Goal: Transaction & Acquisition: Book appointment/travel/reservation

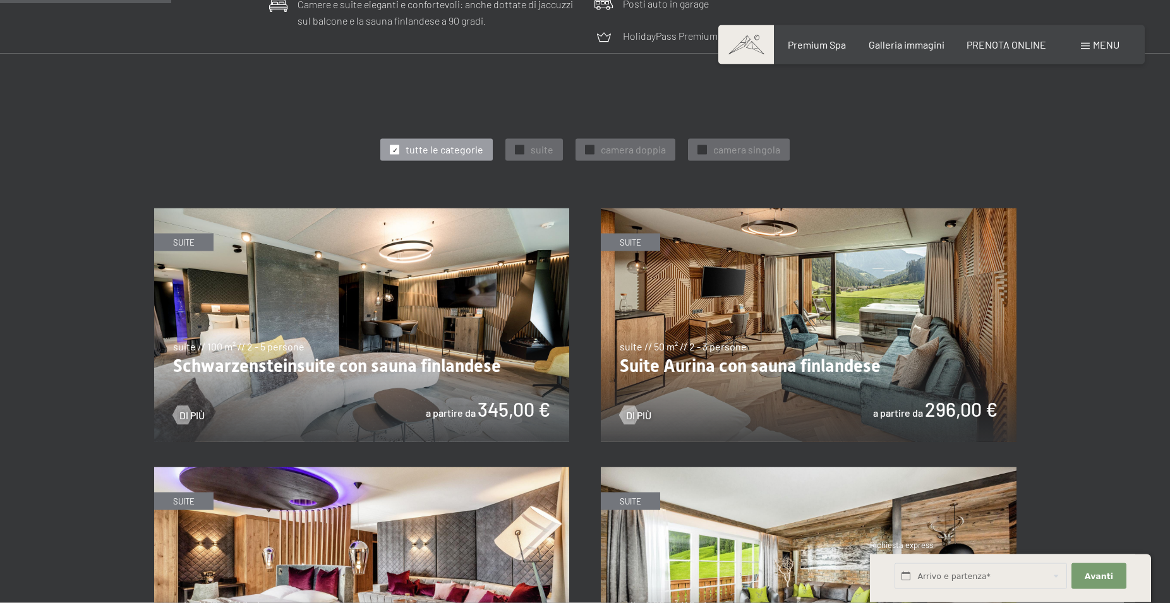
scroll to position [709, 0]
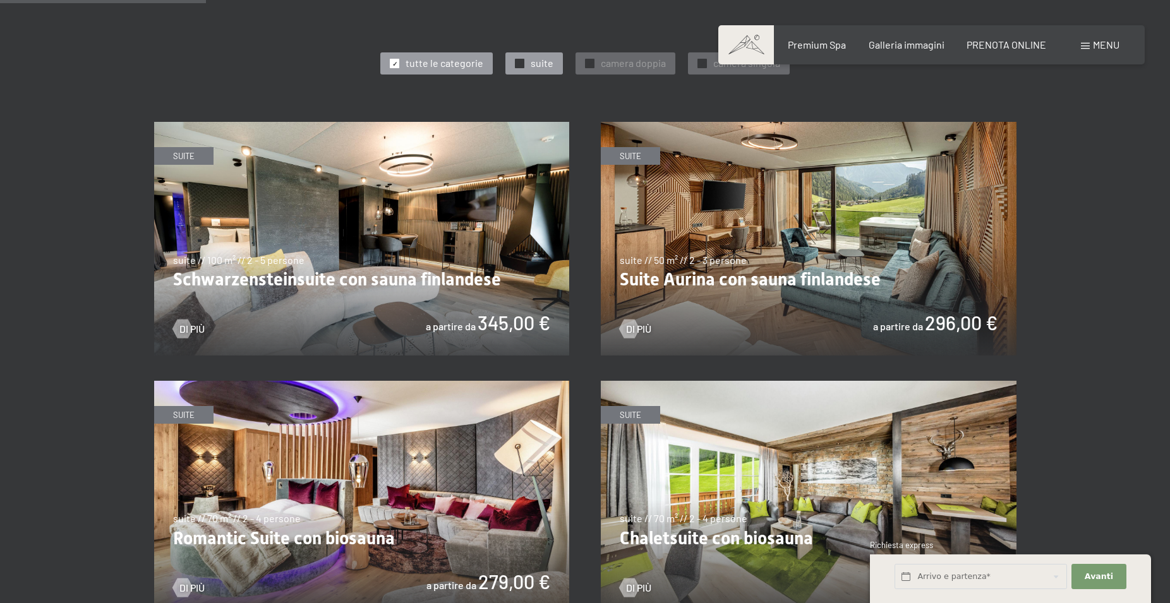
click at [520, 61] on span "✓" at bounding box center [519, 63] width 5 height 9
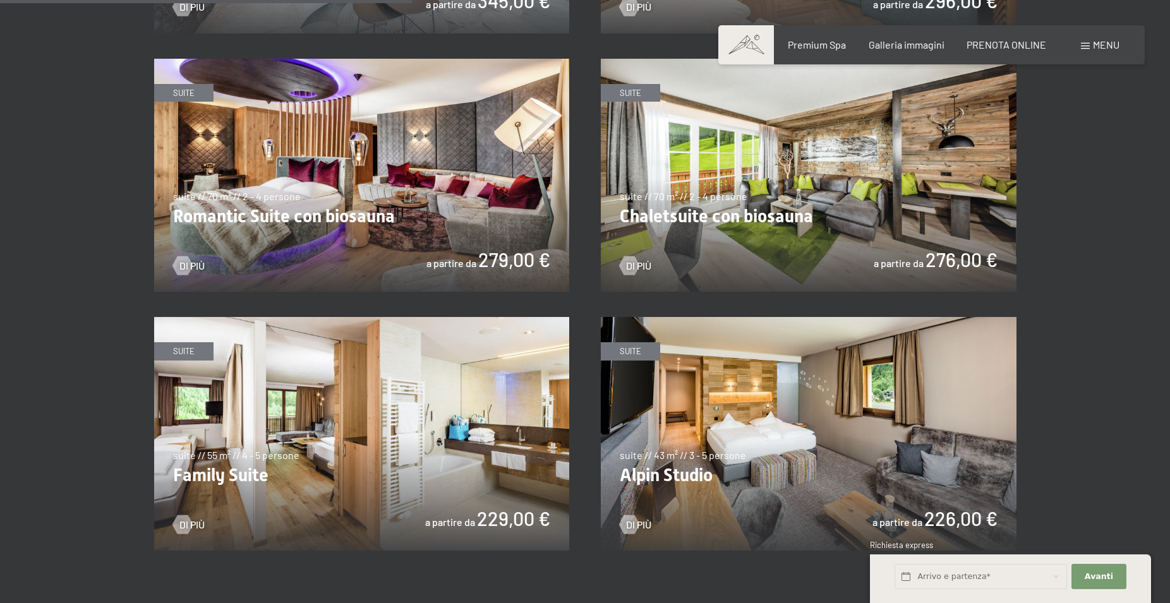
scroll to position [1160, 0]
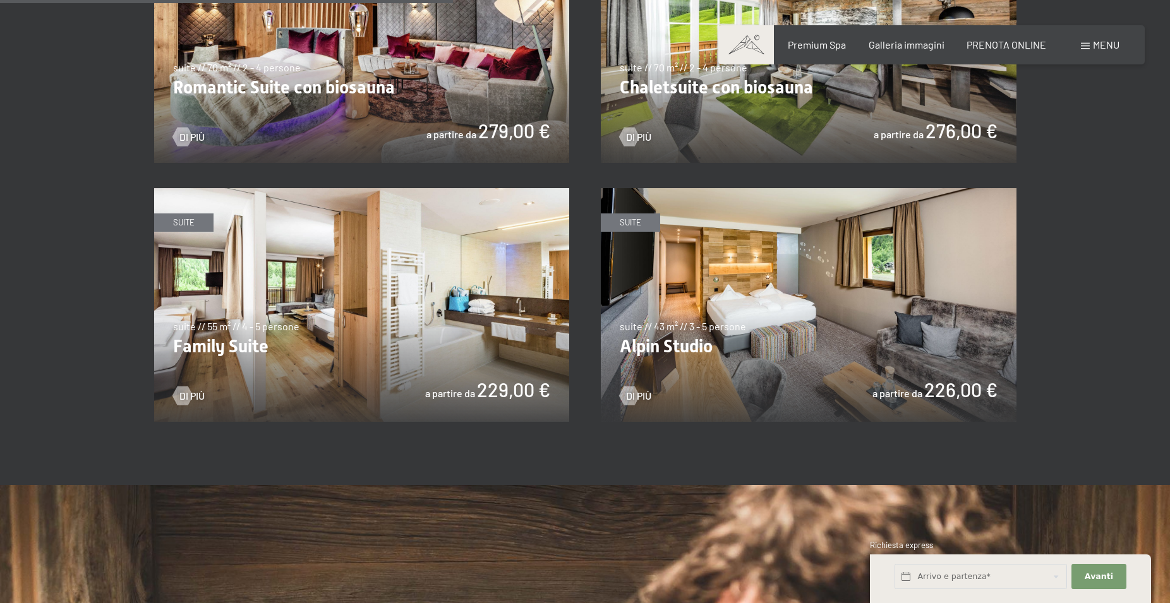
click at [382, 325] on img at bounding box center [362, 305] width 416 height 234
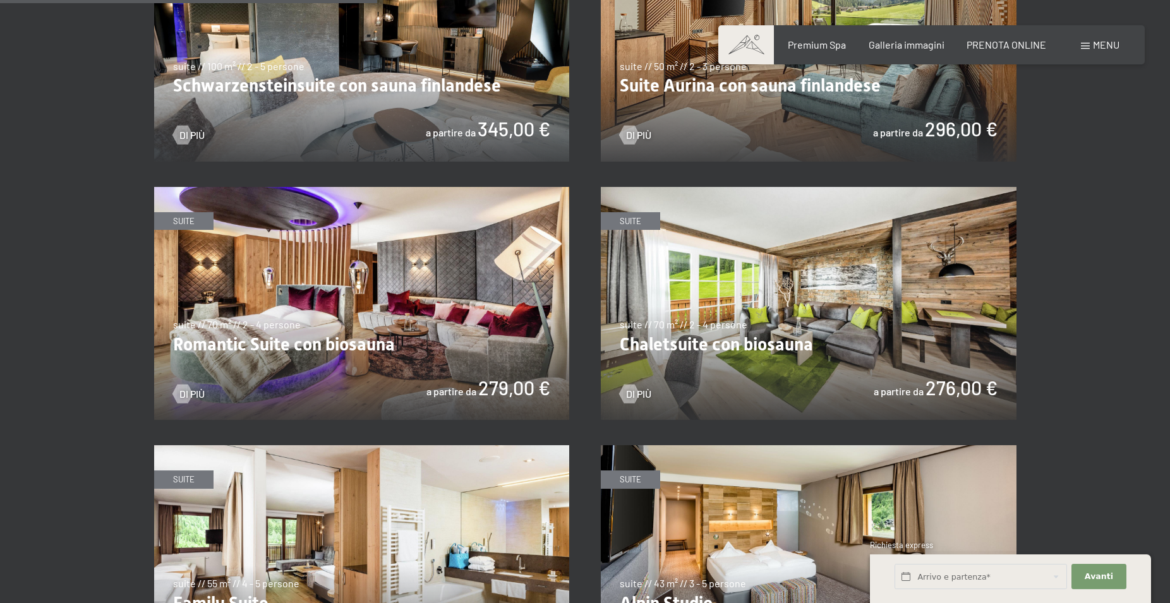
scroll to position [837, 0]
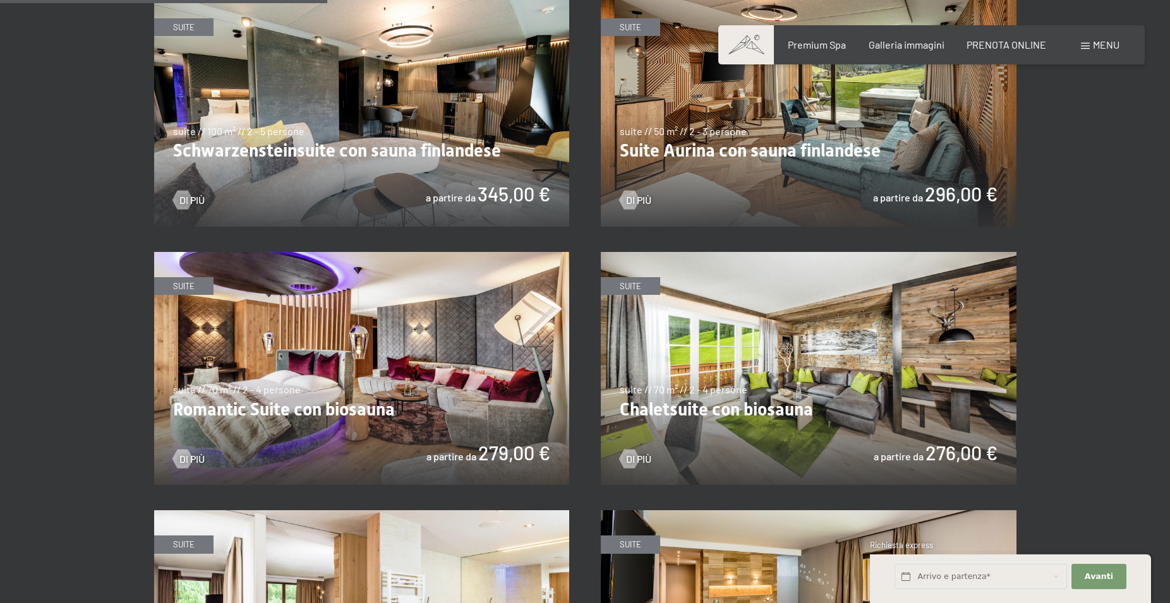
click at [783, 357] on img at bounding box center [809, 369] width 416 height 234
click at [369, 373] on img at bounding box center [362, 369] width 416 height 234
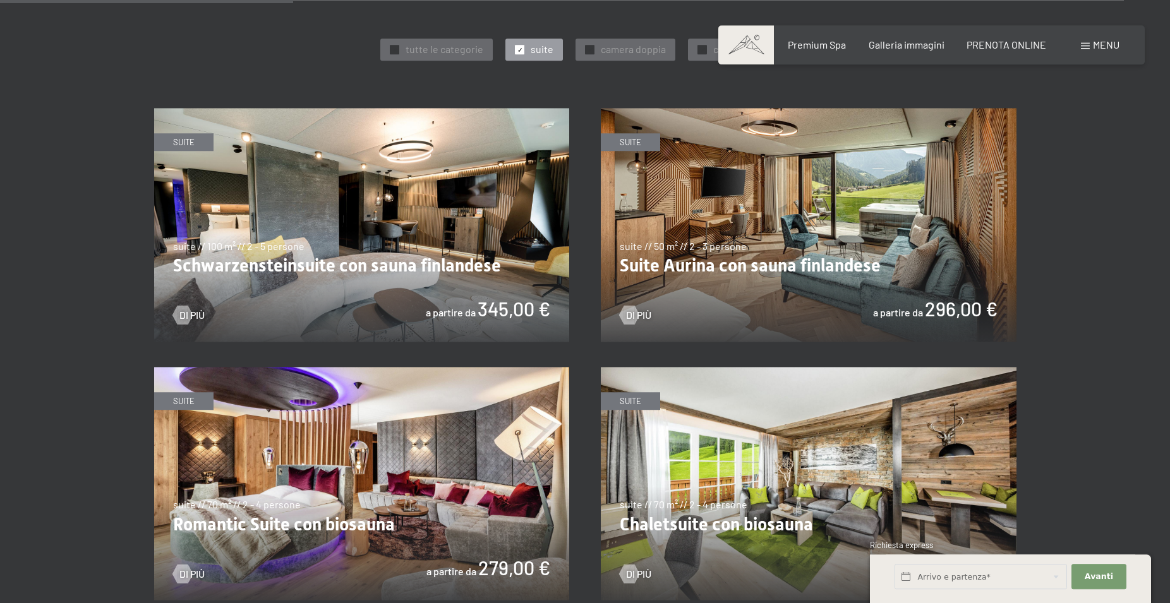
scroll to position [709, 0]
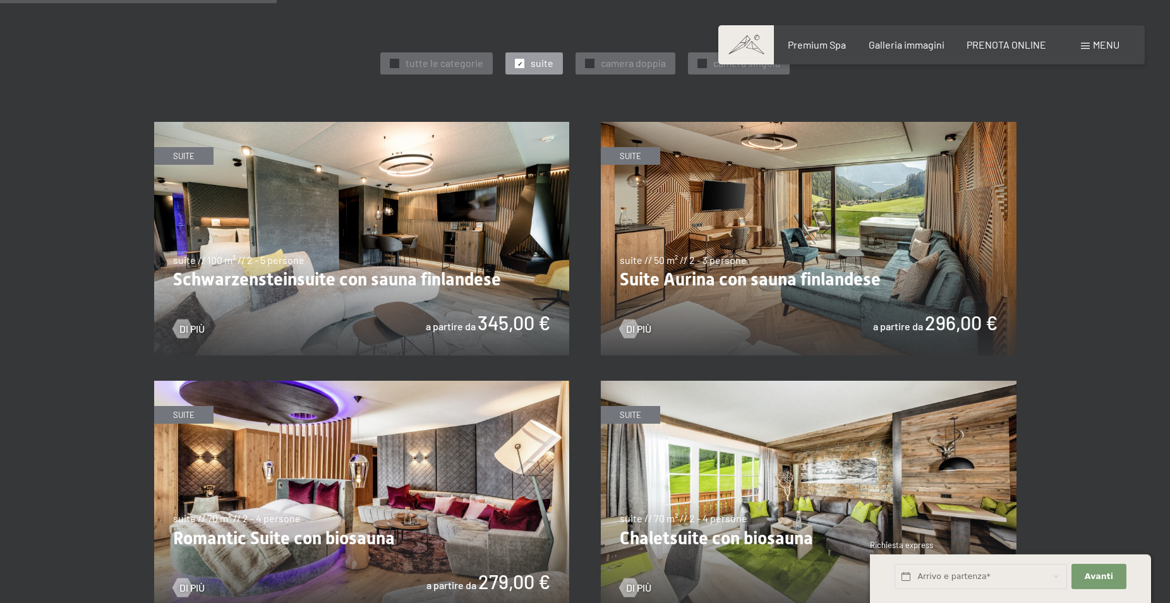
click at [813, 244] on img at bounding box center [809, 239] width 416 height 234
click at [358, 231] on img at bounding box center [362, 239] width 416 height 234
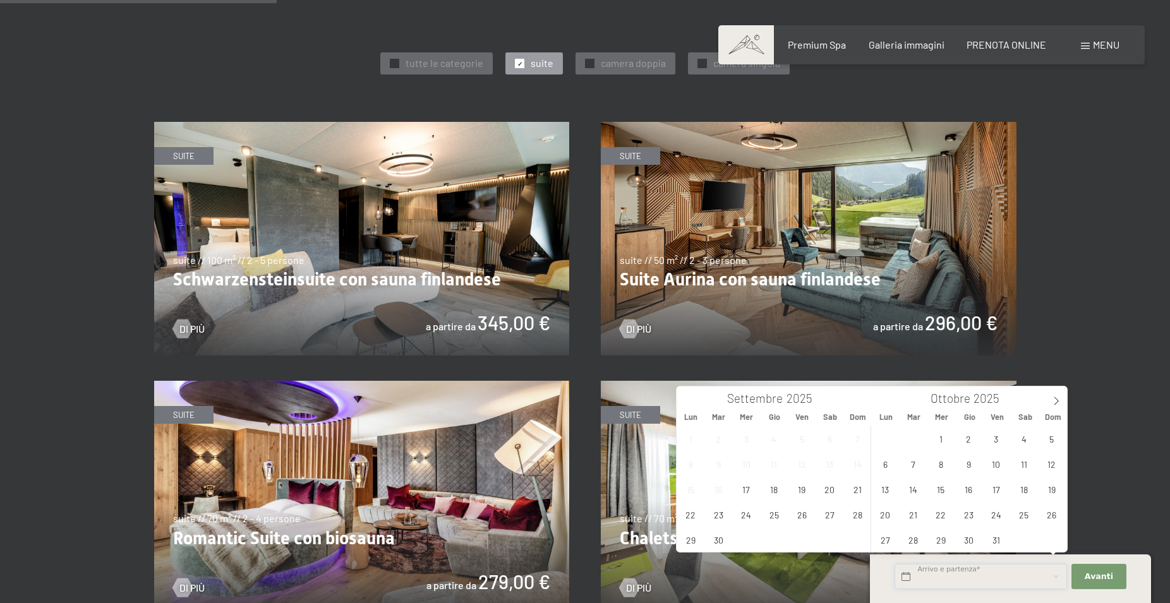
click at [949, 575] on input "text" at bounding box center [980, 577] width 172 height 26
click at [1055, 402] on icon at bounding box center [1056, 401] width 9 height 9
click at [995, 437] on span "5" at bounding box center [995, 438] width 25 height 25
click at [909, 464] on span "9" at bounding box center [913, 464] width 25 height 25
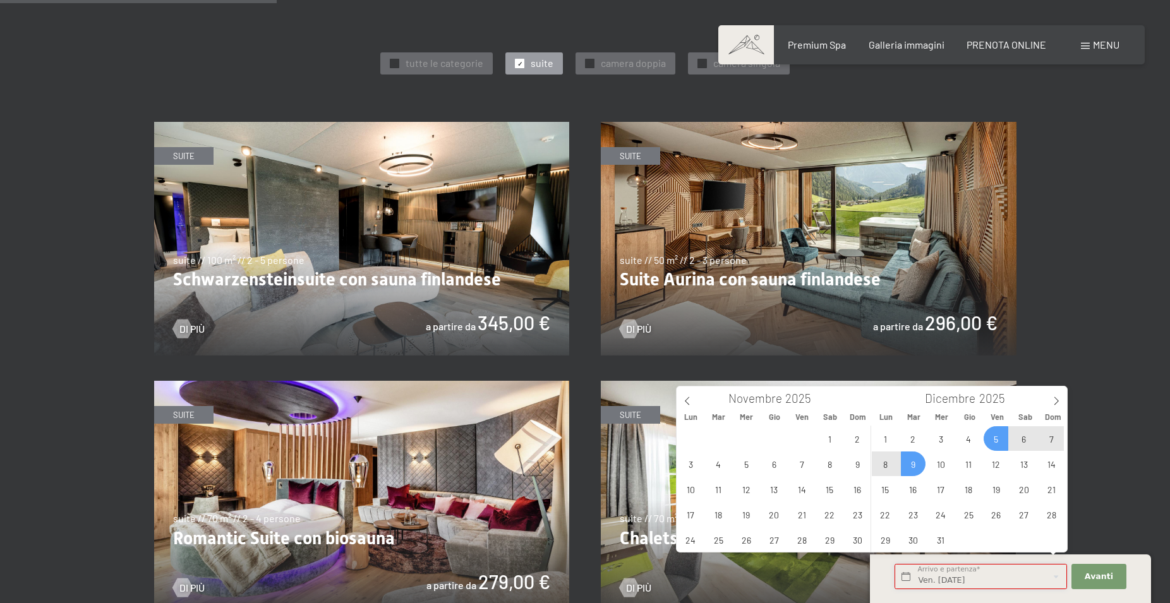
type input "Ven. 05/12/2025 - Mar. 09/12/2025"
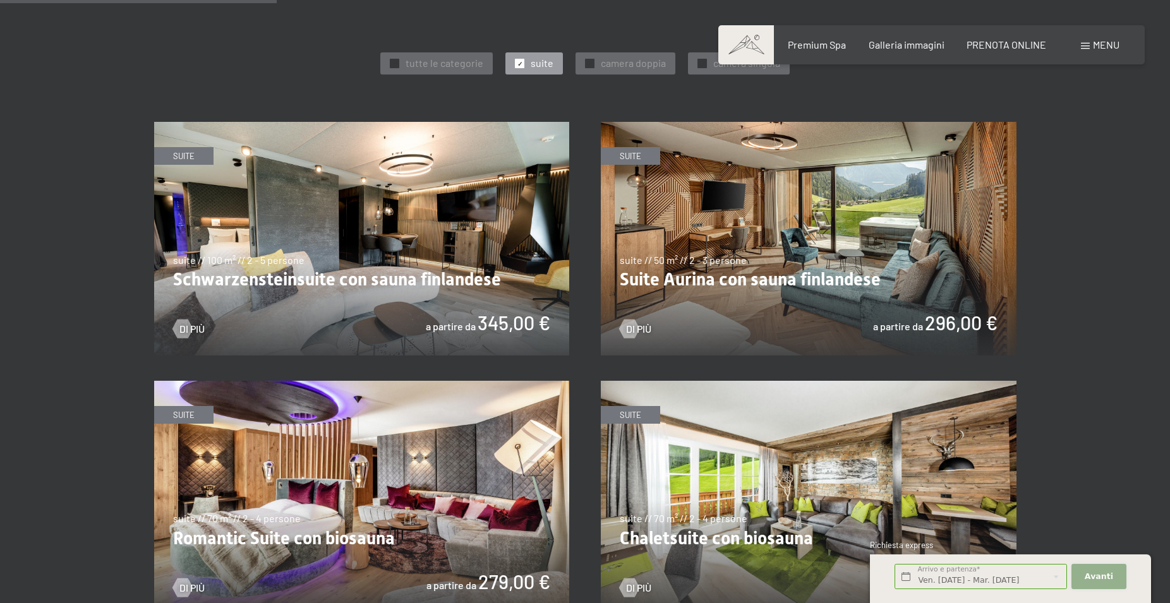
click at [1101, 574] on span "Avanti" at bounding box center [1098, 576] width 28 height 11
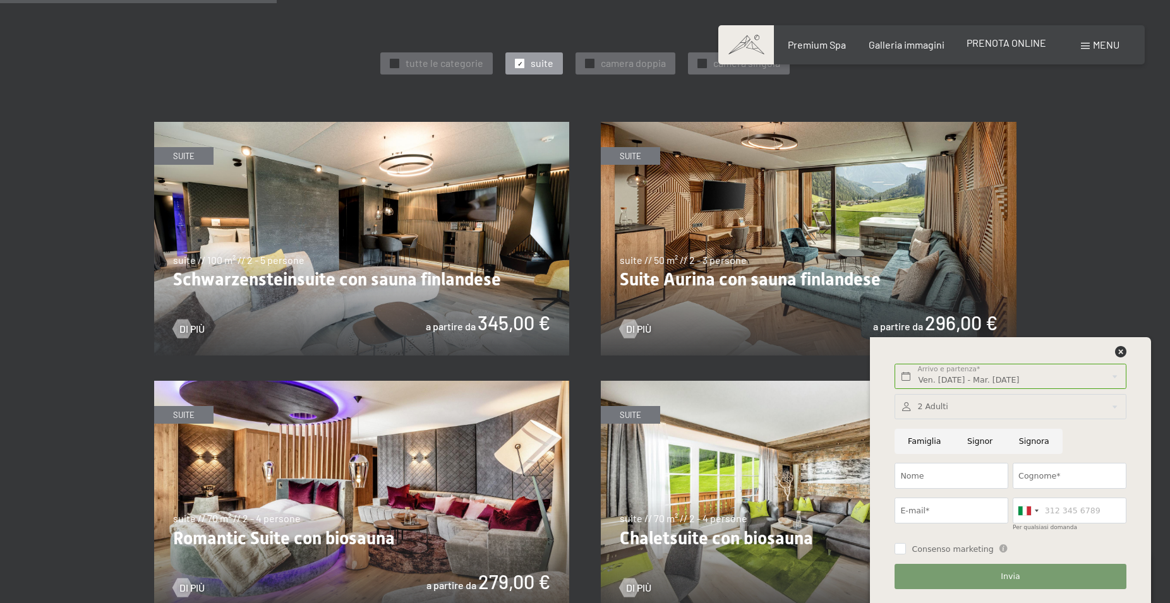
click at [1021, 44] on span "PRENOTA ONLINE" at bounding box center [1006, 43] width 80 height 12
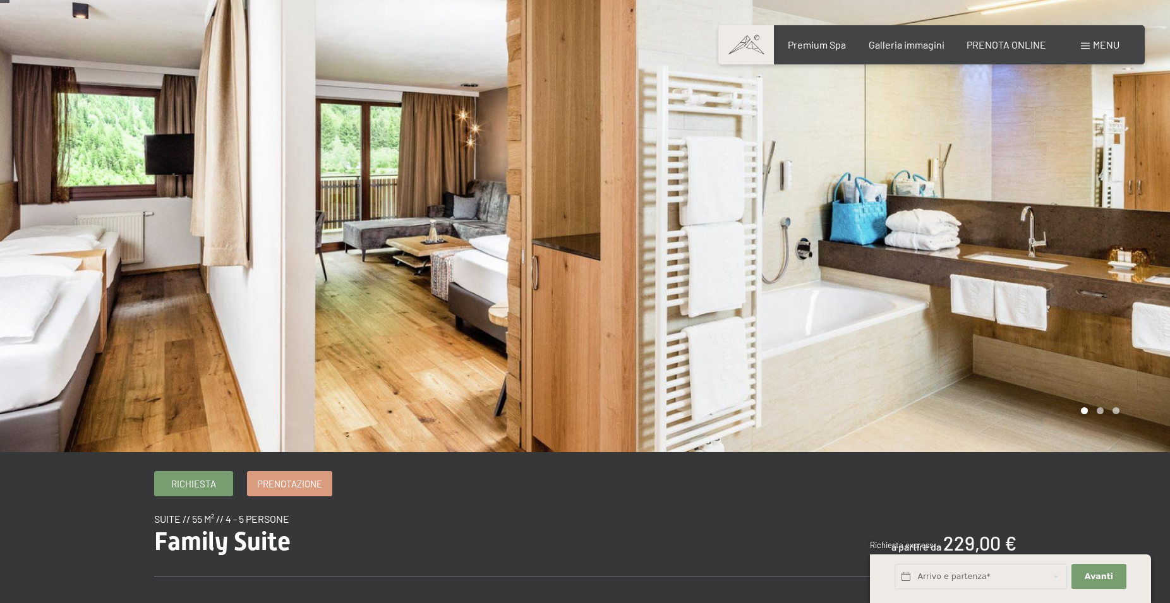
scroll to position [129, 0]
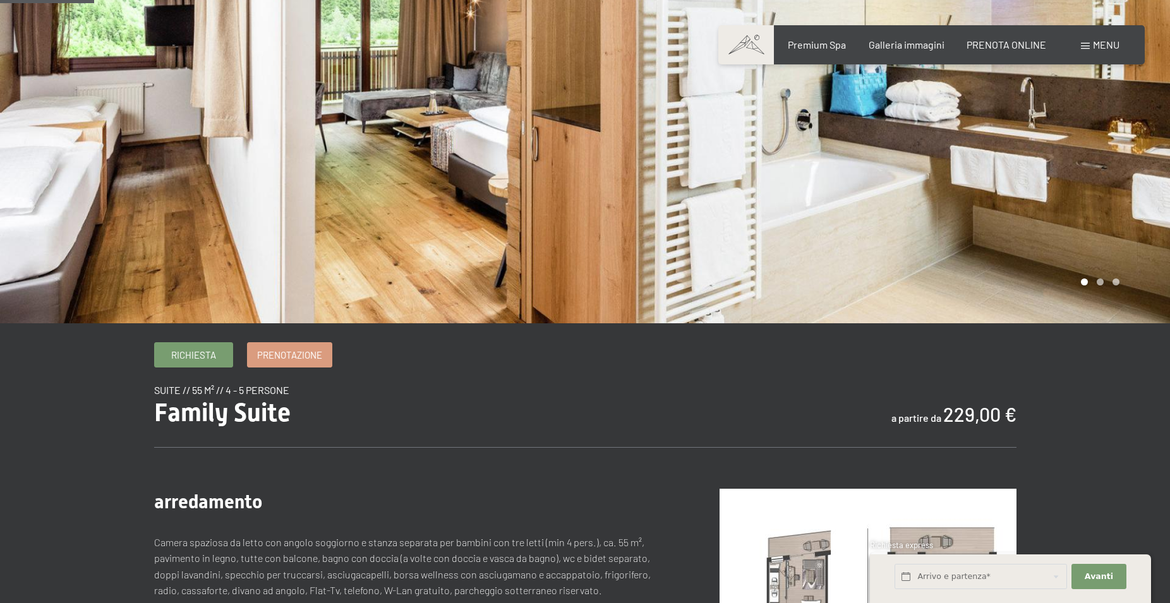
click at [993, 218] on div at bounding box center [877, 97] width 585 height 452
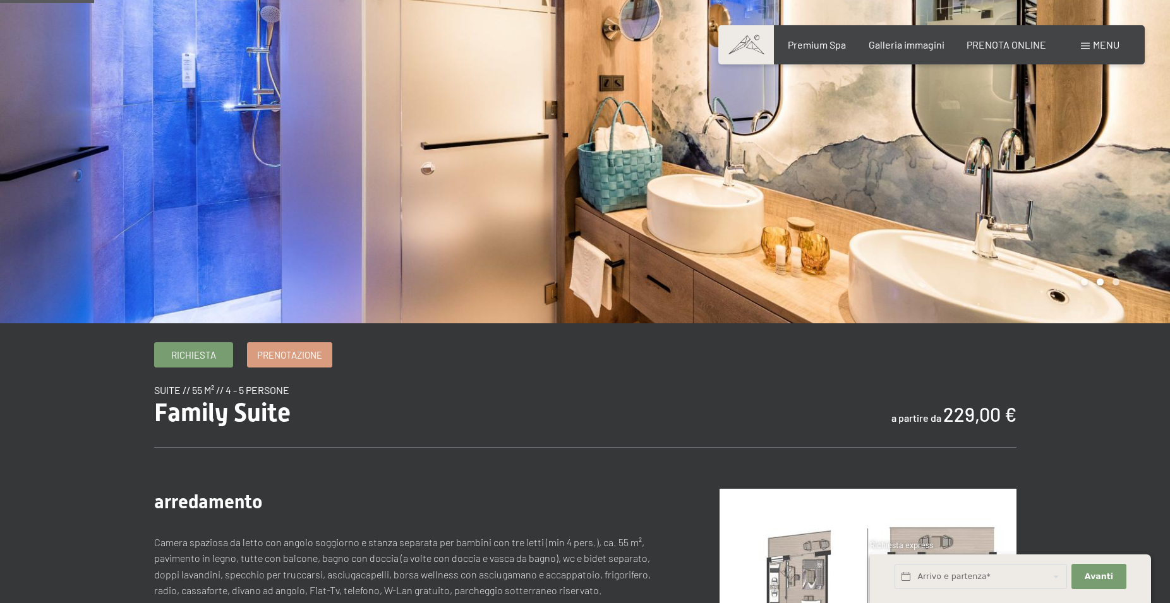
click at [1004, 198] on div at bounding box center [877, 97] width 585 height 452
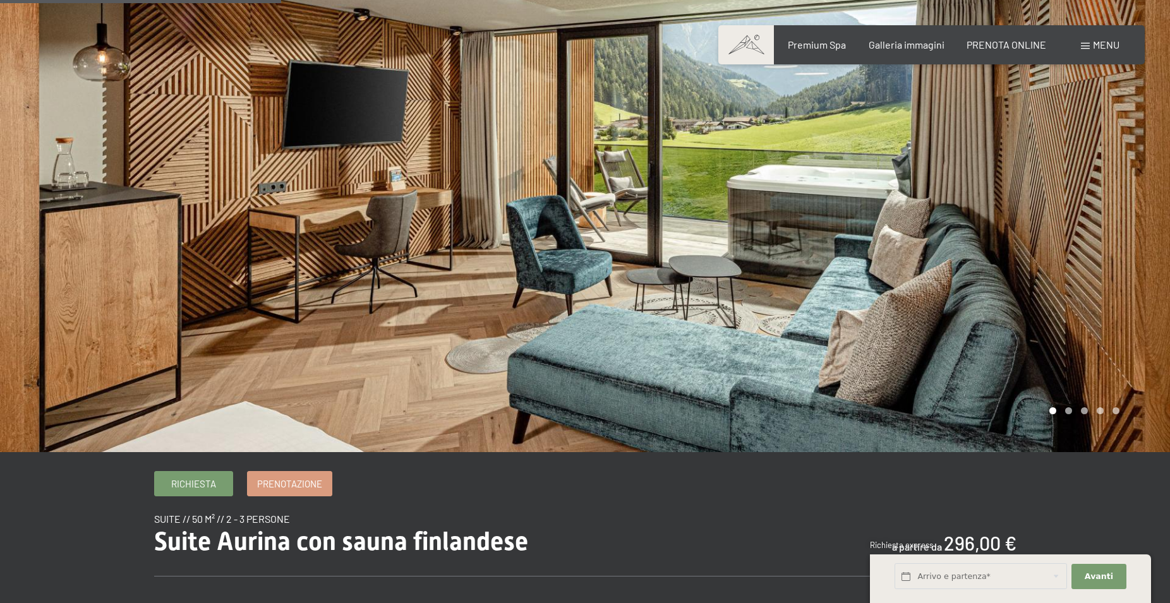
scroll to position [387, 0]
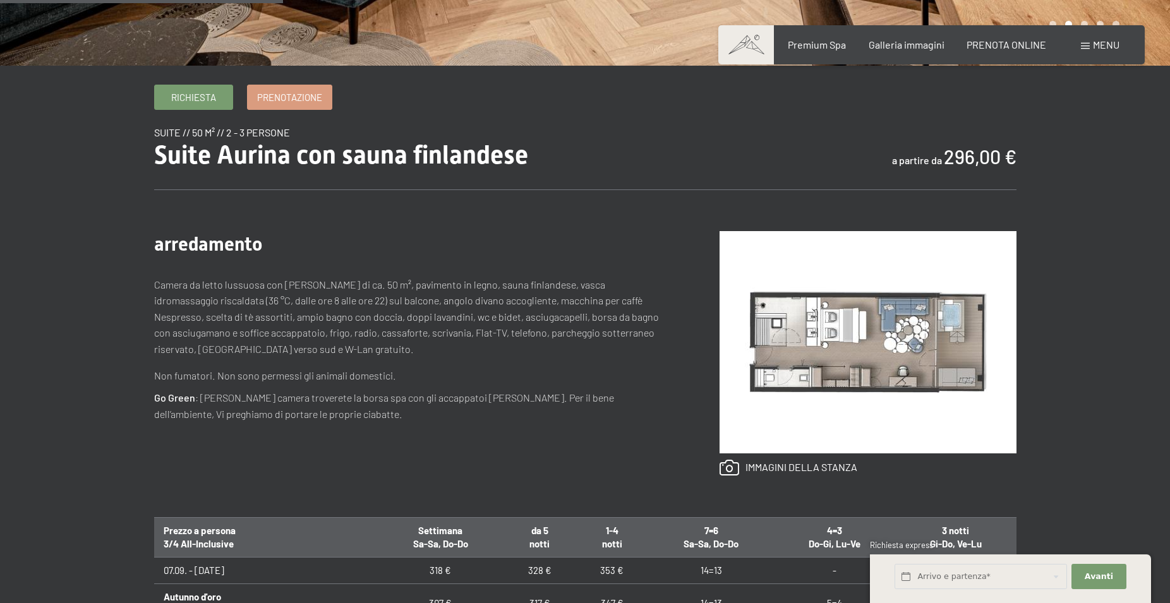
click at [871, 341] on img at bounding box center [867, 342] width 297 height 222
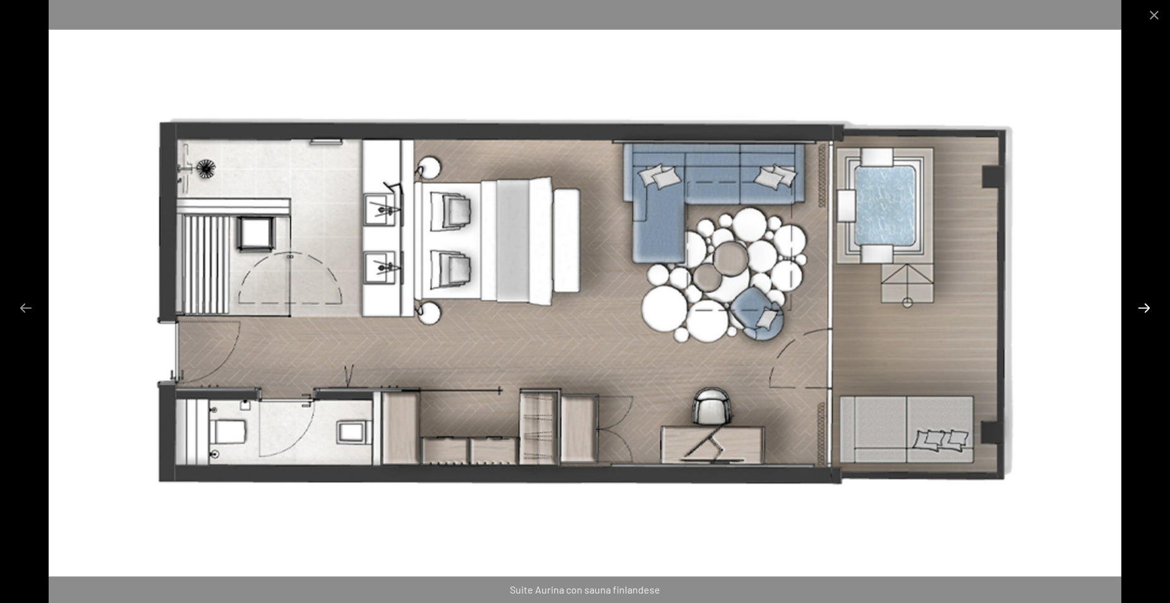
click at [1143, 304] on button "Next slide" at bounding box center [1144, 308] width 27 height 25
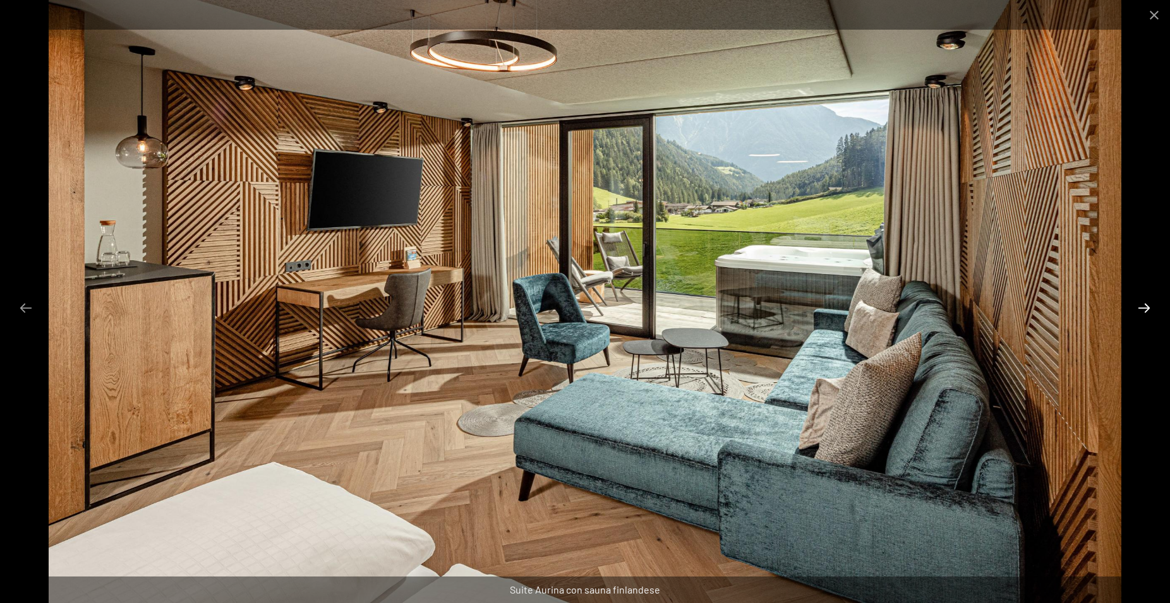
click at [1143, 304] on button "Next slide" at bounding box center [1144, 308] width 27 height 25
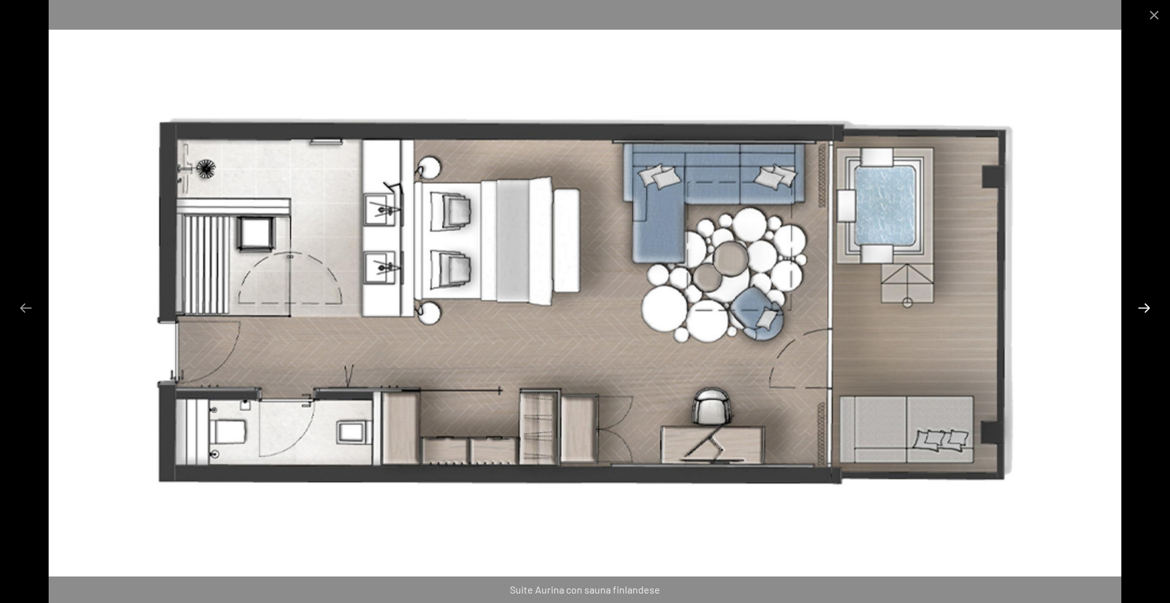
click at [1145, 306] on button "Next slide" at bounding box center [1144, 308] width 27 height 25
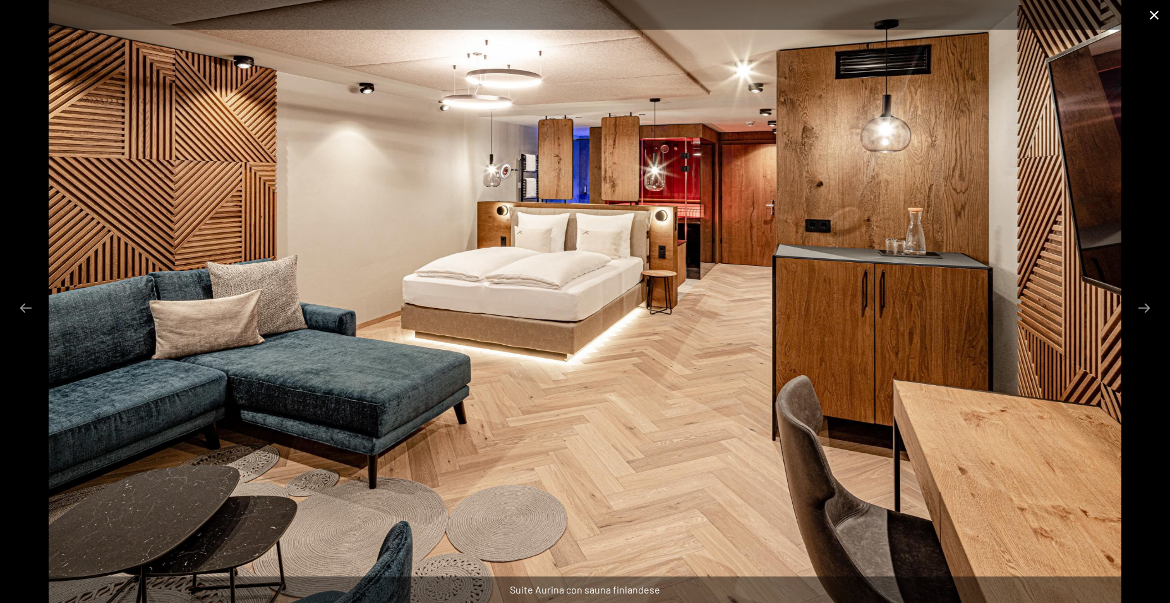
click at [1156, 12] on button "Close gallery" at bounding box center [1154, 15] width 32 height 30
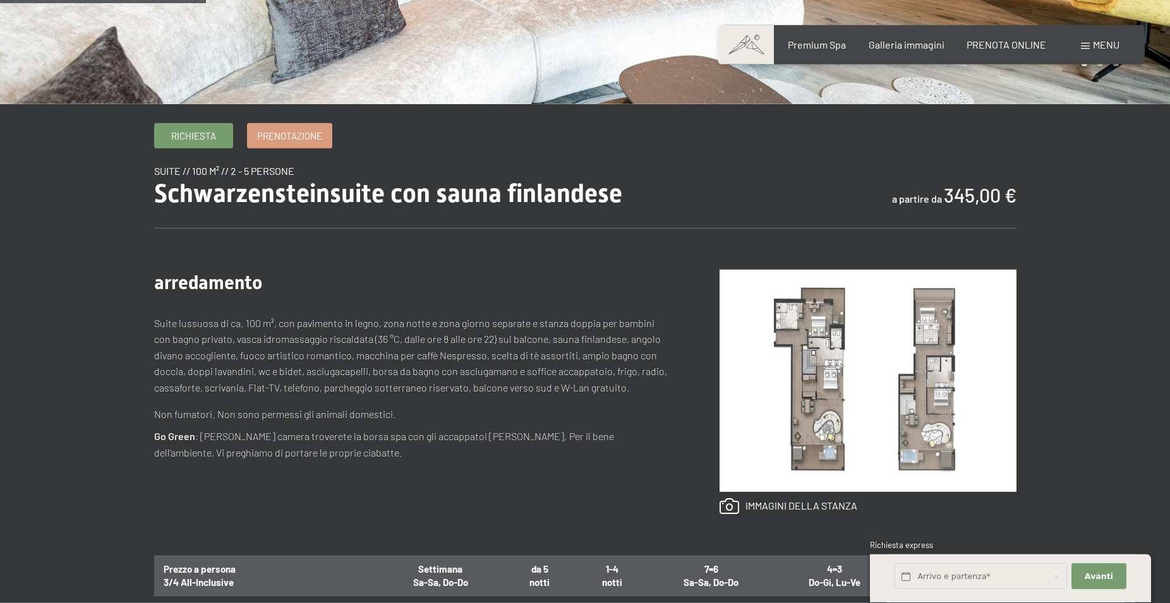
scroll to position [387, 0]
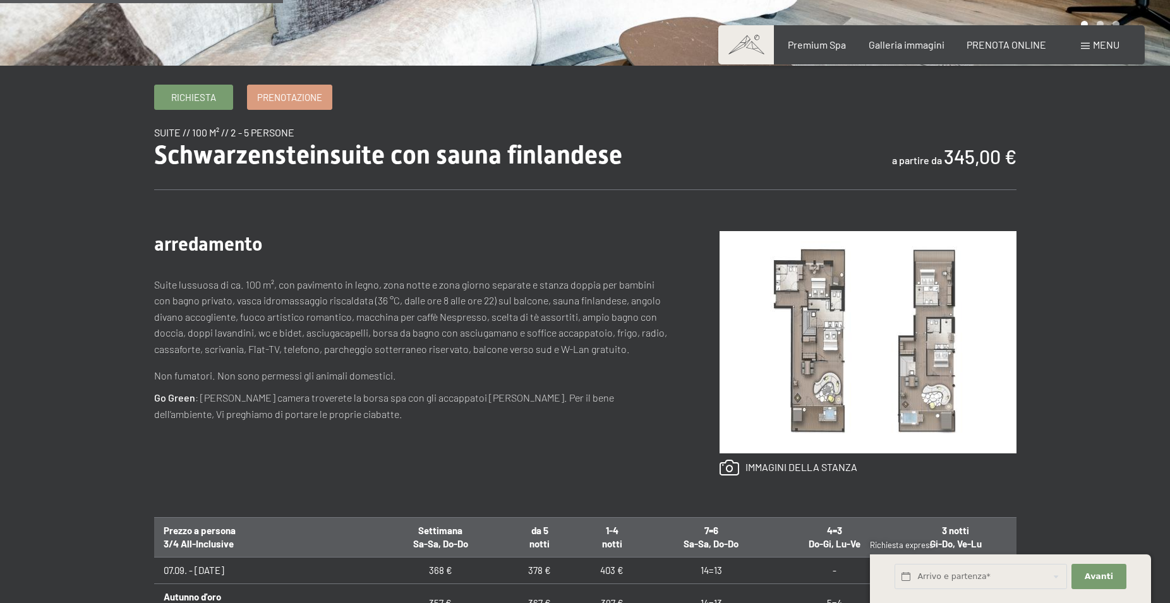
click at [816, 327] on img at bounding box center [867, 342] width 297 height 222
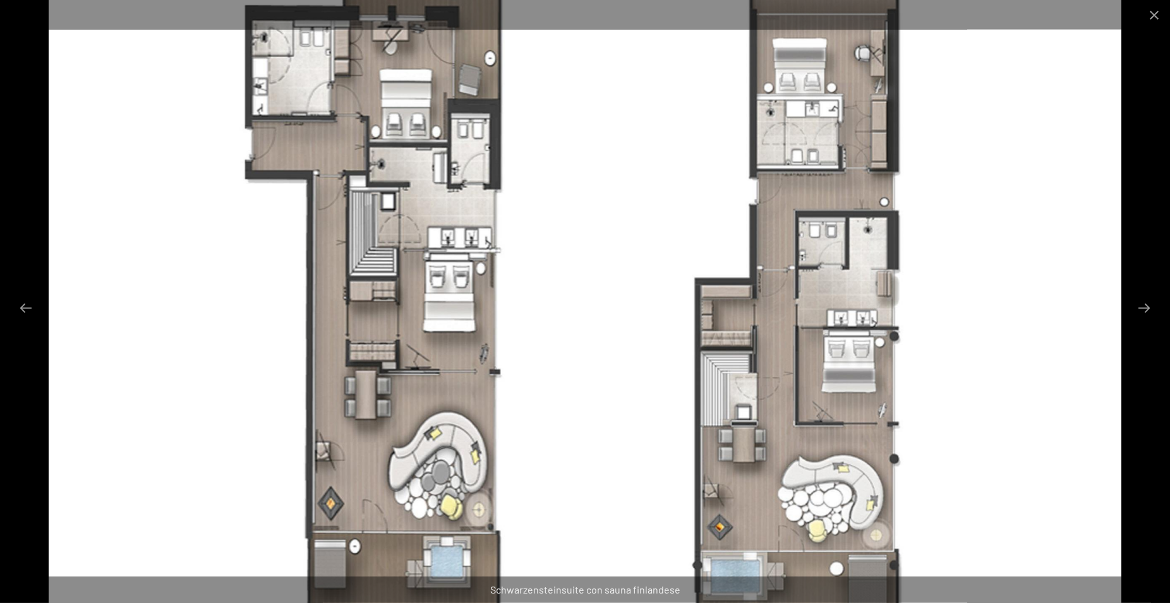
scroll to position [322, 0]
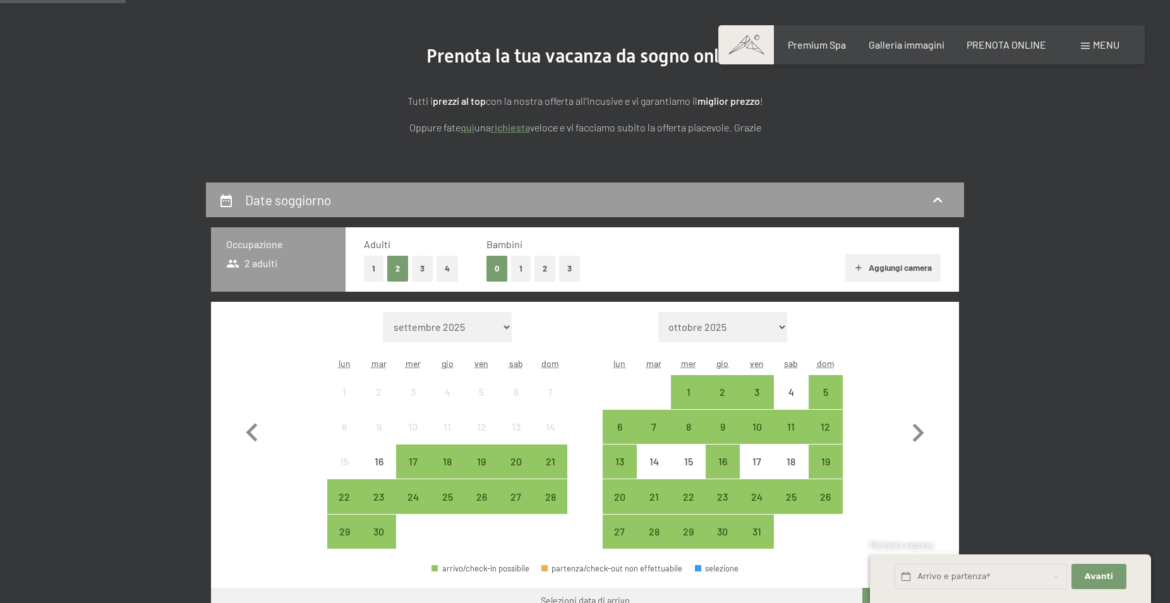
scroll to position [129, 0]
click at [518, 266] on button "1" at bounding box center [521, 269] width 20 height 26
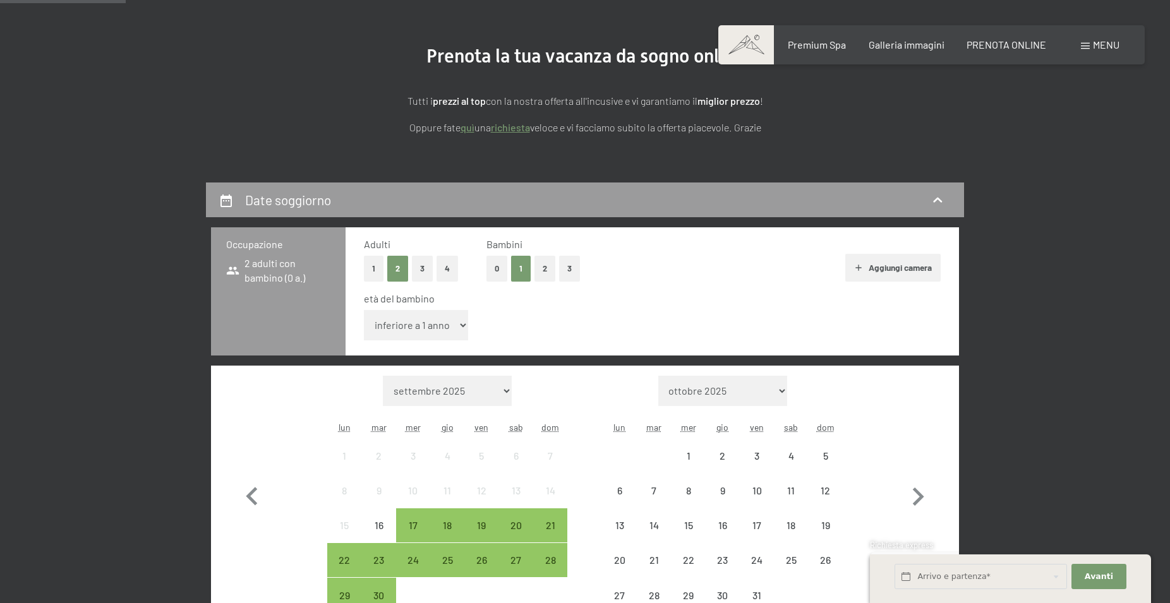
click at [364, 310] on select "inferiore a 1 anno 1 anno 2 anni 3 anni 4 anni 5 anni 6 anni 7 anni 8 anni 9 an…" at bounding box center [416, 325] width 104 height 30
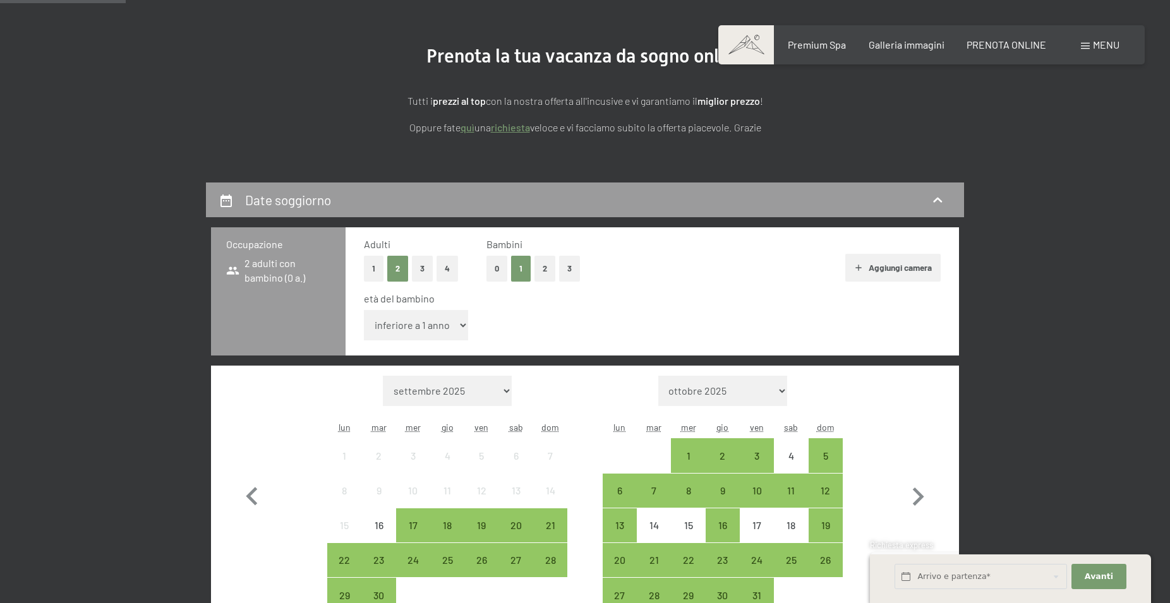
select select "14"
click option "14 anni" at bounding box center [0, 0] width 0 height 0
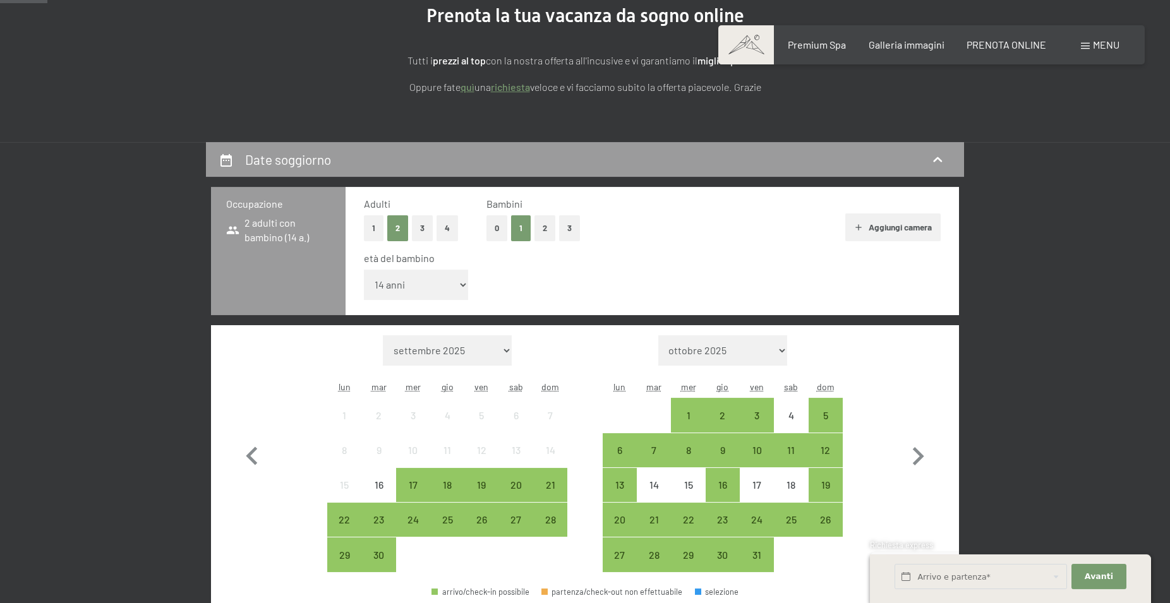
scroll to position [193, 0]
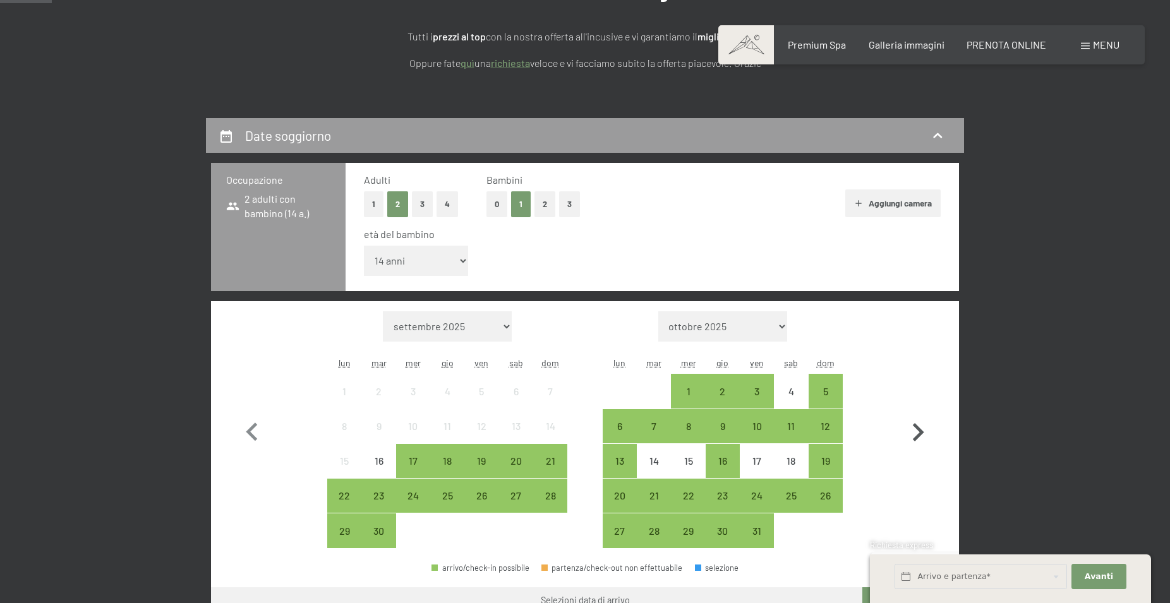
click at [917, 428] on icon "button" at bounding box center [918, 432] width 11 height 18
select select "2025-10-01"
select select "2025-11-01"
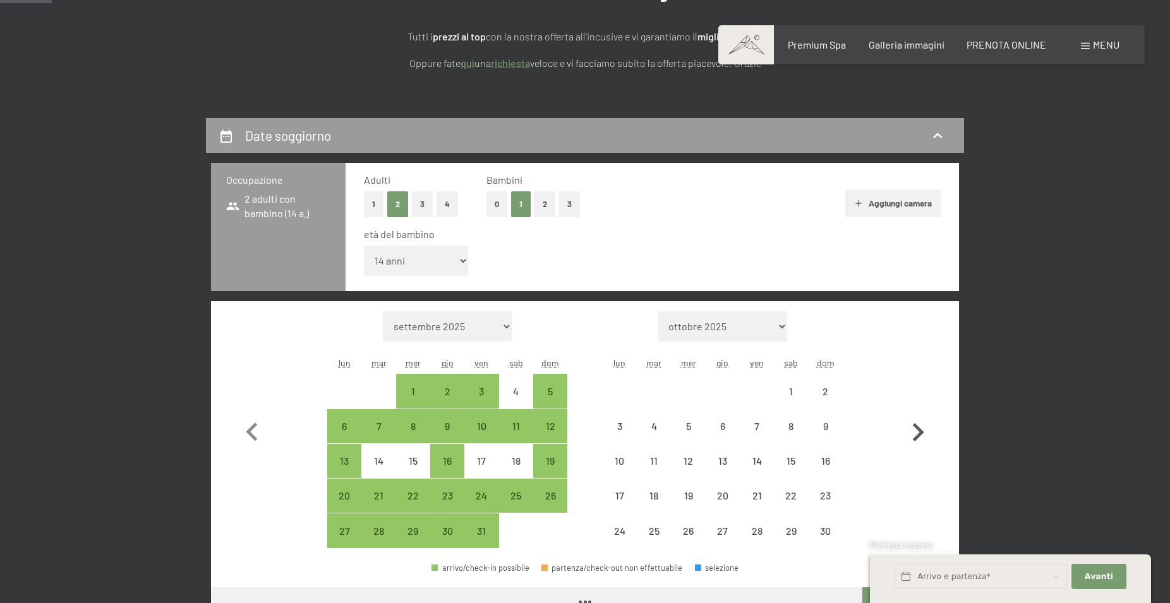
click at [919, 429] on icon "button" at bounding box center [918, 432] width 11 height 18
select select "2025-11-01"
select select "2025-12-01"
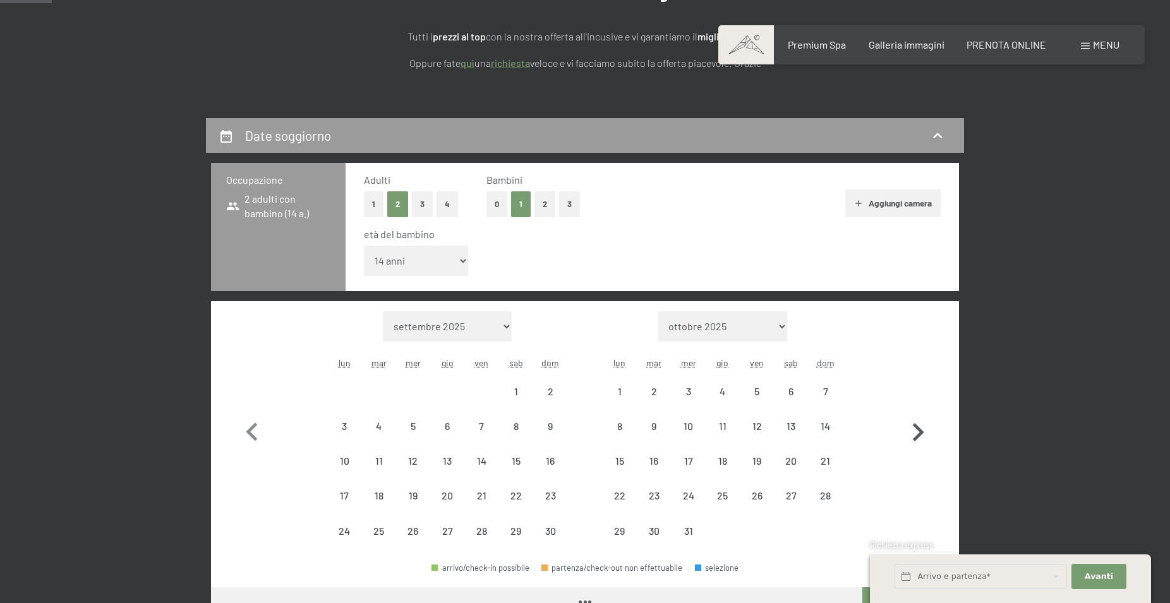
select select "2025-11-01"
select select "2025-12-01"
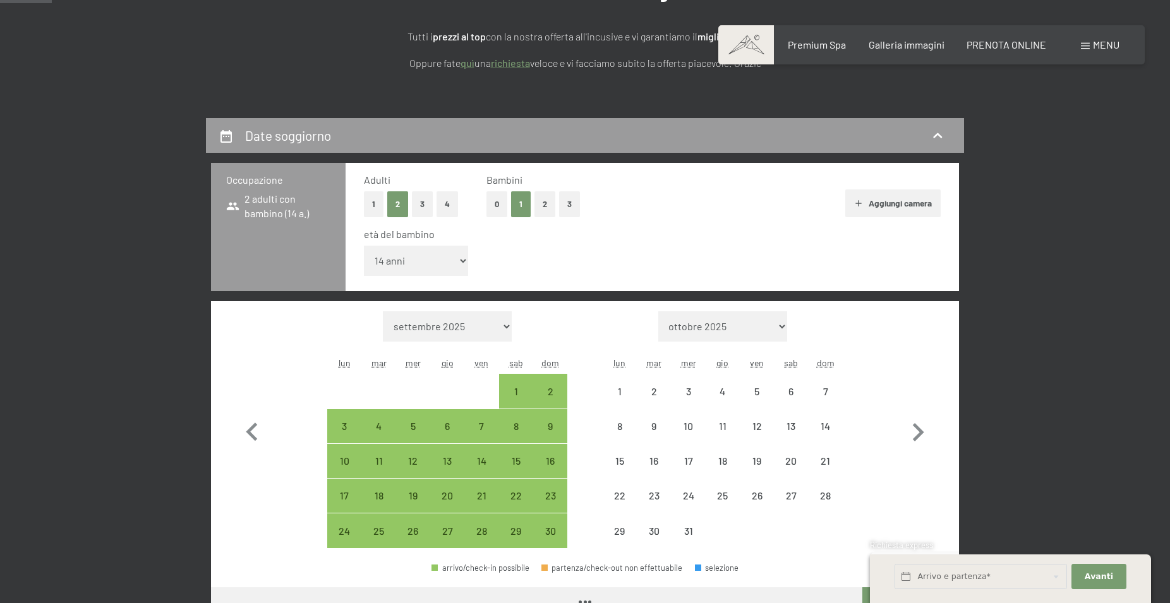
select select "2025-11-01"
select select "2025-12-01"
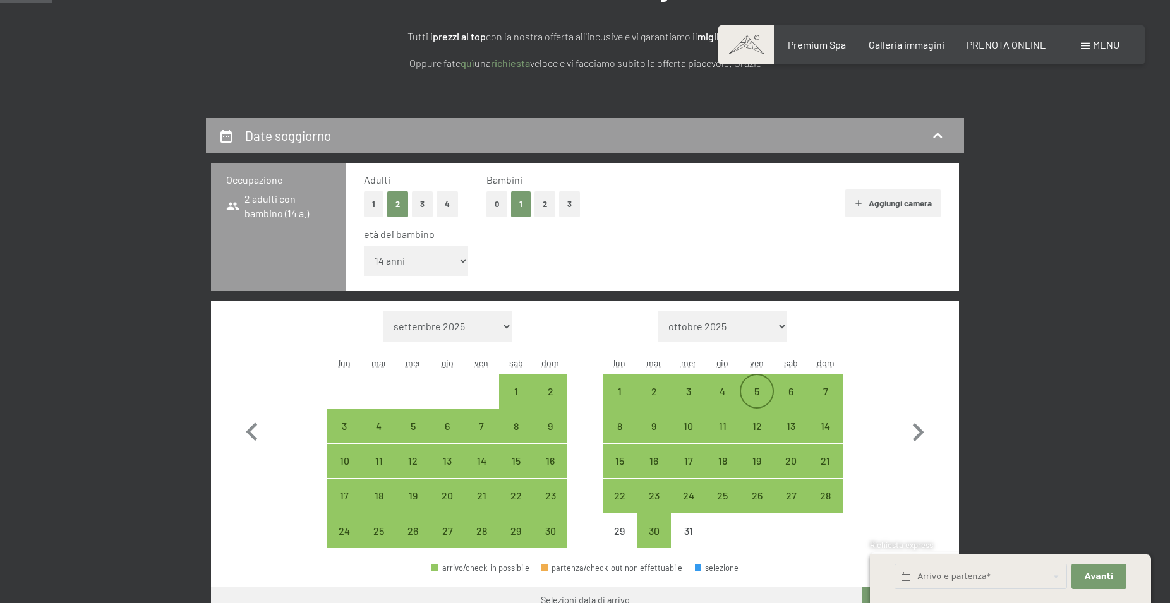
click at [753, 387] on div "5" at bounding box center [757, 403] width 32 height 32
select select "2025-11-01"
select select "2025-12-01"
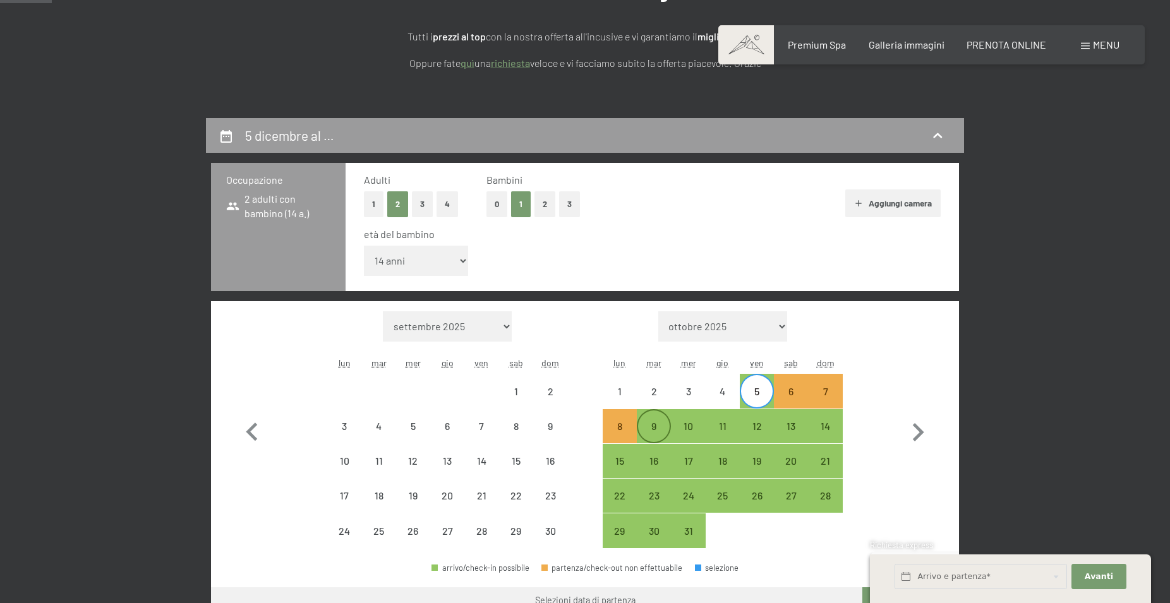
click at [654, 421] on div "9" at bounding box center [654, 437] width 32 height 32
select select "2025-11-01"
select select "2025-12-01"
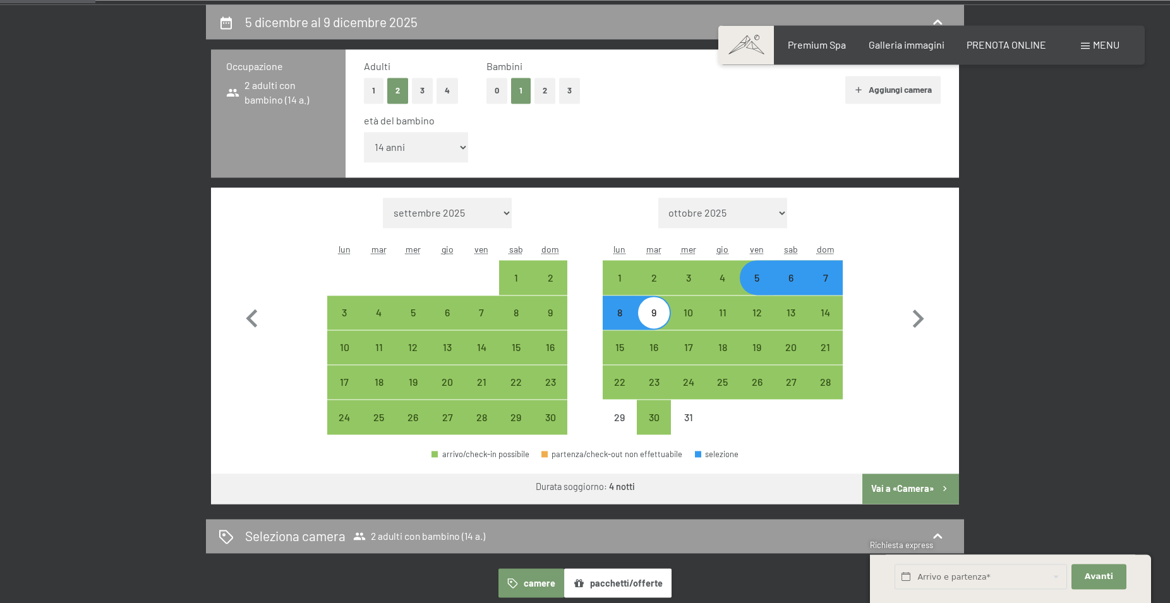
scroll to position [387, 0]
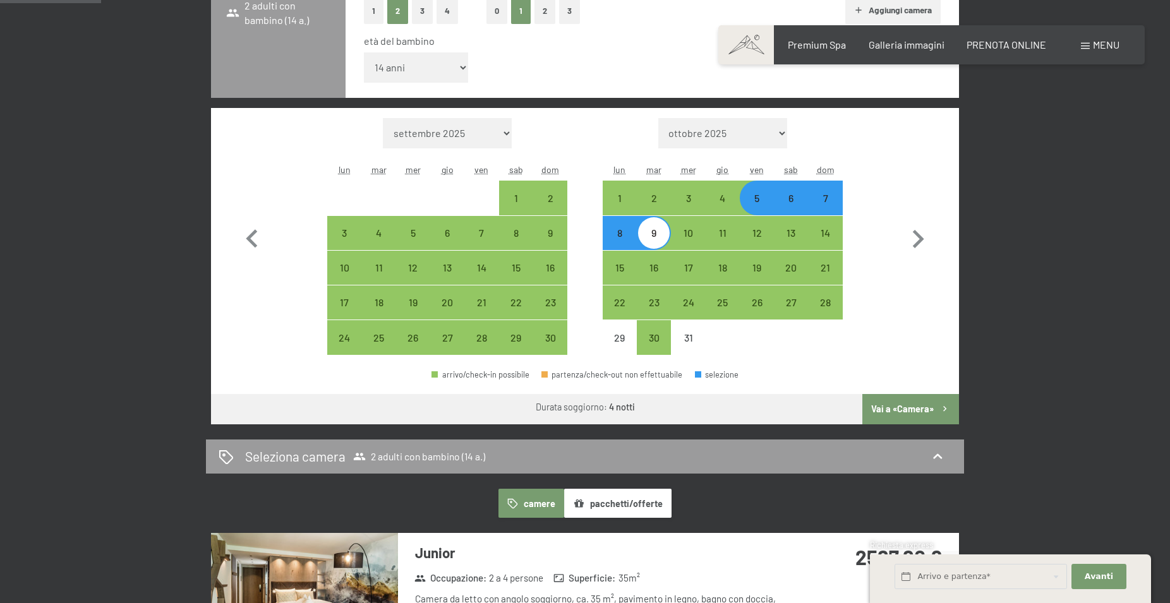
click at [914, 407] on button "Vai a «Camera»" at bounding box center [910, 409] width 97 height 30
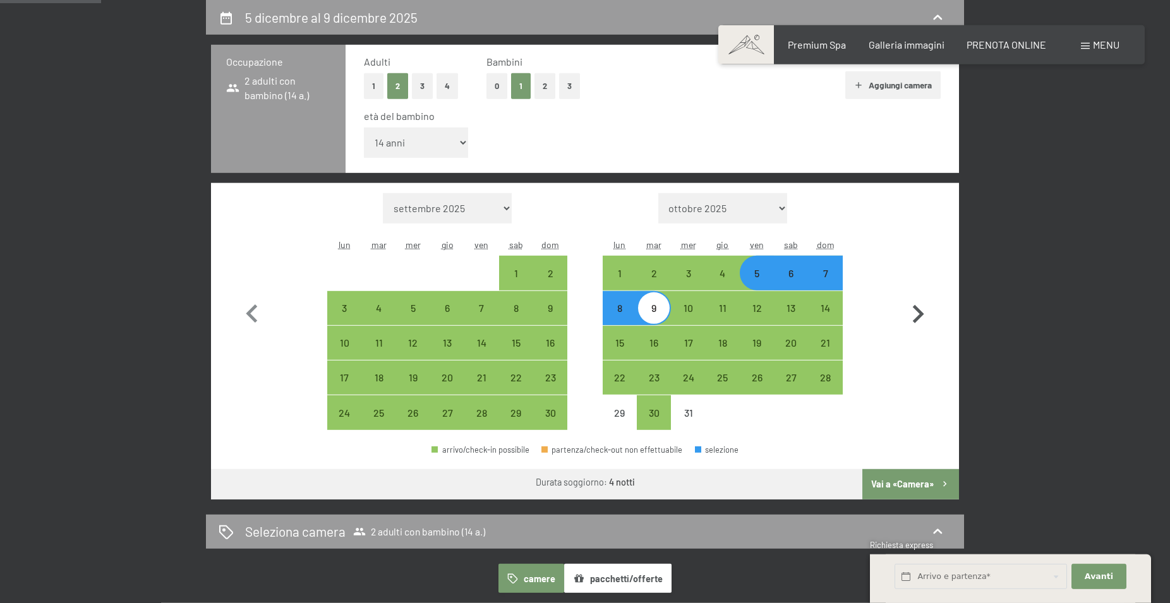
select select "2025-11-01"
select select "2025-12-01"
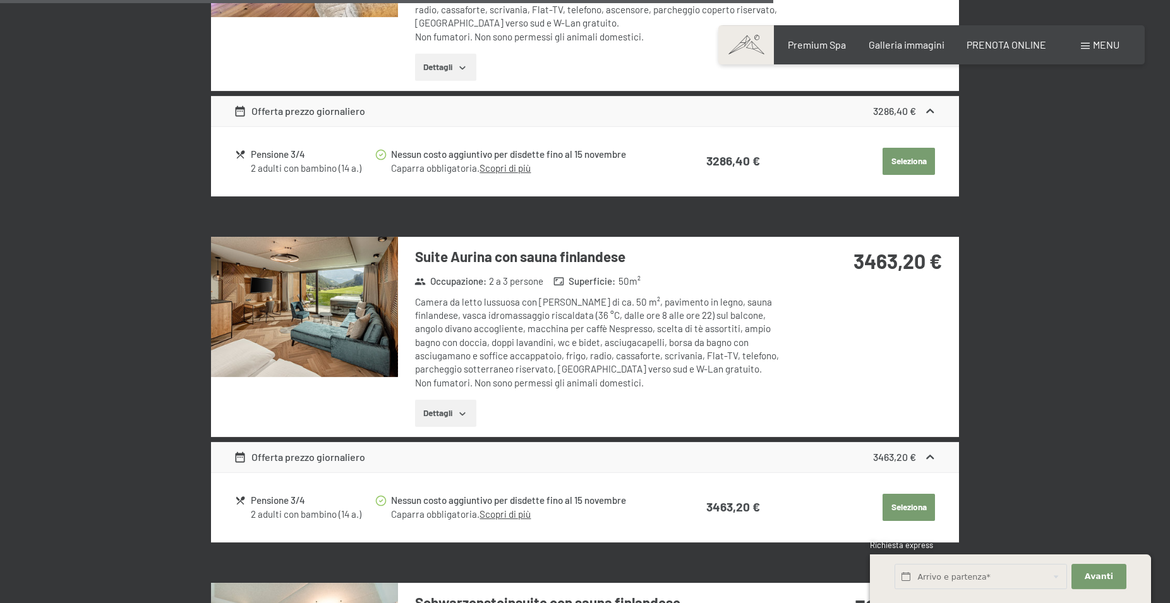
scroll to position [2695, 0]
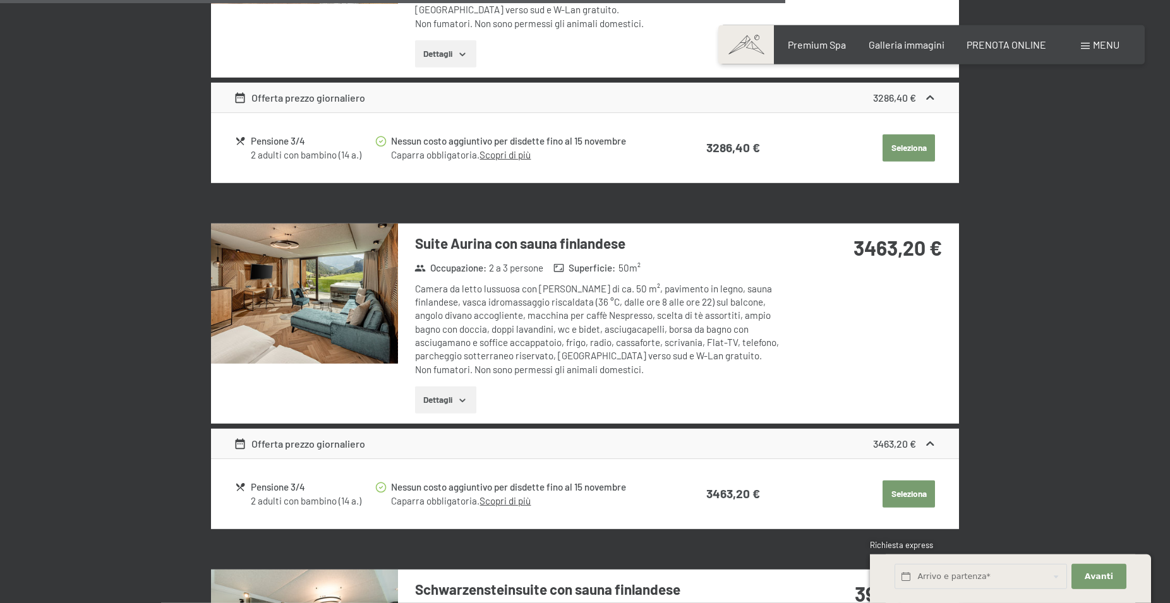
click at [904, 481] on button "Seleziona" at bounding box center [908, 495] width 52 height 28
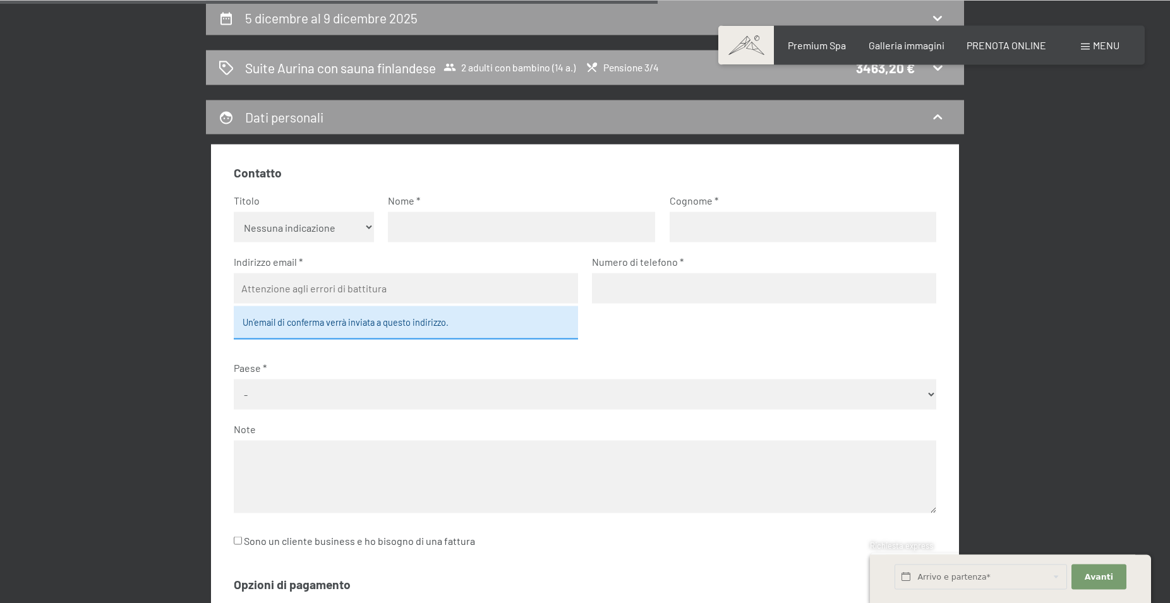
scroll to position [311, 0]
click at [547, 69] on span "2 adulti con bambino (14 a.)" at bounding box center [509, 67] width 132 height 13
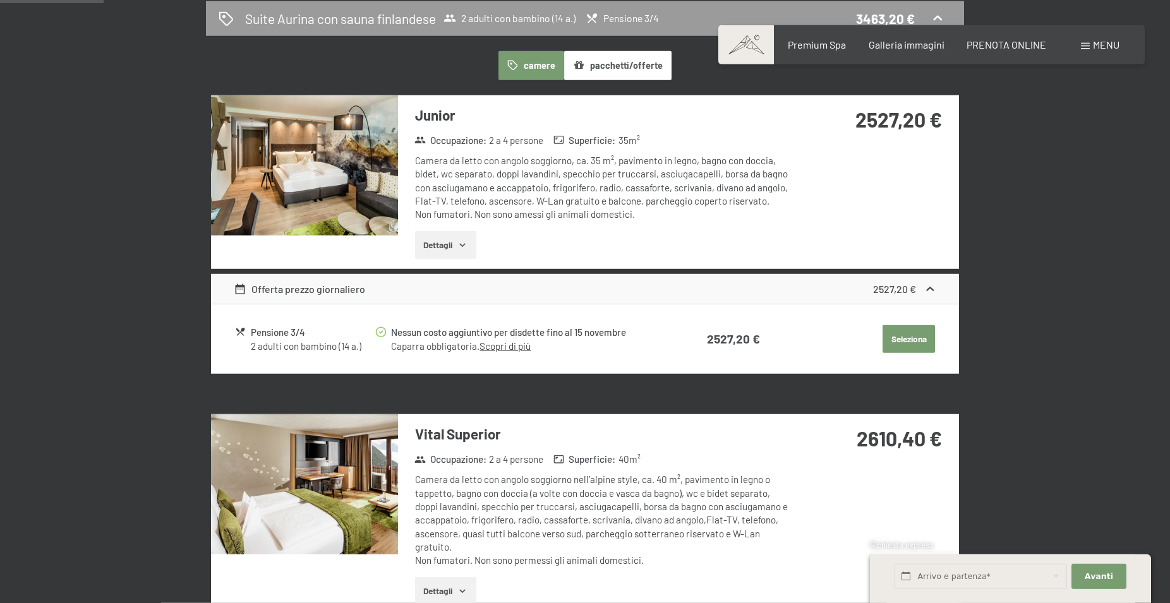
scroll to position [440, 0]
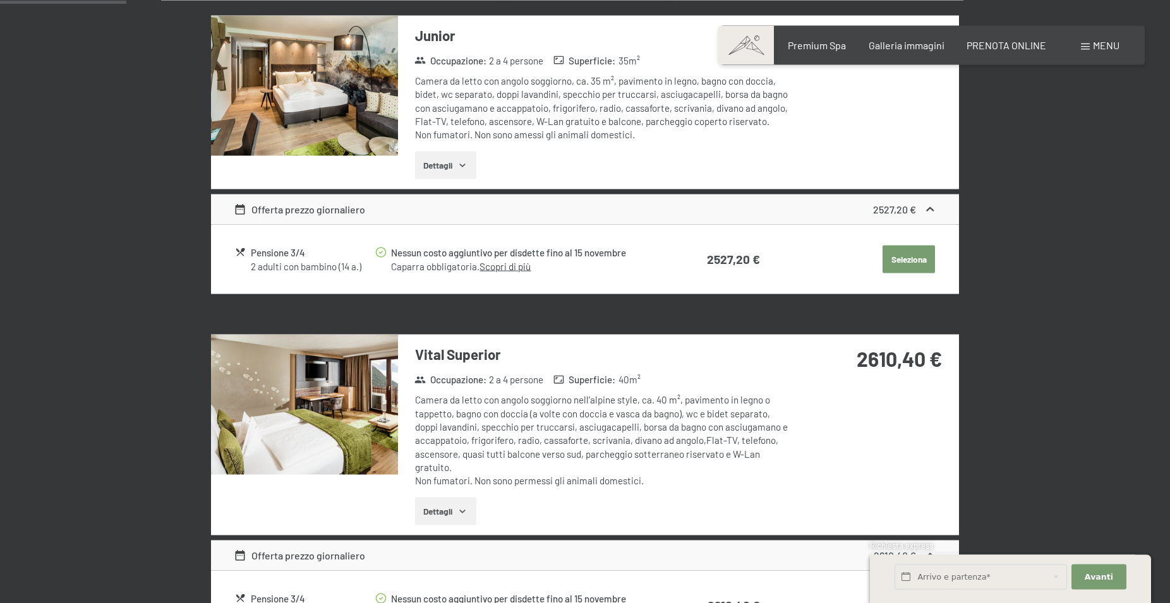
click at [316, 212] on div "Offerta prezzo giornaliero" at bounding box center [300, 208] width 132 height 15
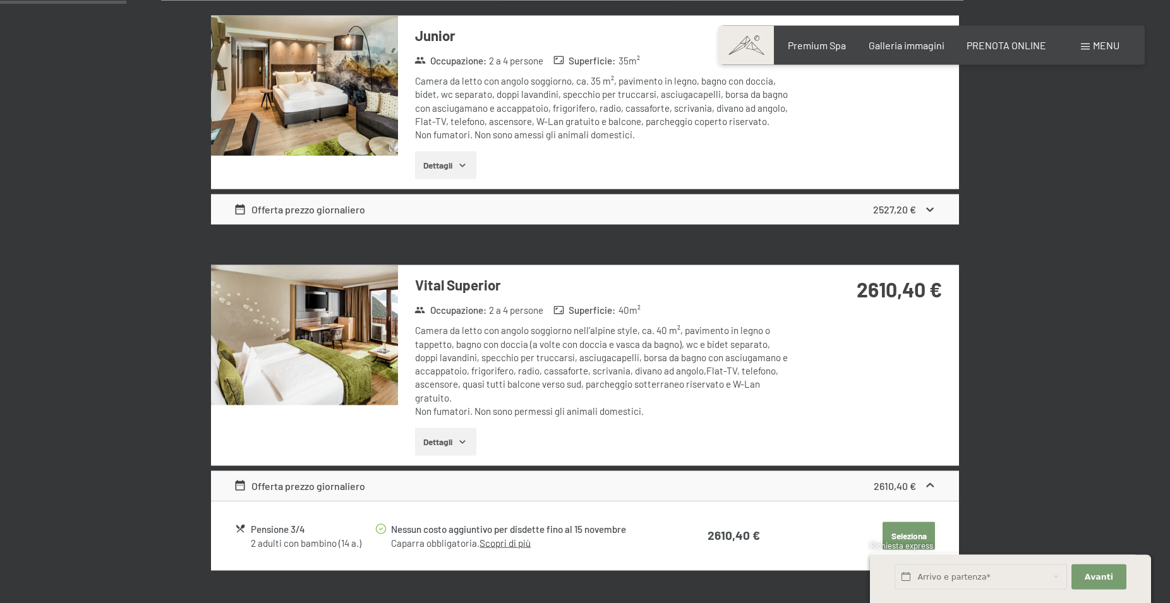
scroll to position [440, 0]
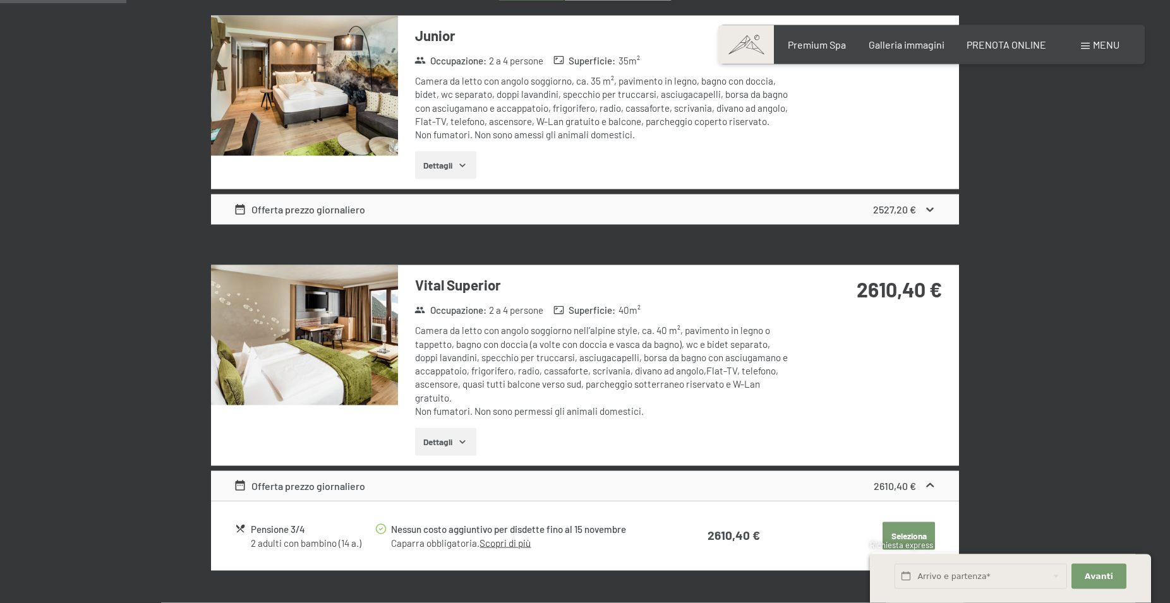
click at [322, 208] on div "Offerta prezzo giornaliero" at bounding box center [300, 209] width 132 height 15
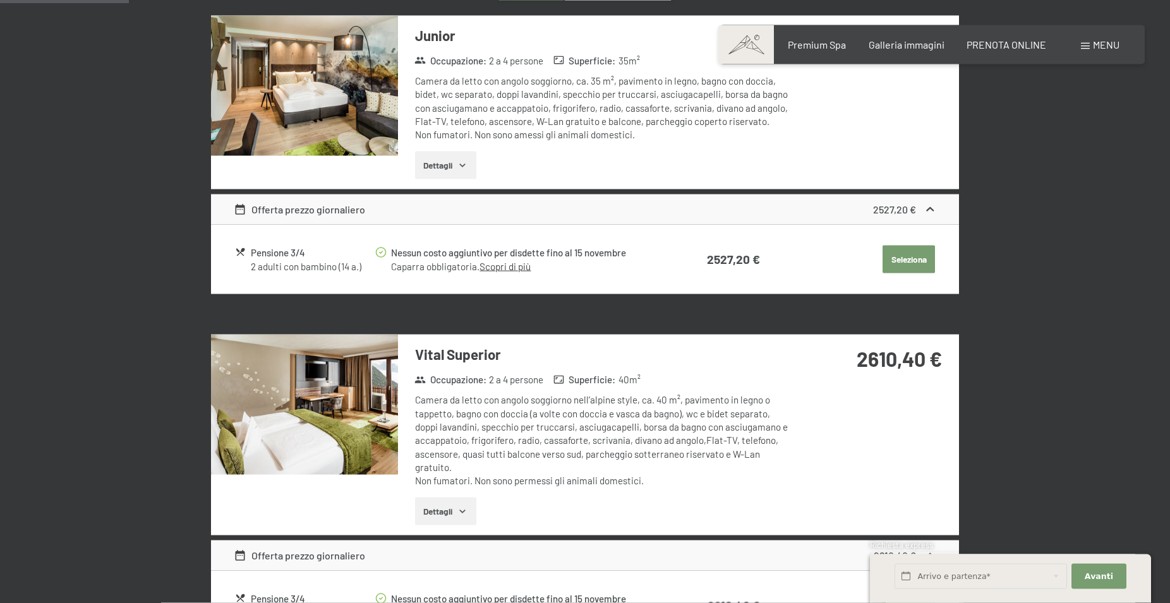
click at [509, 265] on link "Scopri di più" at bounding box center [504, 266] width 51 height 11
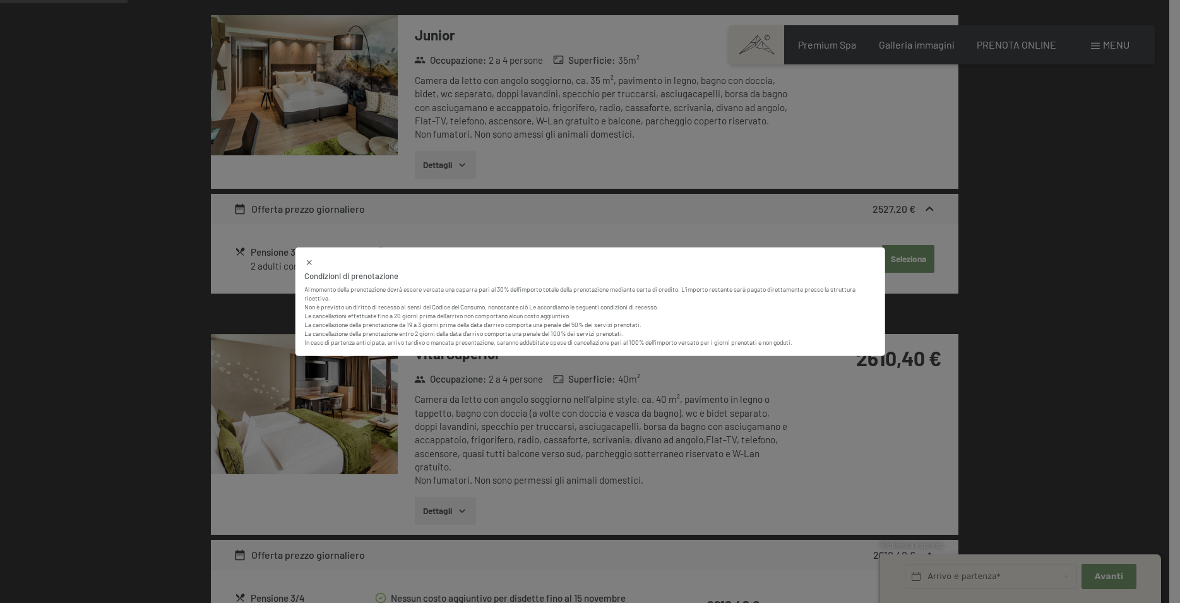
click at [308, 261] on icon at bounding box center [308, 262] width 9 height 9
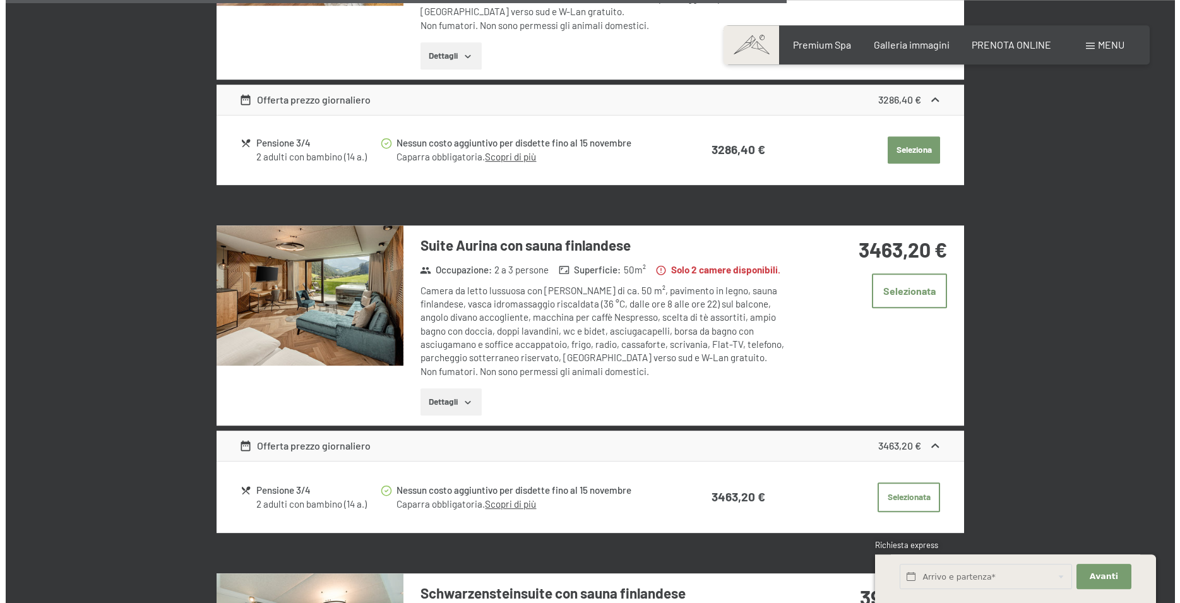
scroll to position [2759, 0]
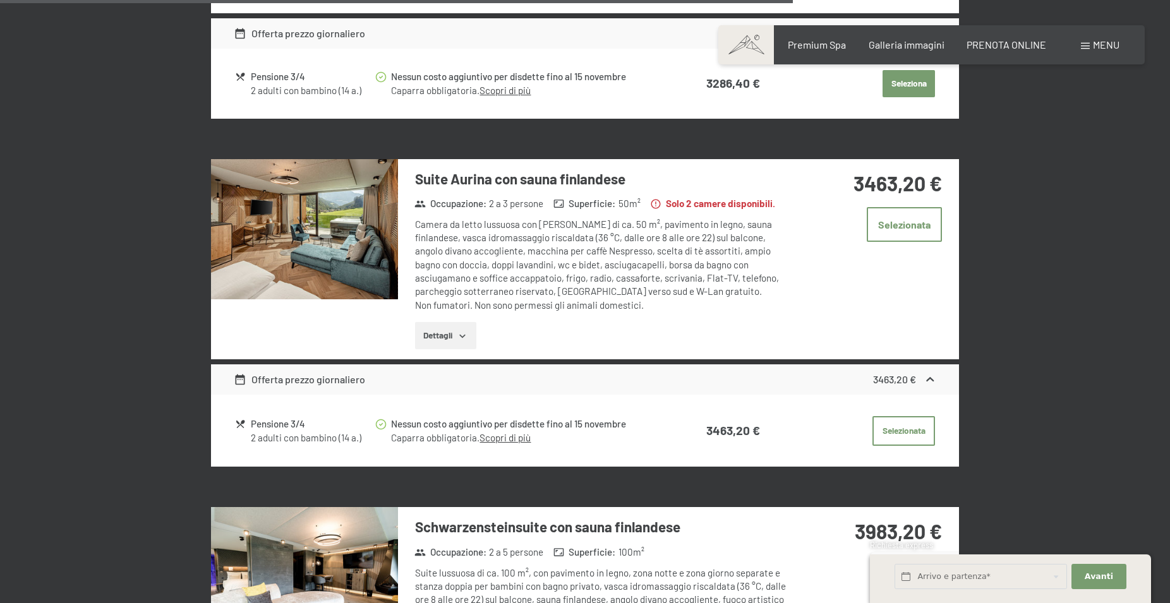
click at [460, 331] on icon "button" at bounding box center [462, 336] width 10 height 10
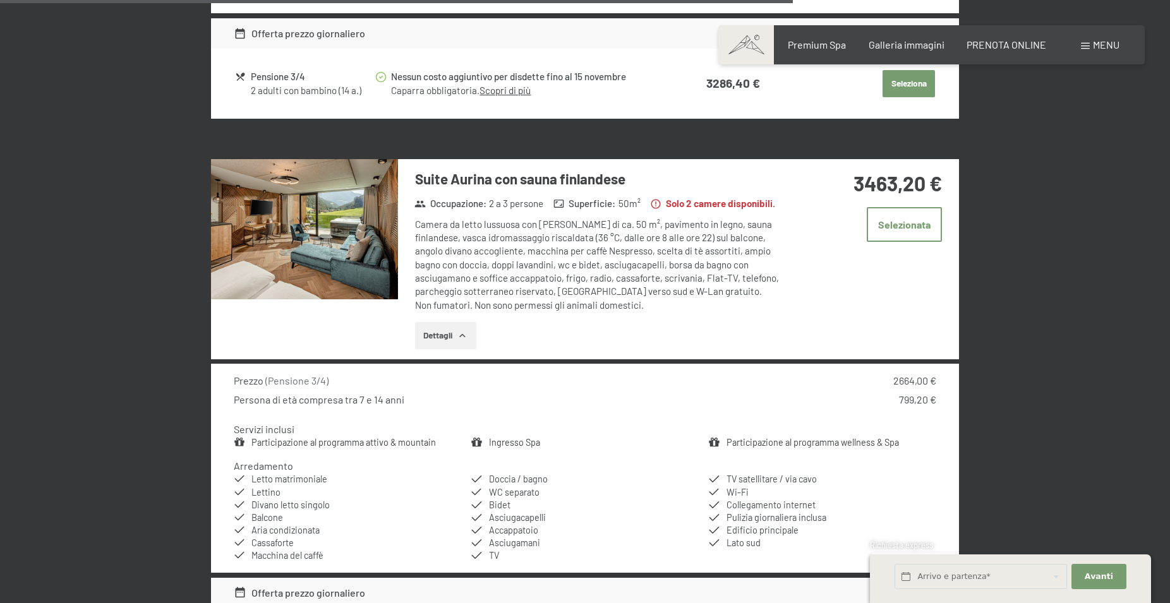
click at [1089, 47] on div "Menu" at bounding box center [1100, 45] width 39 height 14
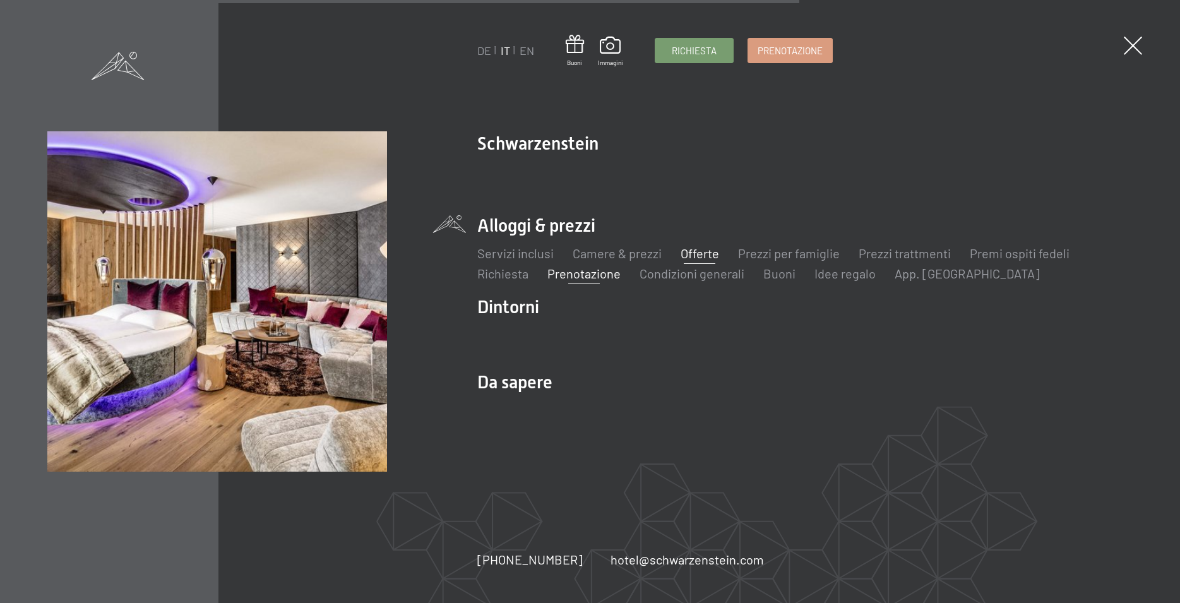
click at [700, 255] on link "Offerte" at bounding box center [700, 253] width 39 height 15
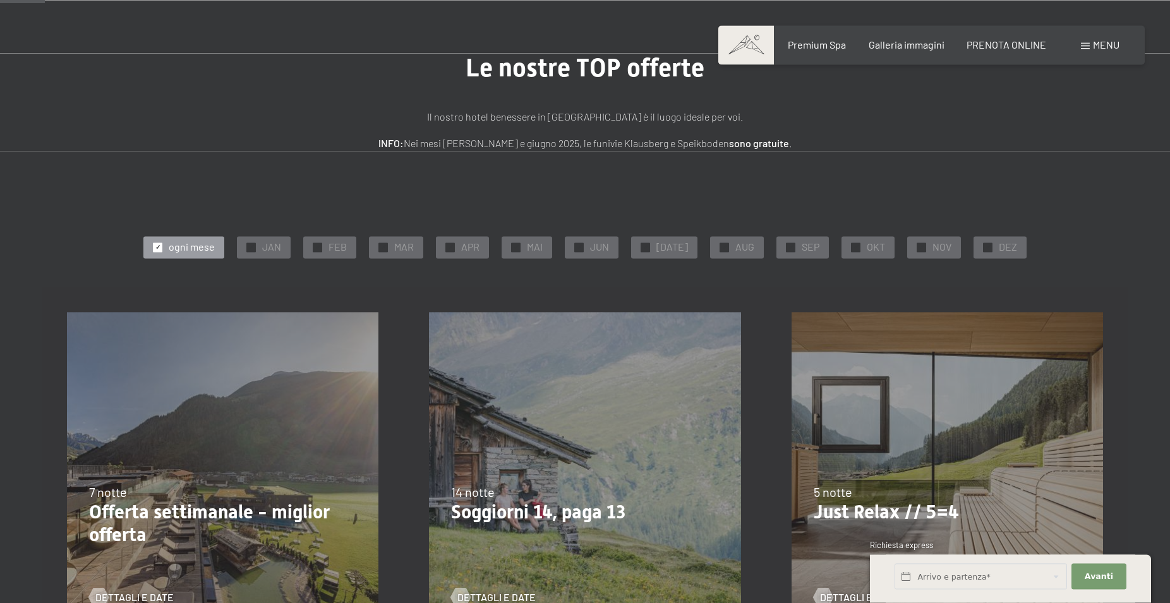
scroll to position [64, 0]
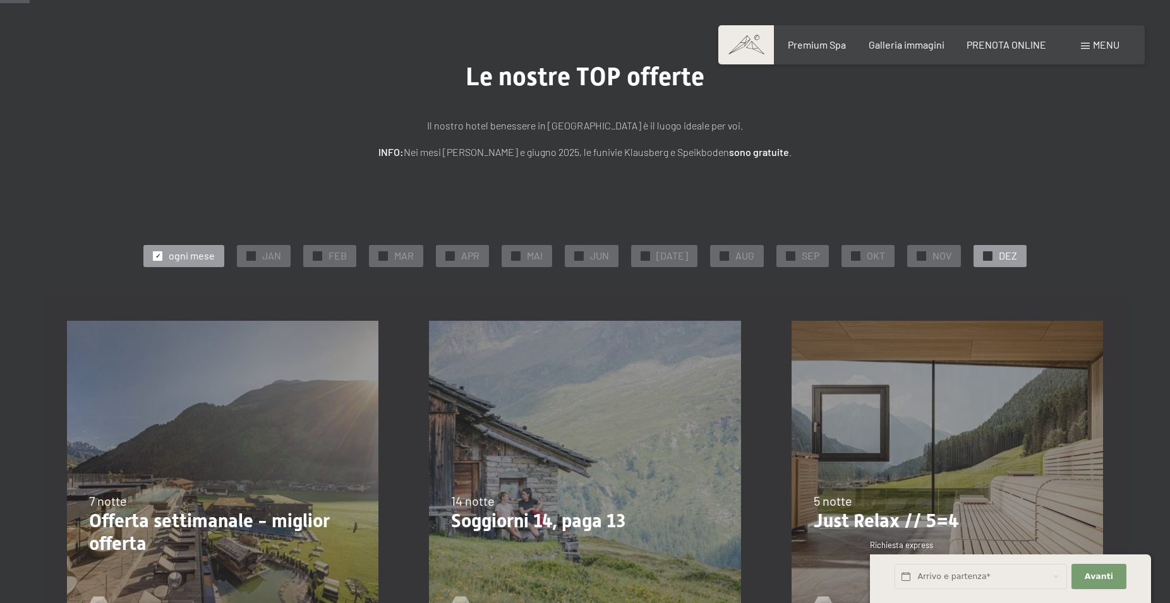
click at [990, 253] on div "✓ DEZ" at bounding box center [999, 255] width 53 height 21
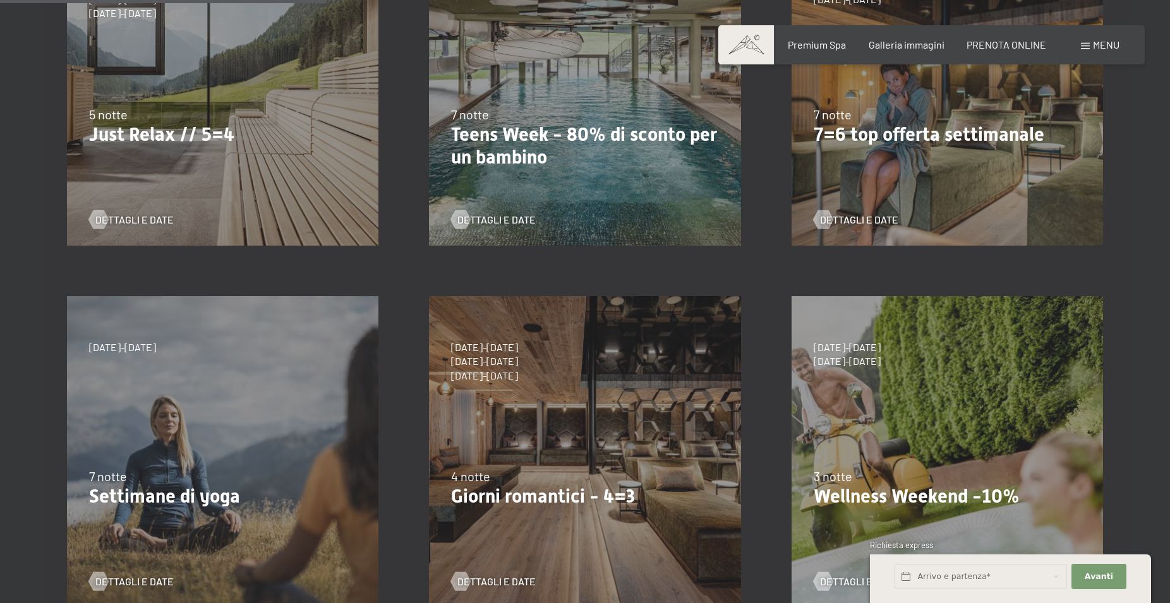
scroll to position [580, 0]
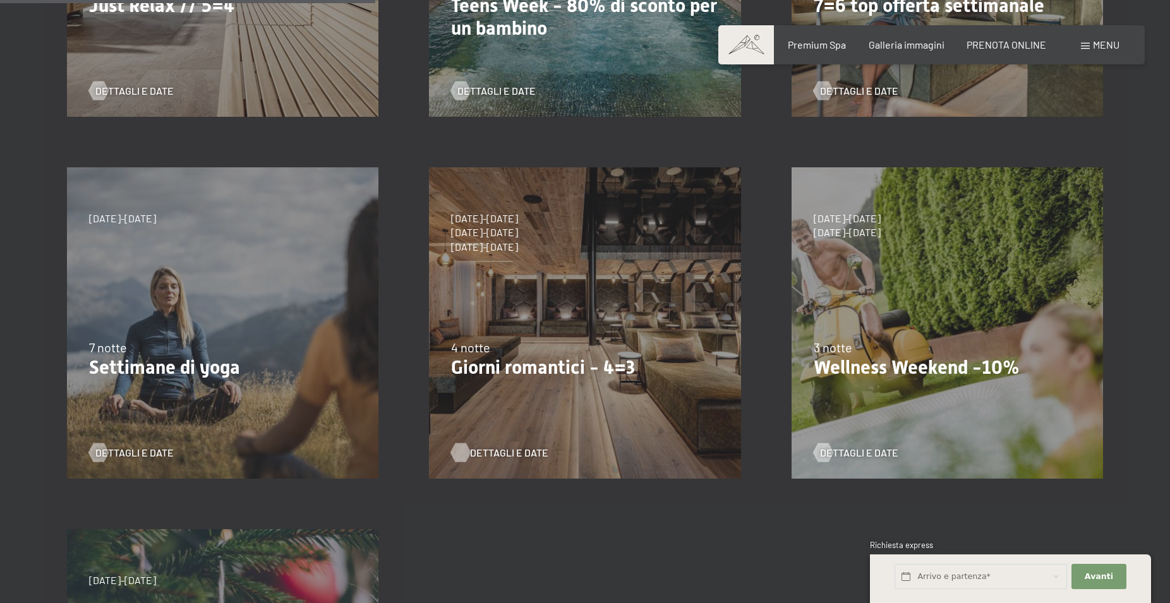
click at [516, 452] on span "Dettagli e Date" at bounding box center [509, 453] width 78 height 14
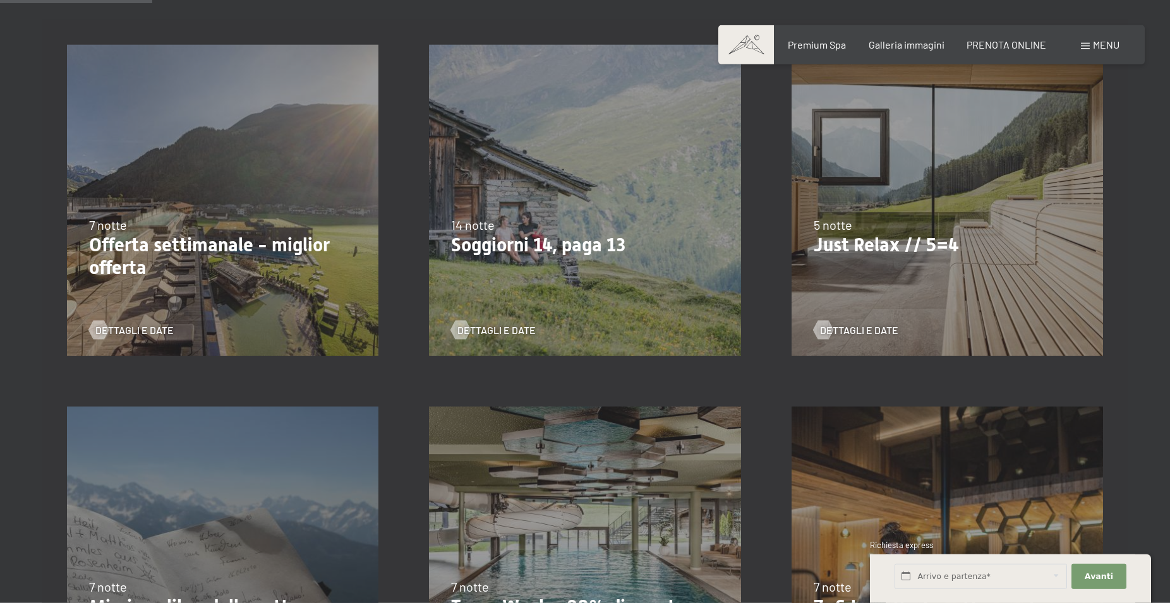
scroll to position [322, 0]
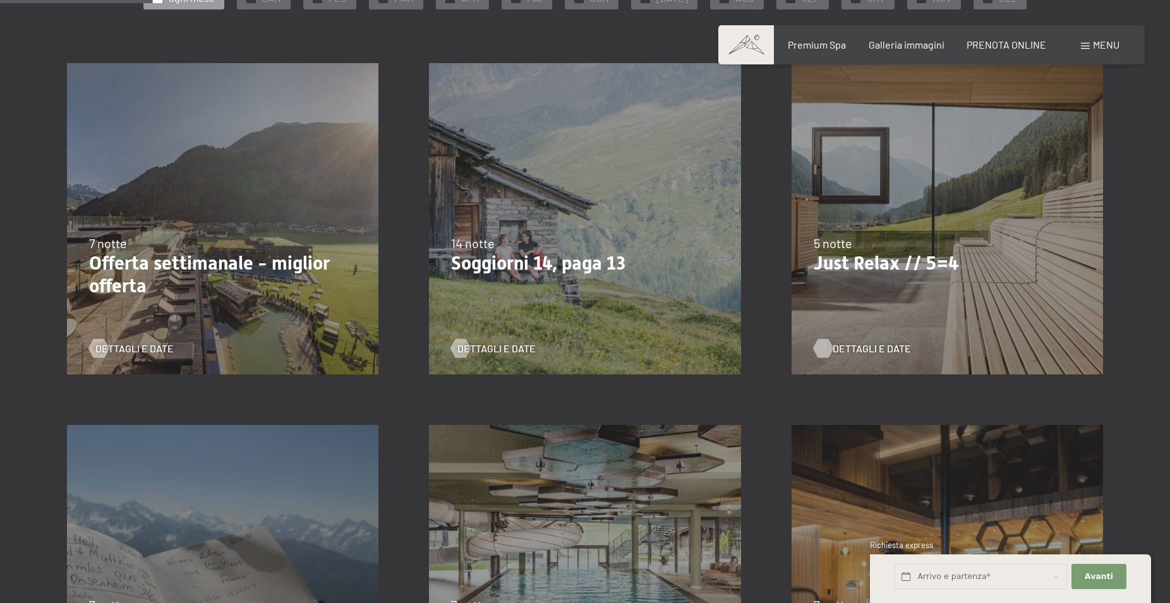
click at [884, 349] on span "Dettagli e Date" at bounding box center [871, 349] width 78 height 14
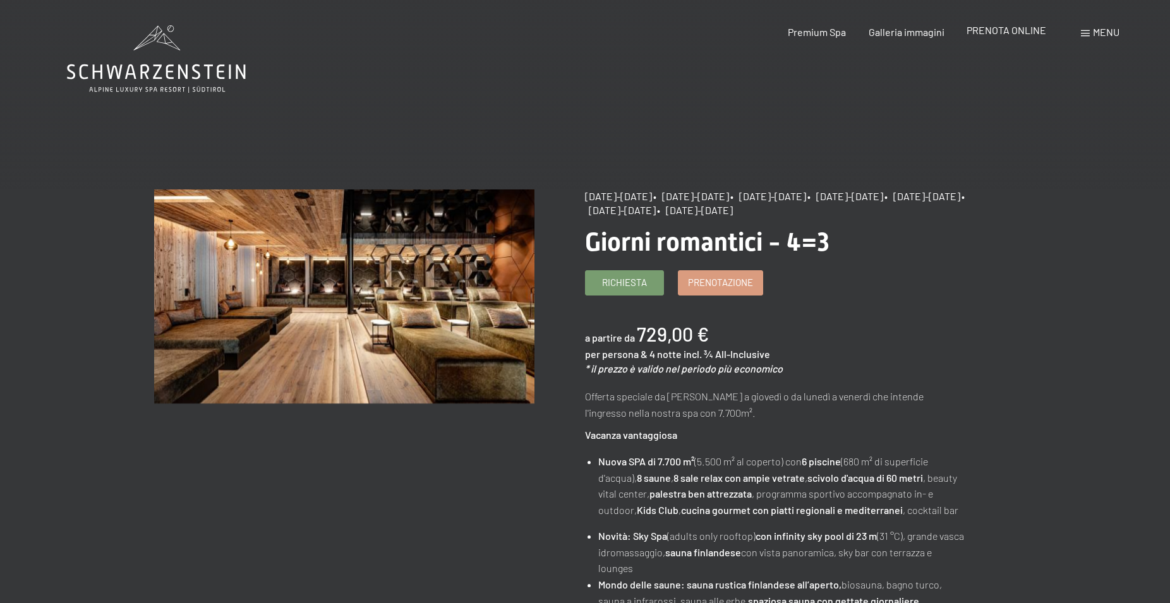
click at [982, 31] on span "PRENOTA ONLINE" at bounding box center [1006, 30] width 80 height 12
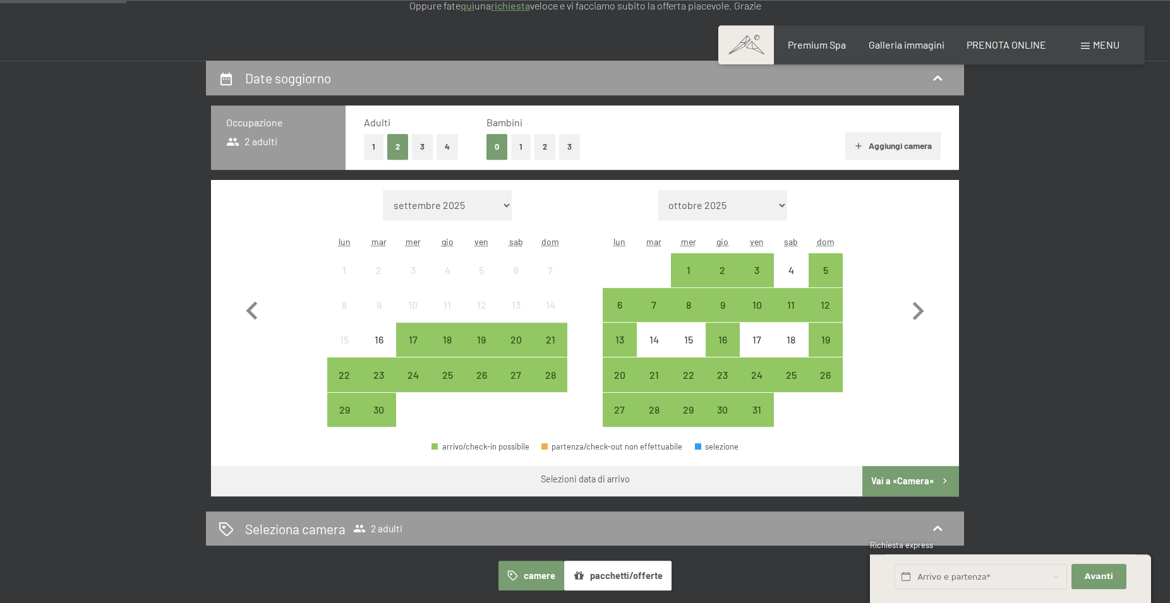
scroll to position [258, 0]
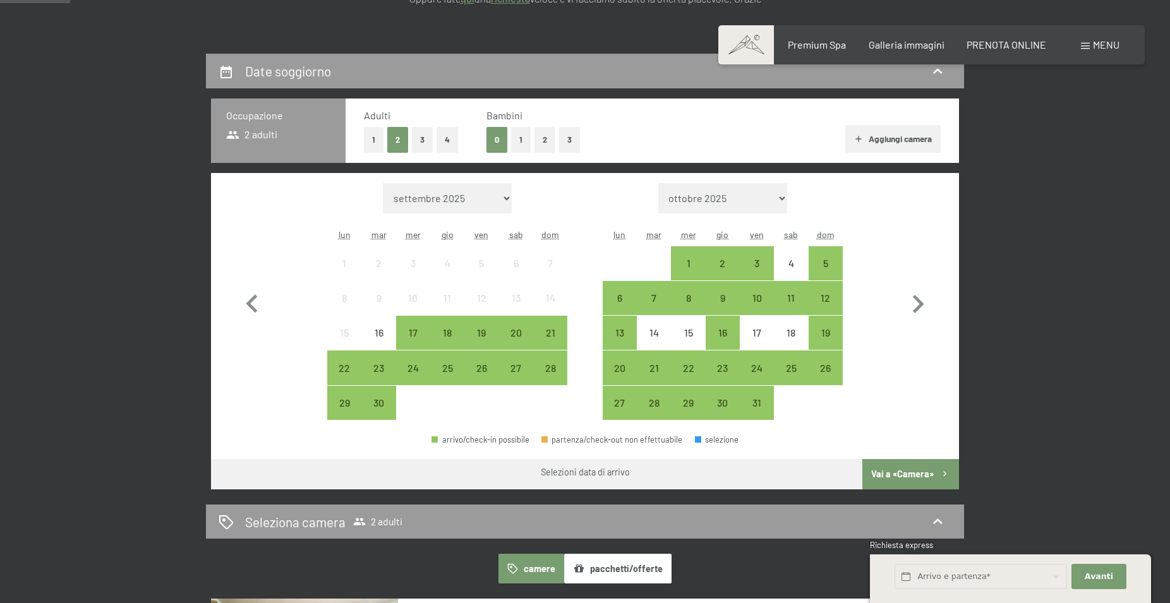
click at [522, 140] on button "1" at bounding box center [521, 140] width 20 height 26
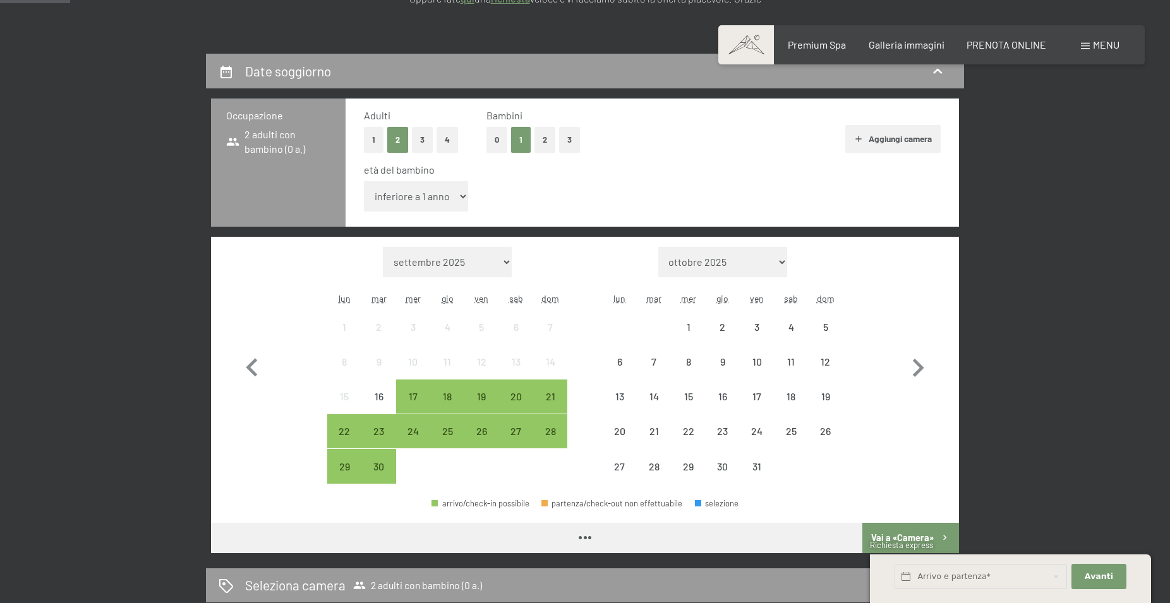
click at [364, 181] on select "inferiore a 1 anno 1 anno 2 anni 3 anni 4 anni 5 anni 6 anni 7 anni 8 anni 9 an…" at bounding box center [416, 196] width 104 height 30
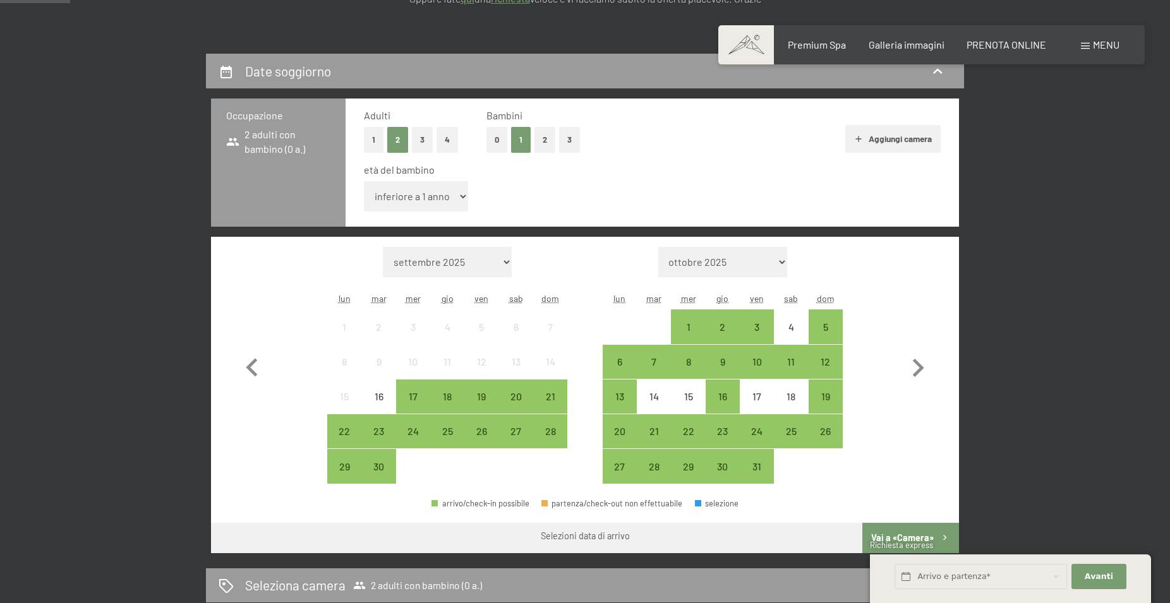
select select "14"
click option "14 anni" at bounding box center [0, 0] width 0 height 0
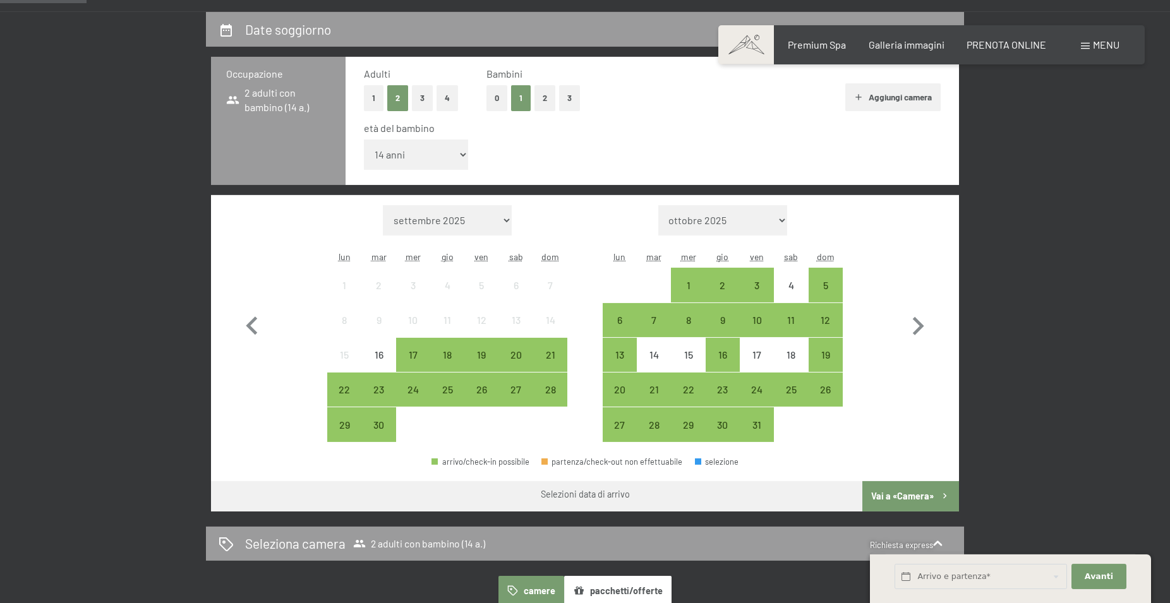
scroll to position [322, 0]
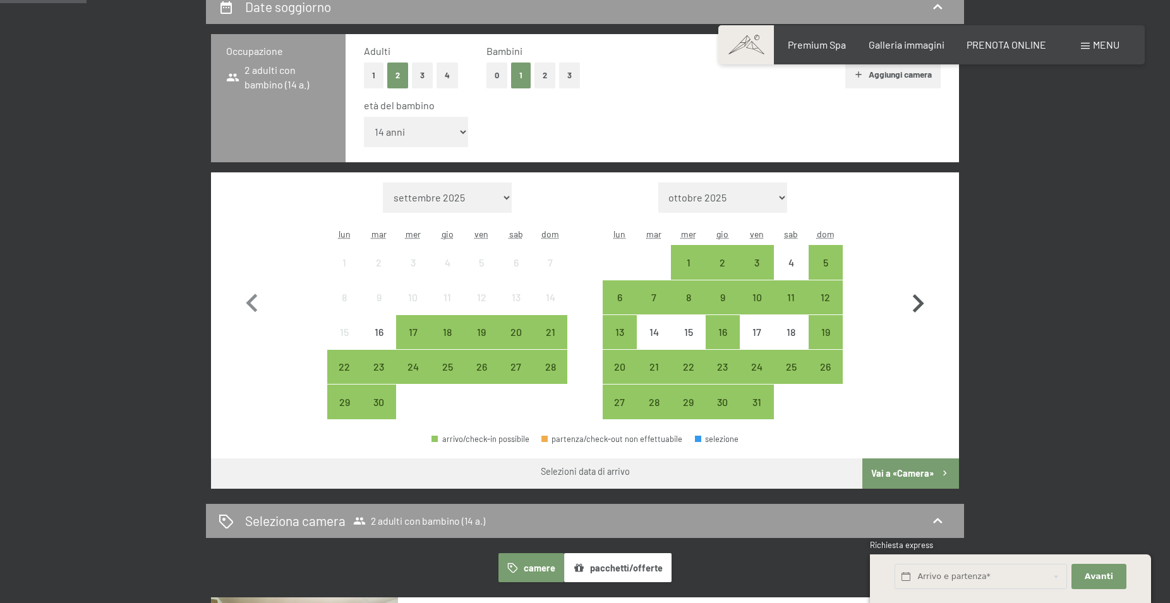
click at [920, 305] on icon "button" at bounding box center [918, 303] width 11 height 18
select select "2025-10-01"
select select "2025-11-01"
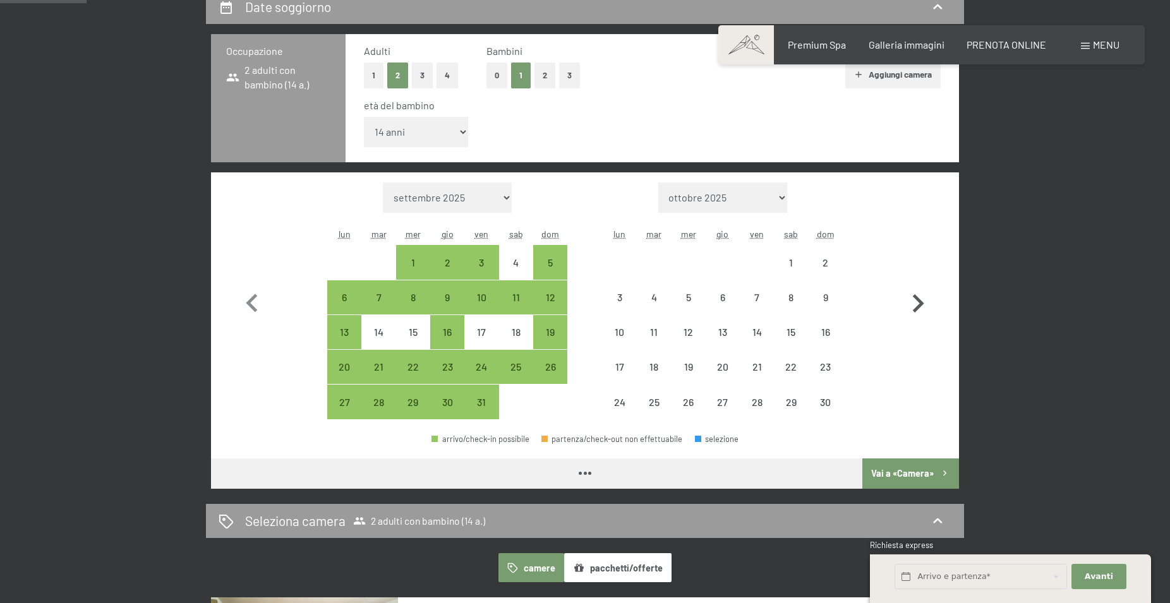
select select "2025-10-01"
select select "2025-11-01"
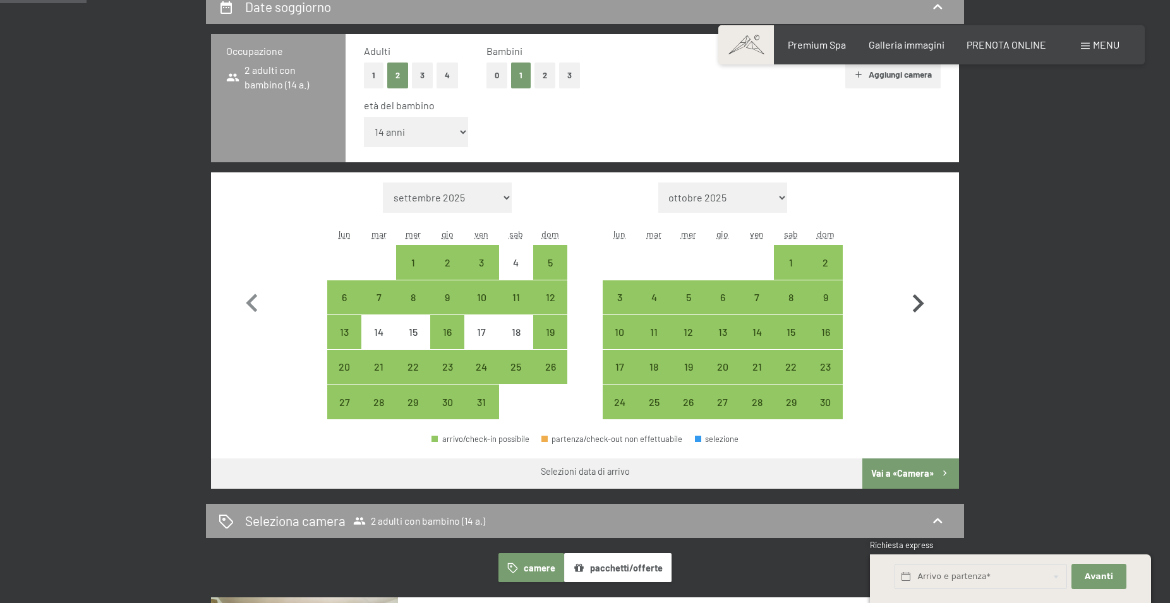
click at [920, 303] on icon "button" at bounding box center [918, 303] width 11 height 18
select select "[DATE]"
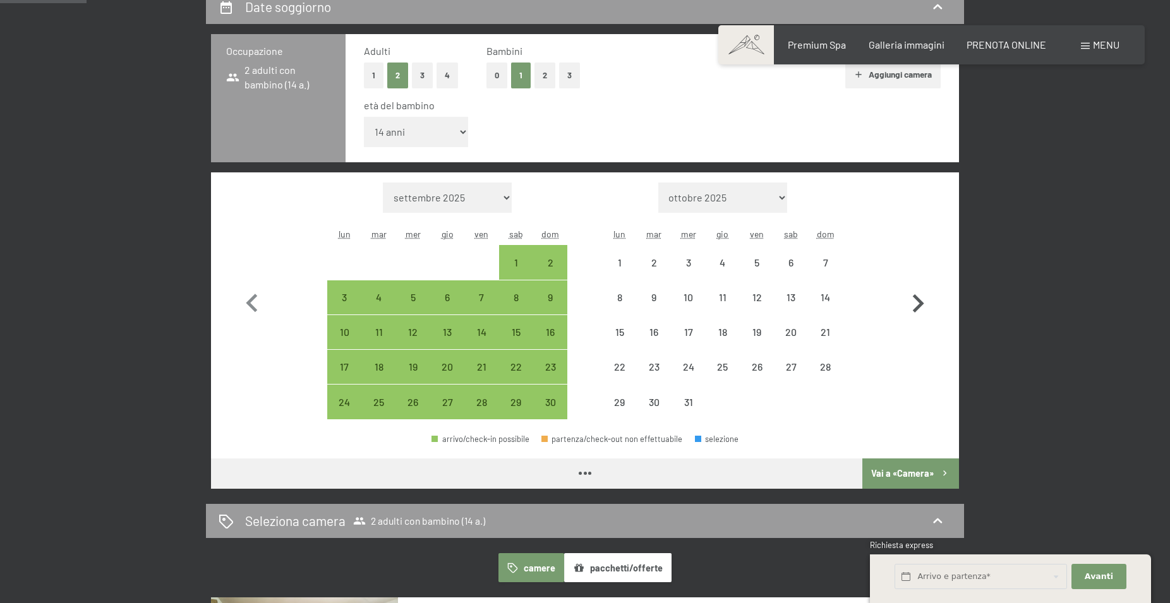
select select "[DATE]"
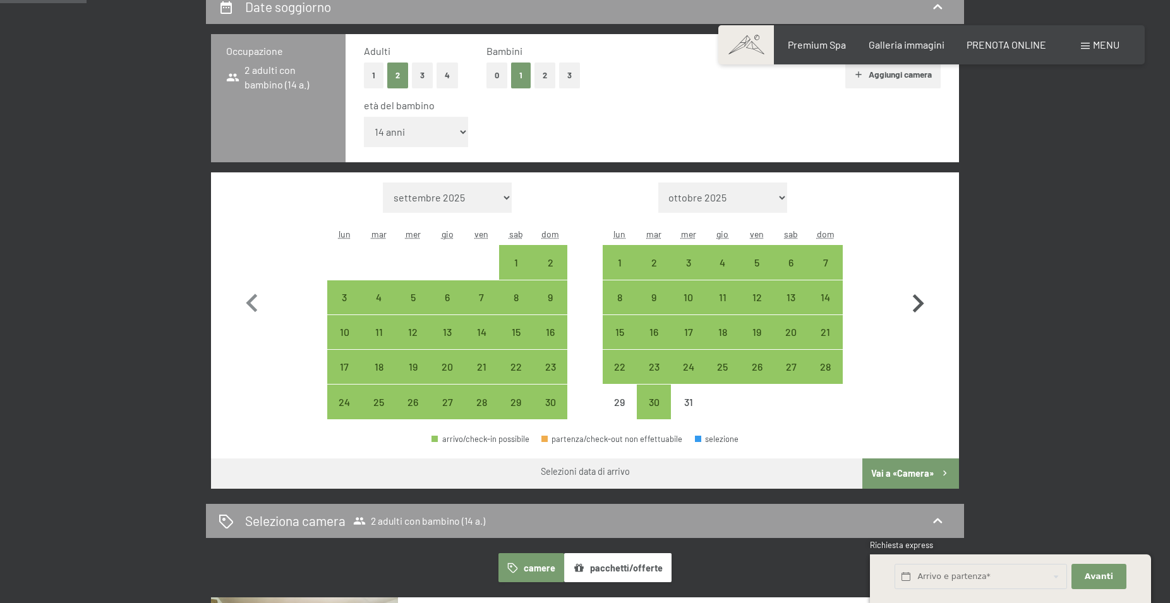
click at [921, 301] on icon "button" at bounding box center [918, 303] width 11 height 18
select select "[DATE]"
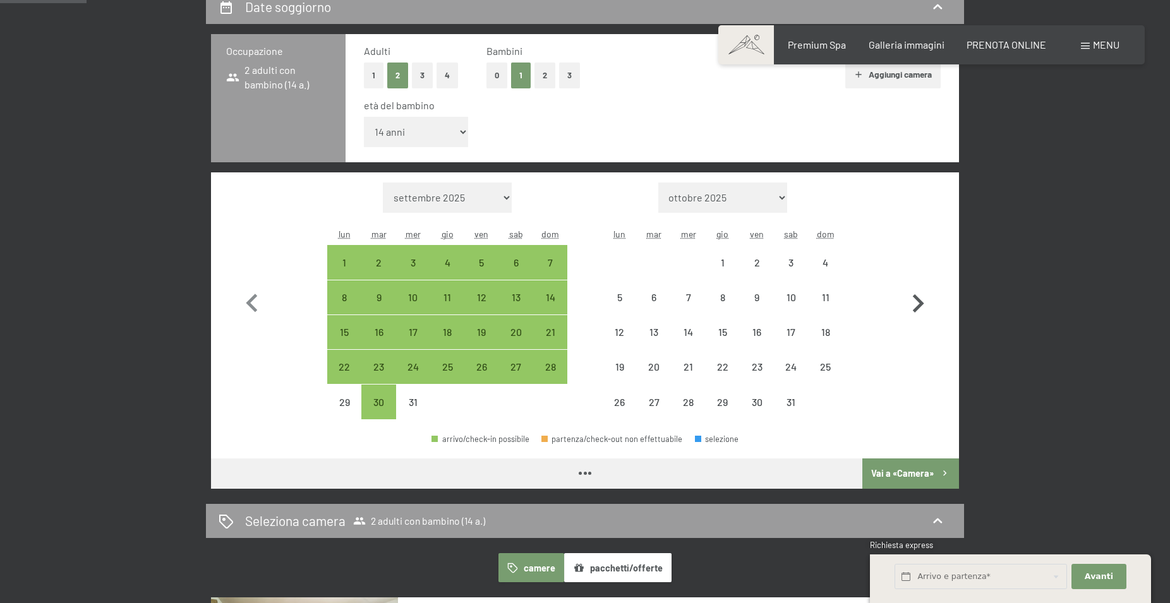
click at [921, 301] on icon "button" at bounding box center [918, 303] width 11 height 18
select select "[DATE]"
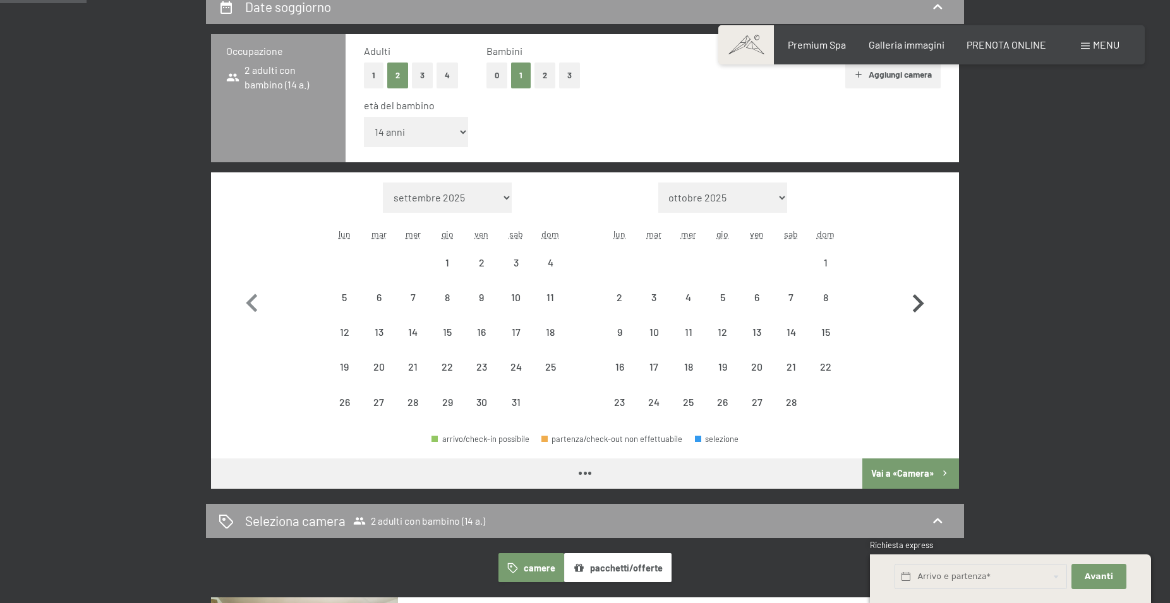
click at [921, 301] on icon "button" at bounding box center [918, 303] width 11 height 18
select select "[DATE]"
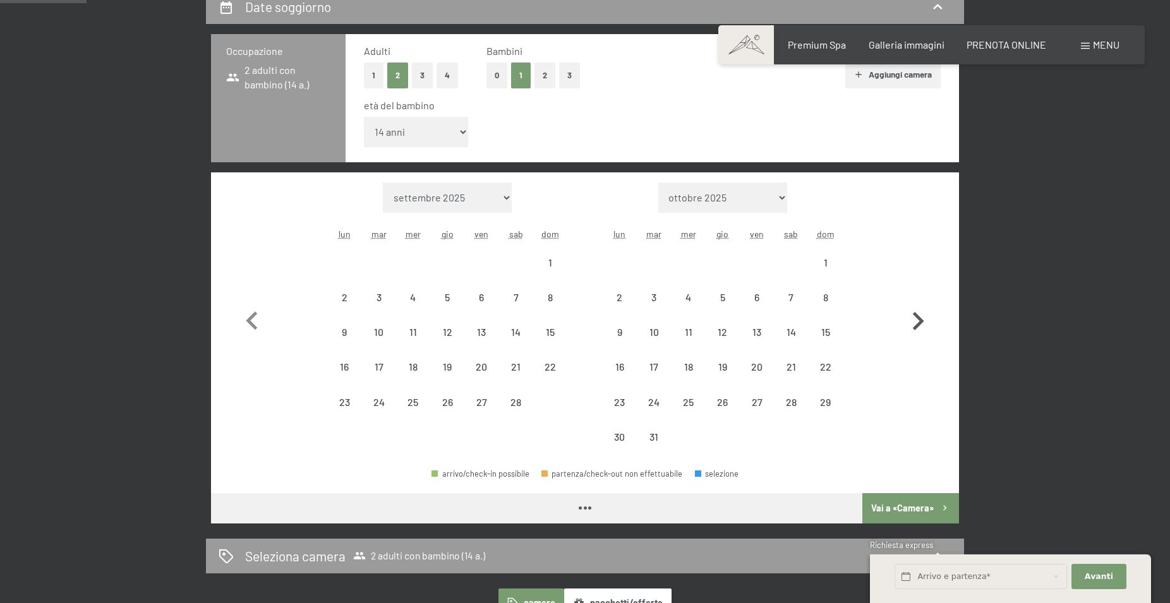
click at [921, 301] on button "button" at bounding box center [917, 319] width 37 height 272
select select "[DATE]"
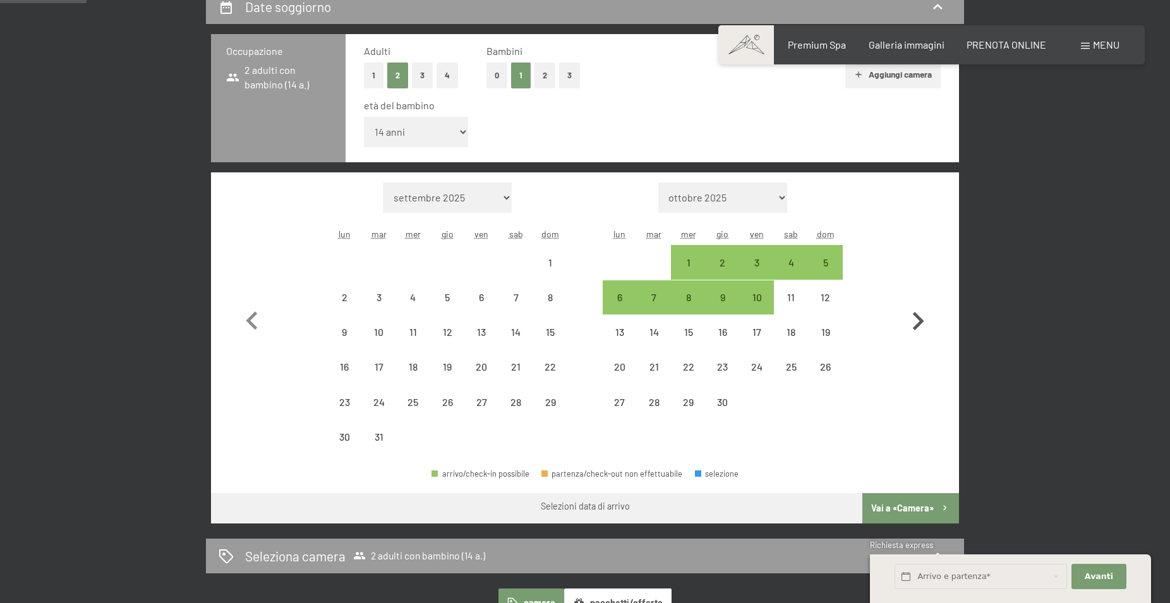
click at [919, 318] on icon "button" at bounding box center [918, 321] width 11 height 18
select select "2026-04-01"
select select "2026-05-01"
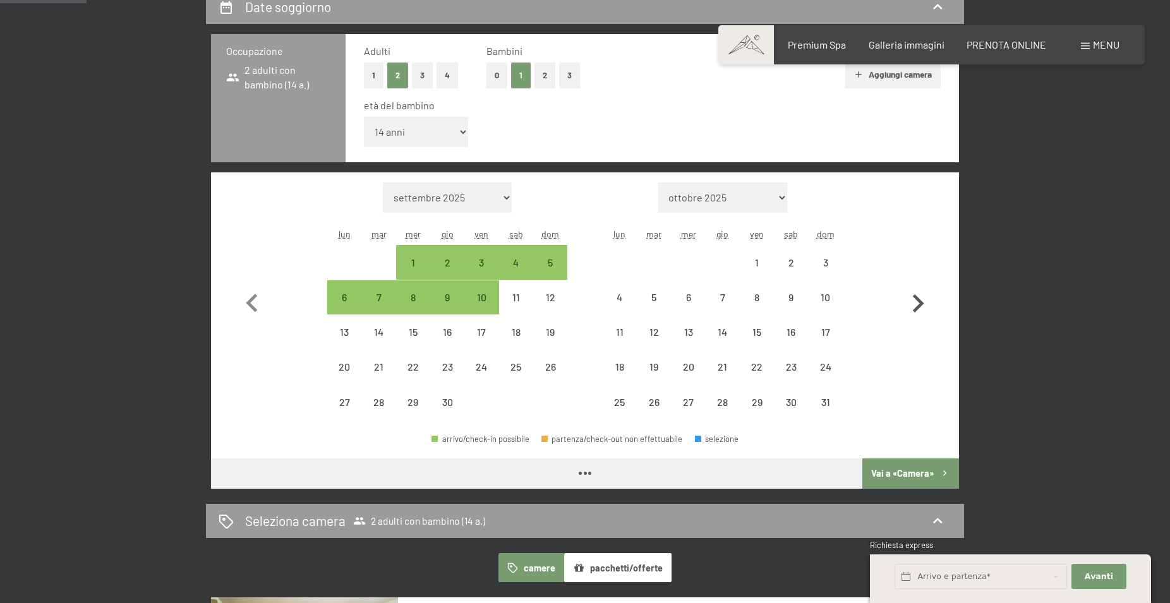
select select "2026-04-01"
select select "2026-05-01"
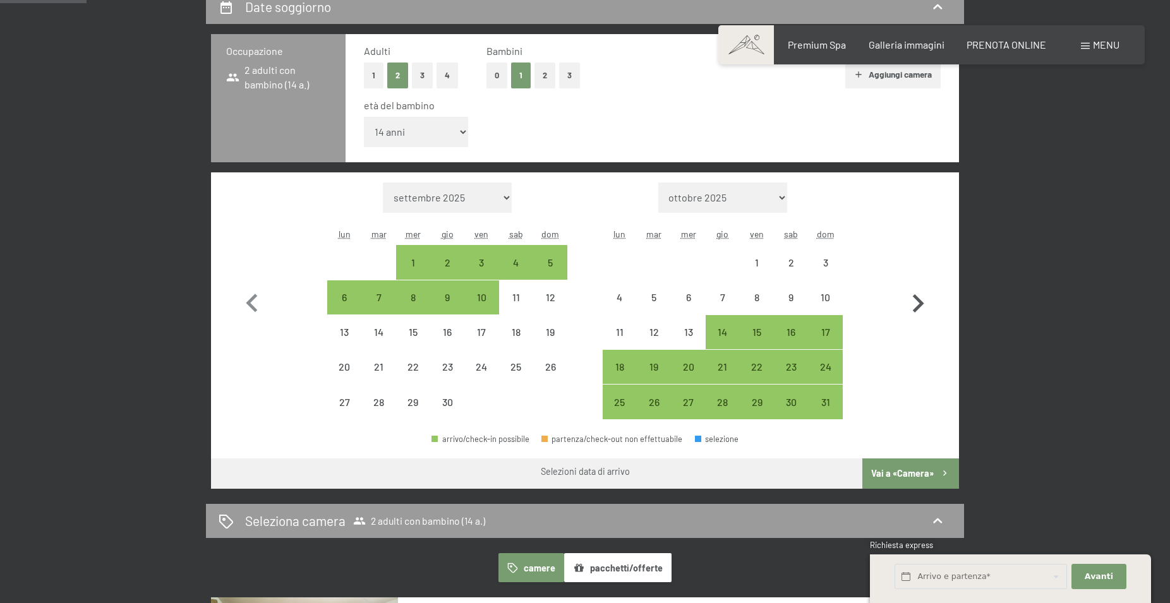
click at [918, 304] on icon "button" at bounding box center [917, 303] width 37 height 37
select select "2026-05-01"
select select "2026-06-01"
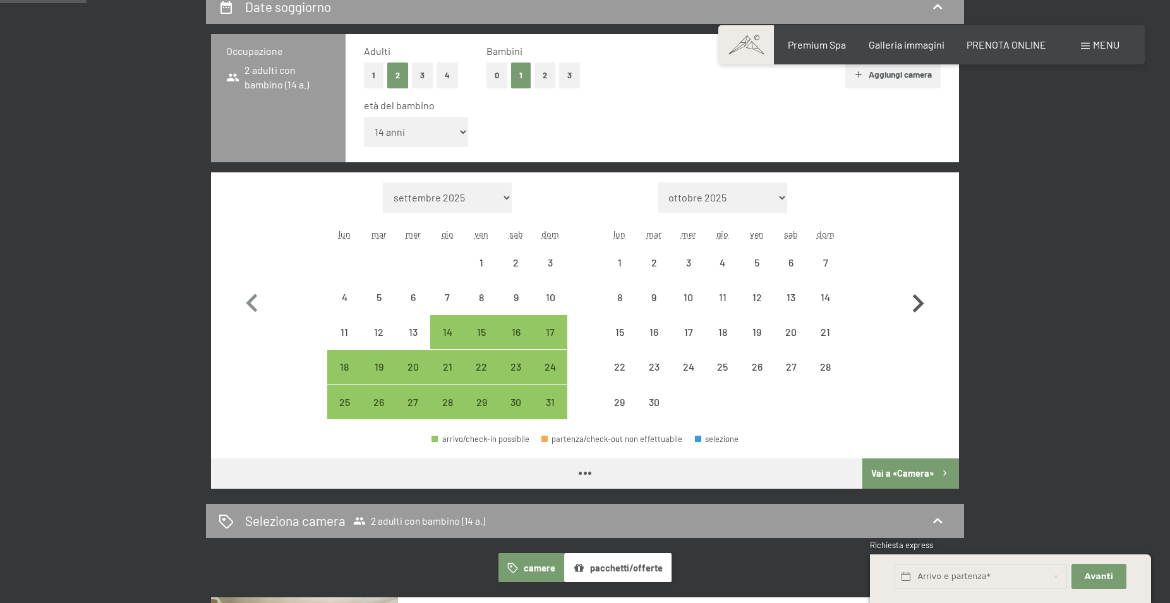
click at [918, 304] on icon "button" at bounding box center [917, 303] width 37 height 37
select select "2026-06-01"
select select "2026-07-01"
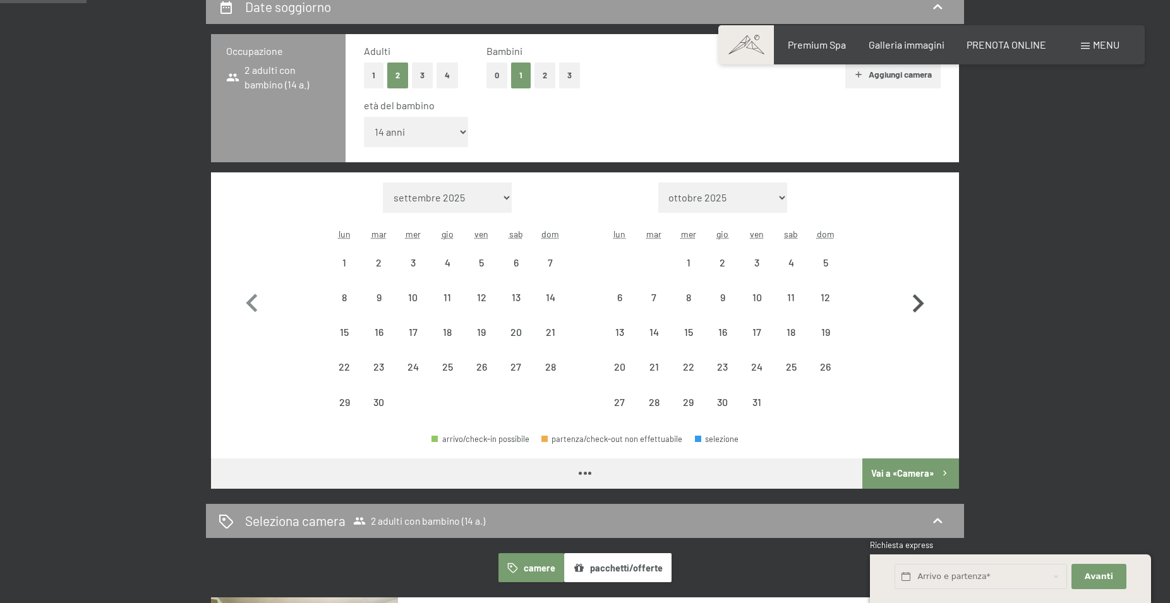
click at [918, 304] on icon "button" at bounding box center [917, 303] width 37 height 37
select select "2026-07-01"
select select "2026-08-01"
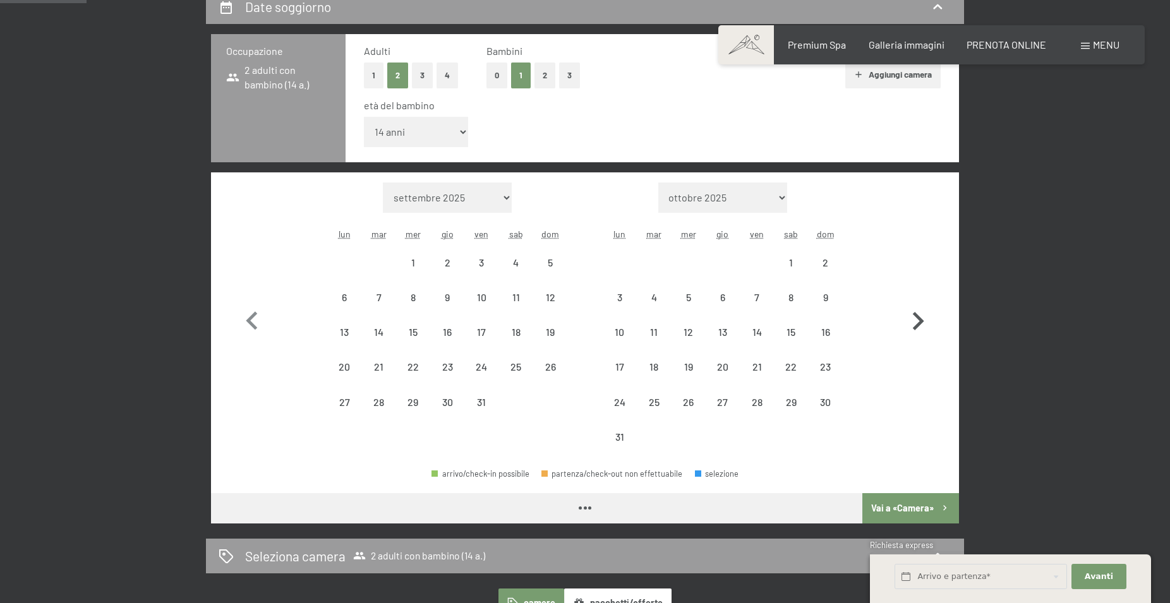
click at [918, 304] on icon "button" at bounding box center [917, 321] width 37 height 37
select select "2026-08-01"
select select "2026-09-01"
select select "2026-08-01"
select select "2026-09-01"
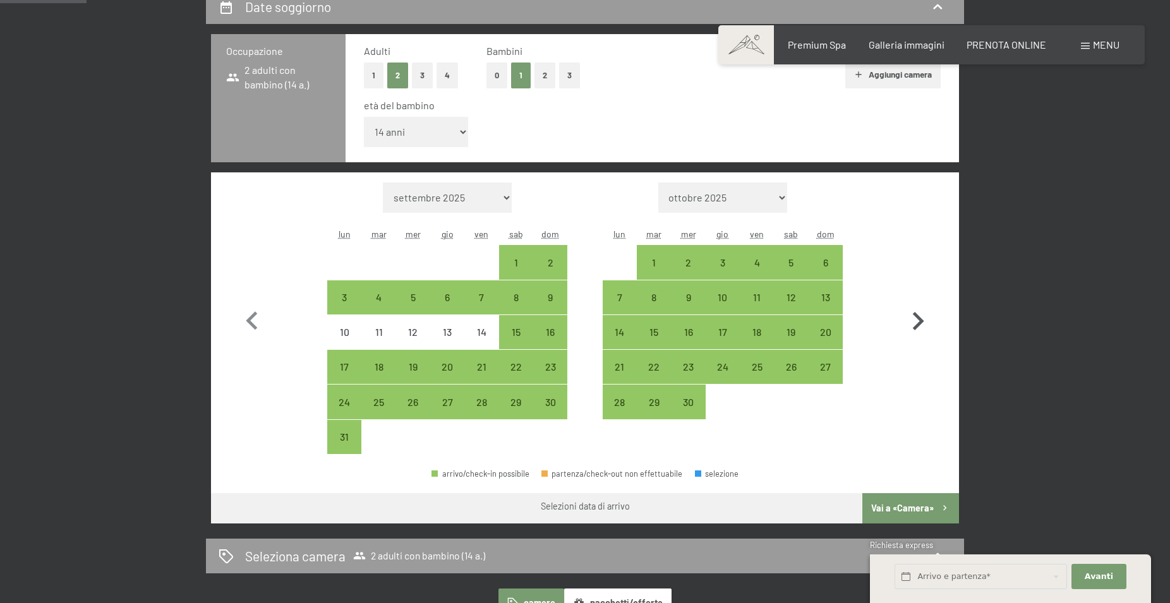
click at [921, 318] on icon "button" at bounding box center [917, 321] width 37 height 37
select select "2026-09-01"
select select "2026-10-01"
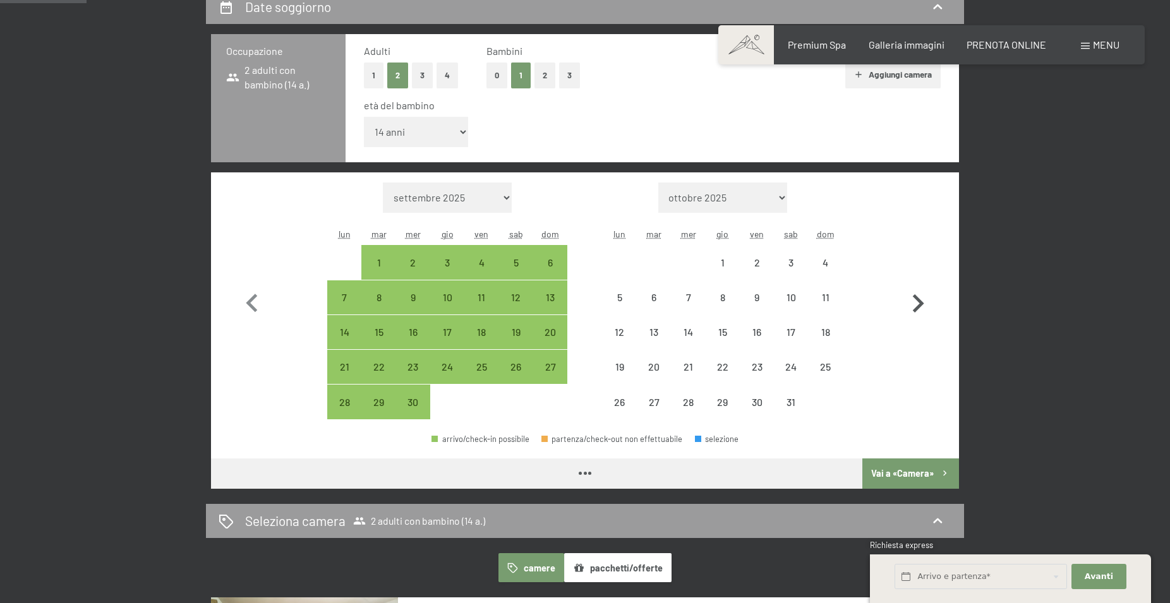
select select "2026-09-01"
select select "2026-10-01"
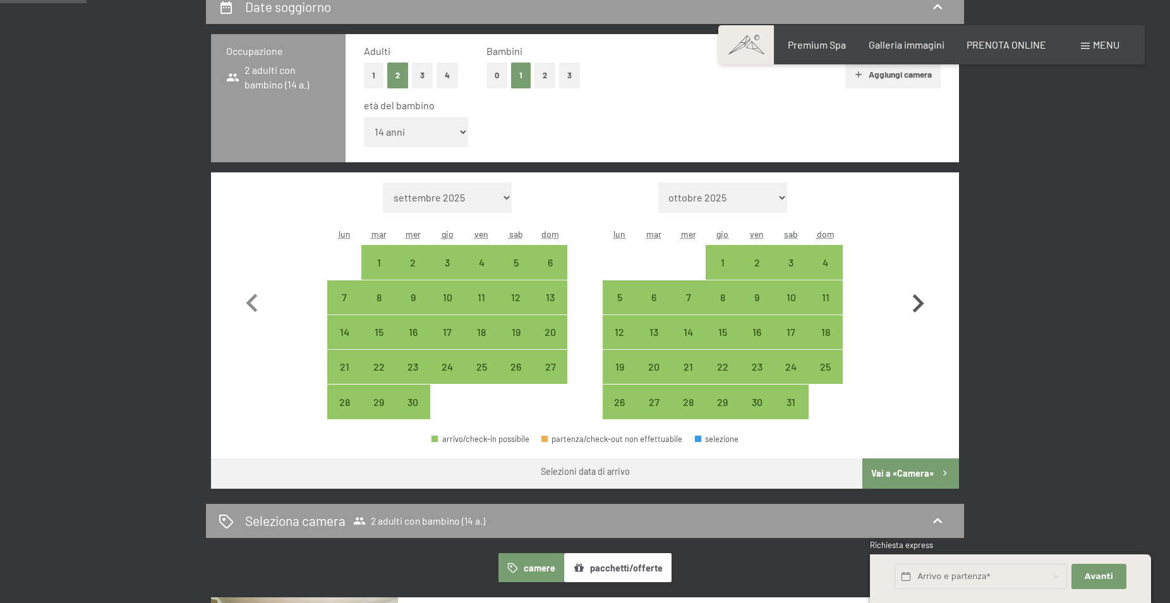
click at [919, 303] on icon "button" at bounding box center [918, 303] width 11 height 18
select select "2026-10-01"
select select "2026-11-01"
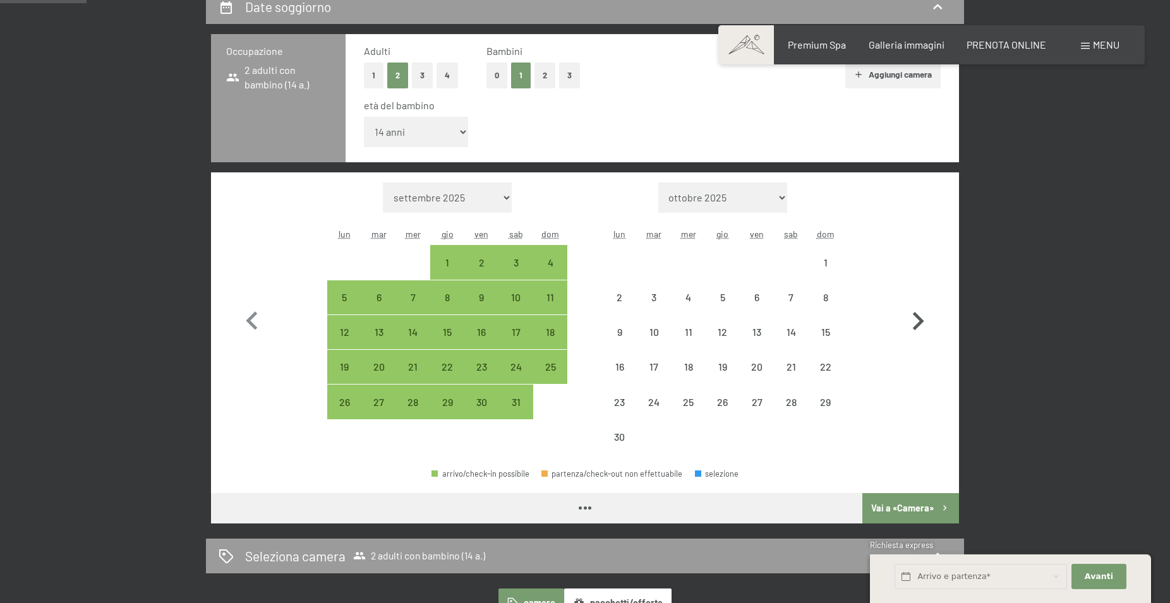
select select "2026-10-01"
select select "2026-11-01"
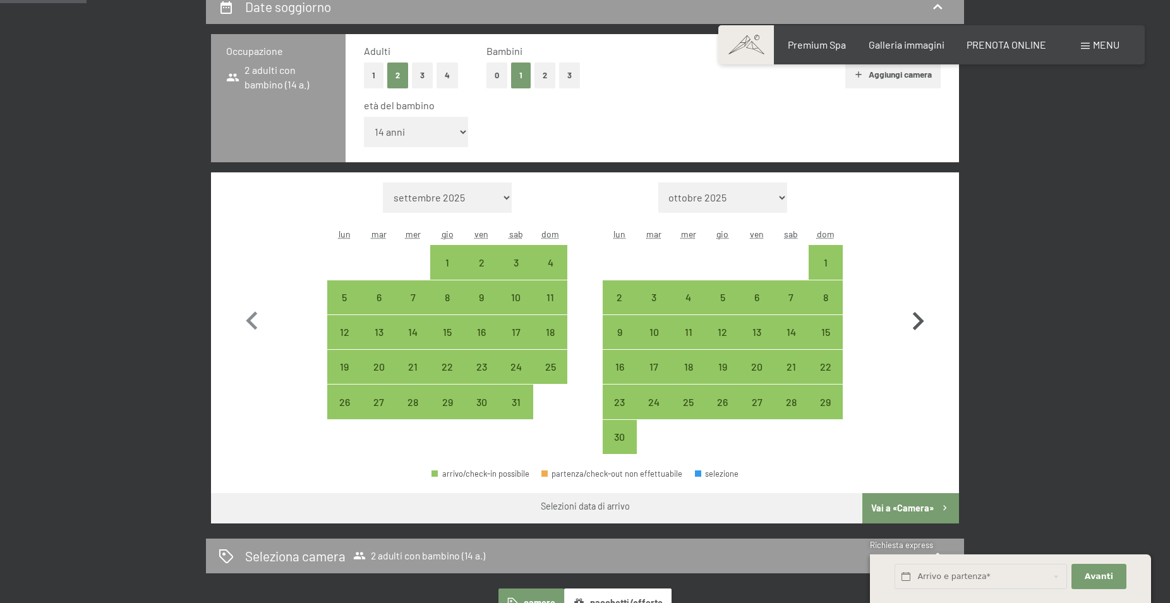
click at [918, 320] on icon "button" at bounding box center [917, 321] width 37 height 37
select select "2026-11-01"
select select "2026-12-01"
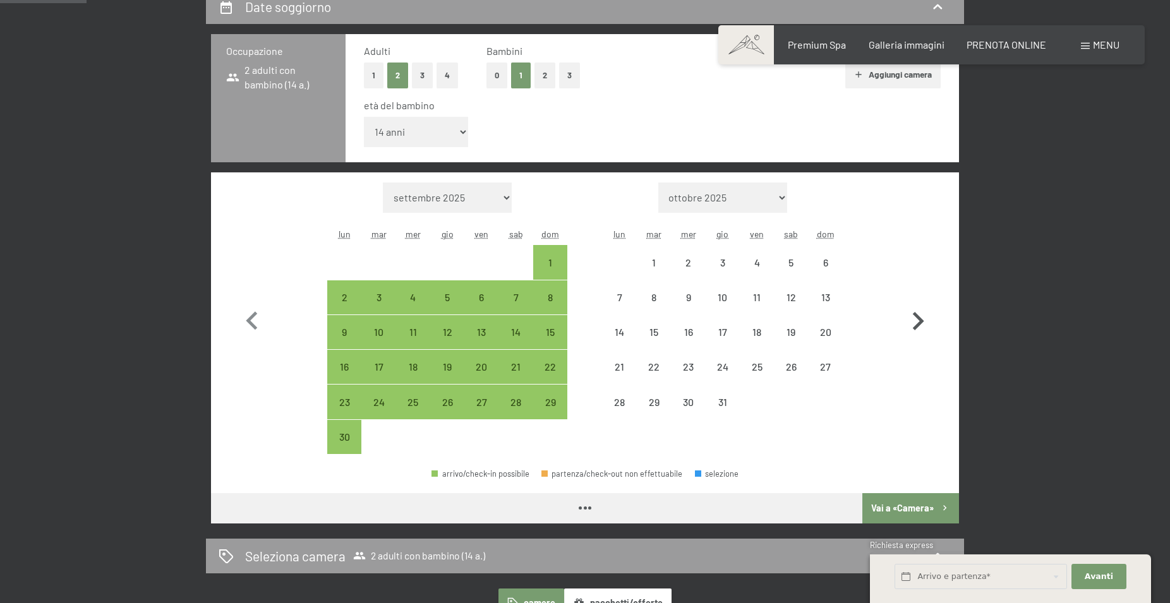
select select "2026-11-01"
select select "2026-12-01"
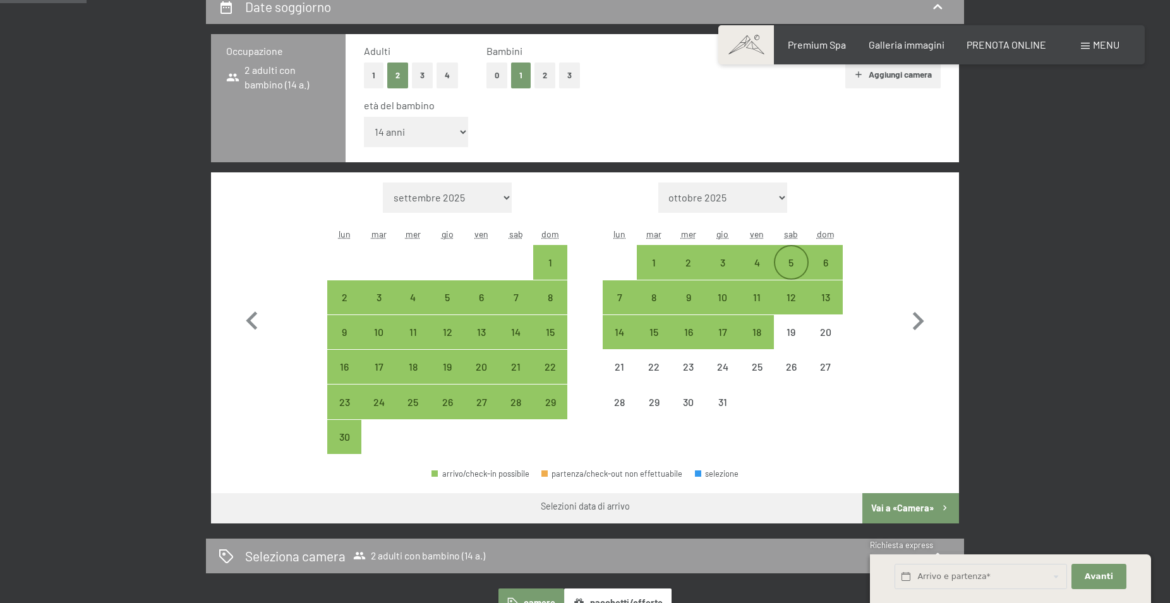
click at [791, 261] on div "5" at bounding box center [791, 274] width 32 height 32
select select "2026-11-01"
select select "2026-12-01"
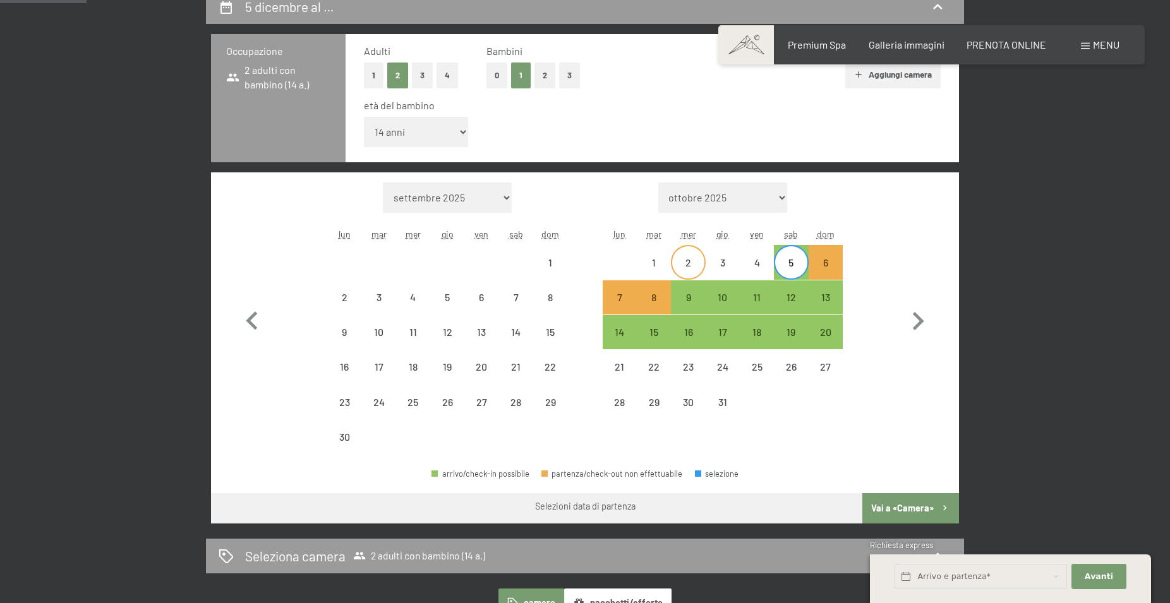
drag, startPoint x: 687, startPoint y: 299, endPoint x: 687, endPoint y: 261, distance: 38.5
click at [687, 299] on div "9" at bounding box center [688, 308] width 32 height 32
select select "2026-11-01"
select select "2026-12-01"
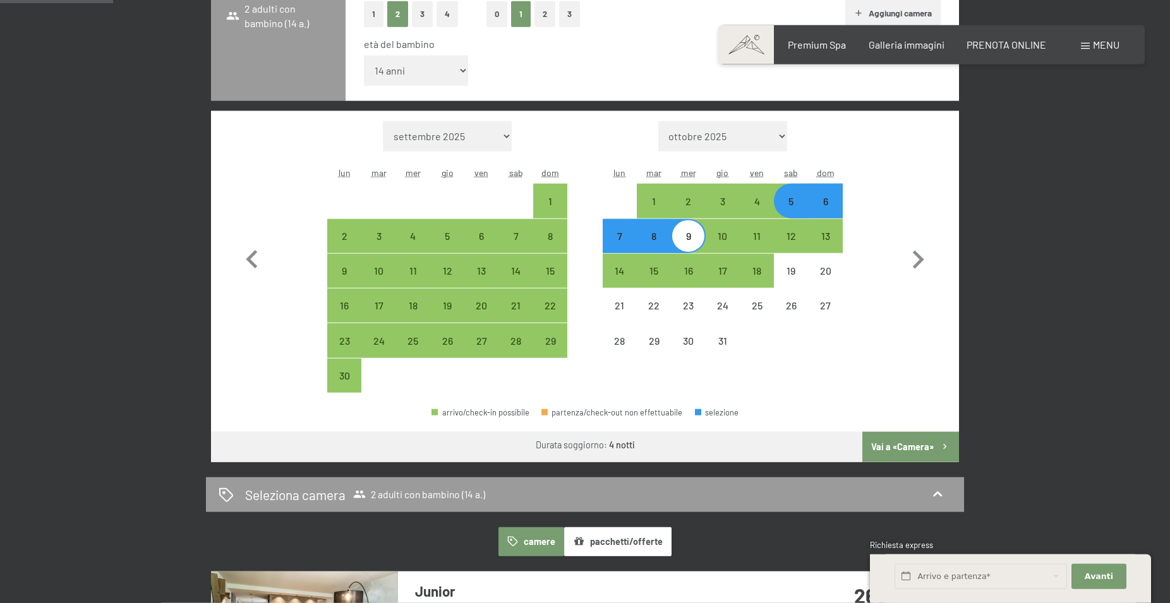
scroll to position [451, 0]
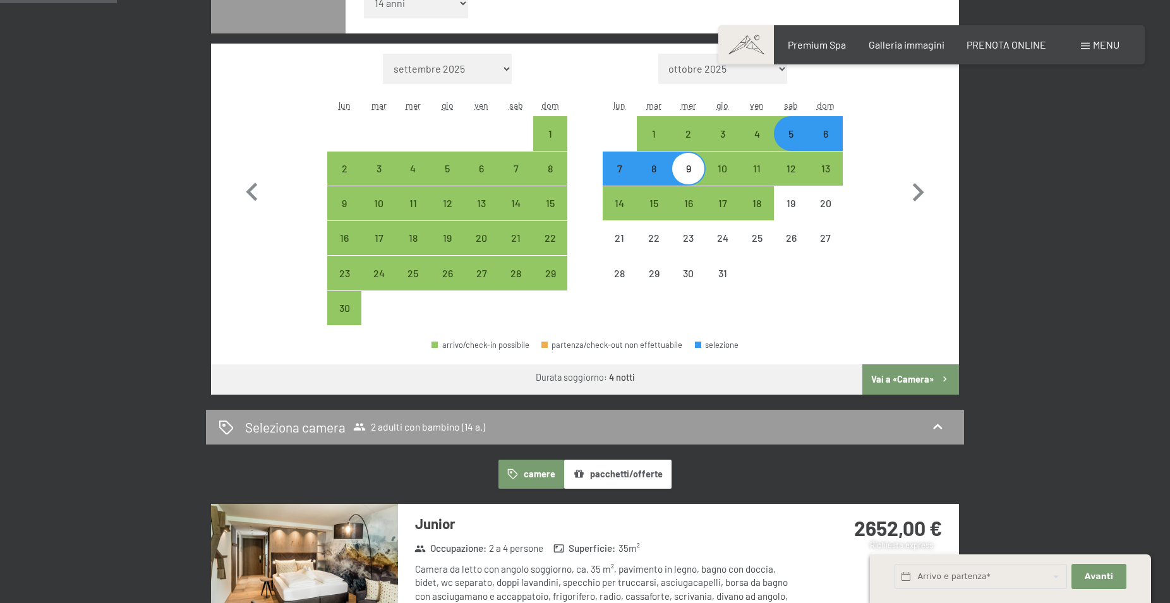
drag, startPoint x: 899, startPoint y: 377, endPoint x: 899, endPoint y: 371, distance: 6.3
click at [900, 377] on button "Vai a «Camera»" at bounding box center [910, 379] width 97 height 30
select select "2026-11-01"
select select "2026-12-01"
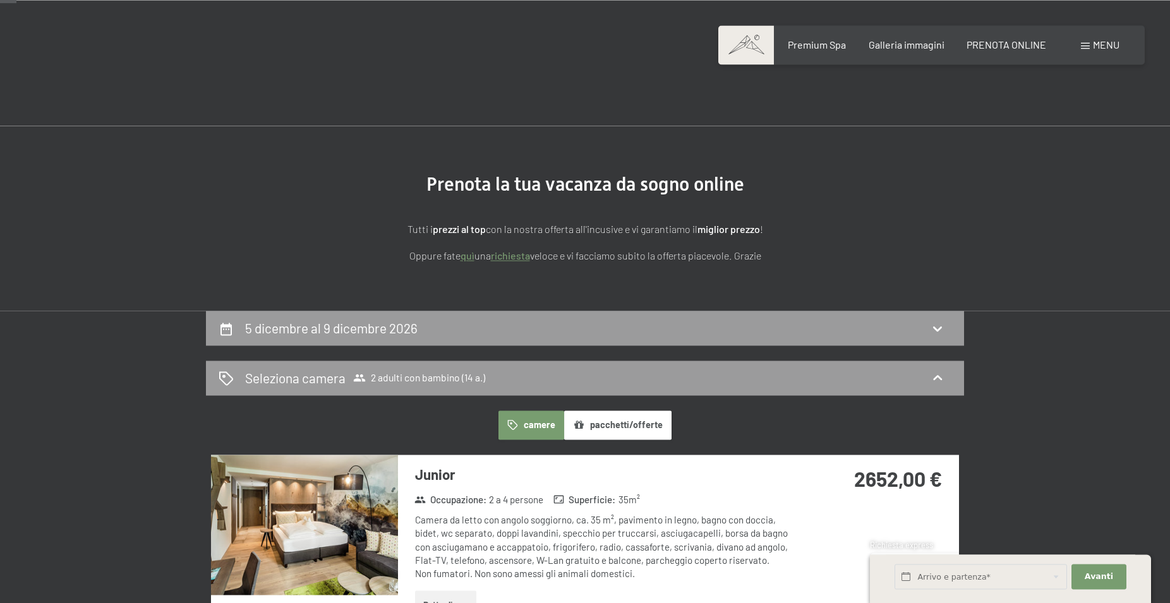
scroll to position [0, 0]
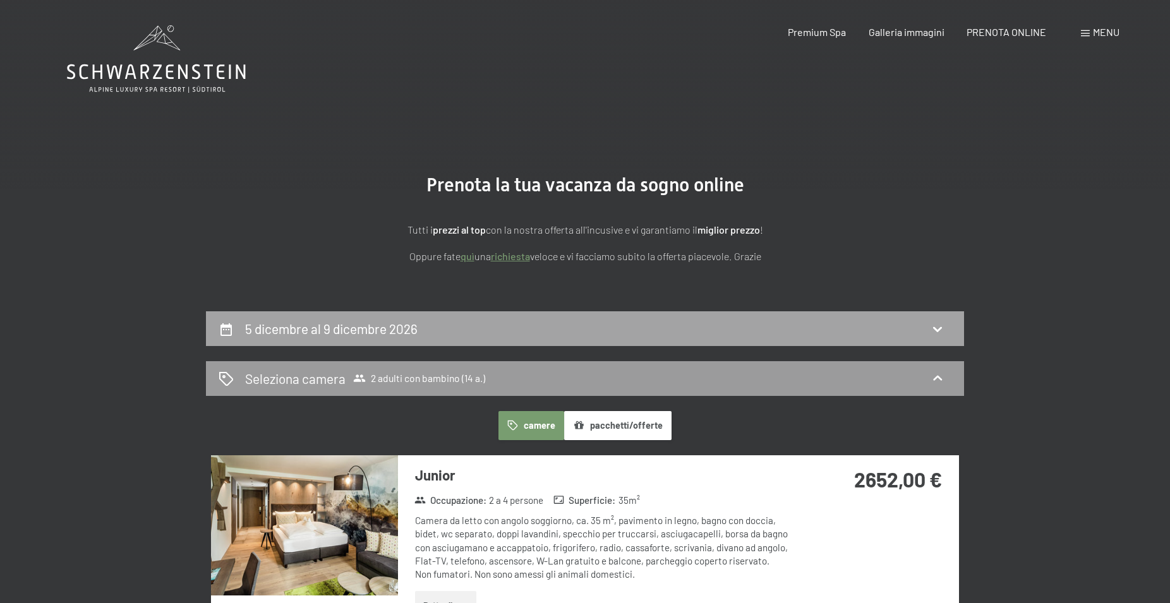
click at [827, 325] on div "5 dicembre al 9 dicembre 2026" at bounding box center [585, 329] width 733 height 18
select select "14"
select select "2026-11-01"
select select "2026-12-01"
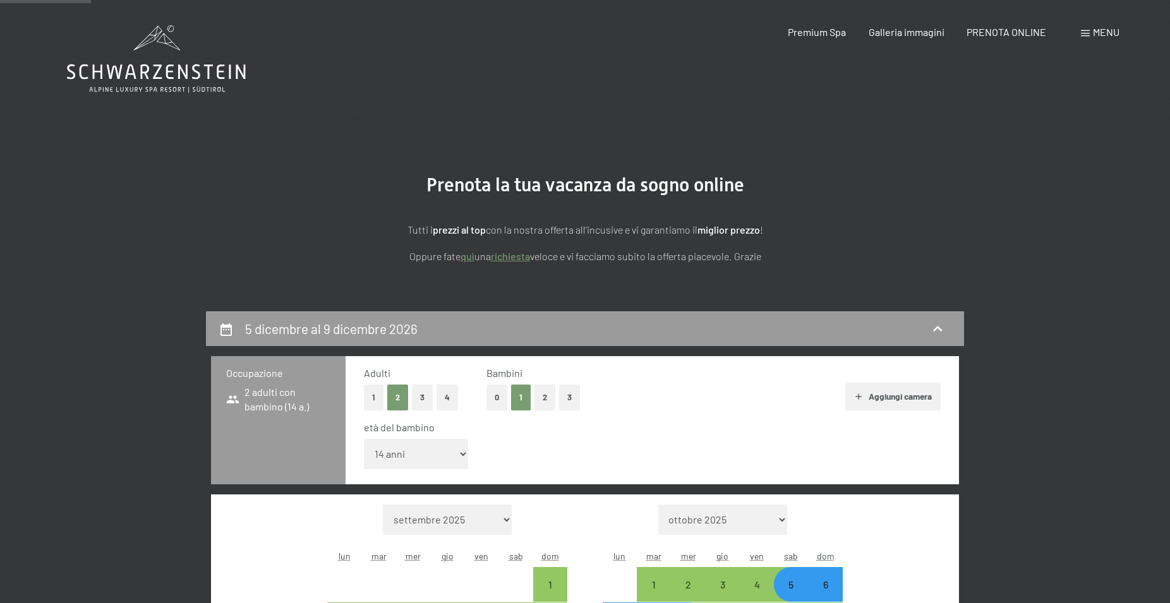
scroll to position [311, 0]
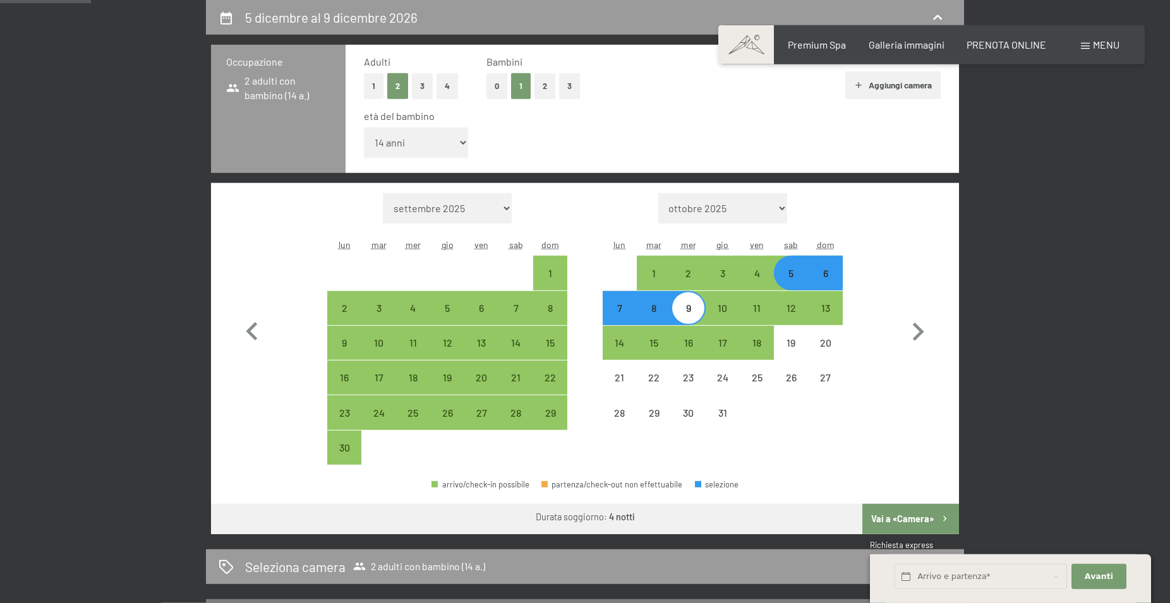
click at [897, 252] on div "Mese/anno settembre 2025 ottobre 2025 novembre 2025 dicembre 2025 gennaio 2026 …" at bounding box center [585, 329] width 703 height 272
click at [755, 306] on div "11" at bounding box center [757, 319] width 32 height 32
select select "2026-11-01"
select select "2026-12-01"
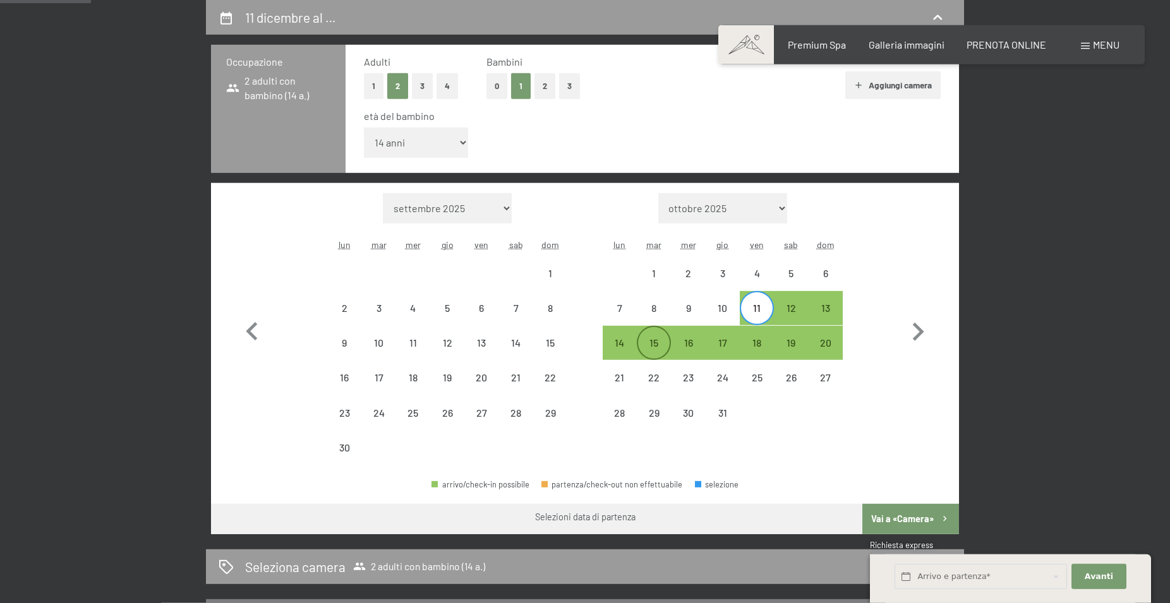
click at [651, 342] on div "15" at bounding box center [654, 354] width 32 height 32
select select "2026-11-01"
select select "2026-12-01"
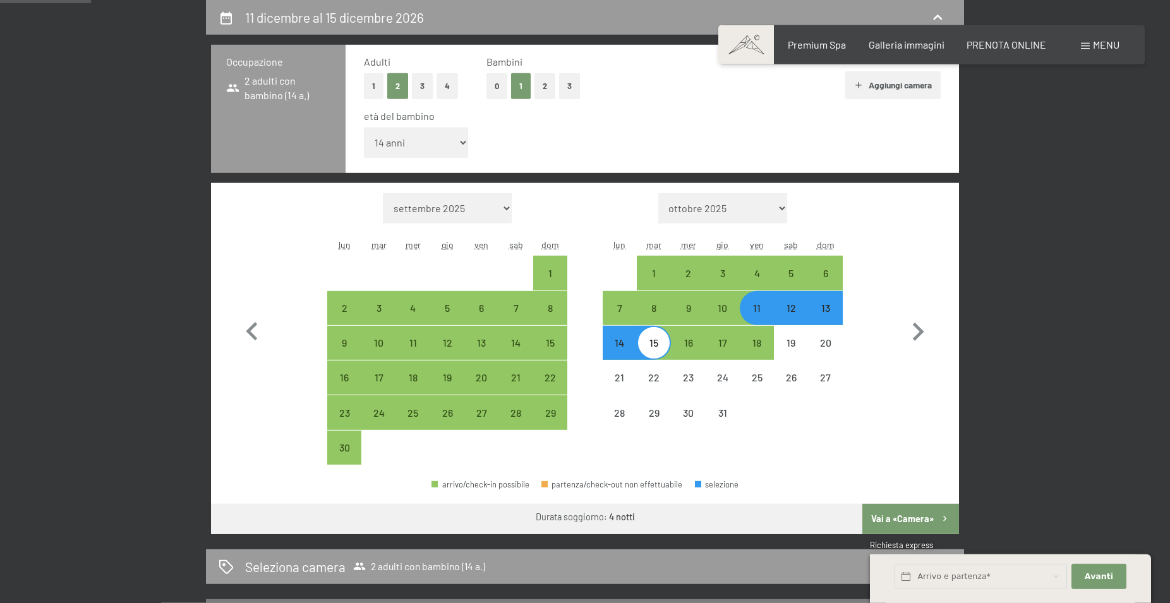
click at [918, 523] on button "Vai a «Camera»" at bounding box center [910, 519] width 97 height 30
select select "2026-11-01"
select select "2026-12-01"
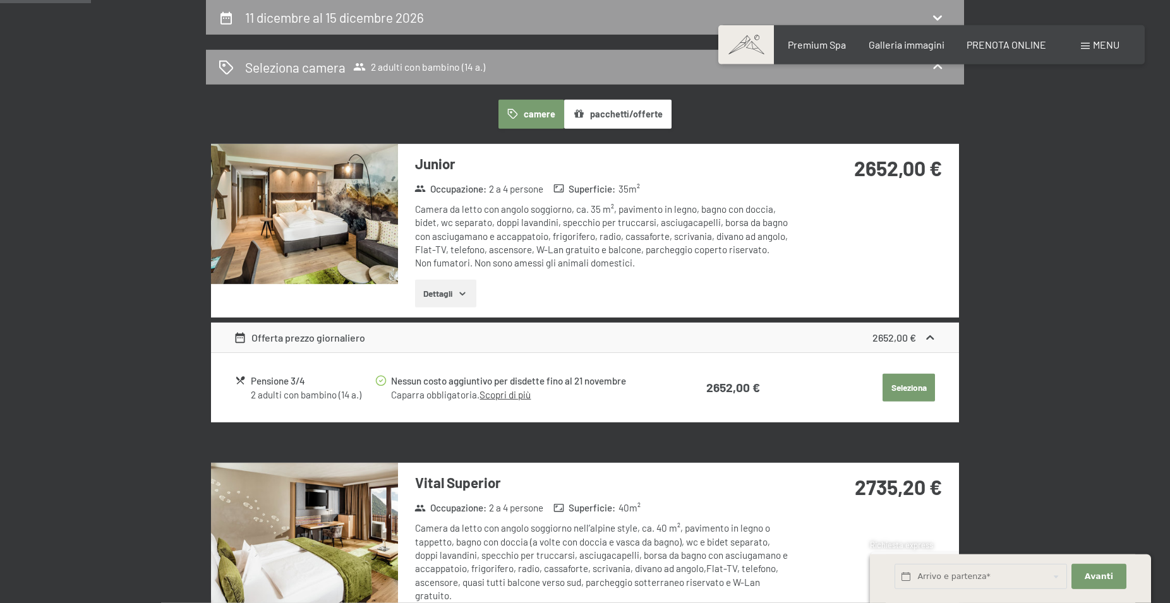
click at [629, 116] on button "pacchetti/offerte" at bounding box center [617, 114] width 107 height 29
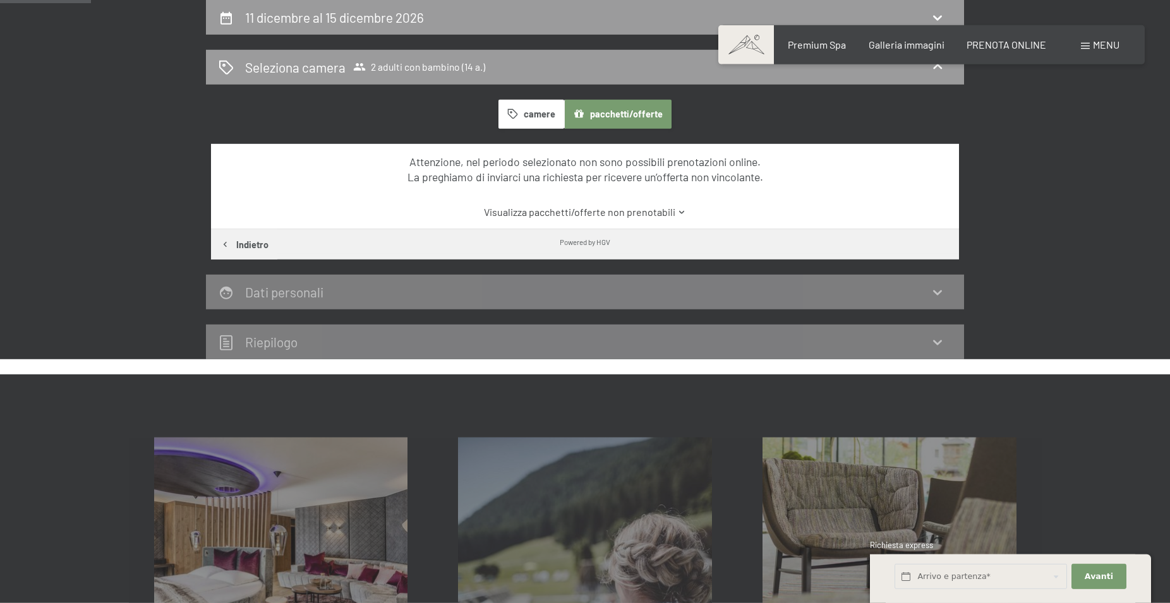
click at [548, 110] on button "camere" at bounding box center [531, 114] width 66 height 29
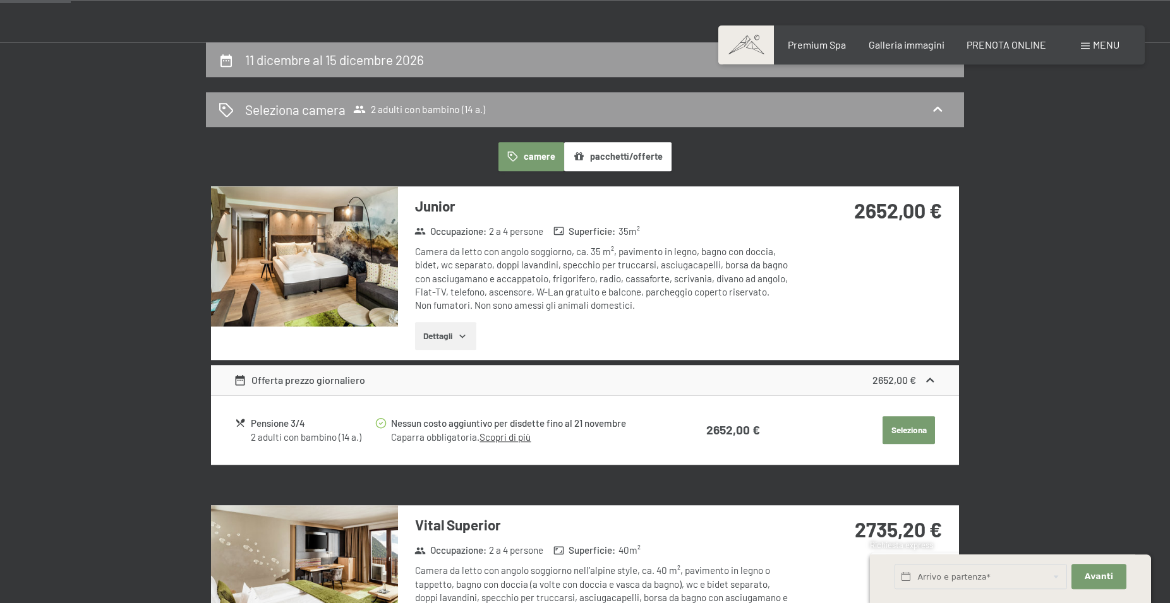
scroll to position [247, 0]
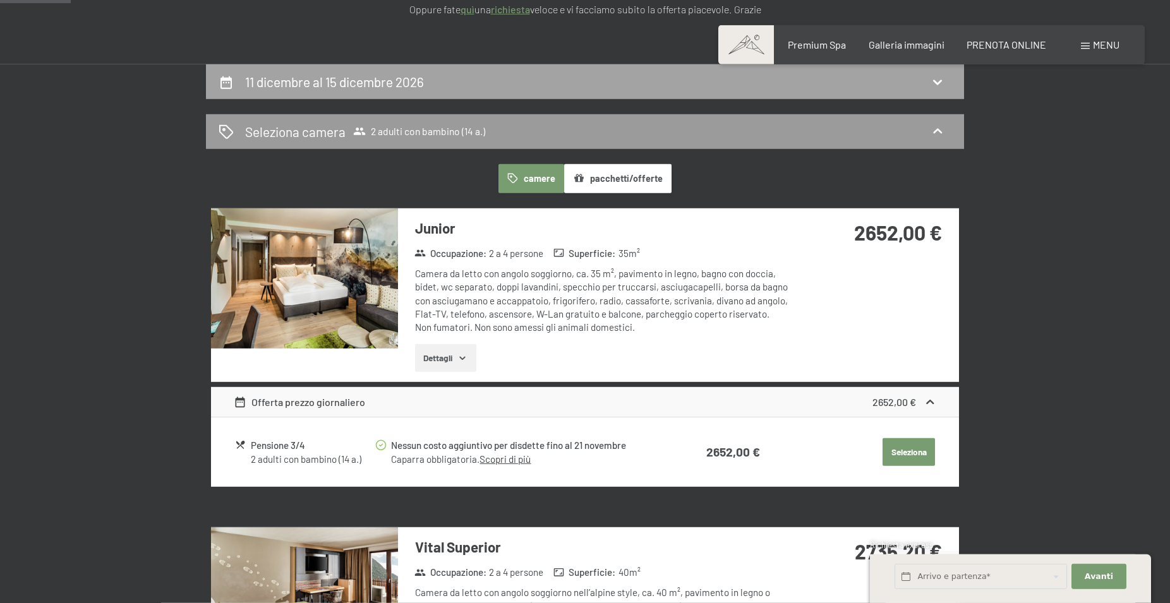
click at [561, 81] on div "11 dicembre al 15 dicembre 2026" at bounding box center [585, 82] width 733 height 18
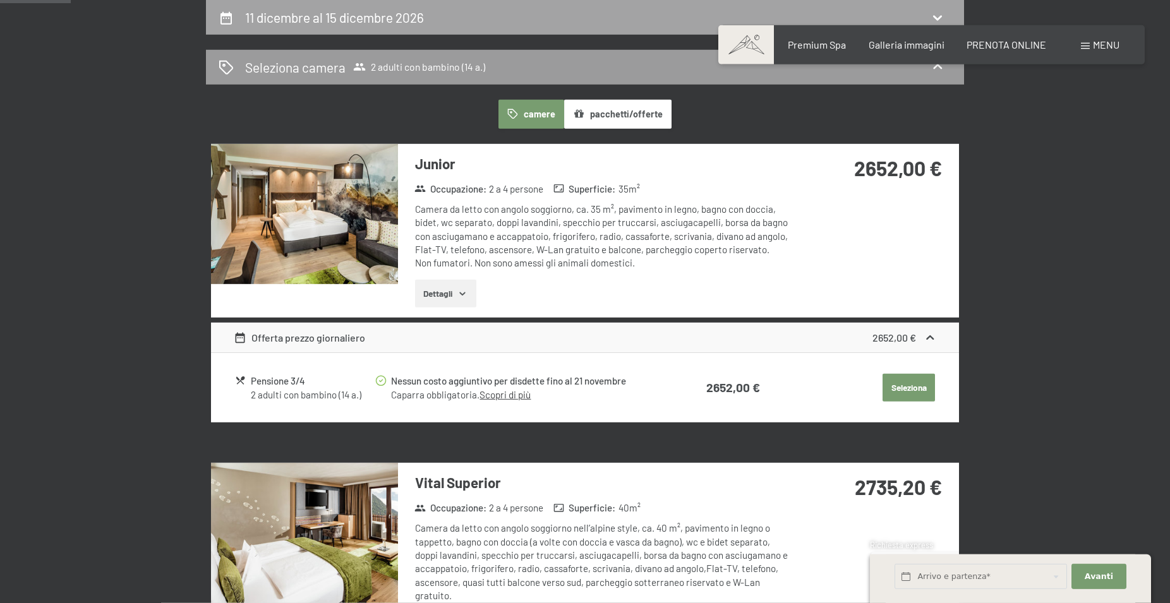
select select "14"
select select "2026-11-01"
select select "2026-12-01"
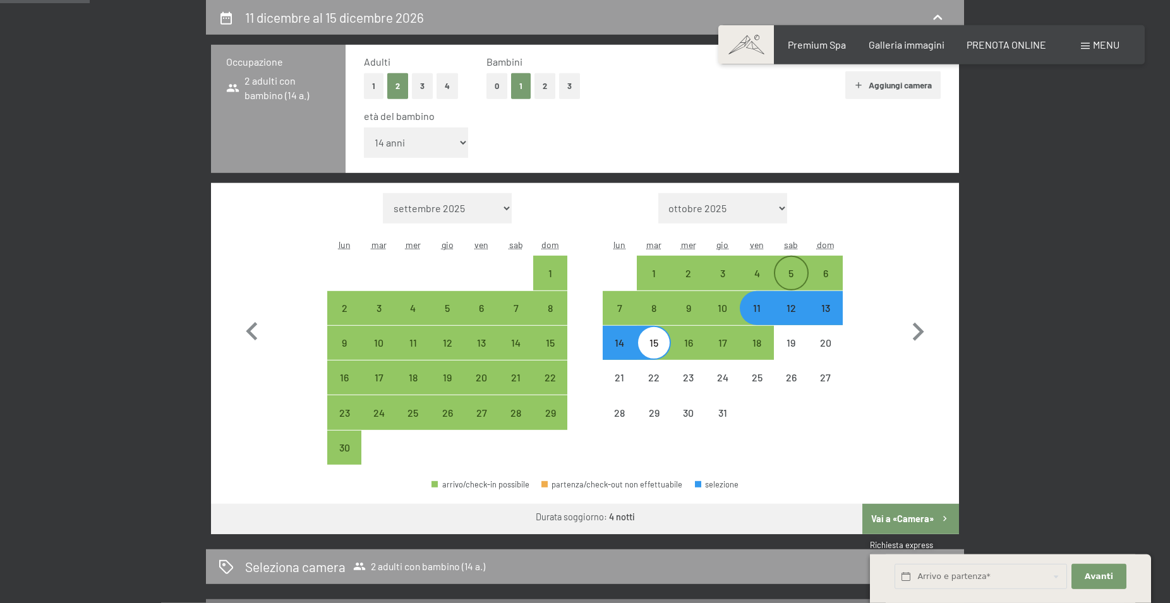
click at [791, 270] on div "5" at bounding box center [791, 284] width 32 height 32
select select "2026-11-01"
select select "2026-12-01"
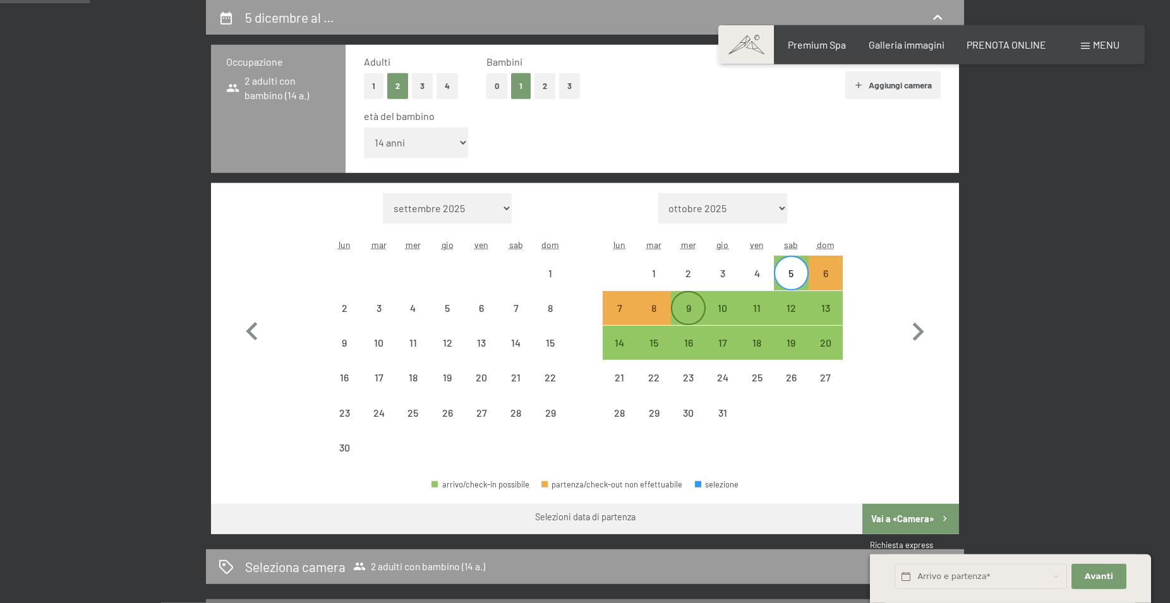
click at [688, 301] on div "9" at bounding box center [688, 308] width 32 height 32
select select "2026-11-01"
select select "2026-12-01"
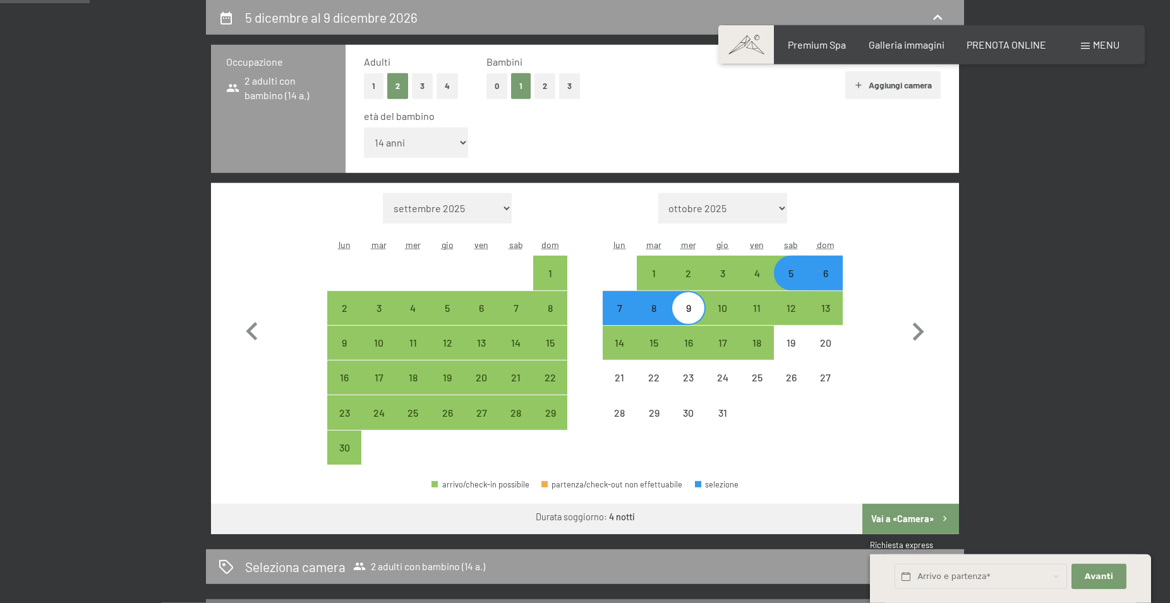
click at [912, 516] on button "Vai a «Camera»" at bounding box center [910, 519] width 97 height 30
select select "2026-11-01"
select select "2026-12-01"
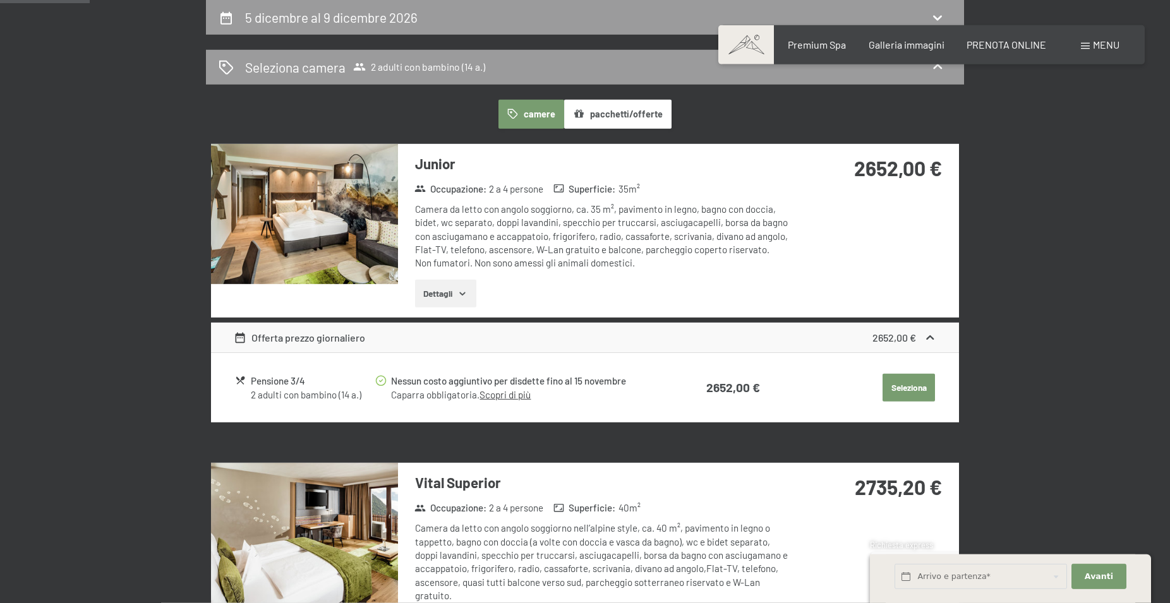
click at [618, 107] on button "pacchetti/offerte" at bounding box center [617, 114] width 107 height 29
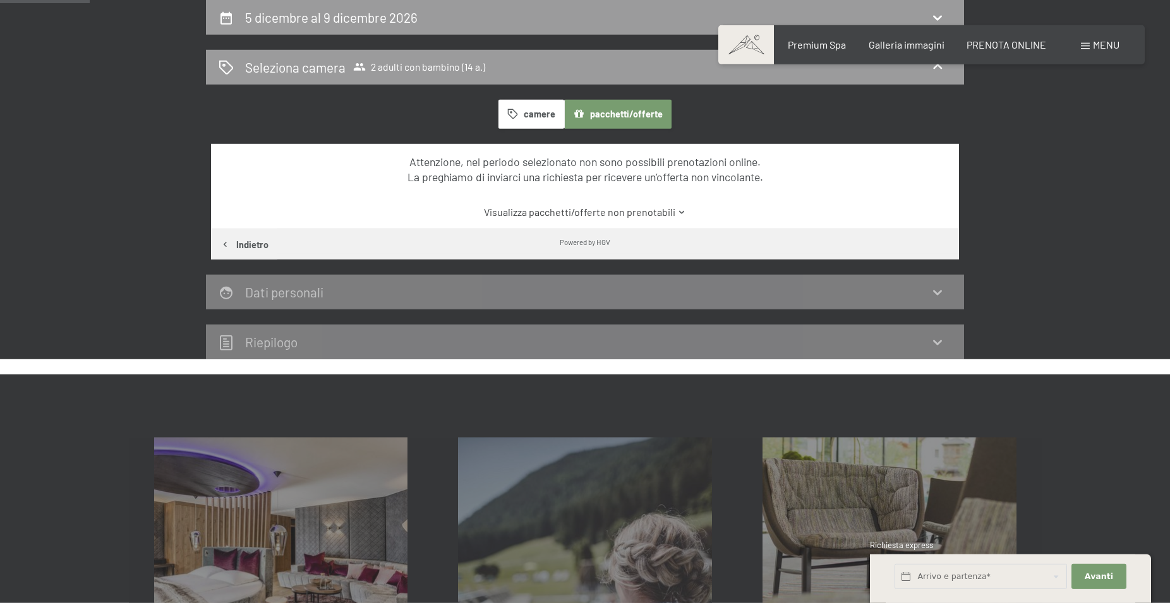
click at [534, 112] on button "camere" at bounding box center [531, 114] width 66 height 29
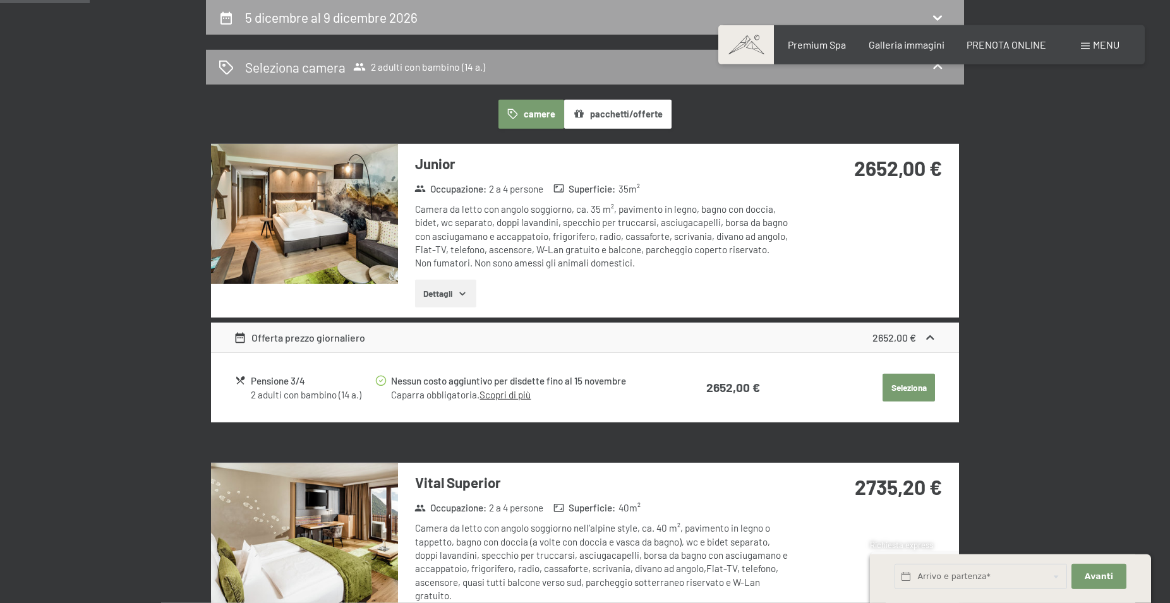
click at [487, 20] on div "5 dicembre al 9 dicembre 2026" at bounding box center [585, 17] width 733 height 18
select select "14"
select select "2026-11-01"
select select "2026-12-01"
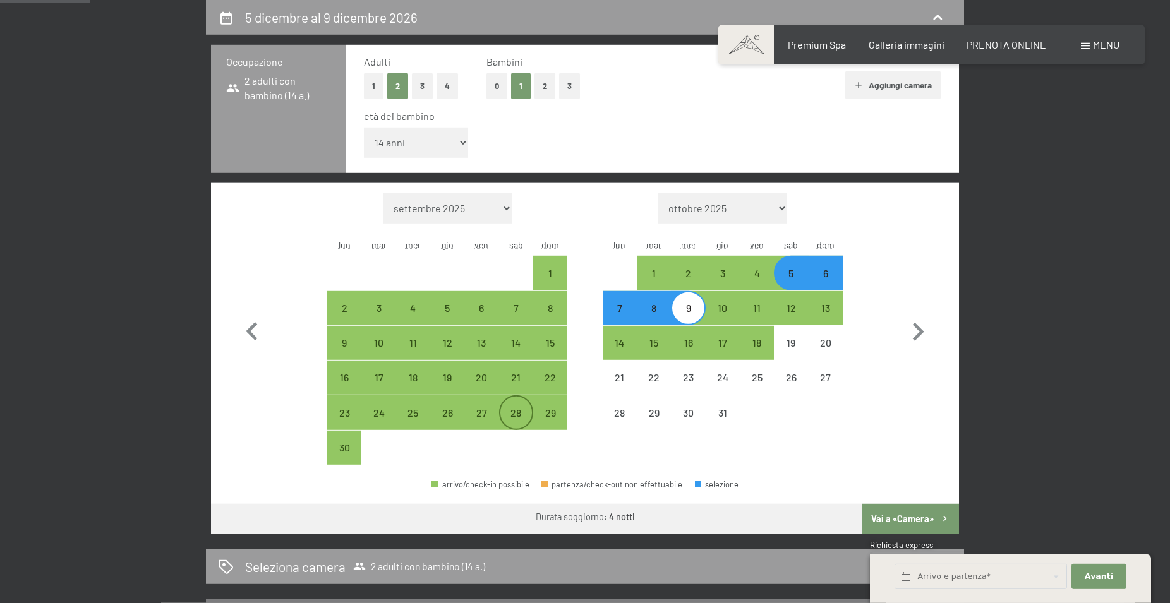
click at [515, 411] on div "28" at bounding box center [516, 424] width 32 height 32
select select "2026-11-01"
select select "2026-12-01"
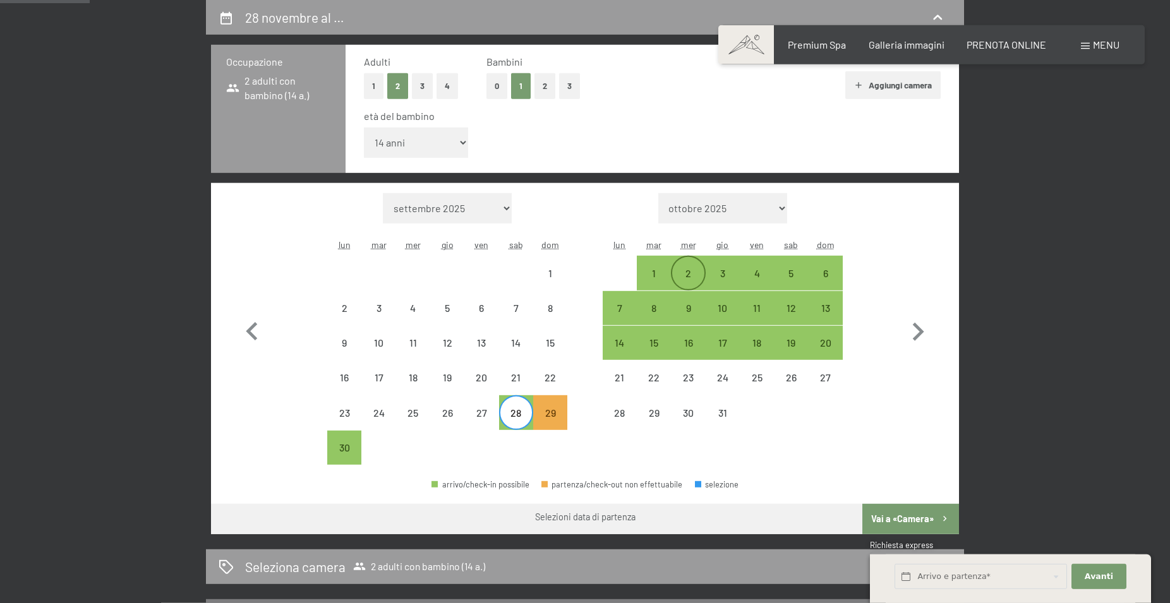
click at [685, 267] on div "2" at bounding box center [688, 273] width 32 height 32
select select "2026-11-01"
select select "2026-12-01"
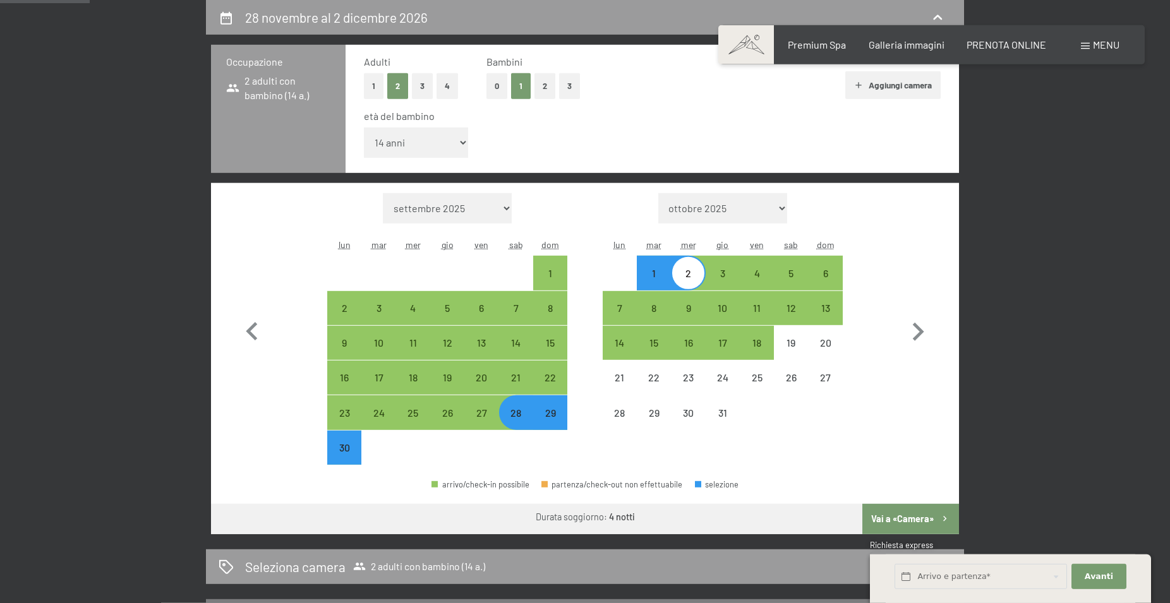
click at [909, 516] on button "Vai a «Camera»" at bounding box center [910, 519] width 97 height 30
select select "2026-11-01"
select select "2026-12-01"
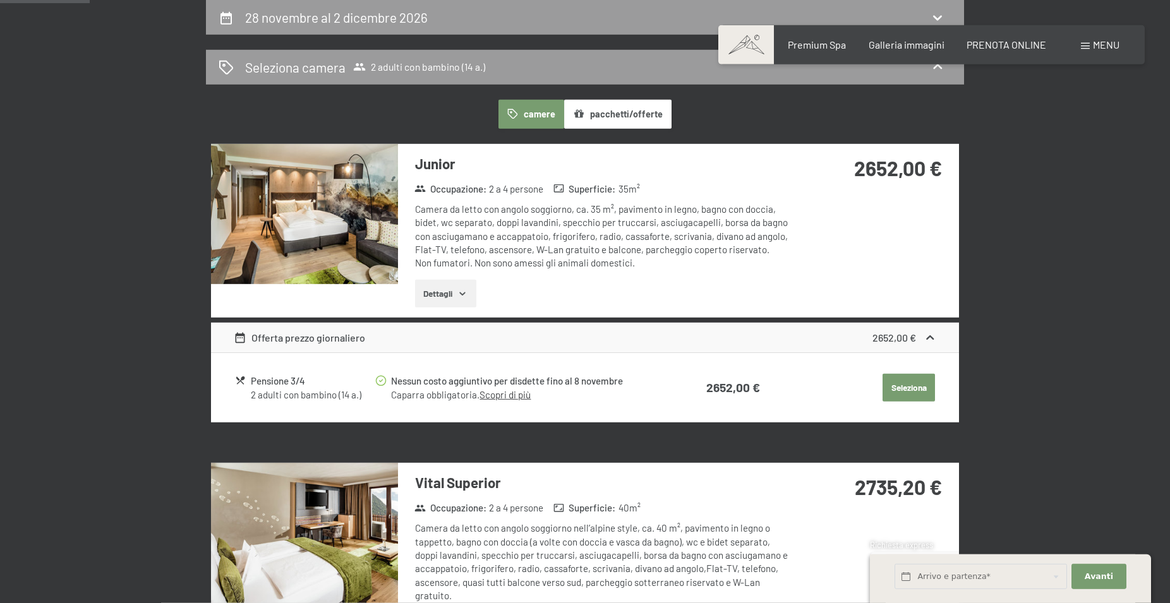
click at [608, 109] on button "pacchetti/offerte" at bounding box center [617, 114] width 107 height 29
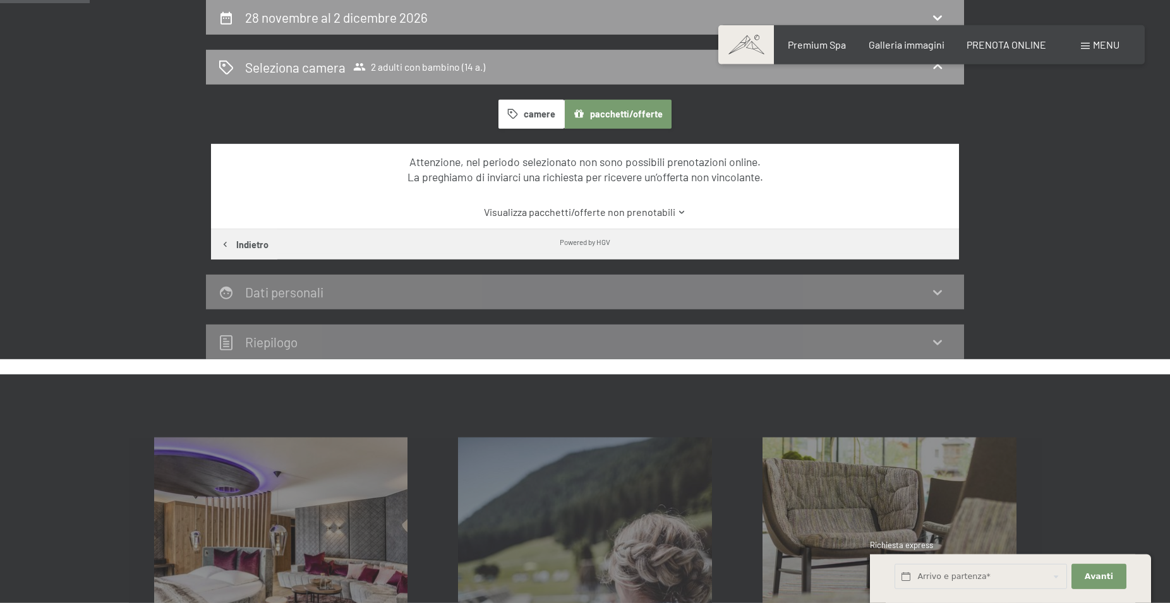
click at [539, 113] on button "camere" at bounding box center [531, 114] width 66 height 29
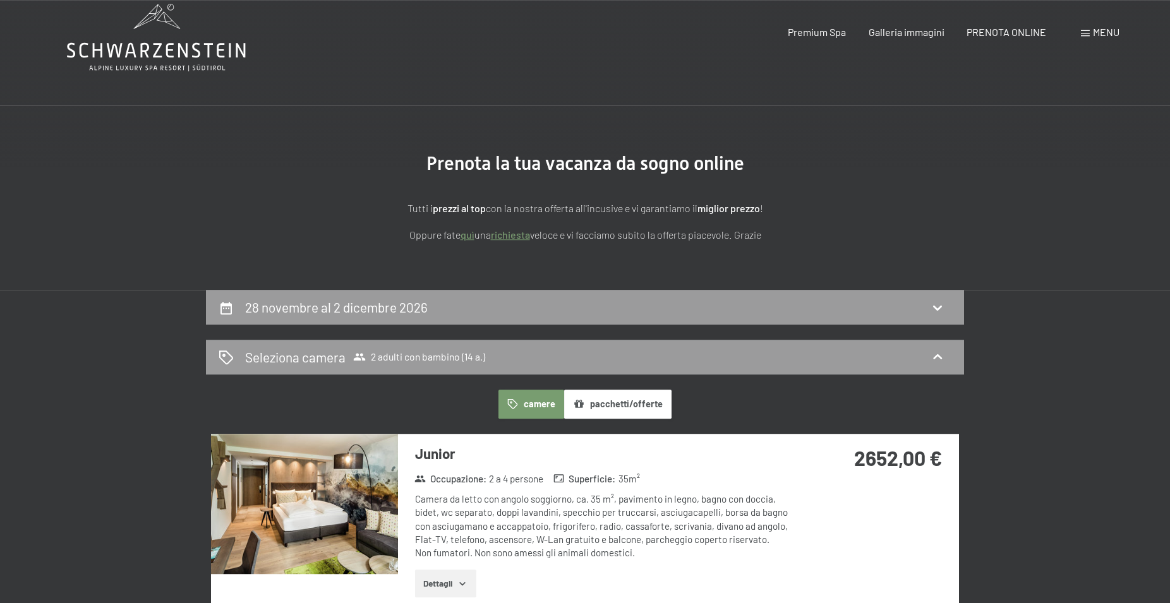
scroll to position [193, 0]
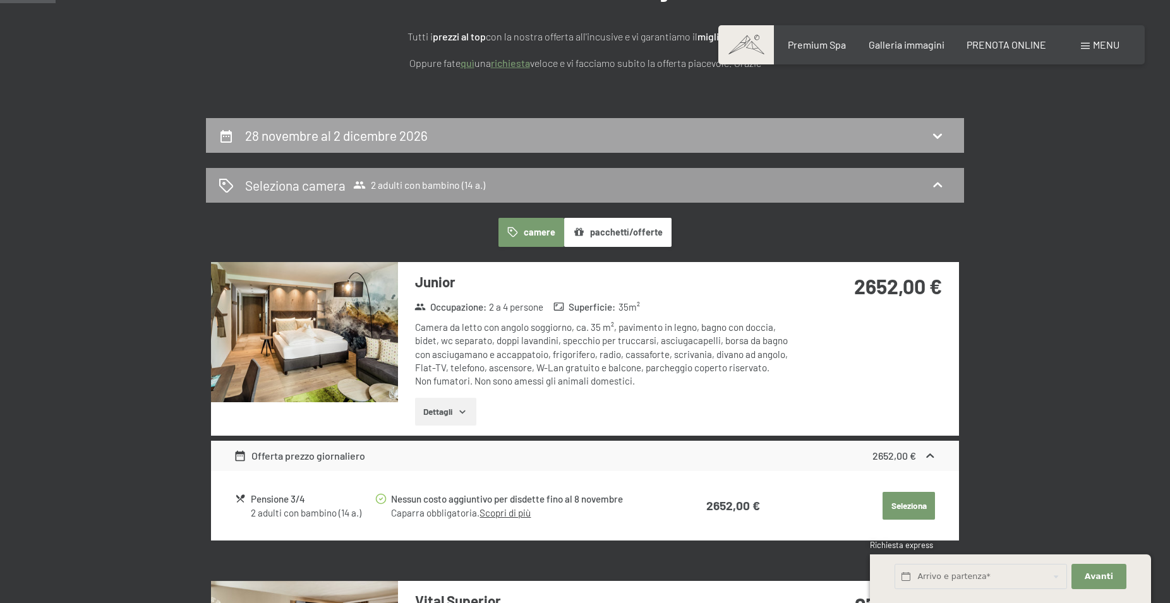
click at [511, 142] on div "28 novembre al 2 dicembre 2026" at bounding box center [585, 135] width 733 height 18
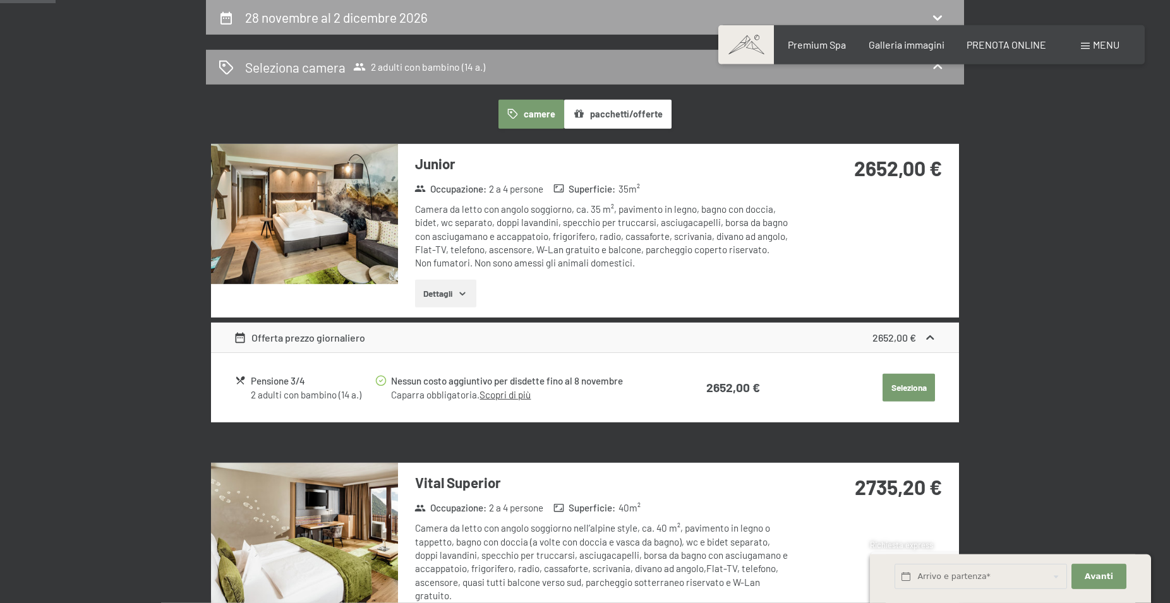
select select "14"
select select "2026-11-01"
select select "2026-12-01"
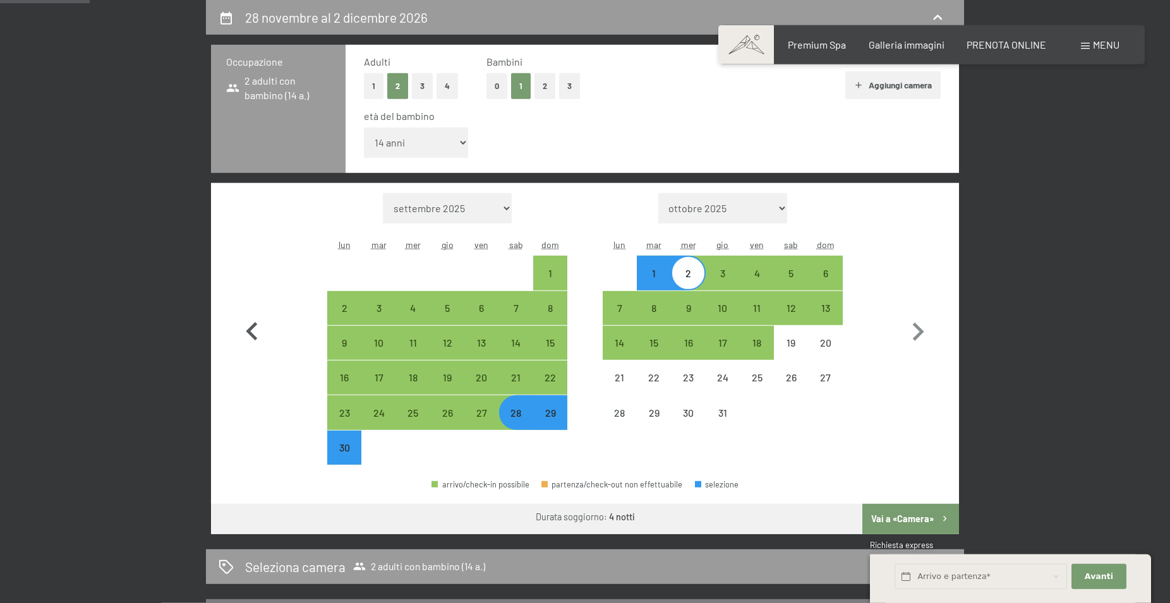
click at [252, 326] on icon "button" at bounding box center [251, 331] width 11 height 18
select select "2026-10-01"
select select "2026-11-01"
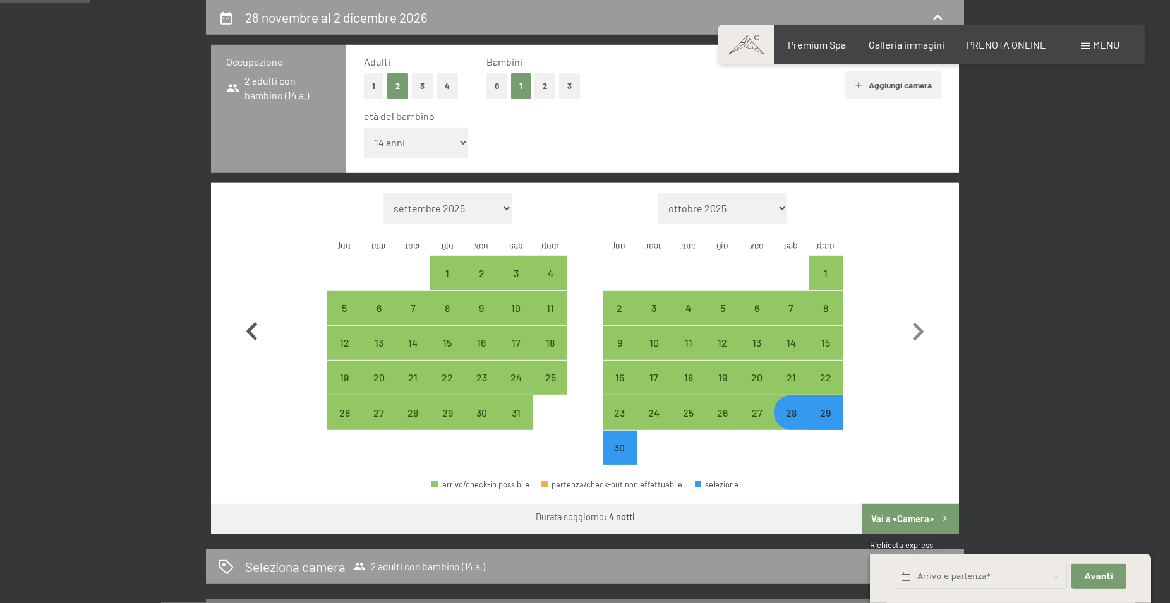
click at [252, 326] on icon "button" at bounding box center [251, 331] width 11 height 18
select select "2026-09-01"
select select "2026-10-01"
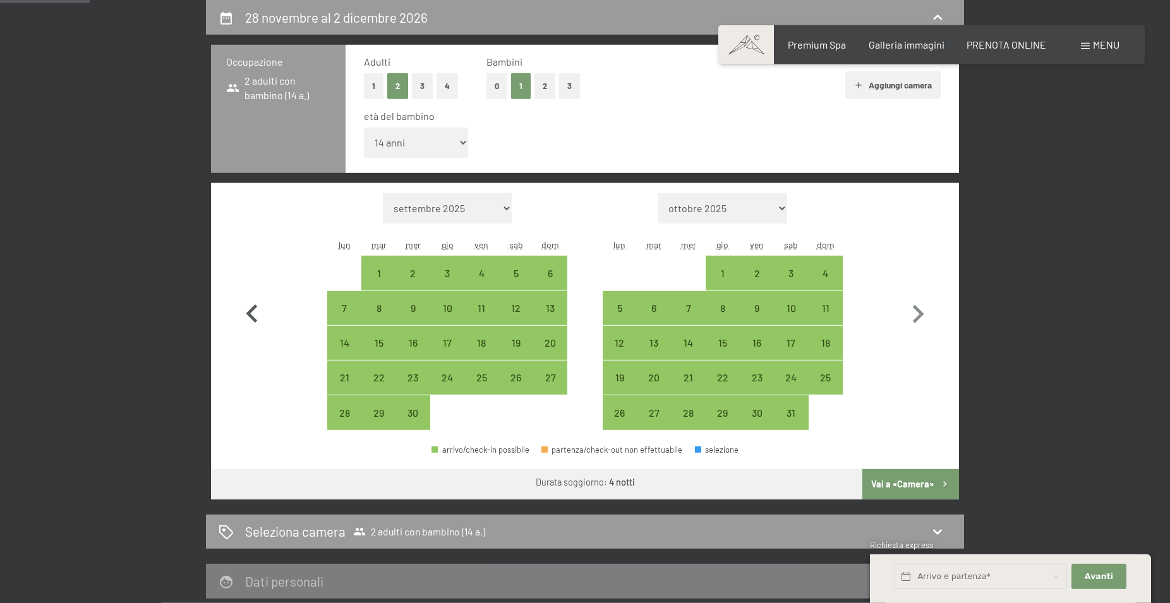
click at [252, 326] on icon "button" at bounding box center [252, 314] width 37 height 37
select select "2026-08-01"
select select "2026-09-01"
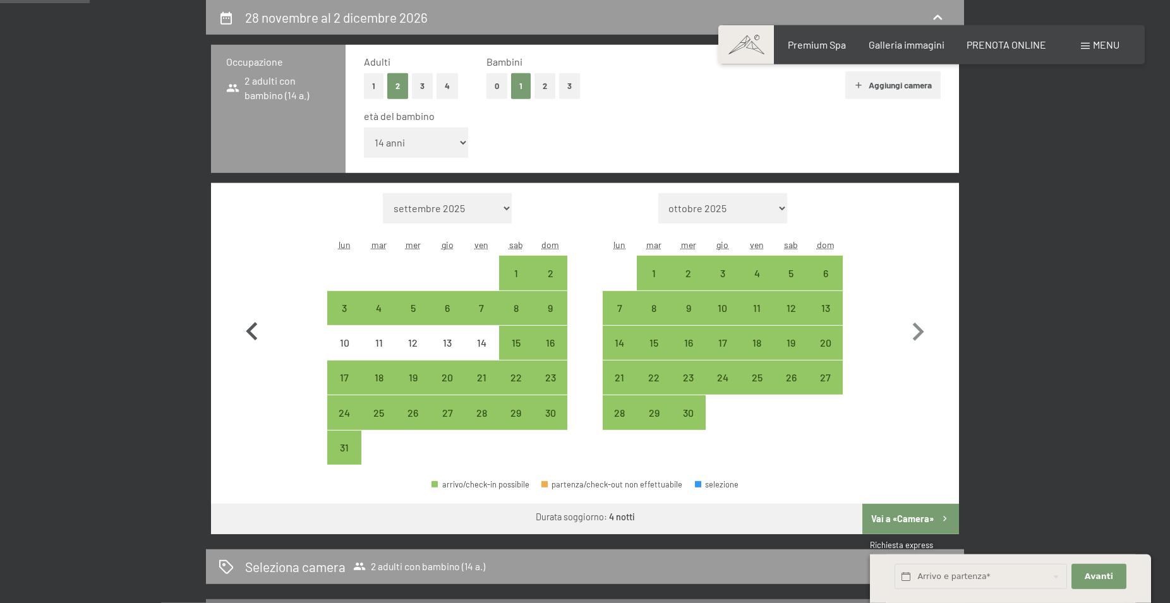
click at [252, 326] on icon "button" at bounding box center [251, 331] width 11 height 18
select select "2026-07-01"
select select "2026-08-01"
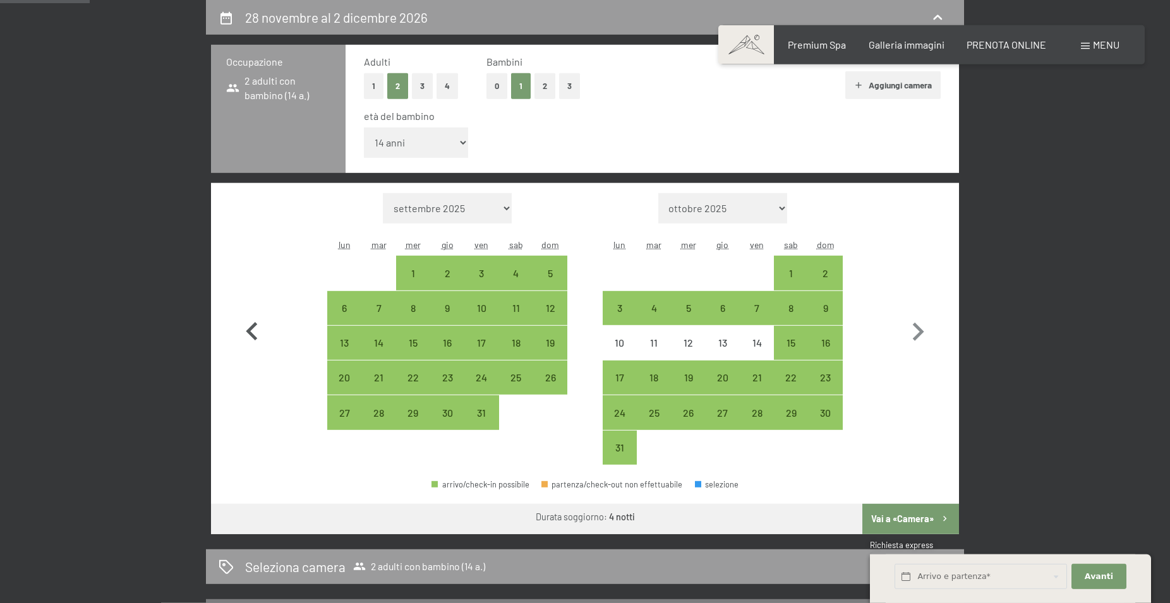
click at [252, 326] on icon "button" at bounding box center [251, 331] width 11 height 18
select select "2026-06-01"
select select "2026-07-01"
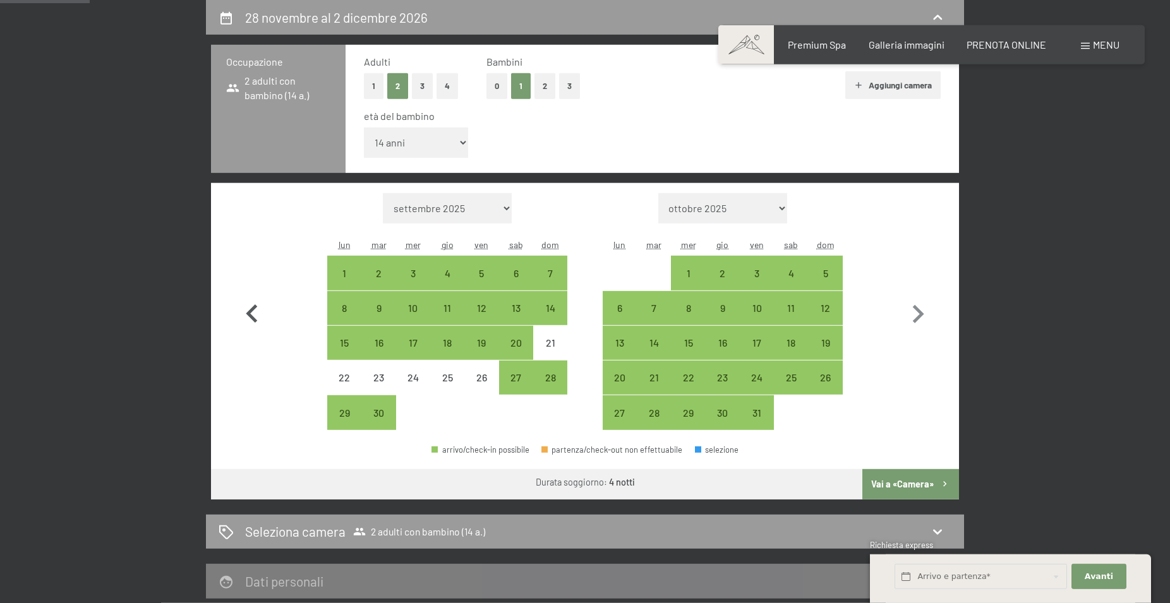
click at [252, 326] on icon "button" at bounding box center [252, 314] width 37 height 37
select select "2026-05-01"
select select "2026-06-01"
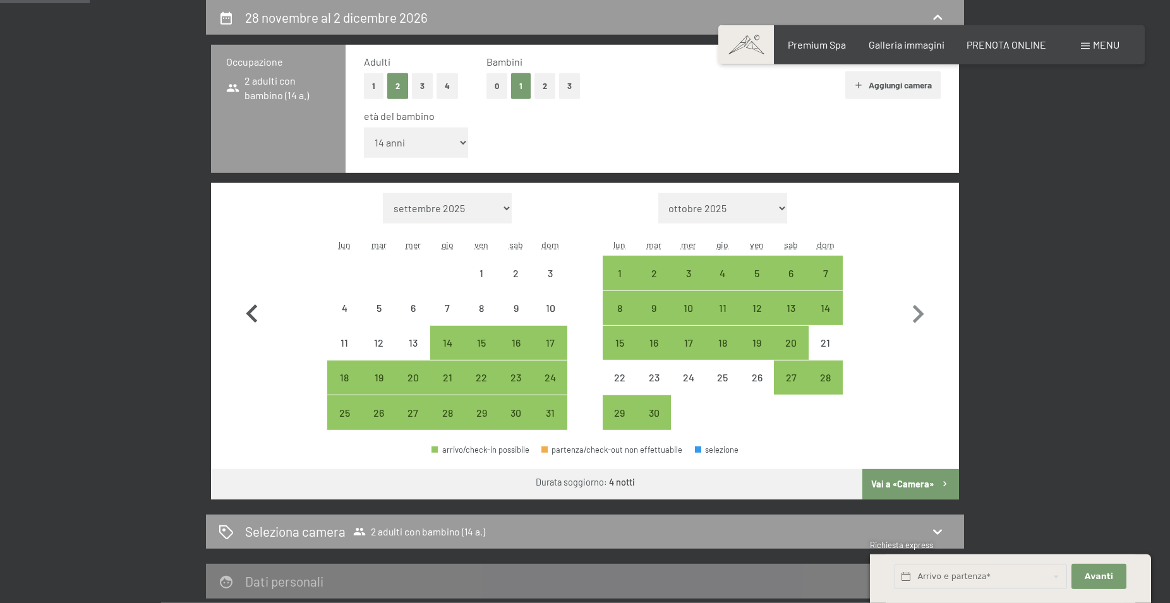
click at [252, 326] on icon "button" at bounding box center [252, 314] width 37 height 37
select select "2026-04-01"
select select "2026-05-01"
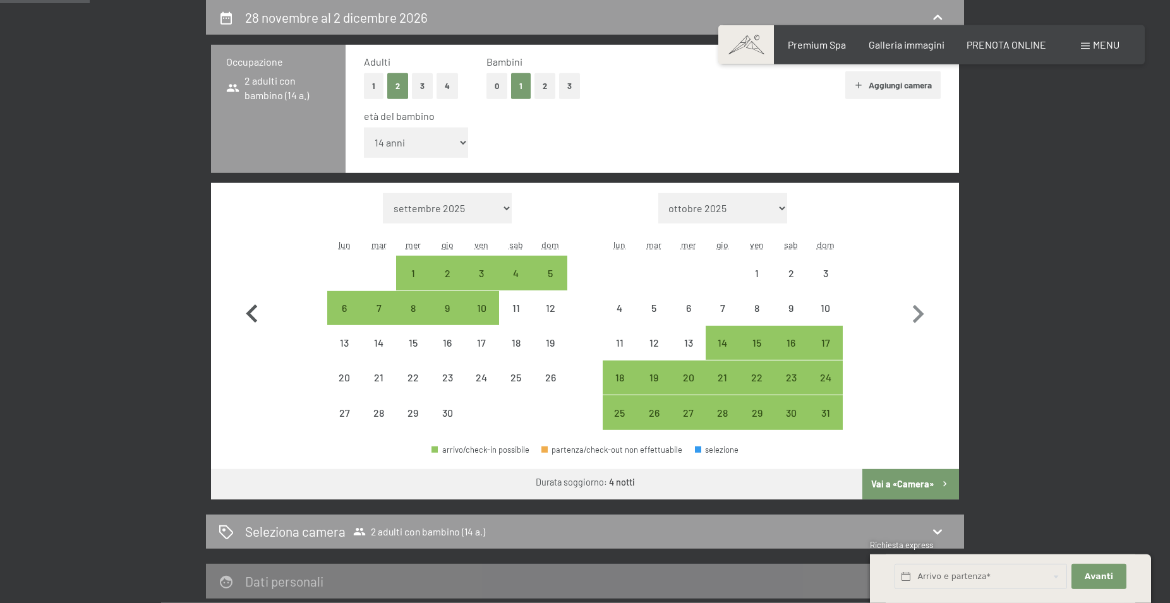
click at [252, 326] on icon "button" at bounding box center [252, 314] width 37 height 37
select select "2026-03-01"
select select "2026-04-01"
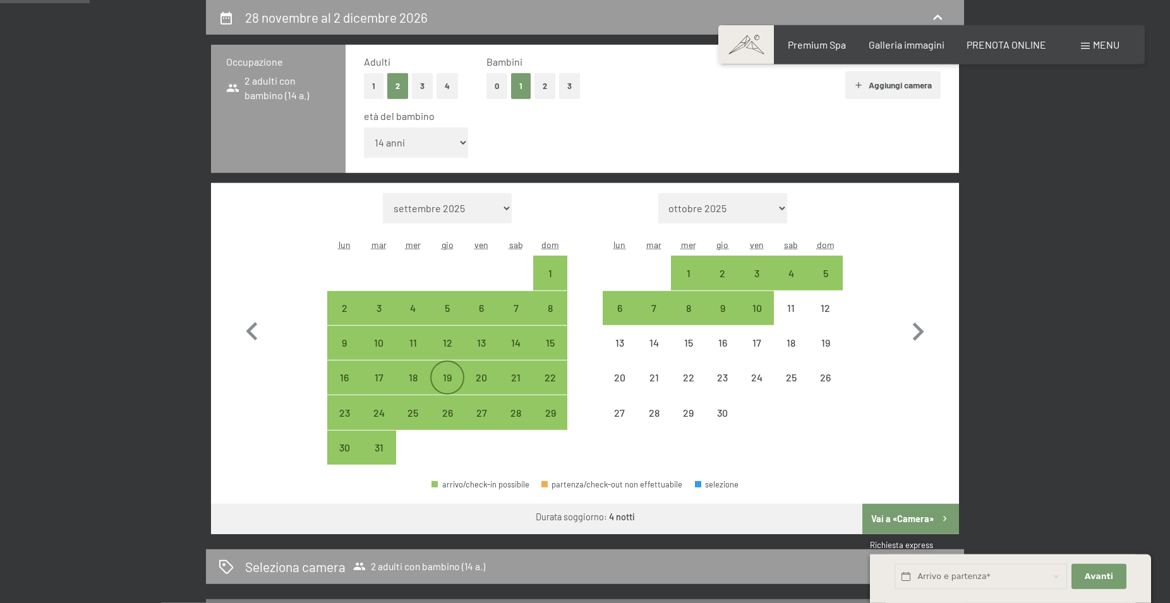
click at [443, 380] on div "19" at bounding box center [447, 389] width 32 height 32
select select "2026-03-01"
select select "2026-04-01"
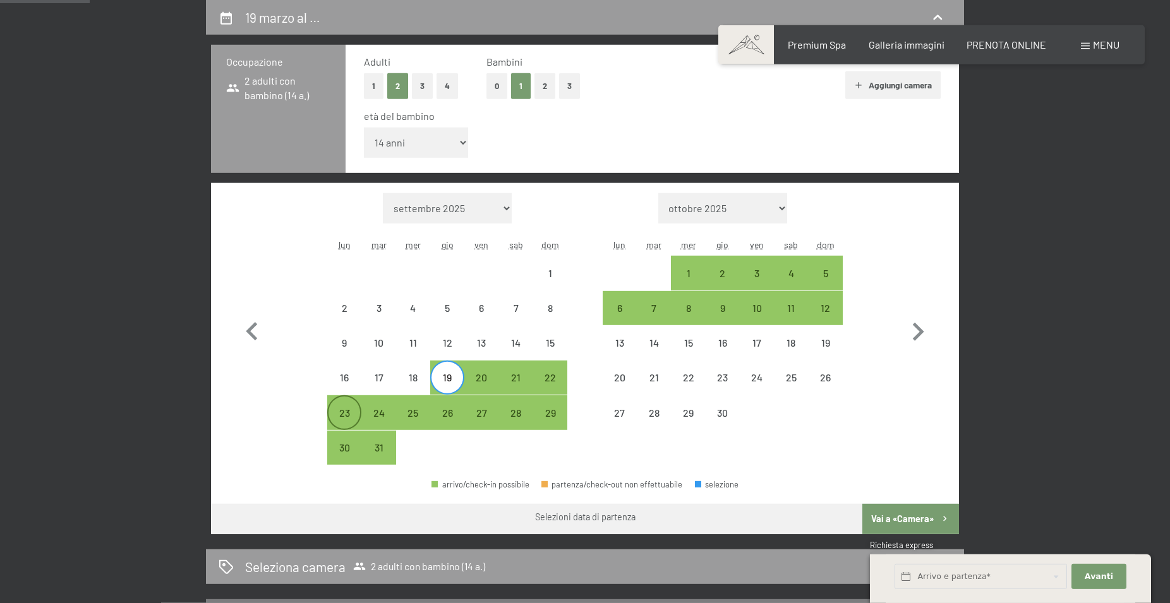
click at [344, 409] on div "23" at bounding box center [344, 424] width 32 height 32
select select "2026-03-01"
select select "2026-04-01"
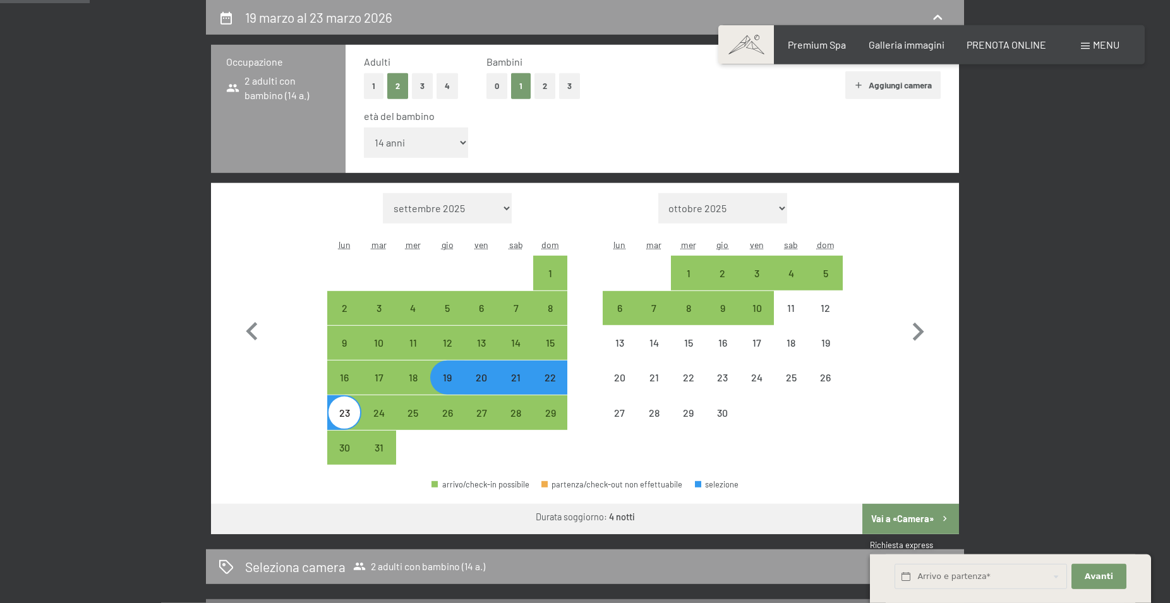
click at [924, 514] on button "Vai a «Camera»" at bounding box center [910, 519] width 97 height 30
select select "2026-03-01"
select select "2026-04-01"
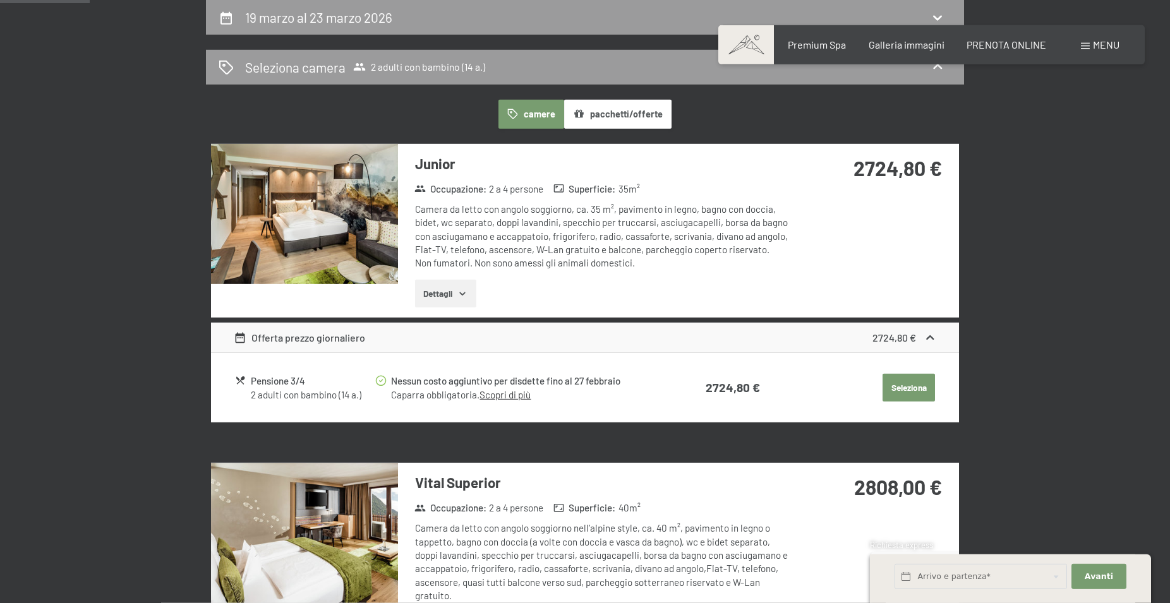
click at [644, 113] on button "pacchetti/offerte" at bounding box center [617, 114] width 107 height 29
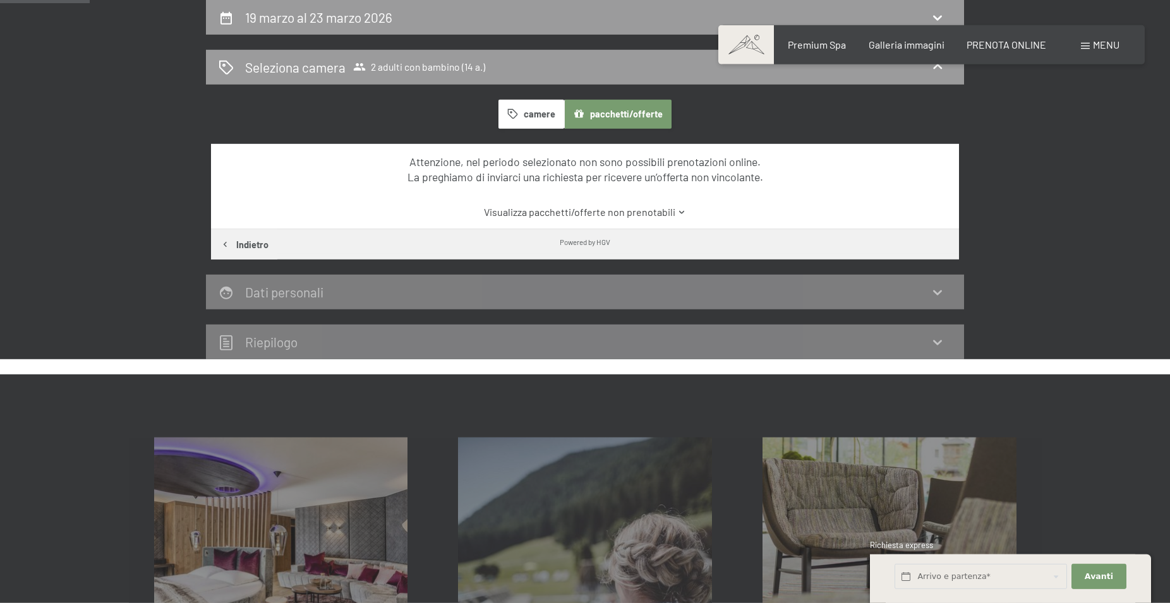
click at [661, 212] on link "Visualizza pacchetti/offerte non prenotabili" at bounding box center [585, 212] width 703 height 14
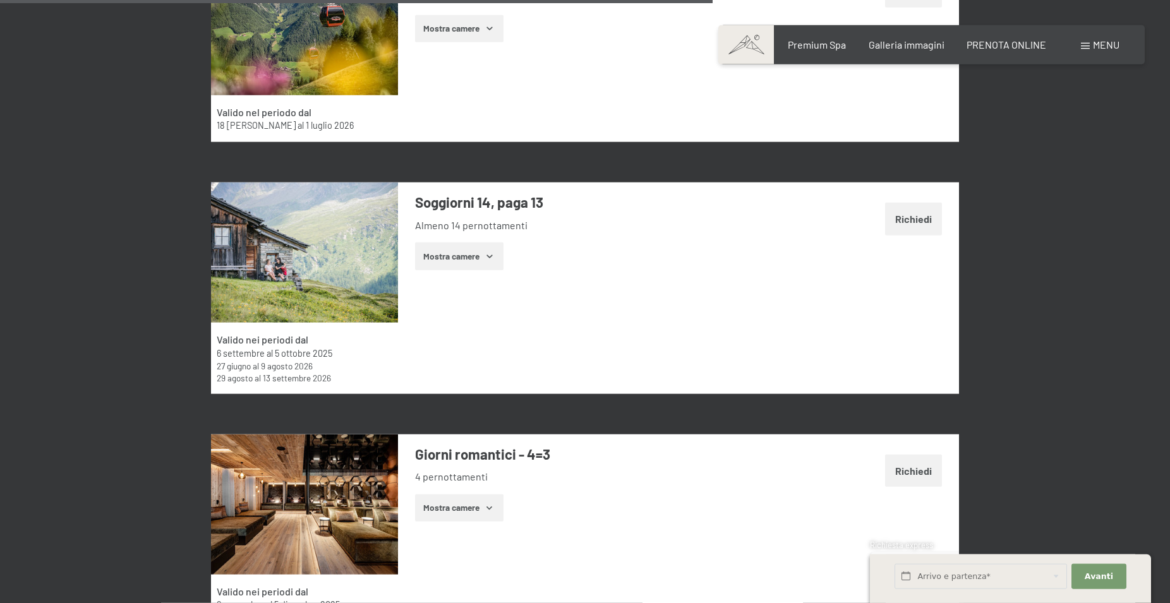
scroll to position [2695, 0]
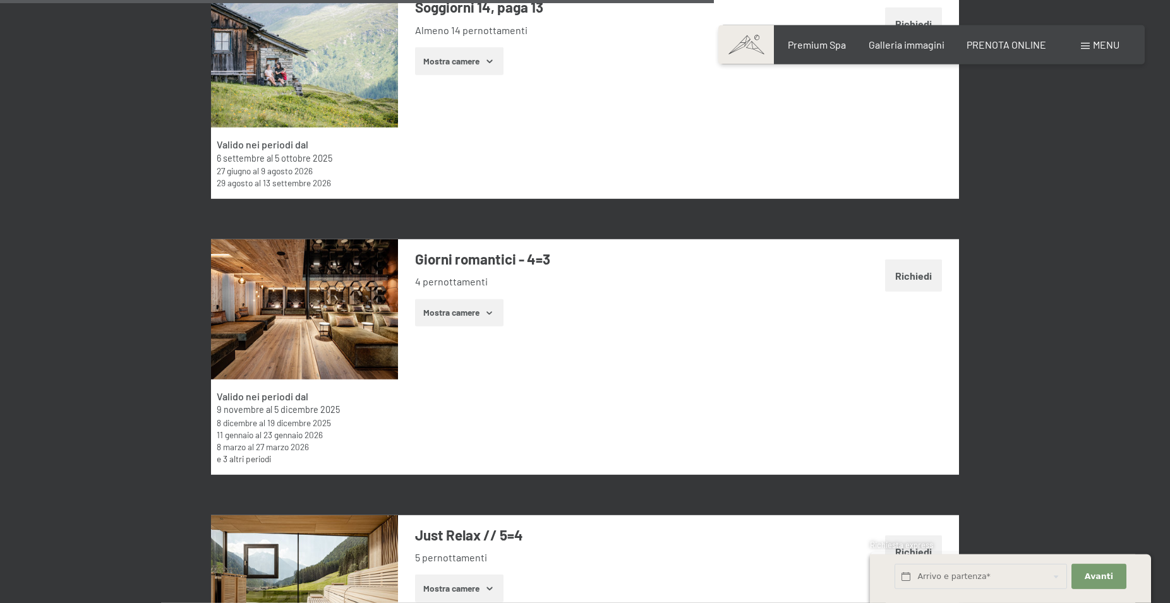
click at [926, 280] on button "Richiedi" at bounding box center [913, 276] width 57 height 32
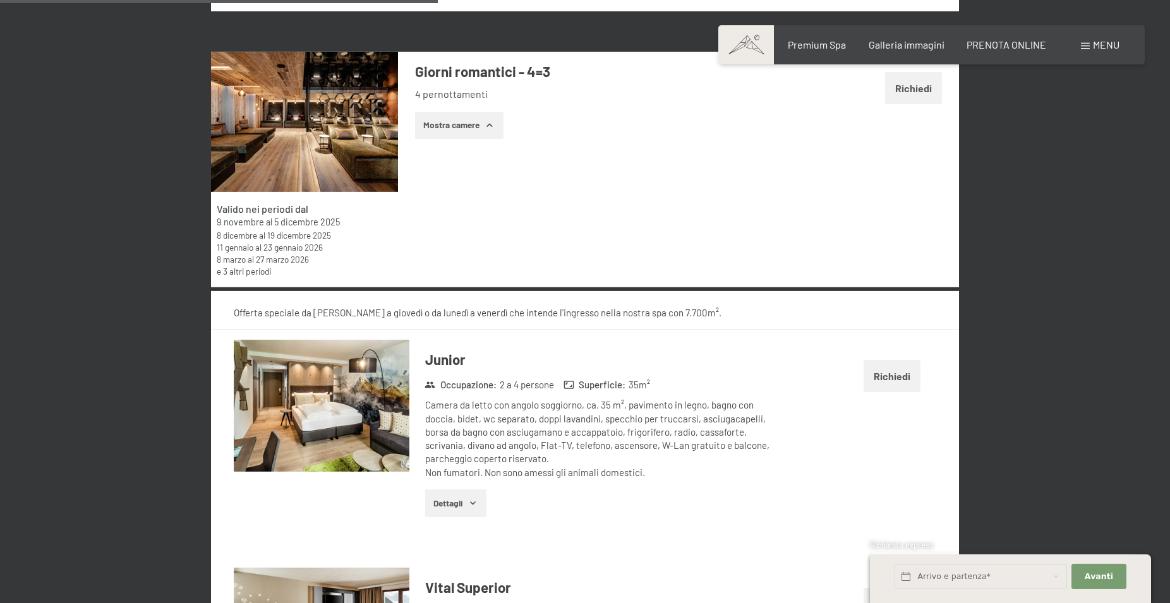
scroll to position [2719, 0]
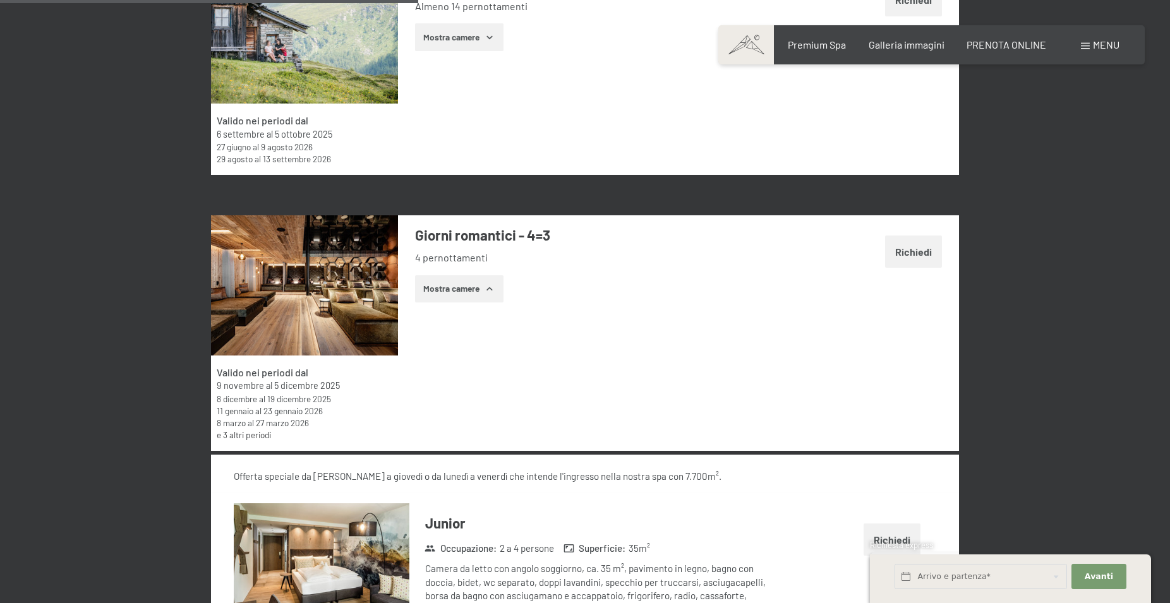
click at [913, 253] on button "Richiedi" at bounding box center [913, 252] width 57 height 32
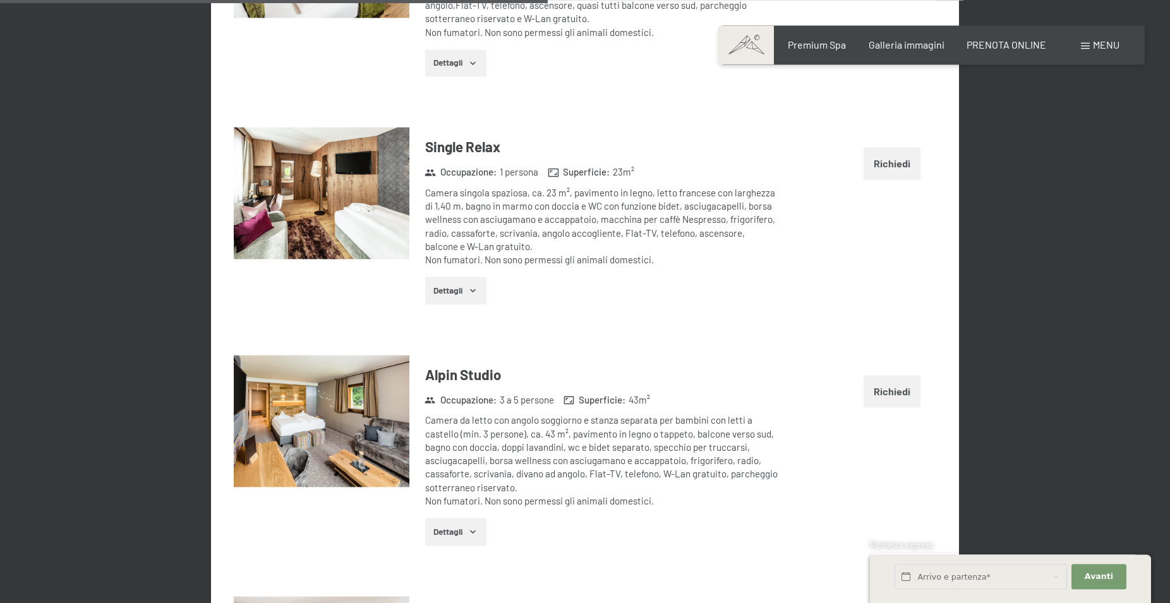
scroll to position [3685, 0]
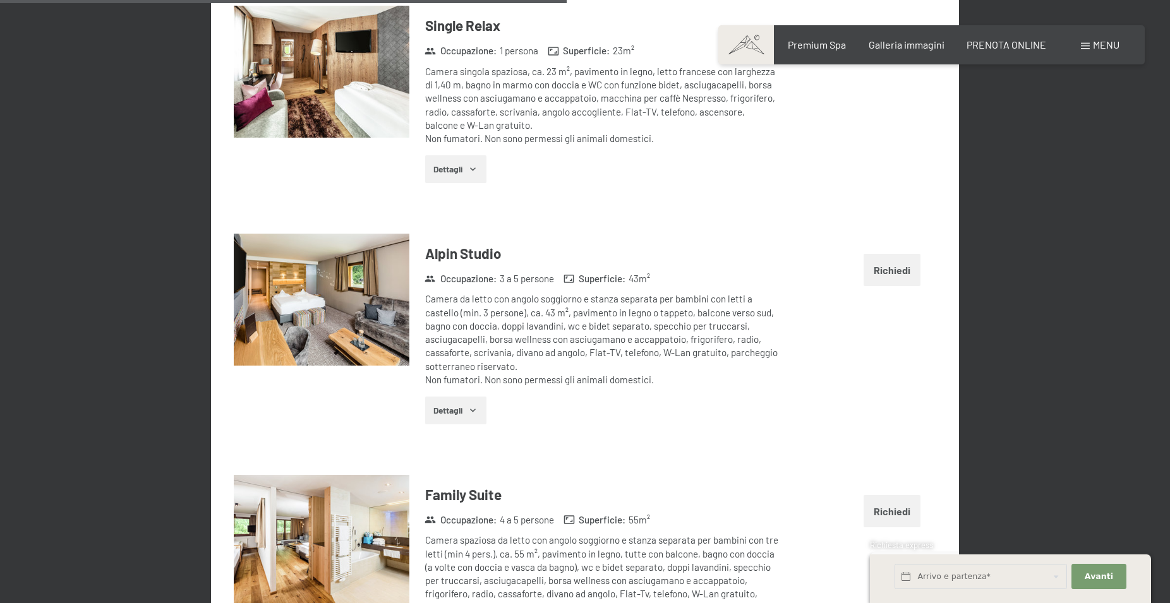
click at [885, 267] on button "Richiedi" at bounding box center [891, 270] width 57 height 32
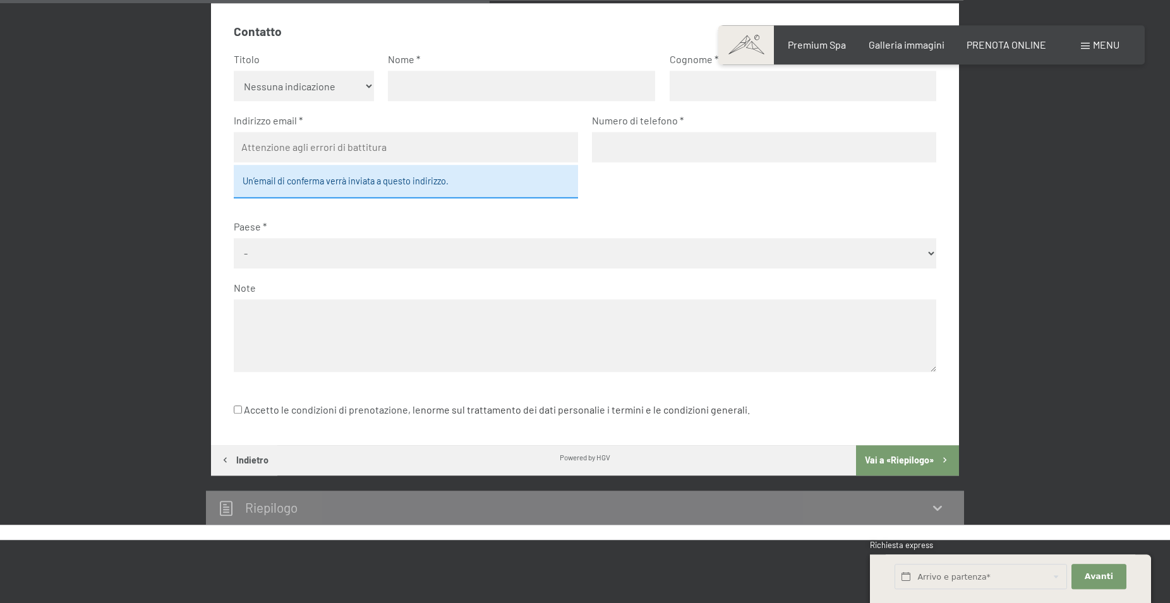
scroll to position [281, 0]
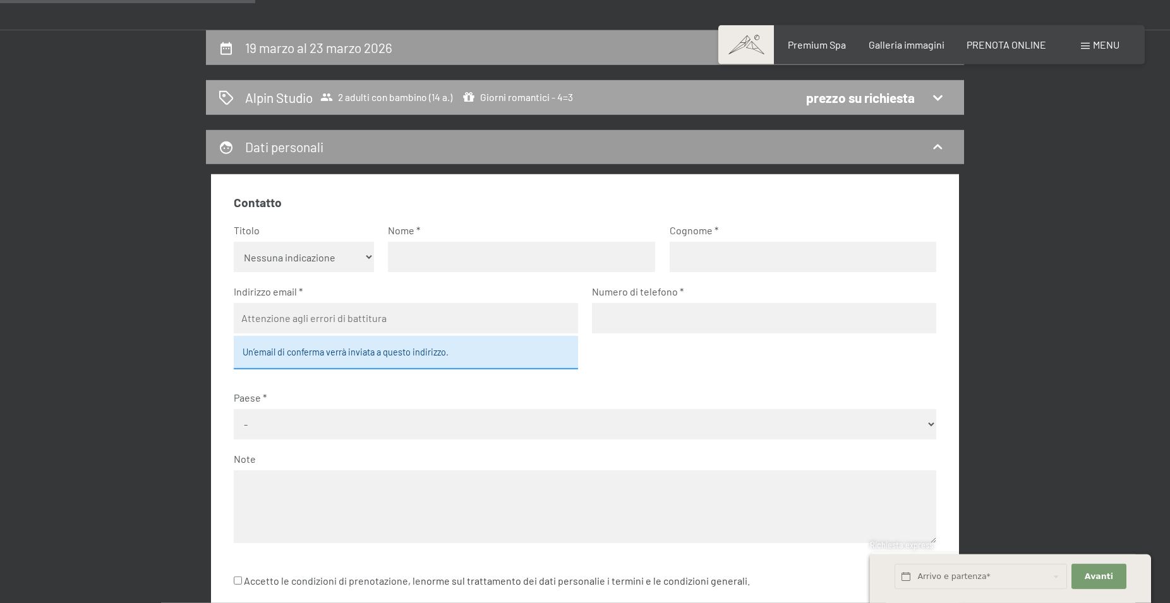
click at [866, 97] on div "prezzo su richiesta" at bounding box center [860, 97] width 109 height 18
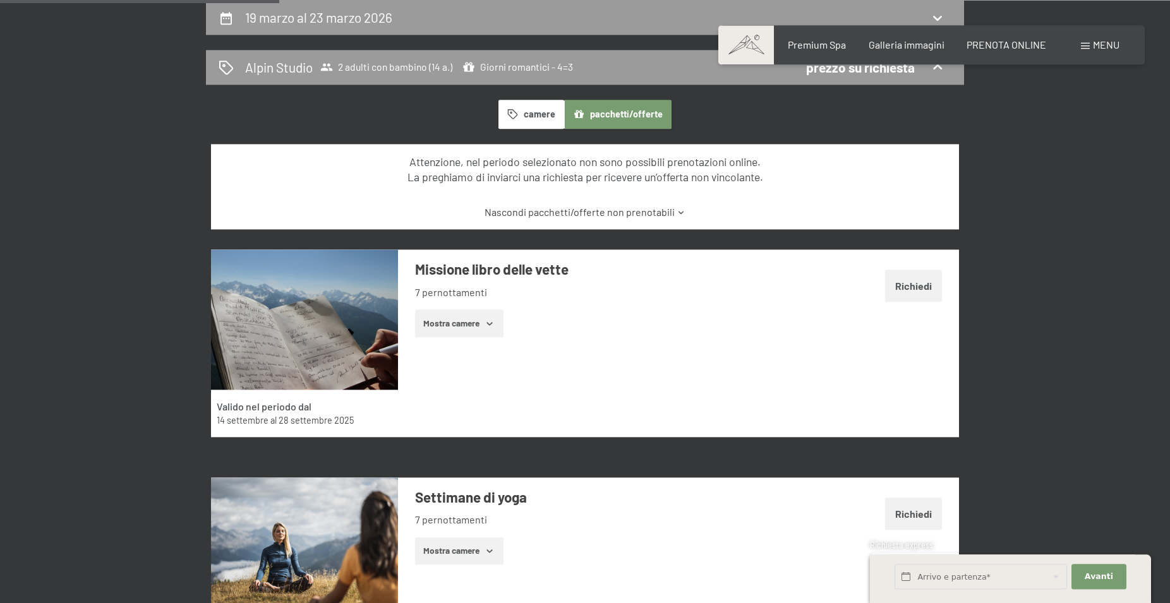
click at [637, 209] on link "Nascondi pacchetti/offerte non prenotabili" at bounding box center [585, 212] width 703 height 14
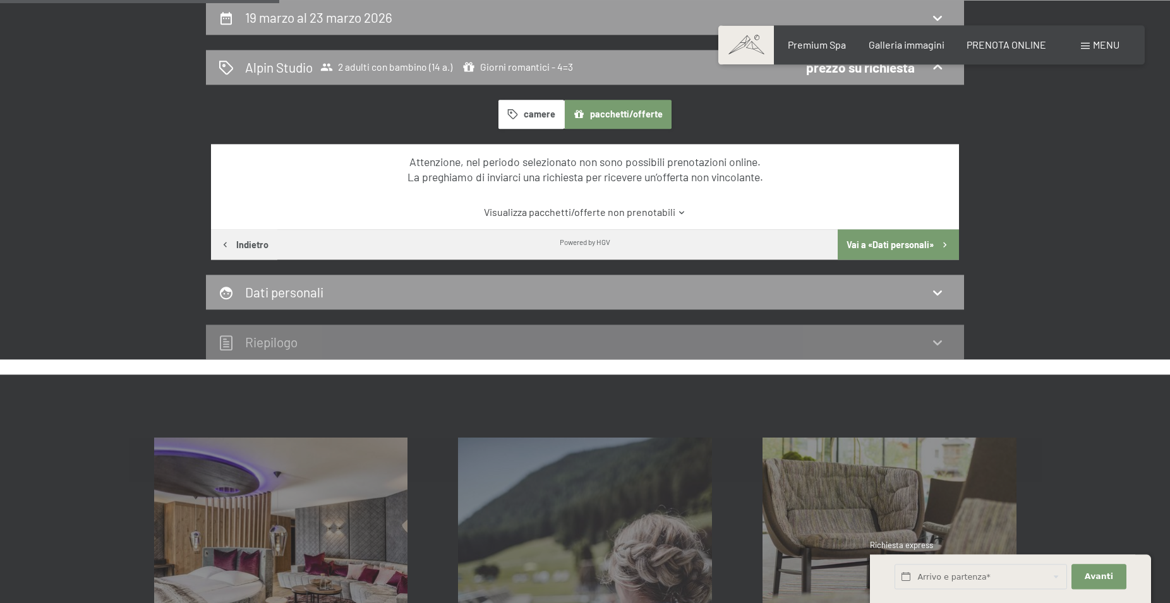
click at [637, 209] on link "Visualizza pacchetti/offerte non prenotabili" at bounding box center [585, 212] width 703 height 14
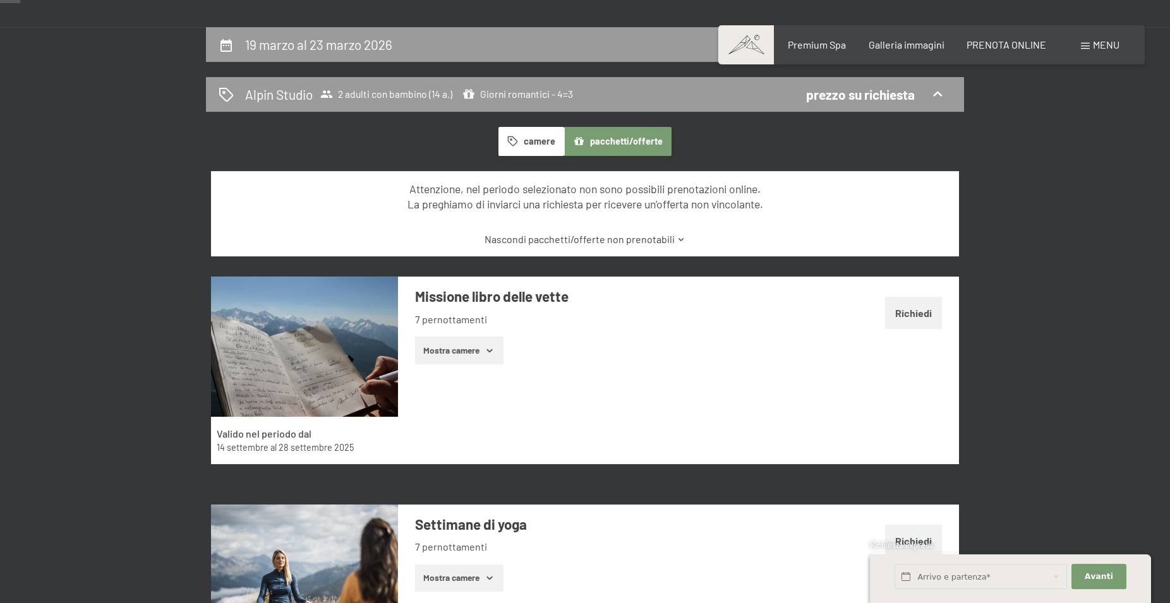
scroll to position [0, 0]
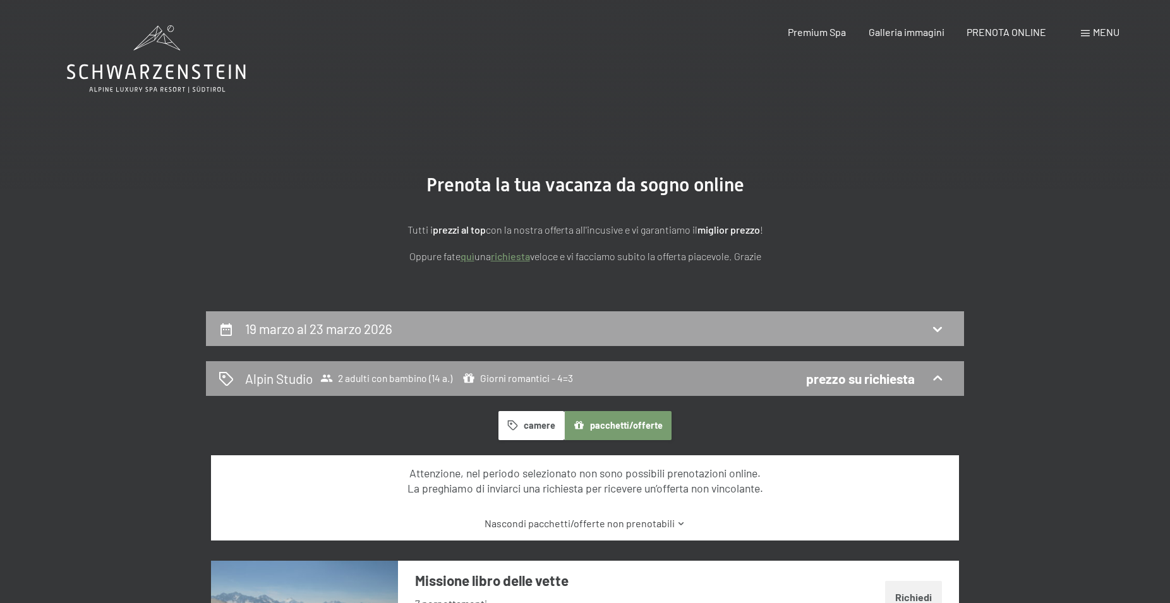
click at [389, 332] on h2 "19 marzo al 23 marzo 2026" at bounding box center [318, 329] width 147 height 16
select select "14"
select select "2026-03-01"
select select "2026-04-01"
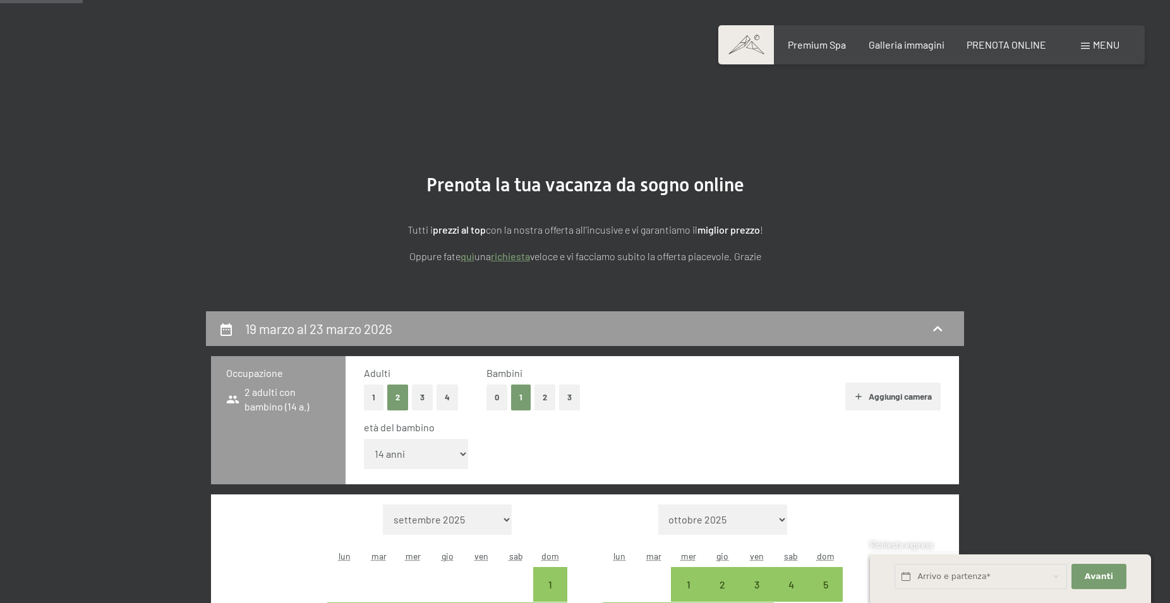
scroll to position [311, 0]
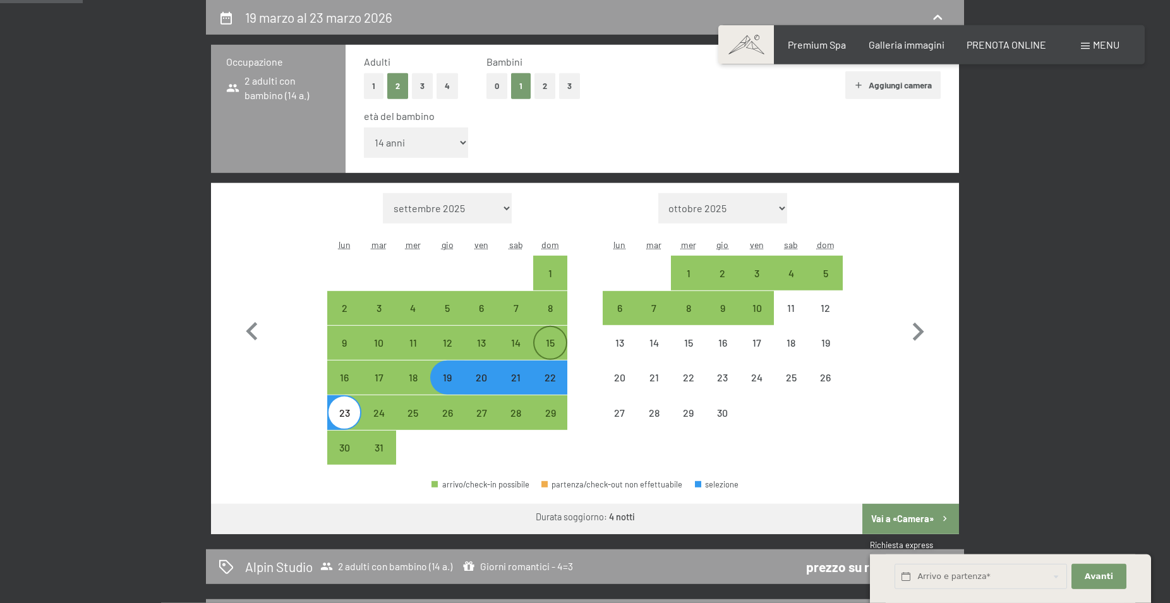
click at [551, 341] on div "15" at bounding box center [550, 354] width 32 height 32
select select "2026-03-01"
select select "2026-04-01"
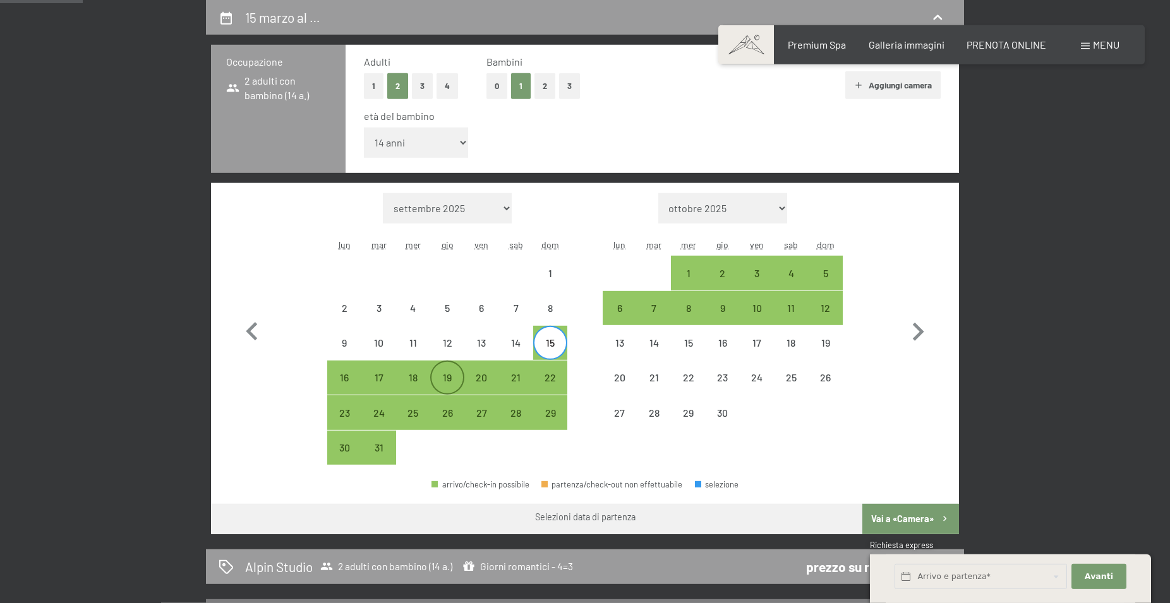
click at [450, 375] on div "19" at bounding box center [447, 389] width 32 height 32
select select "2026-03-01"
select select "2026-04-01"
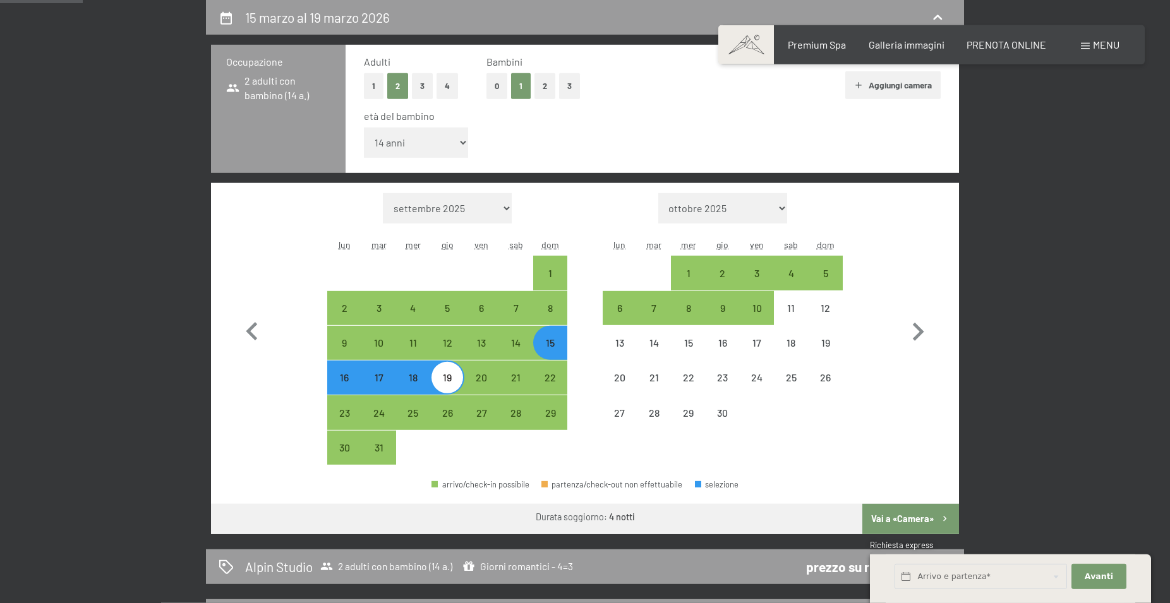
drag, startPoint x: 896, startPoint y: 519, endPoint x: 885, endPoint y: 448, distance: 71.5
click at [897, 519] on button "Vai a «Camera»" at bounding box center [910, 519] width 97 height 30
select select "2026-03-01"
select select "2026-04-01"
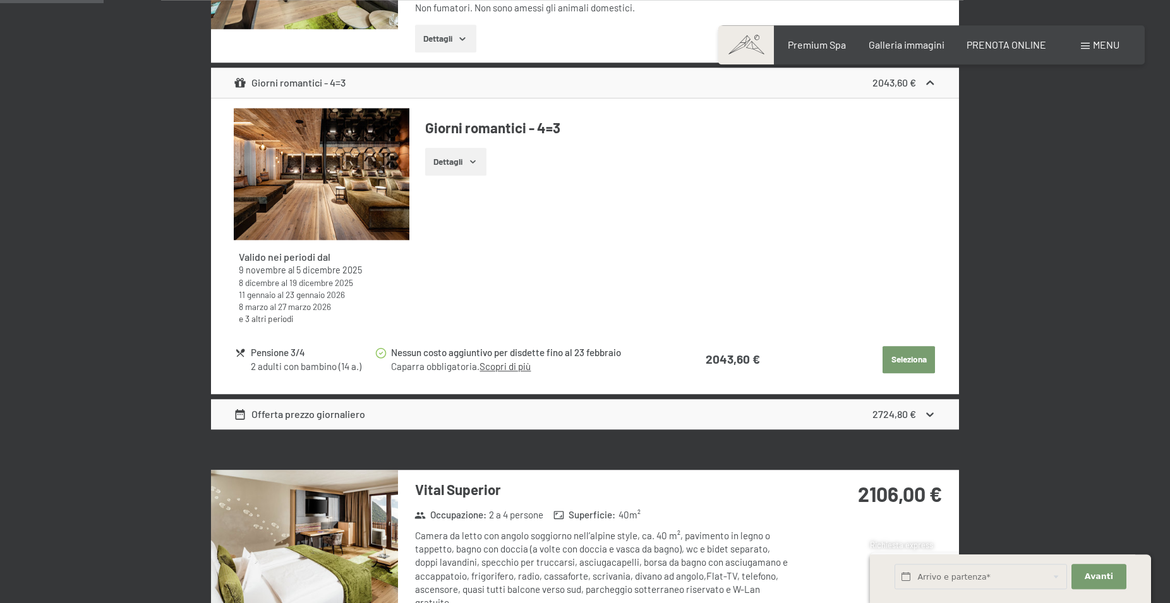
scroll to position [569, 0]
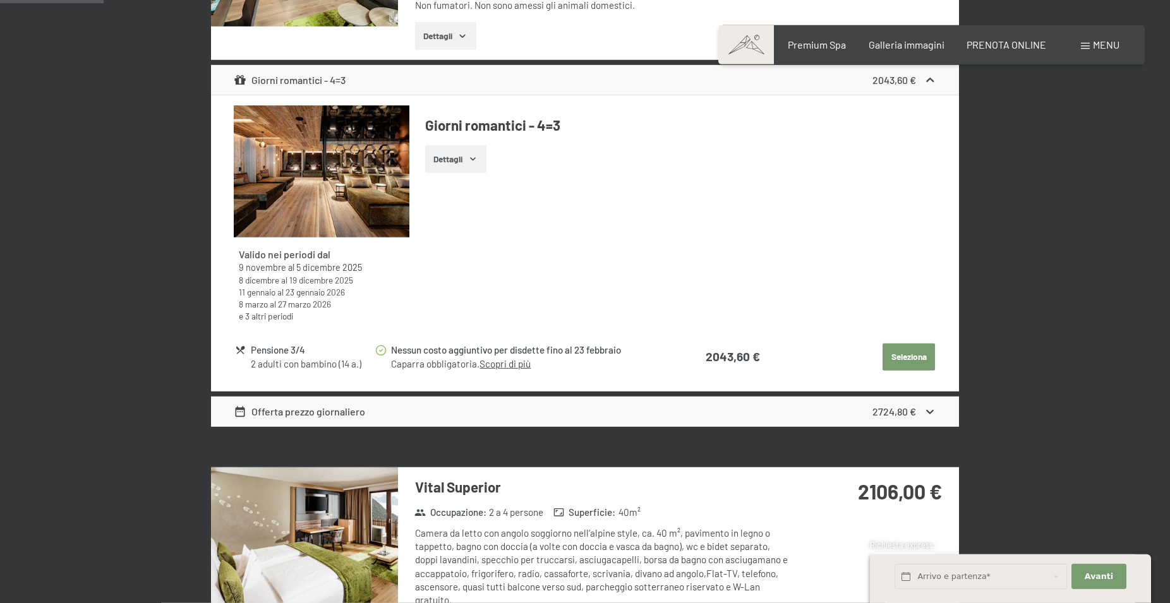
click at [911, 354] on button "Seleziona" at bounding box center [908, 358] width 52 height 28
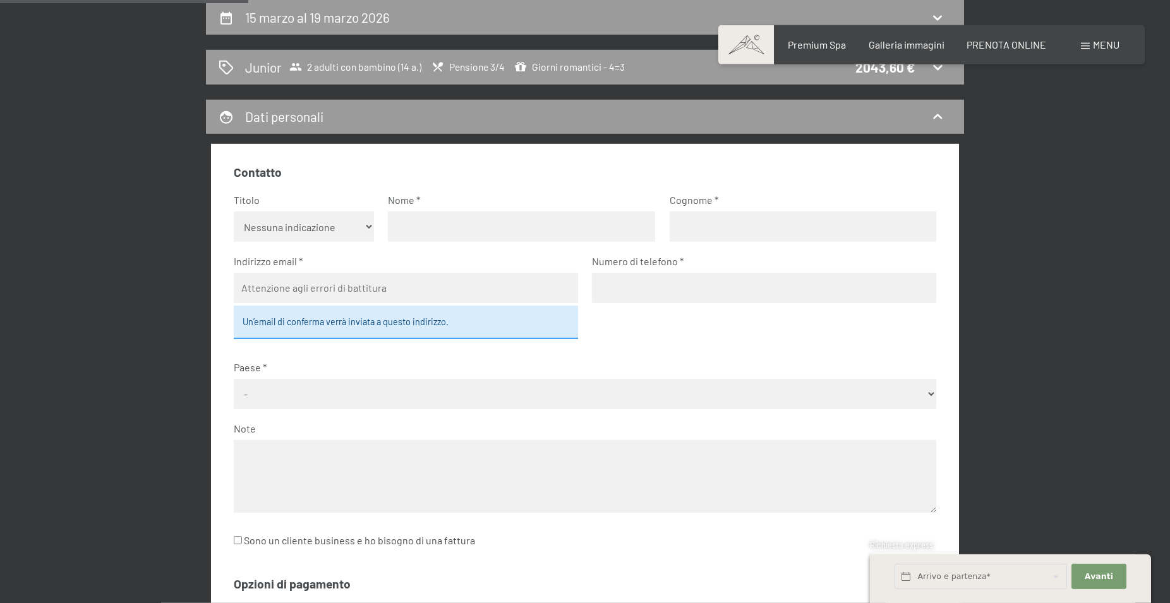
scroll to position [118, 0]
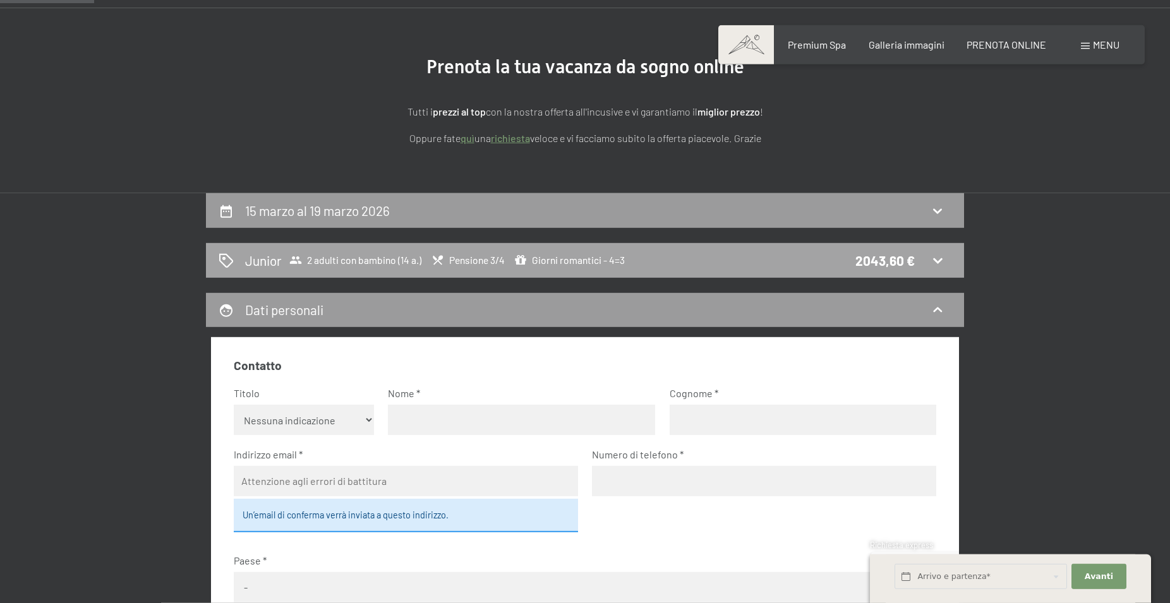
click at [649, 259] on div "Junior 2 adulti con bambino (14 a.) Pensione 3/4 Giorni romantici - 4=3 2043,60…" at bounding box center [585, 260] width 733 height 18
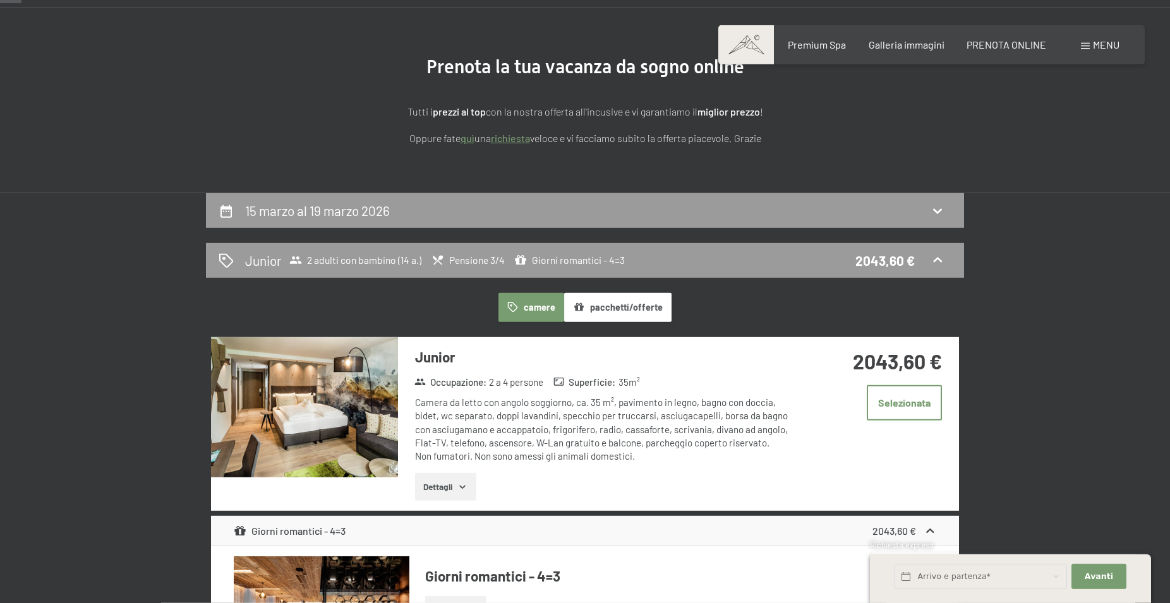
click at [1089, 45] on span at bounding box center [1085, 46] width 9 height 6
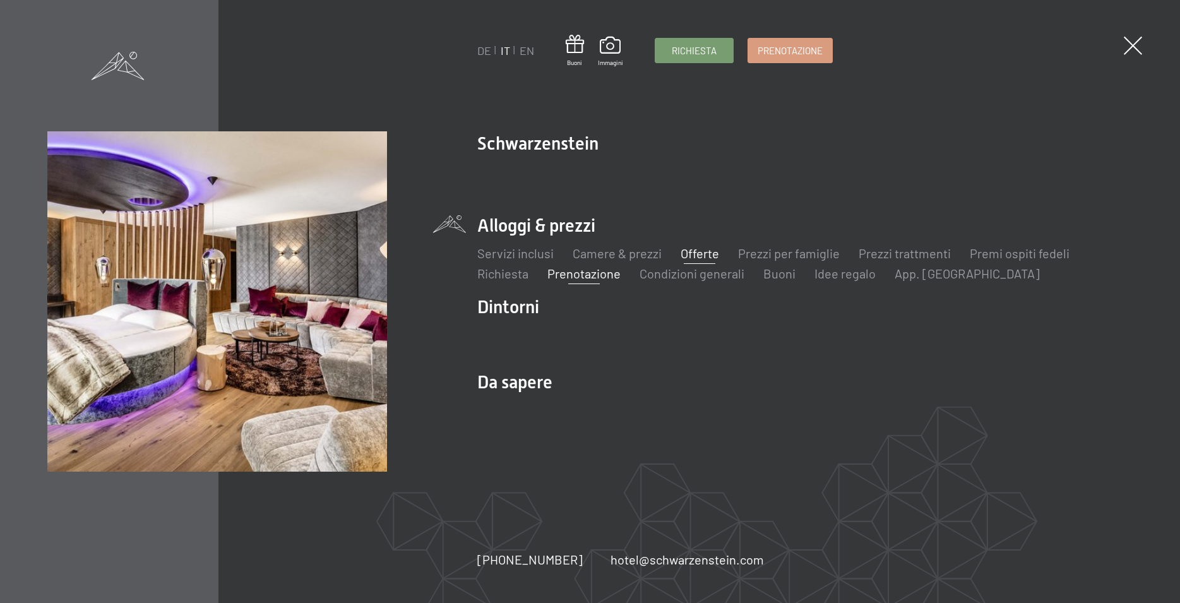
click at [692, 255] on link "Offerte" at bounding box center [700, 253] width 39 height 15
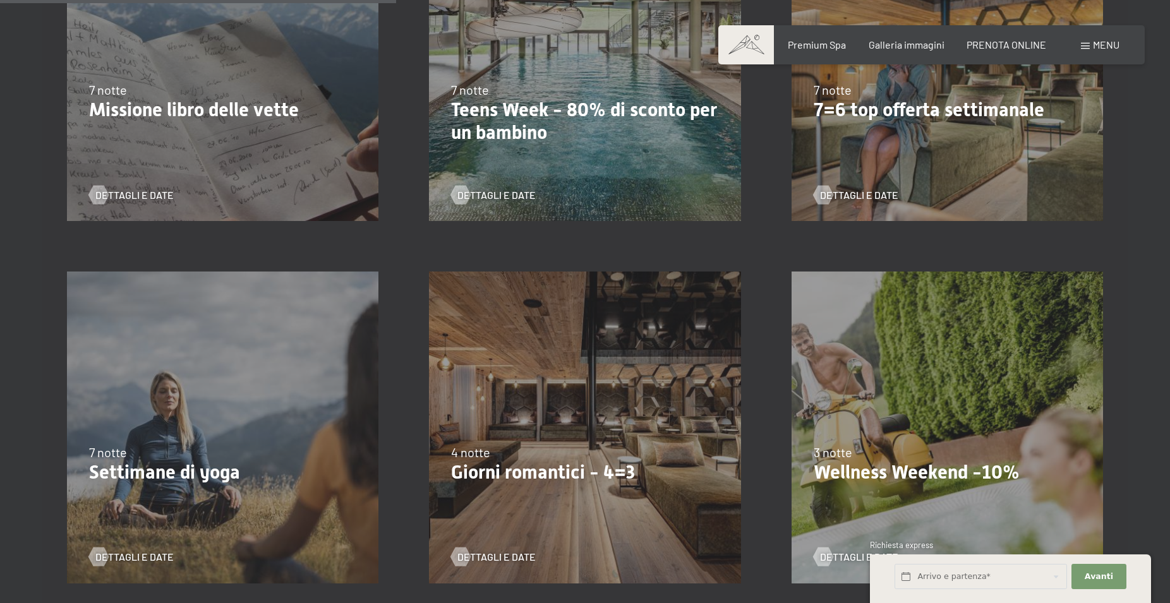
scroll to position [1031, 0]
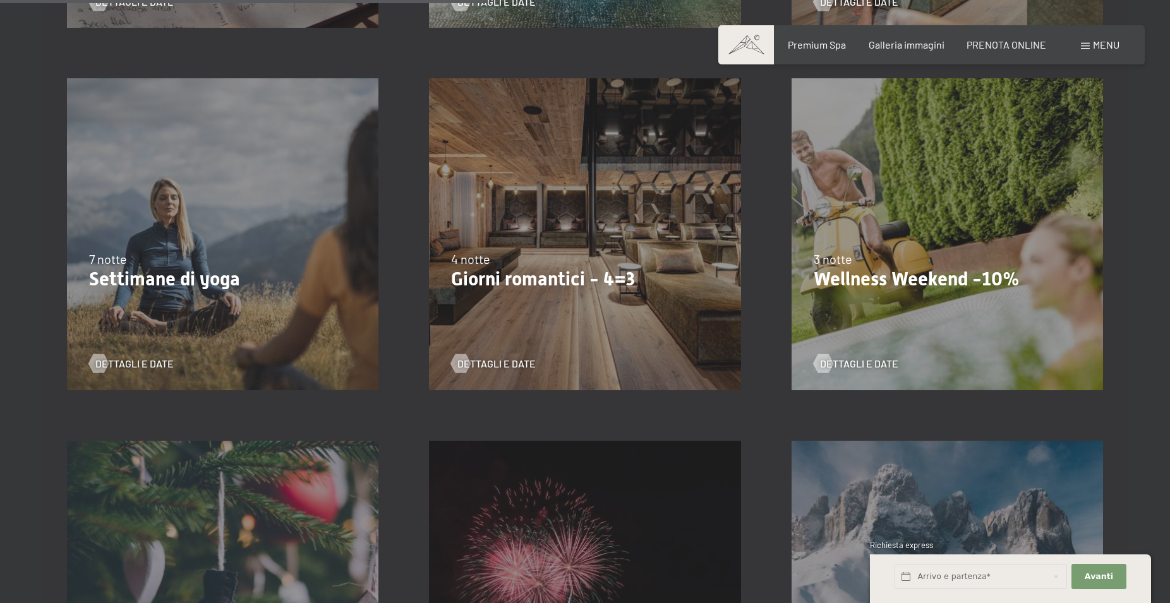
click at [579, 258] on div "4 notte" at bounding box center [584, 259] width 267 height 18
click at [525, 364] on span "Dettagli e Date" at bounding box center [509, 364] width 78 height 14
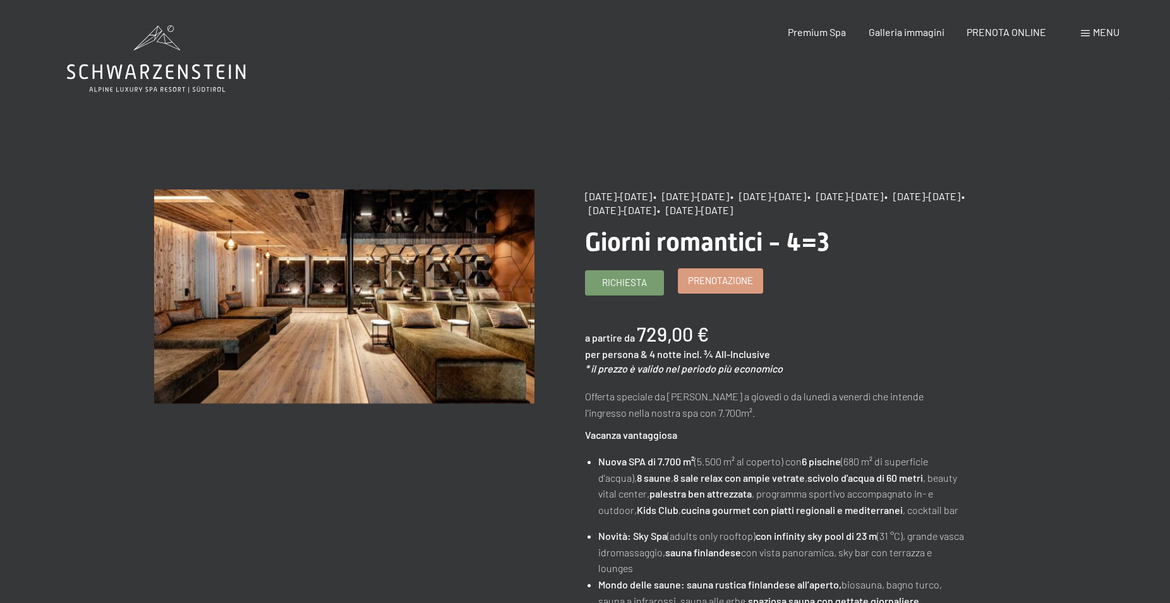
click at [716, 287] on span "Prenotazione" at bounding box center [720, 280] width 65 height 13
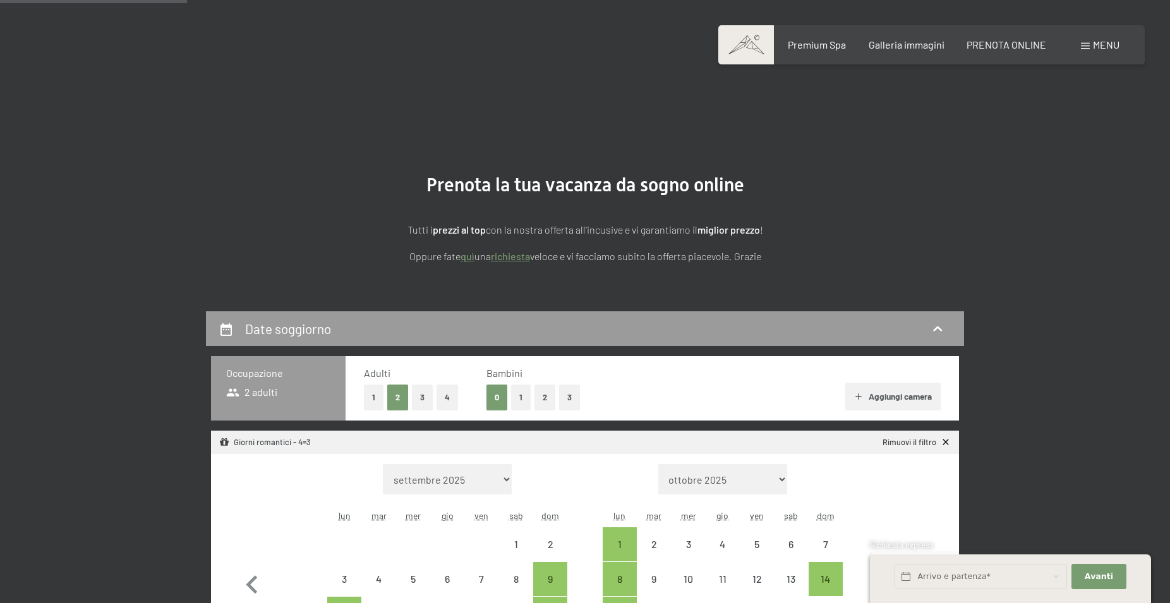
select select "[DATE]"
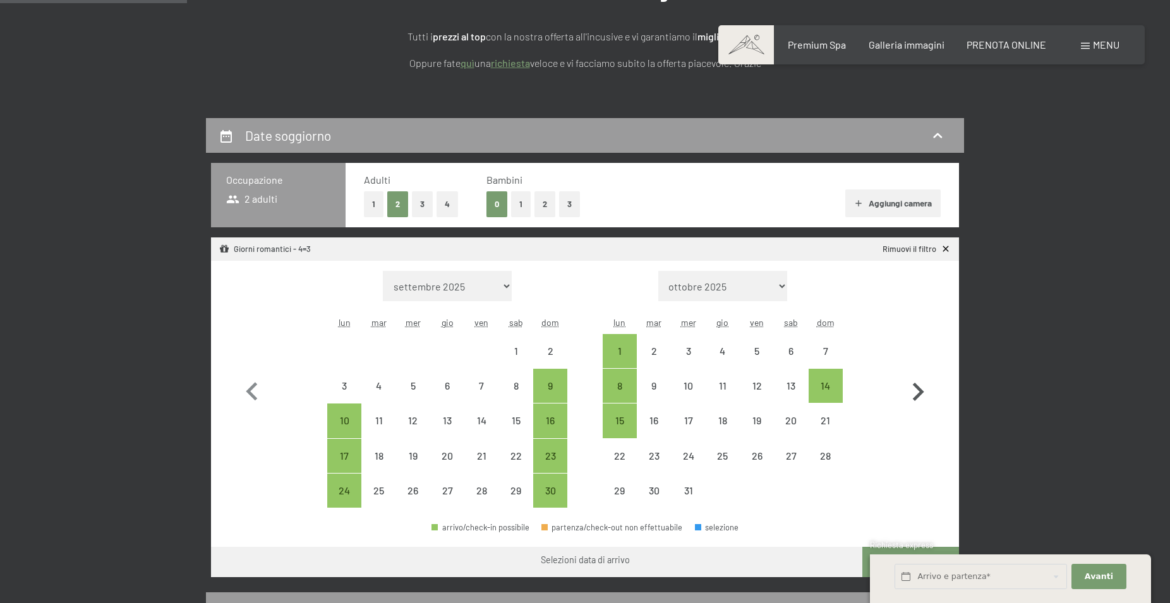
click at [920, 396] on icon "button" at bounding box center [918, 392] width 11 height 18
select select "[DATE]"
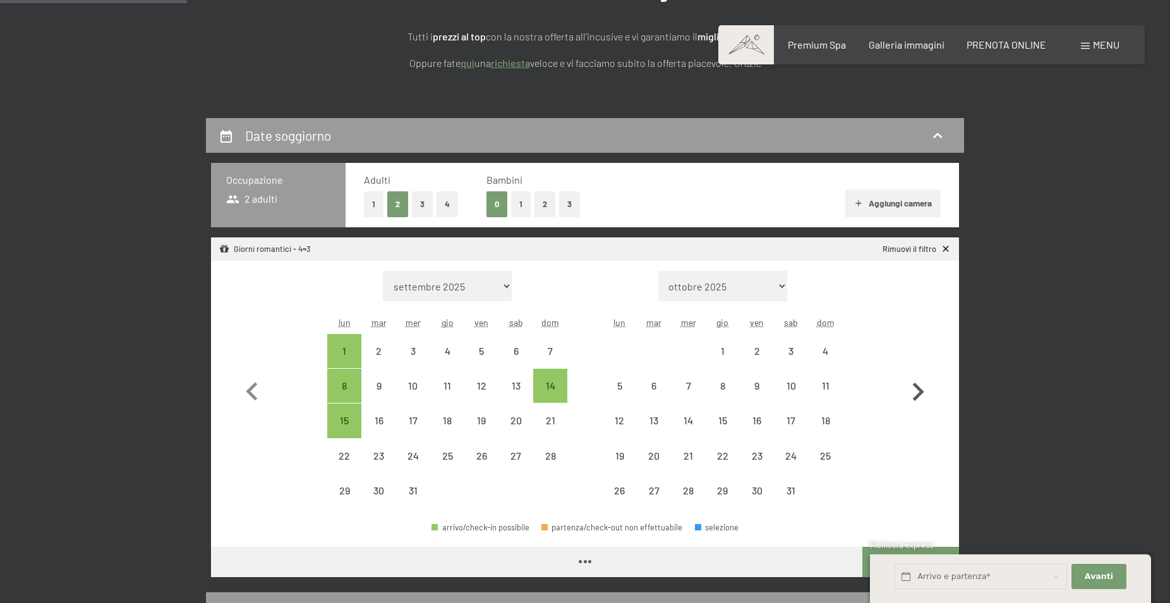
select select "[DATE]"
click at [919, 394] on icon "button" at bounding box center [918, 392] width 11 height 18
select select "[DATE]"
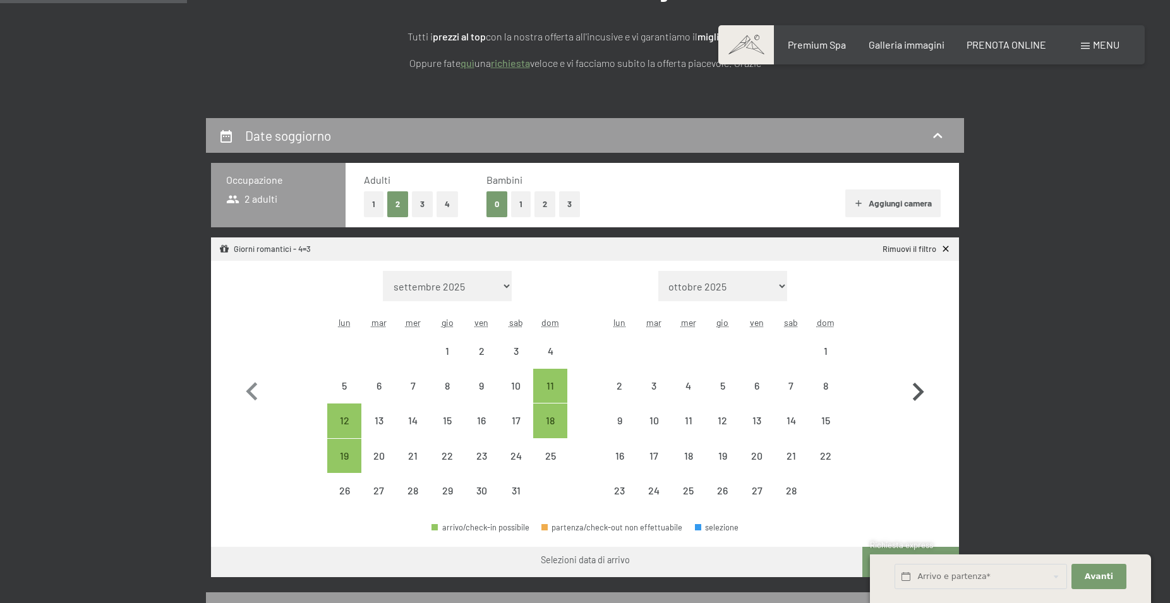
click at [919, 394] on icon "button" at bounding box center [918, 392] width 11 height 18
click at [919, 394] on icon "button" at bounding box center [917, 392] width 37 height 37
select select "[DATE]"
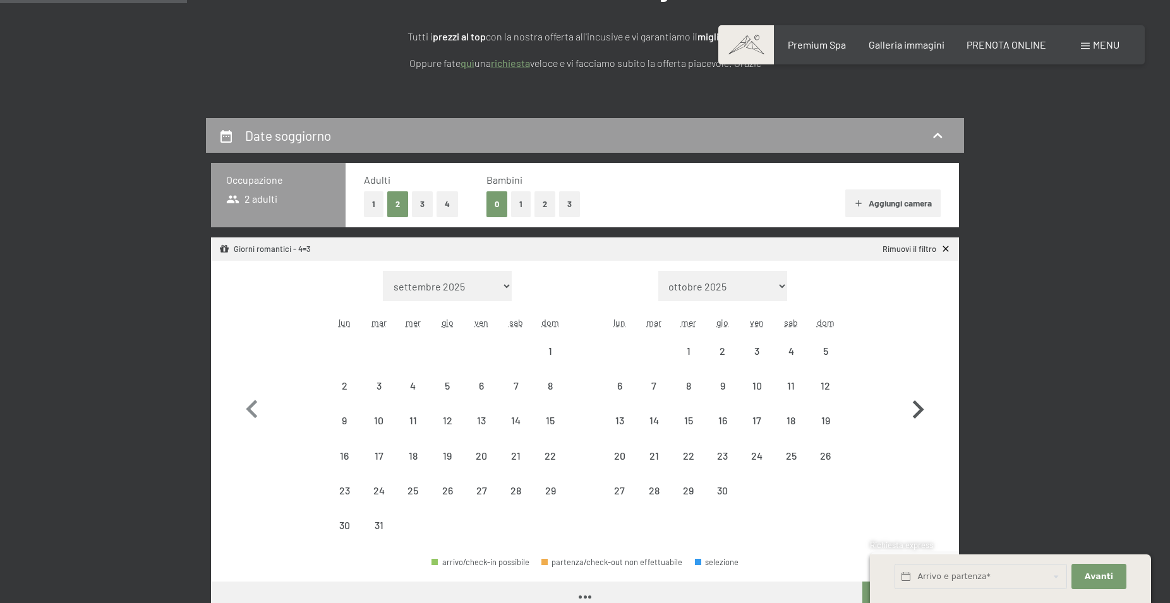
select select "[DATE]"
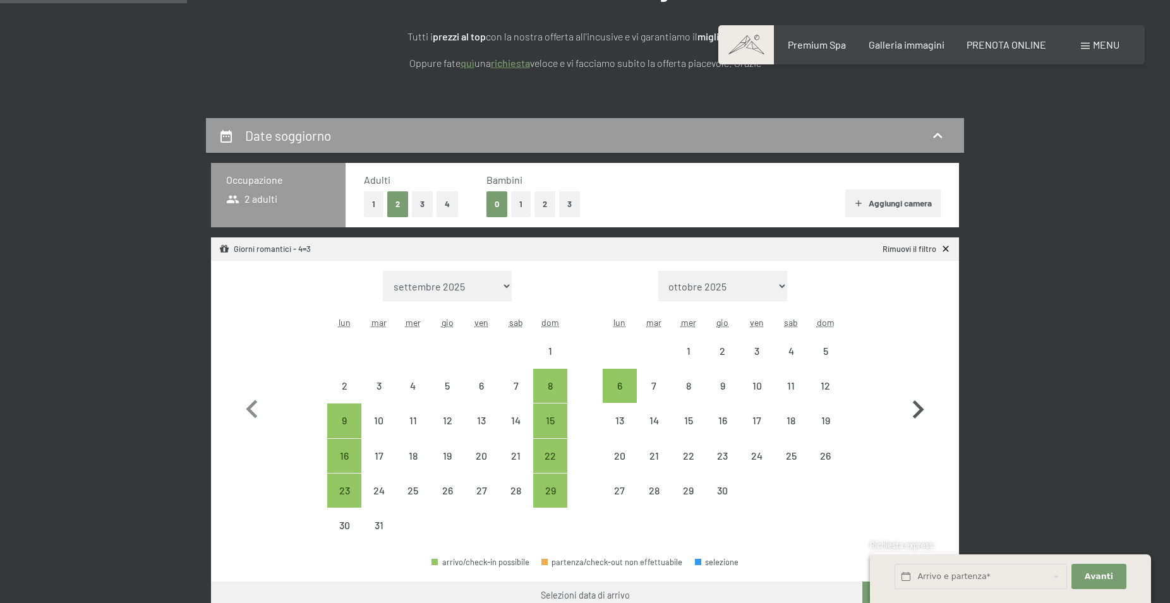
click at [920, 411] on icon "button" at bounding box center [918, 409] width 11 height 18
select select "[DATE]"
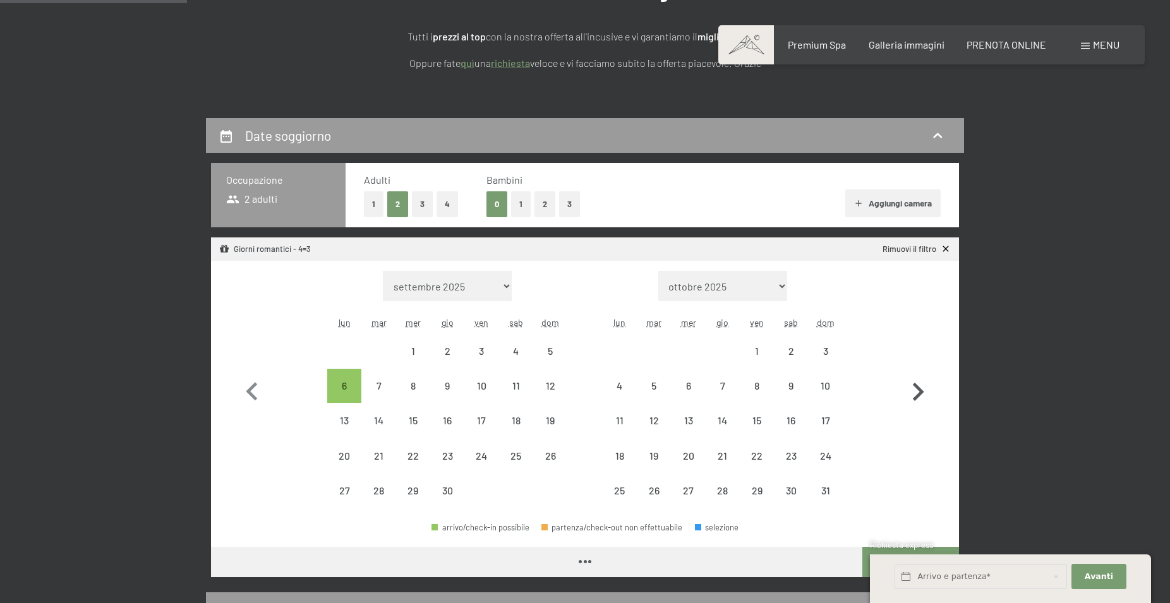
select select "[DATE]"
select select "2026-05-01"
click at [920, 393] on icon "button" at bounding box center [918, 392] width 11 height 18
select select "2026-05-01"
select select "2026-06-01"
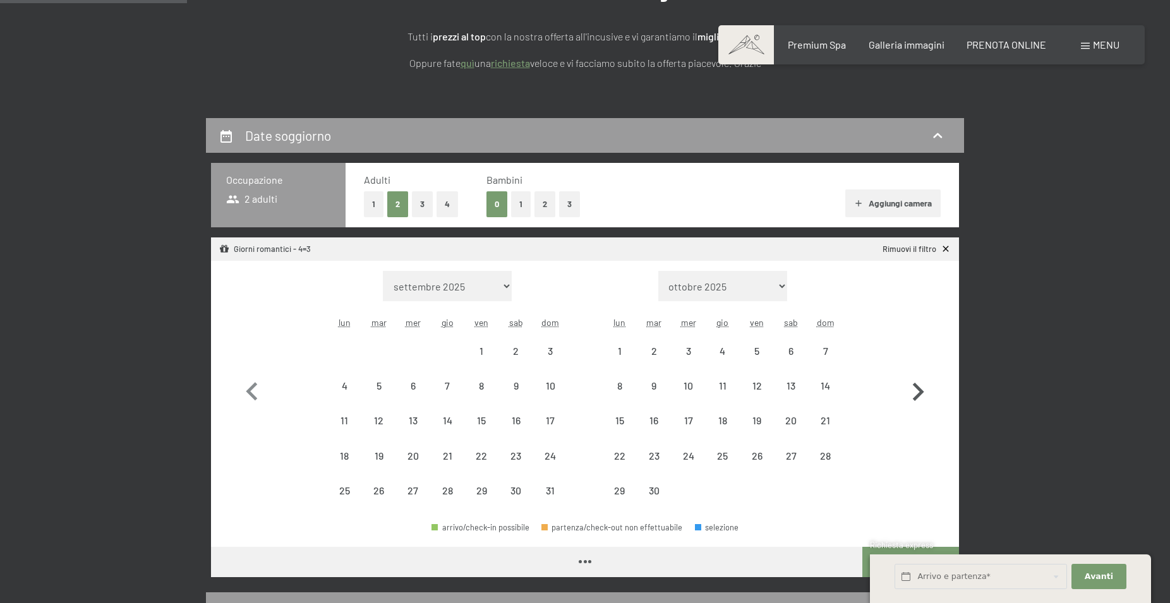
select select "2026-05-01"
select select "2026-06-01"
click at [921, 393] on icon "button" at bounding box center [918, 392] width 11 height 18
select select "2026-06-01"
select select "2026-07-01"
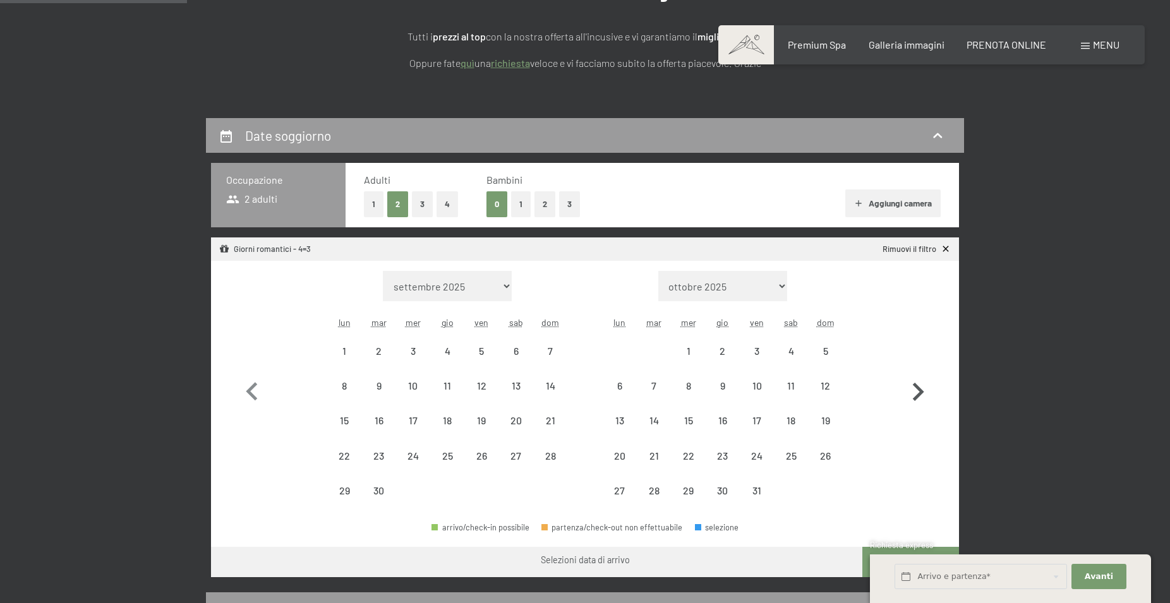
click at [920, 393] on icon "button" at bounding box center [918, 392] width 11 height 18
select select "2026-07-01"
select select "2026-08-01"
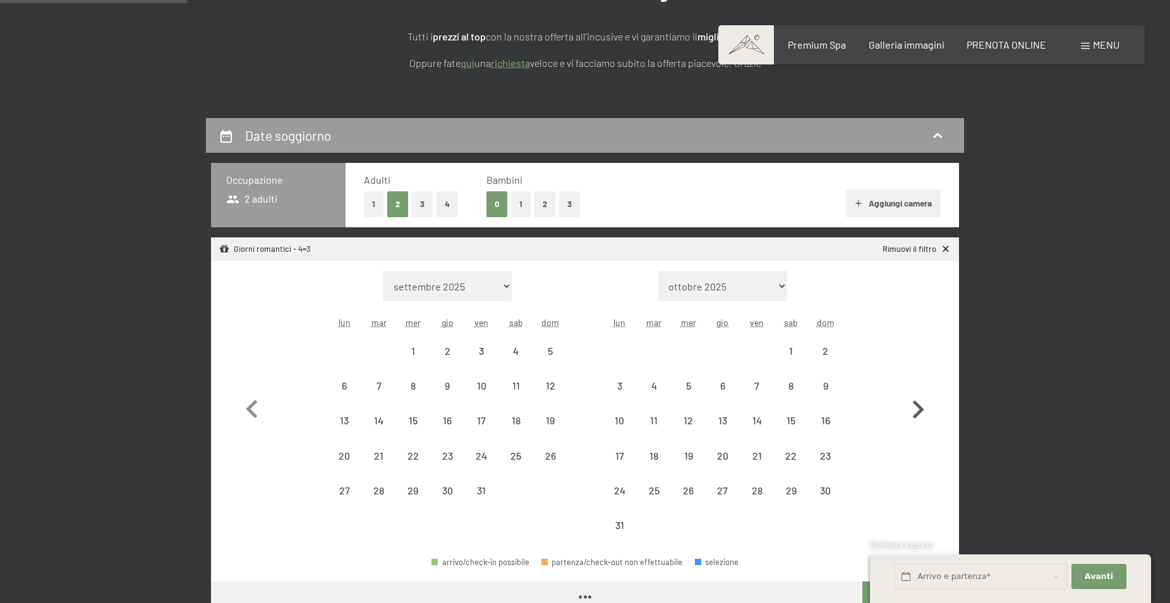
click at [920, 393] on icon "button" at bounding box center [917, 410] width 37 height 37
select select "2026-08-01"
select select "2026-09-01"
select select "2026-08-01"
select select "2026-09-01"
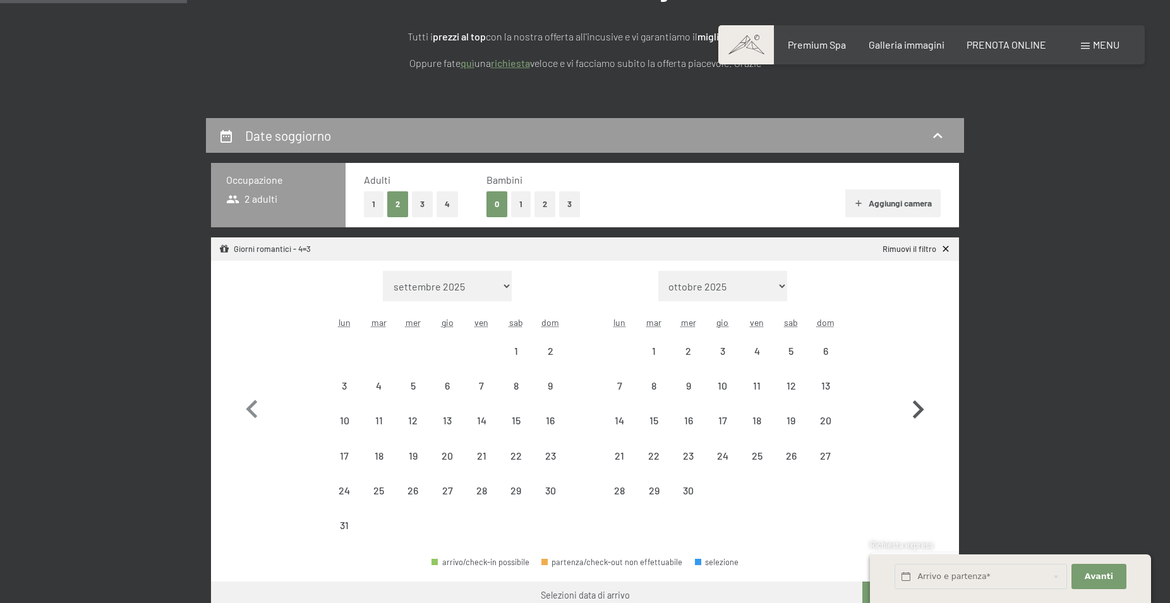
click at [920, 404] on icon "button" at bounding box center [917, 410] width 37 height 37
select select "2026-09-01"
select select "2026-10-01"
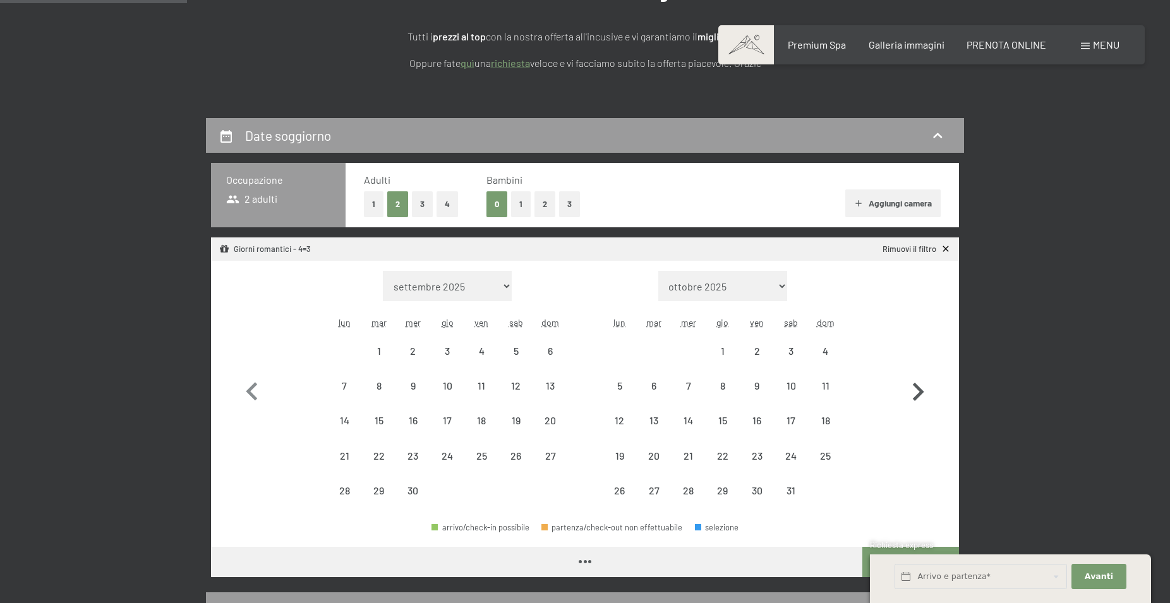
select select "2026-09-01"
select select "2026-10-01"
click at [920, 406] on icon "button" at bounding box center [917, 392] width 37 height 37
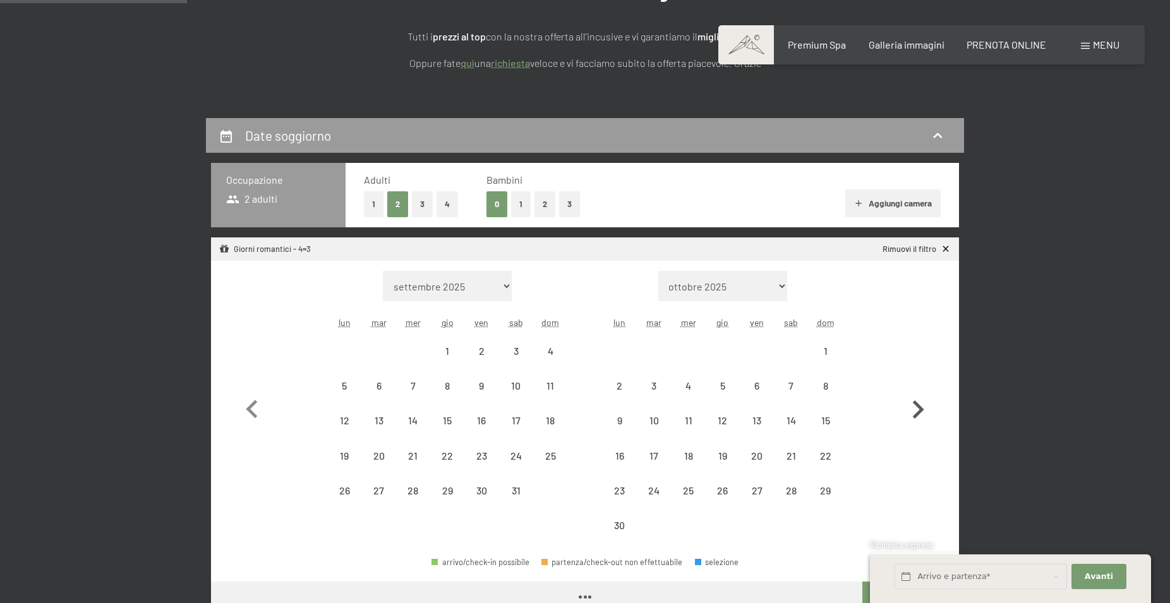
select select "2026-10-01"
select select "2026-11-01"
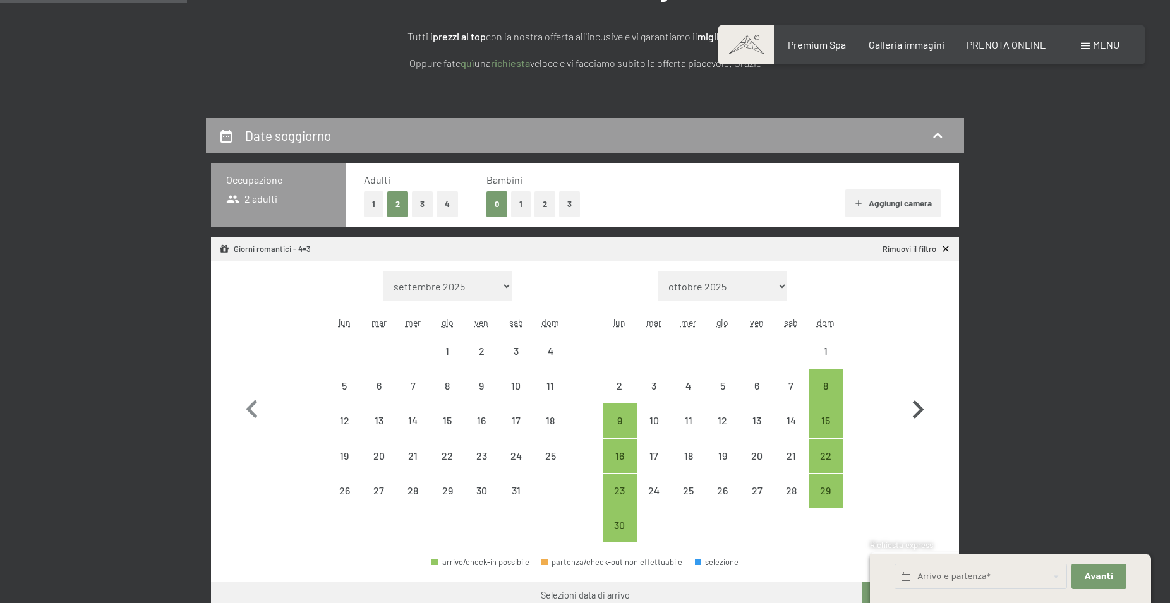
click at [920, 406] on icon "button" at bounding box center [918, 409] width 11 height 18
select select "2026-11-01"
select select "2026-12-01"
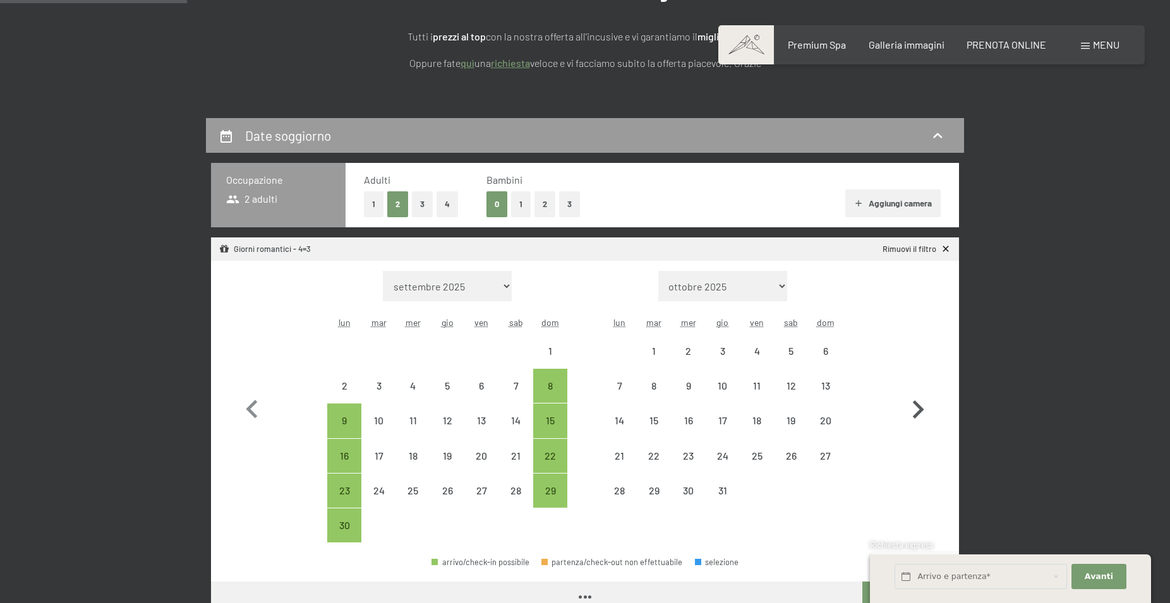
select select "2026-11-01"
select select "2026-12-01"
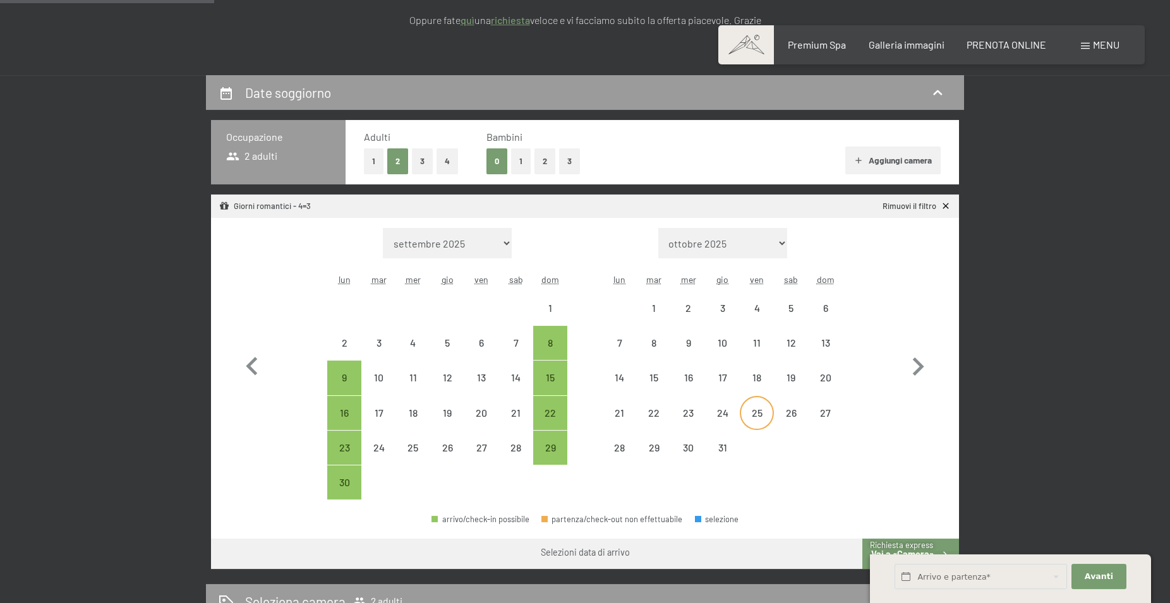
scroll to position [322, 0]
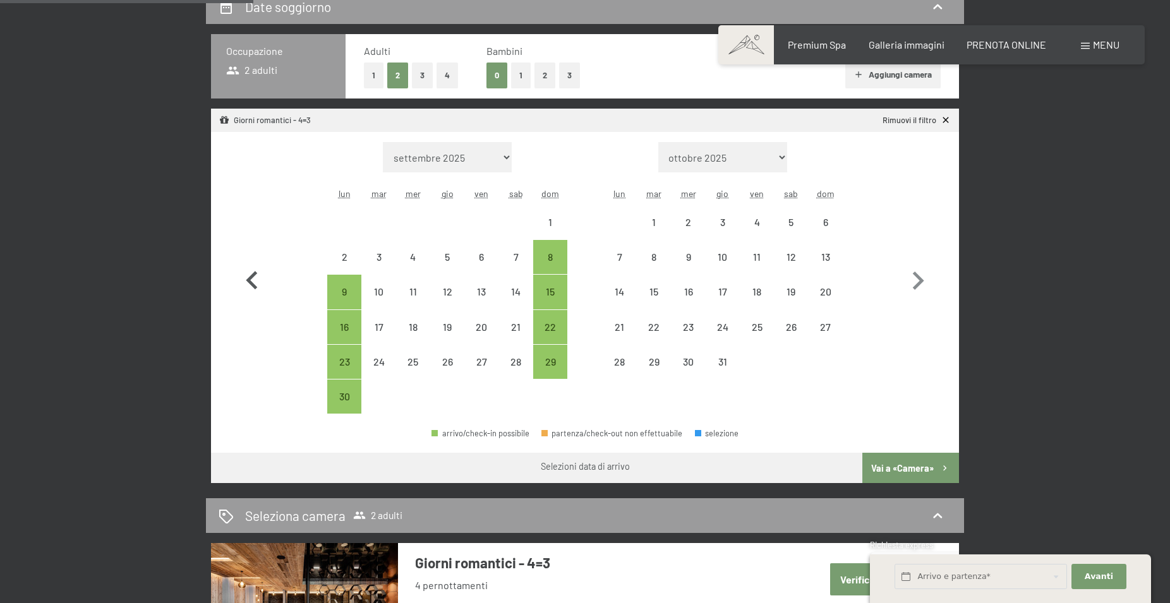
click at [249, 281] on icon "button" at bounding box center [251, 280] width 11 height 18
select select "2026-10-01"
select select "2026-11-01"
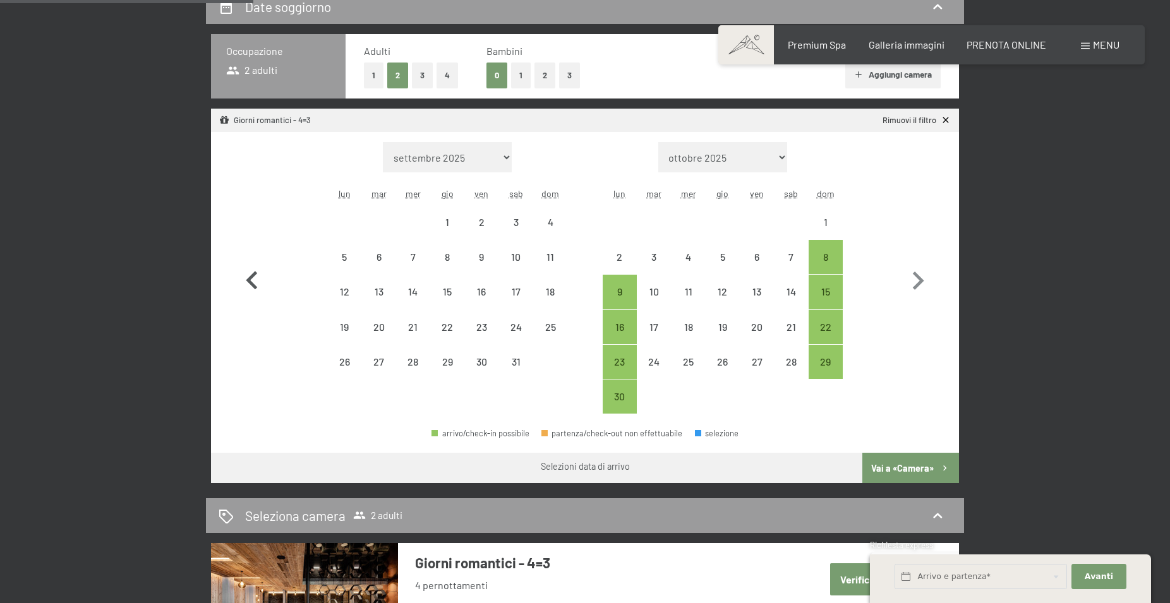
click at [249, 281] on icon "button" at bounding box center [251, 280] width 11 height 18
select select "2026-09-01"
select select "2026-10-01"
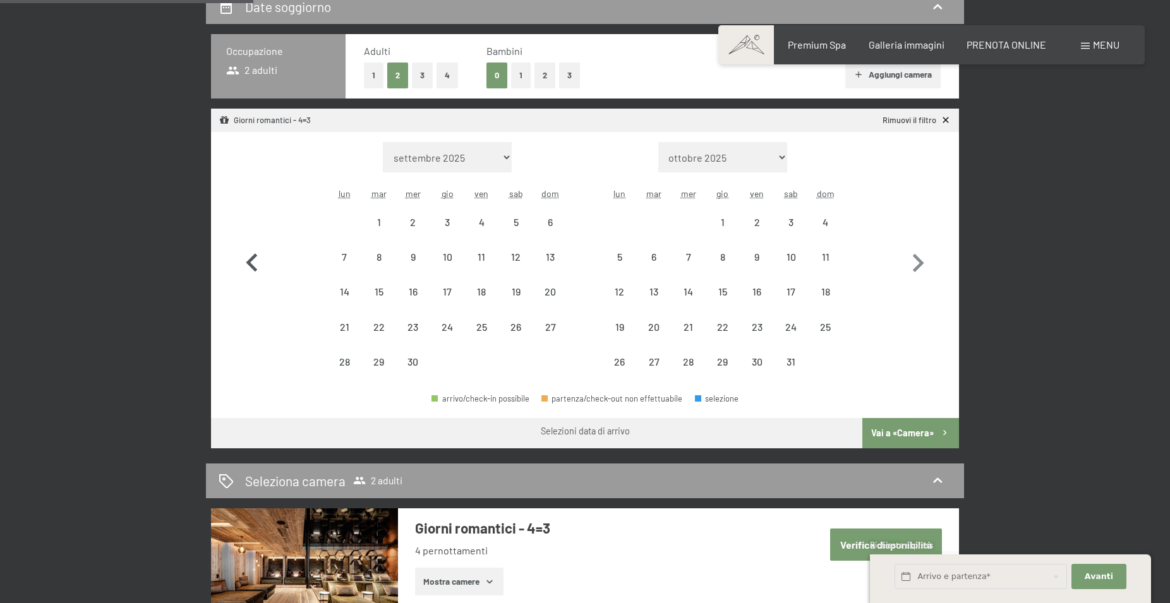
click at [249, 281] on icon "button" at bounding box center [252, 263] width 37 height 37
select select "2026-08-01"
select select "2026-09-01"
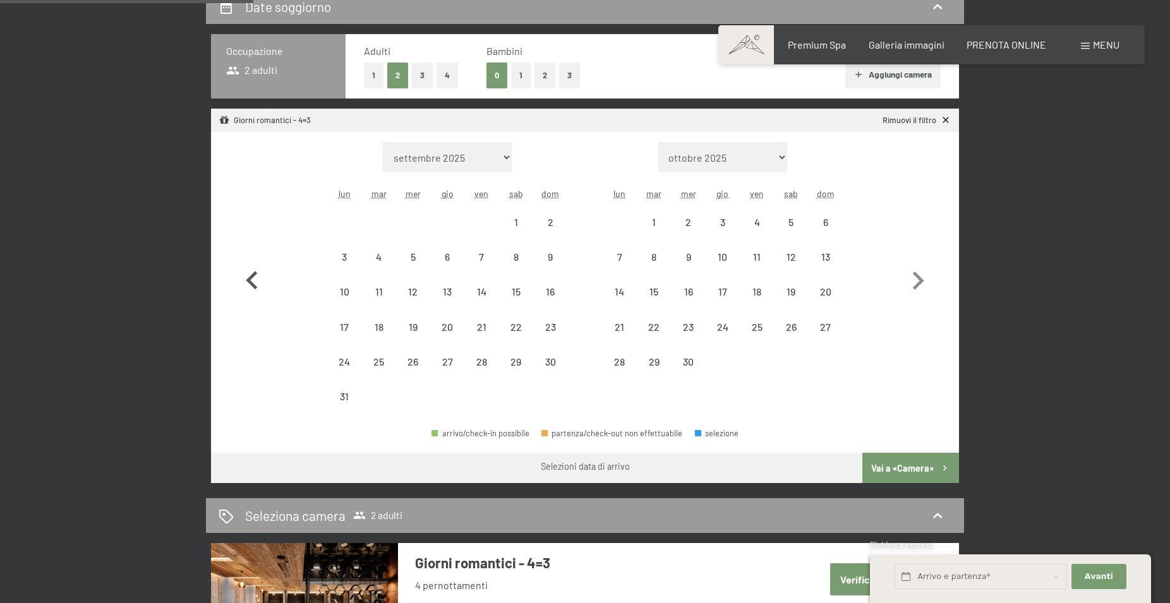
click at [249, 281] on icon "button" at bounding box center [251, 280] width 11 height 18
select select "2026-07-01"
select select "2026-08-01"
click at [249, 281] on icon "button" at bounding box center [251, 280] width 11 height 18
select select "2026-06-01"
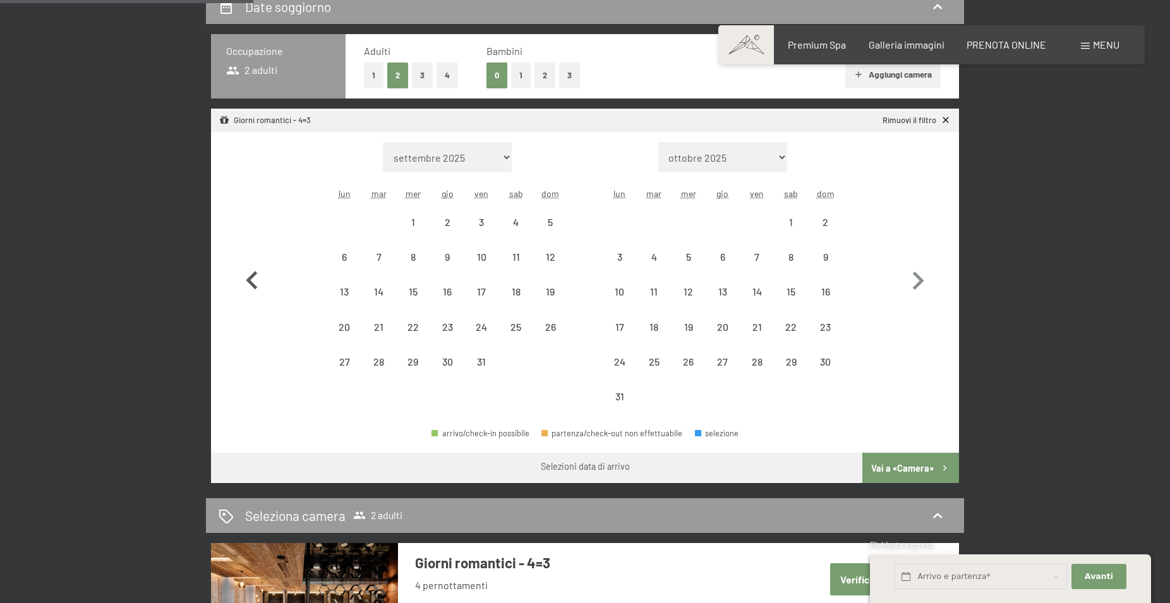
select select "2026-07-01"
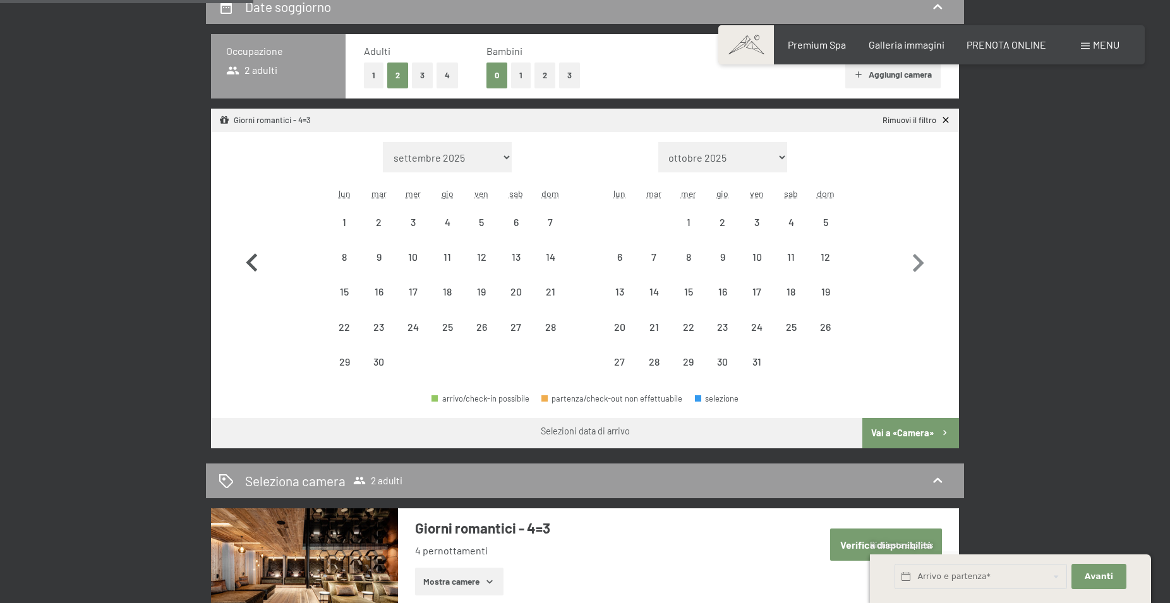
click at [249, 277] on icon "button" at bounding box center [252, 263] width 37 height 37
select select "2026-05-01"
select select "2026-06-01"
click at [250, 277] on icon "button" at bounding box center [252, 263] width 37 height 37
select select "2026-04-01"
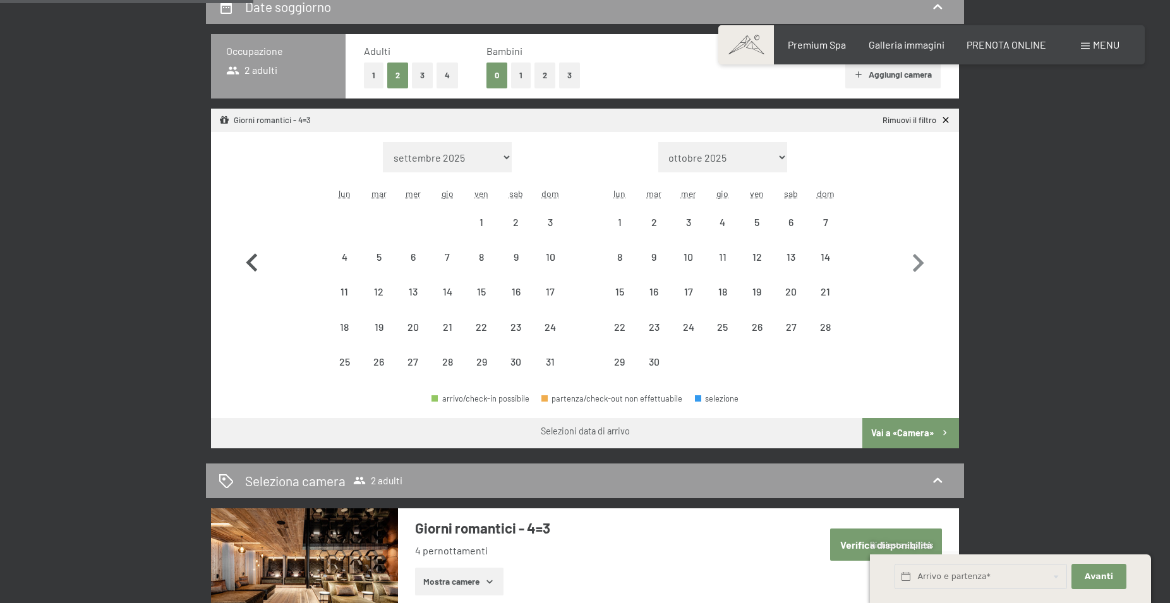
select select "2026-05-01"
click at [250, 277] on icon "button" at bounding box center [252, 263] width 37 height 37
select select "2026-03-01"
select select "2026-04-01"
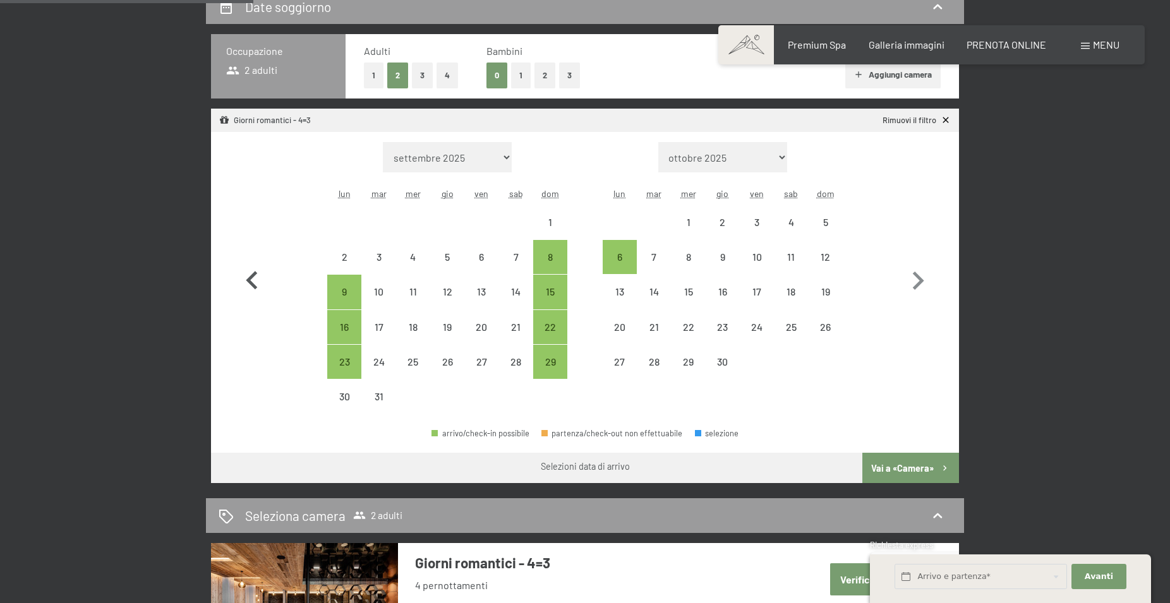
click at [251, 274] on icon "button" at bounding box center [252, 281] width 37 height 37
select select "2026-02-01"
select select "2026-03-01"
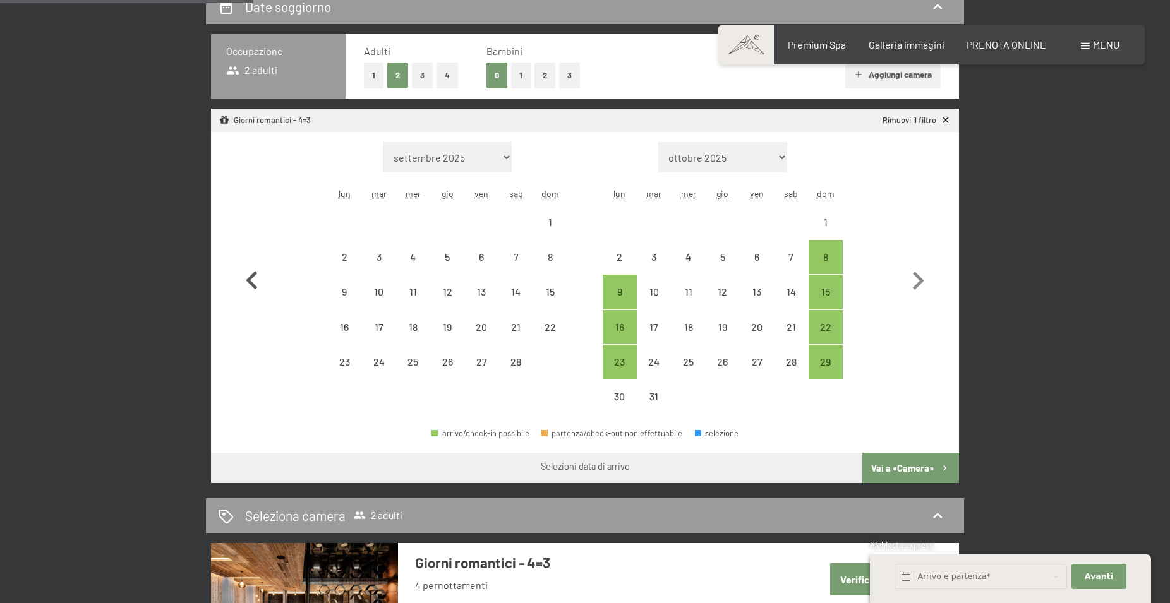
click at [251, 274] on icon "button" at bounding box center [252, 281] width 37 height 37
select select "2026-01-01"
select select "2026-02-01"
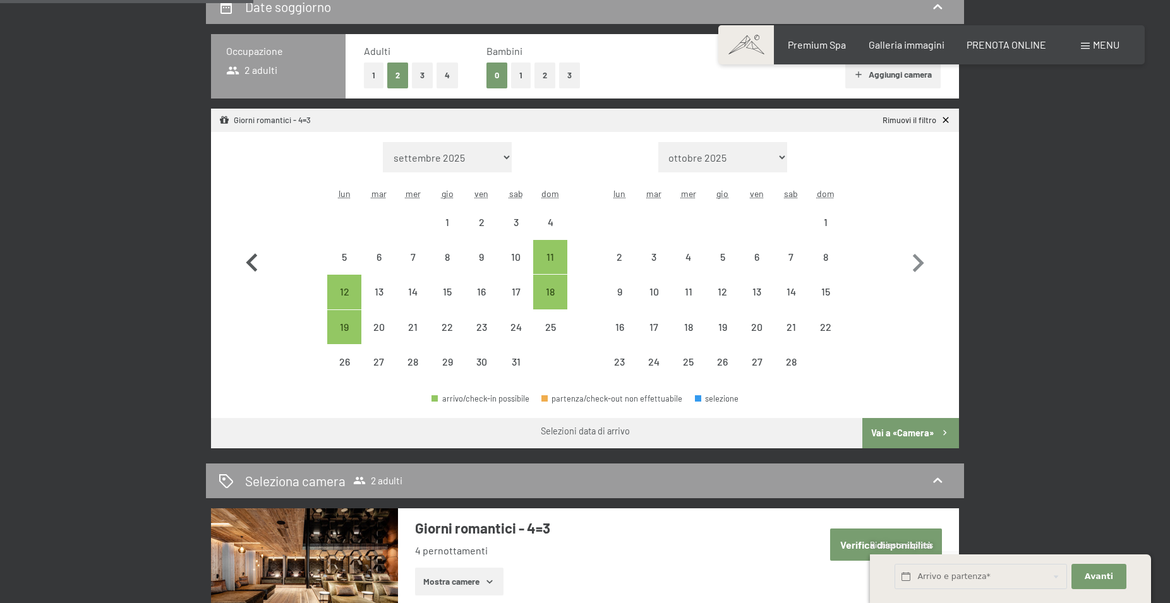
click at [251, 274] on icon "button" at bounding box center [252, 263] width 37 height 37
select select "2025-12-01"
select select "2026-01-01"
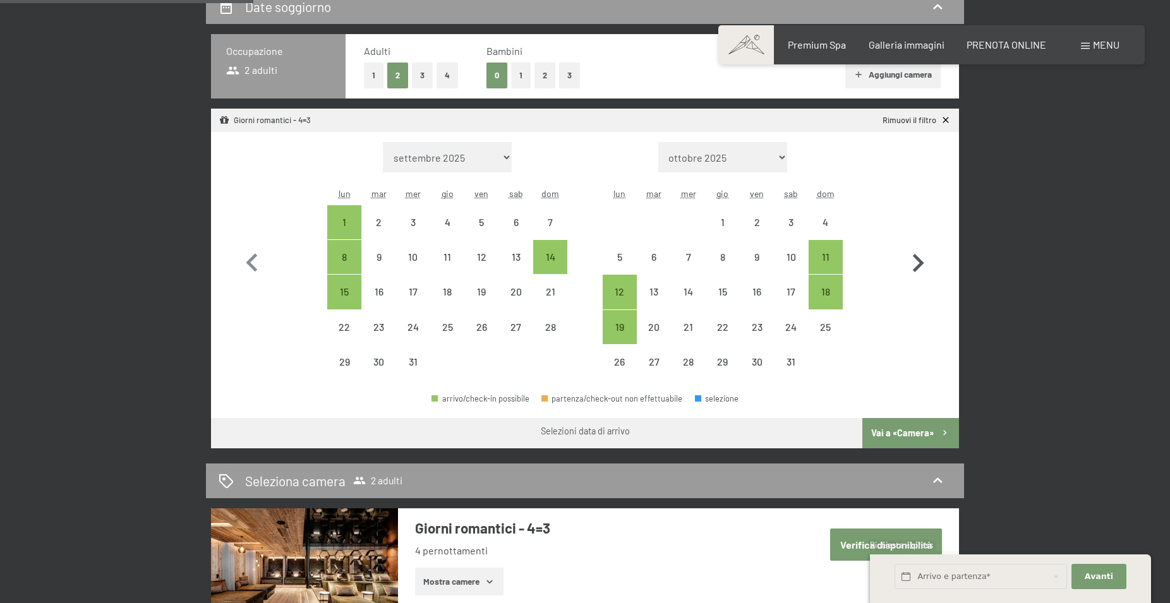
click at [921, 261] on icon "button" at bounding box center [918, 263] width 11 height 18
select select "2026-01-01"
select select "2026-02-01"
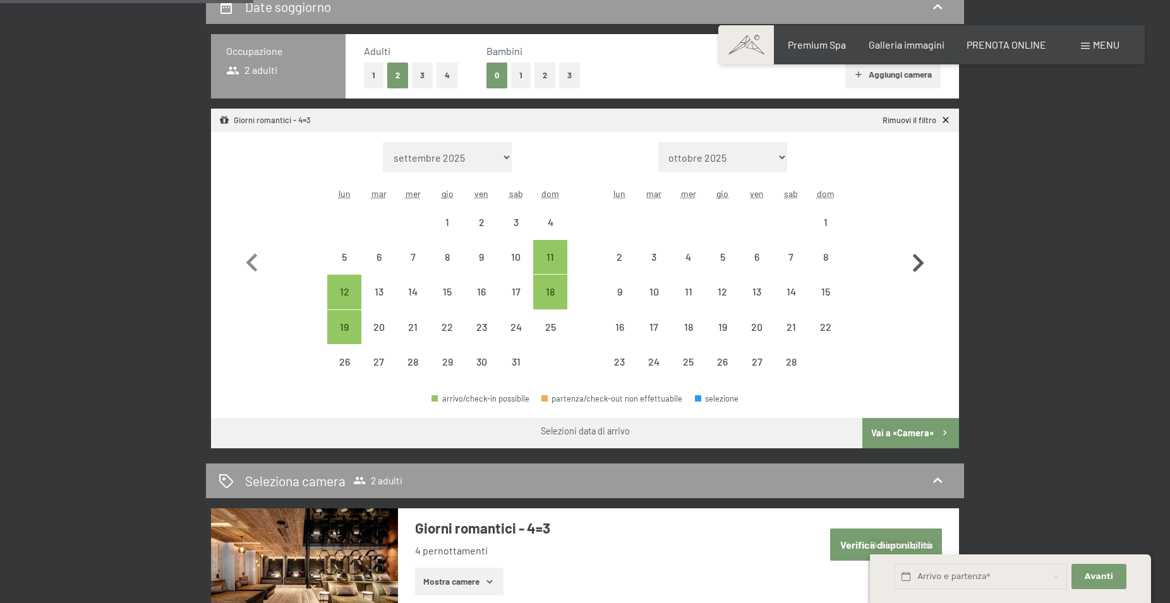
click at [921, 263] on icon "button" at bounding box center [918, 263] width 11 height 18
select select "2026-02-01"
select select "2026-03-01"
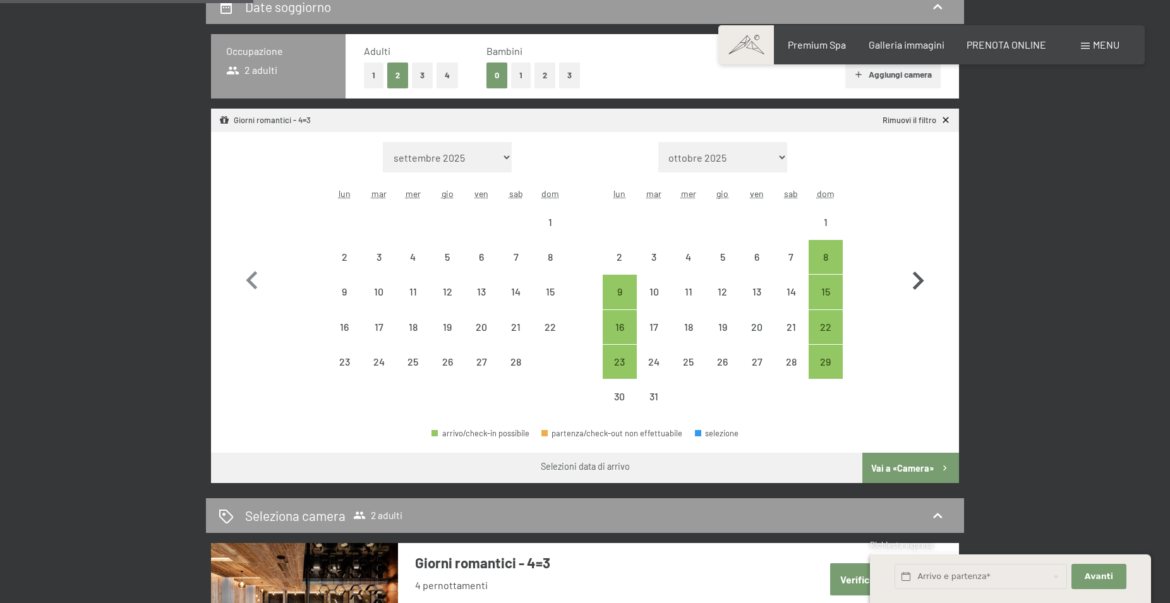
click at [922, 280] on icon "button" at bounding box center [918, 281] width 11 height 18
select select "2026-03-01"
select select "2026-04-01"
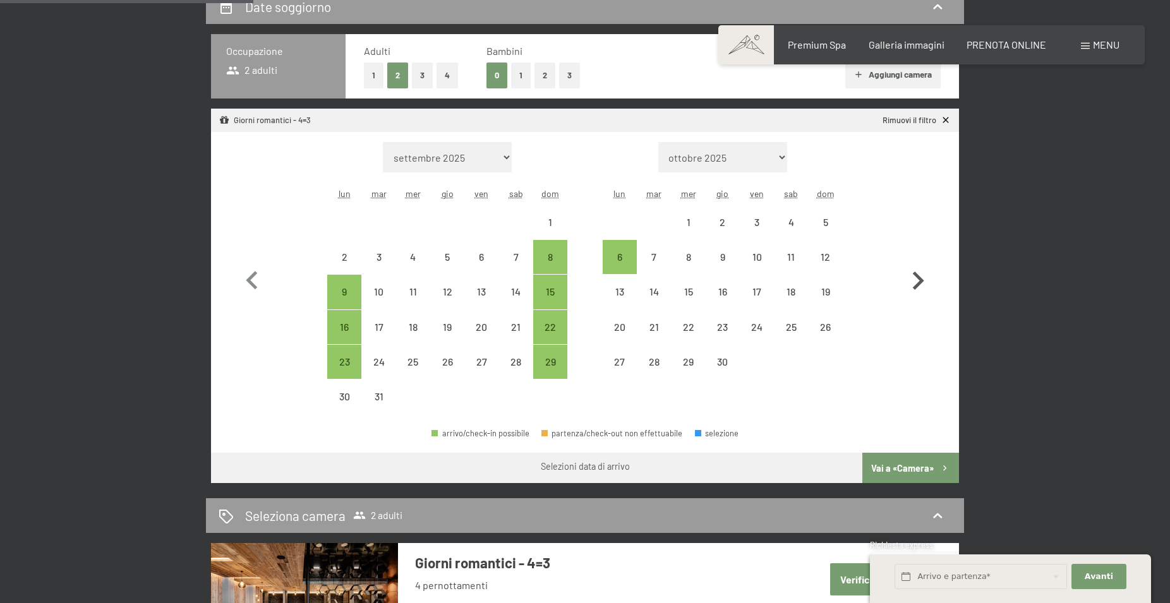
click at [920, 284] on icon "button" at bounding box center [918, 281] width 11 height 18
select select "2026-04-01"
select select "2026-05-01"
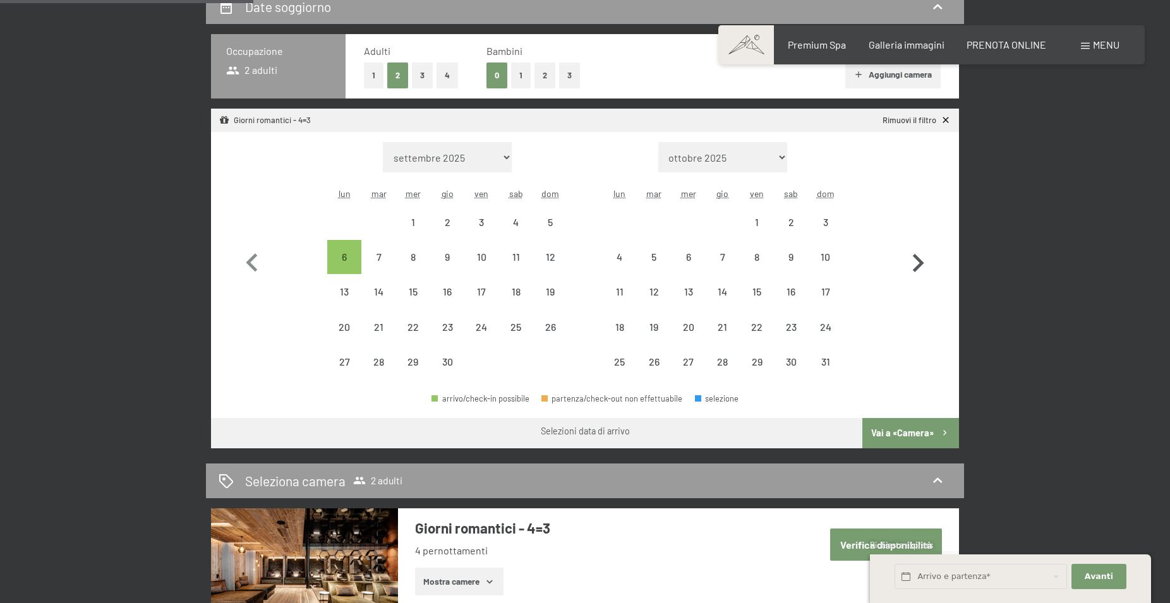
click at [921, 282] on button "button" at bounding box center [917, 260] width 37 height 237
select select "2026-05-01"
select select "2026-06-01"
click at [918, 267] on icon "button" at bounding box center [918, 263] width 11 height 18
select select "2026-06-01"
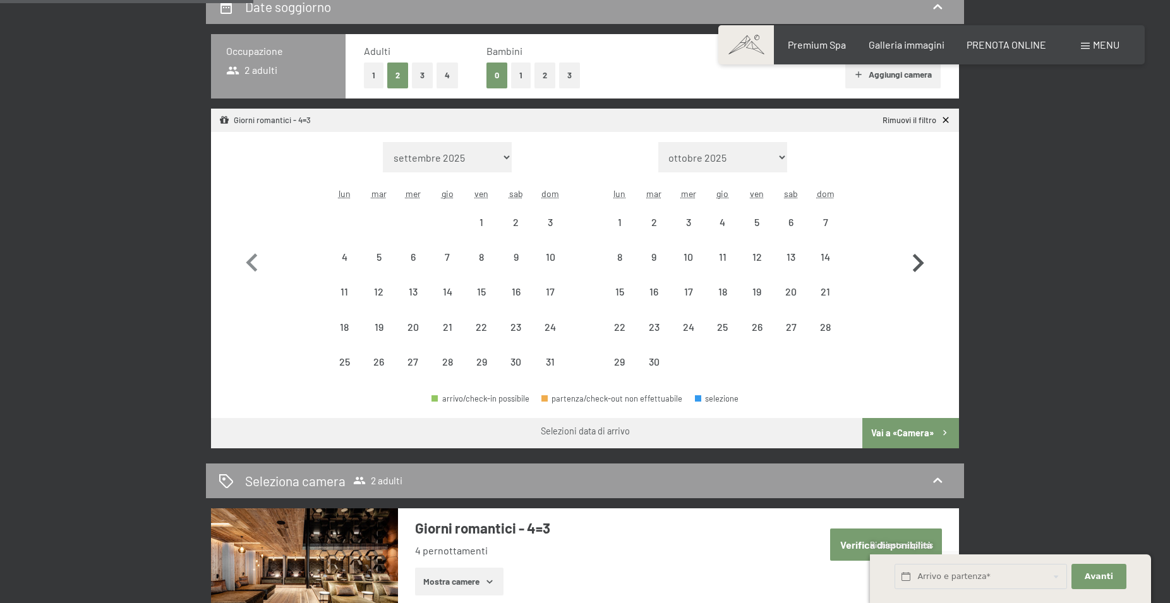
select select "2026-07-01"
click at [919, 265] on icon "button" at bounding box center [918, 263] width 11 height 18
select select "2026-07-01"
select select "2026-08-01"
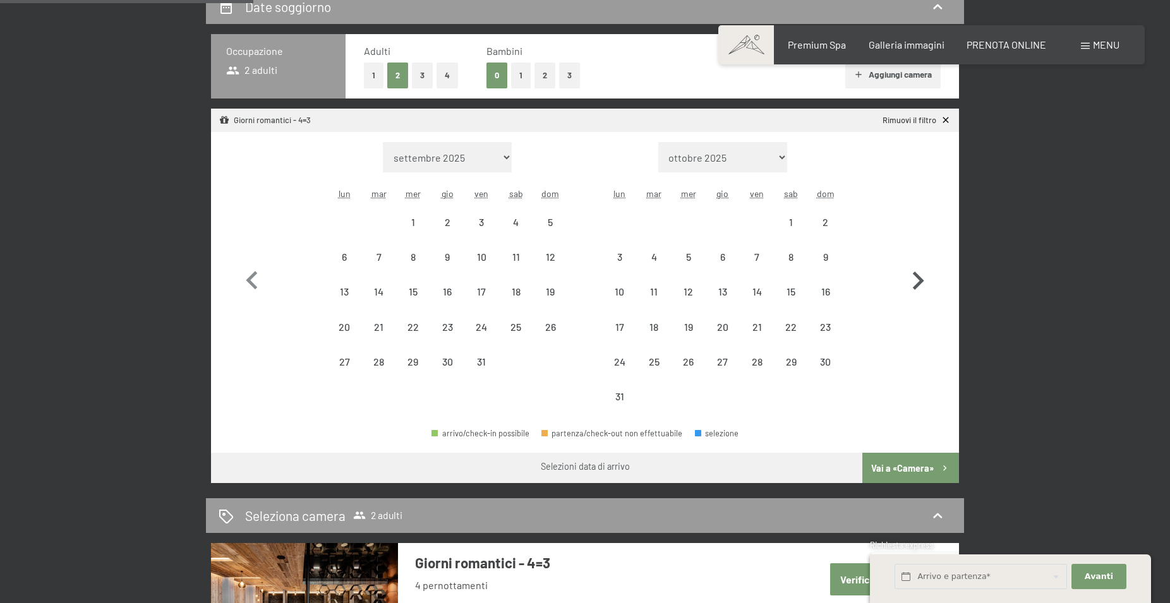
click at [919, 264] on icon "button" at bounding box center [917, 281] width 37 height 37
select select "2026-08-01"
select select "2026-09-01"
click at [919, 264] on icon "button" at bounding box center [917, 281] width 37 height 37
select select "2026-09-01"
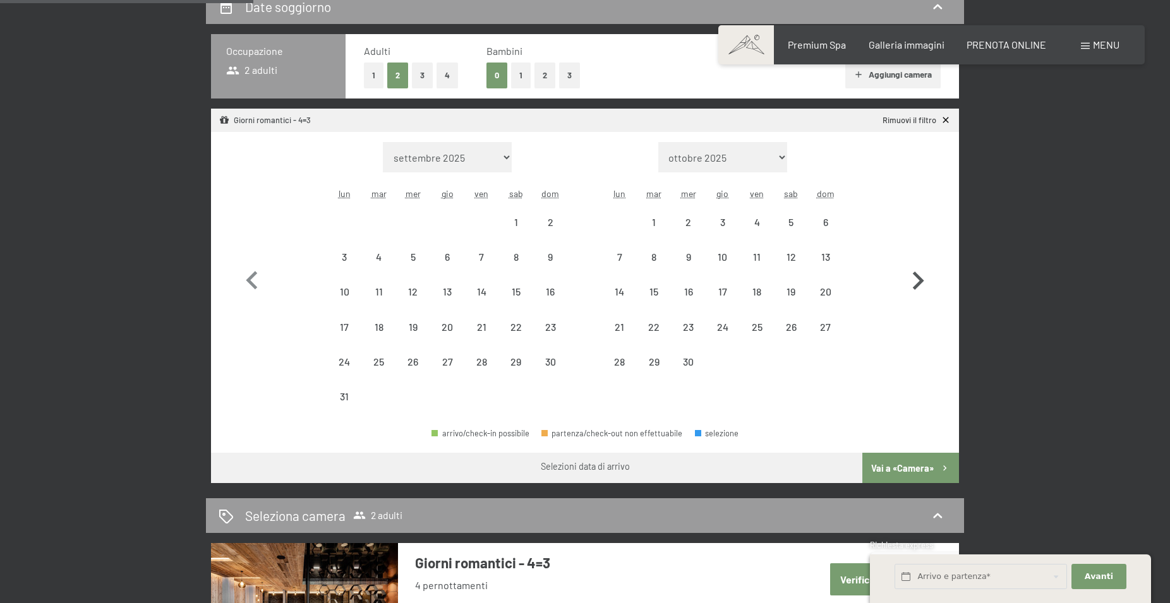
select select "2026-10-01"
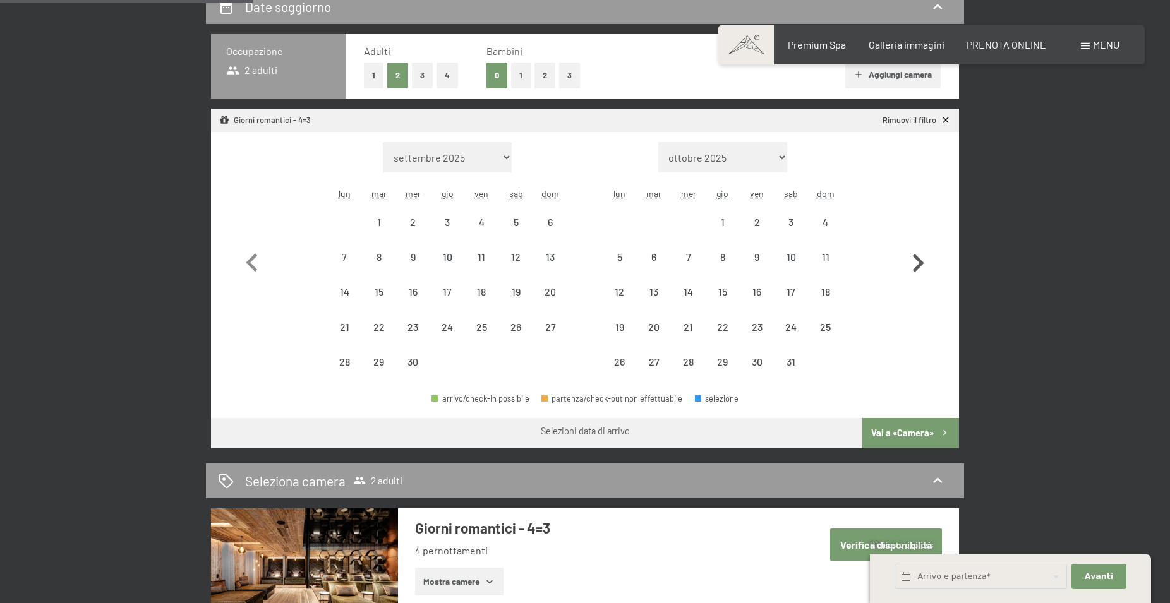
click at [919, 264] on icon "button" at bounding box center [917, 263] width 37 height 37
select select "2026-10-01"
select select "2026-11-01"
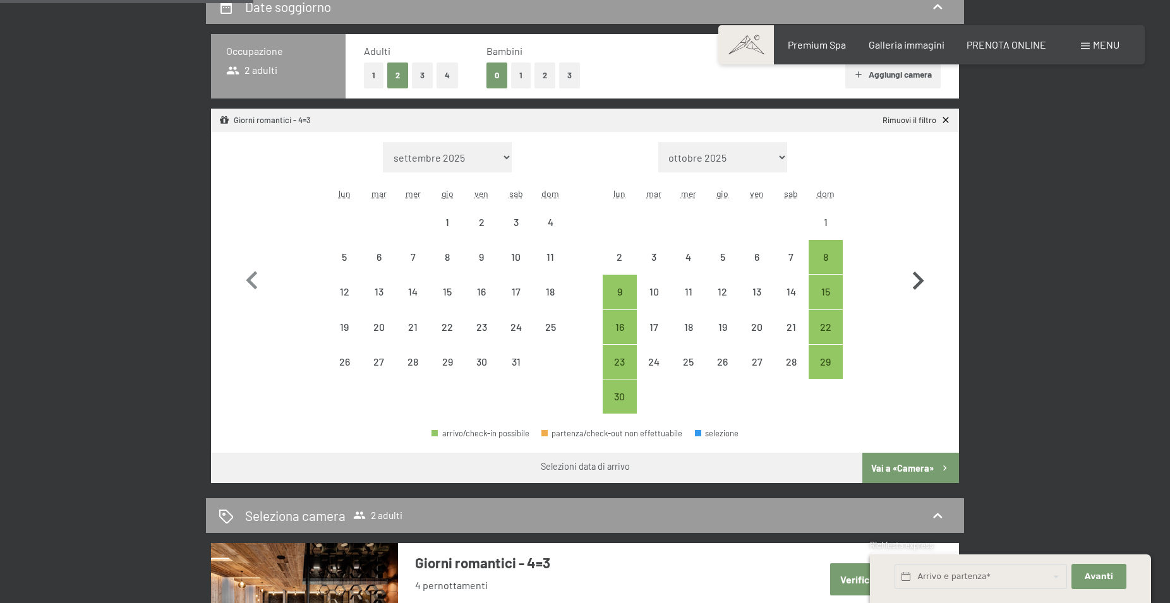
click at [919, 264] on icon "button" at bounding box center [917, 281] width 37 height 37
select select "2026-11-01"
select select "2026-12-01"
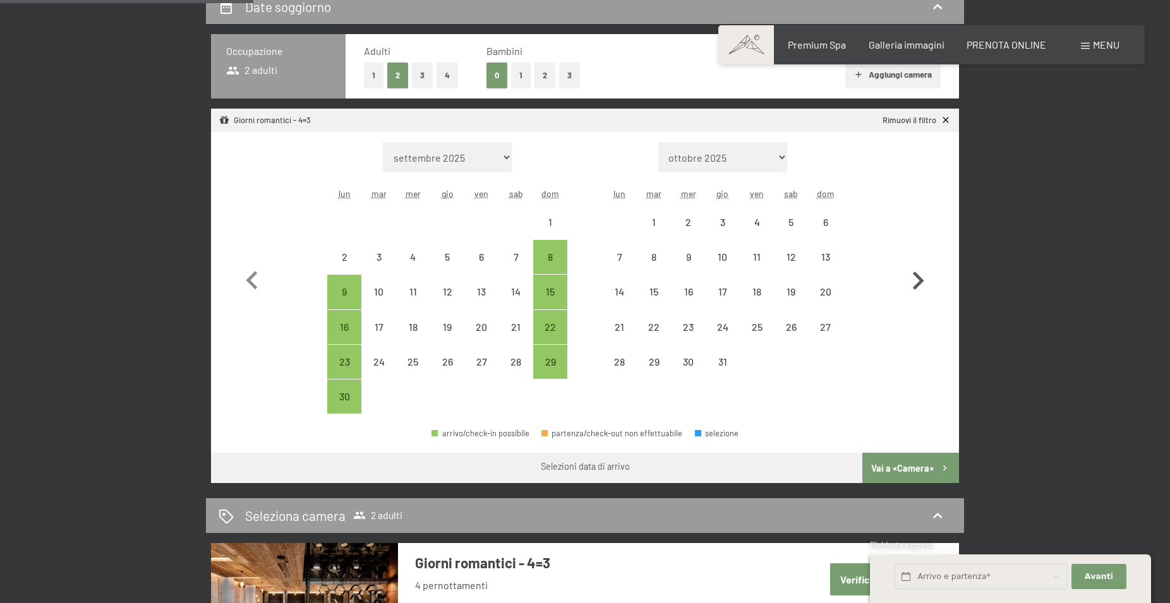
click at [920, 282] on icon "button" at bounding box center [918, 281] width 11 height 18
select select "2026-12-01"
select select "2027-01-01"
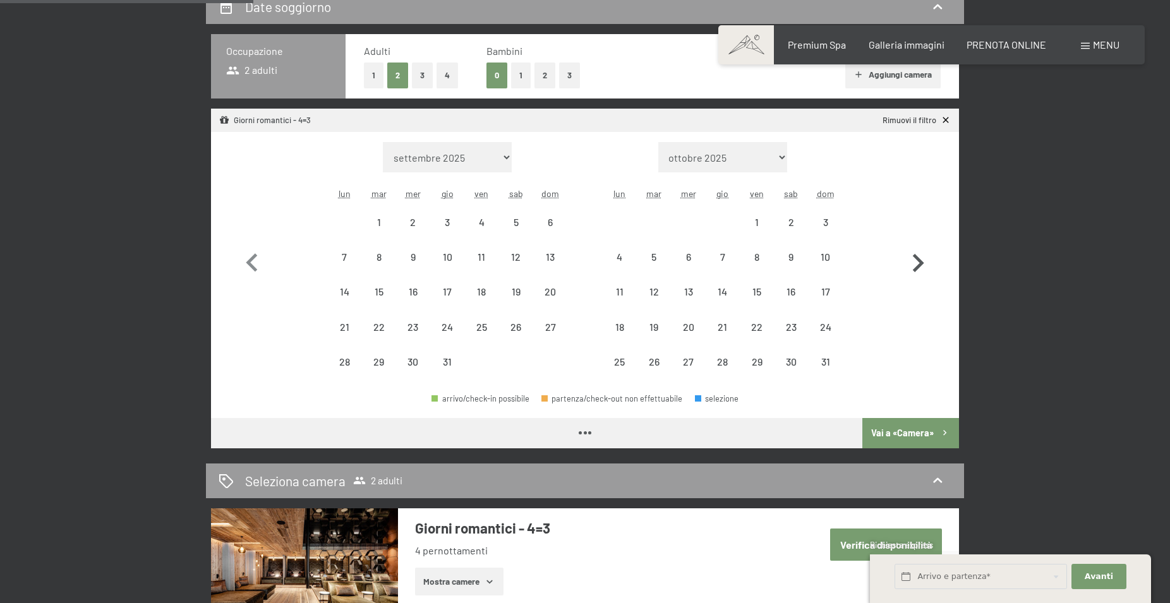
select select "2026-12-01"
select select "2027-01-01"
click at [918, 265] on icon "button" at bounding box center [917, 263] width 37 height 37
select select "2027-01-01"
select select "2027-02-01"
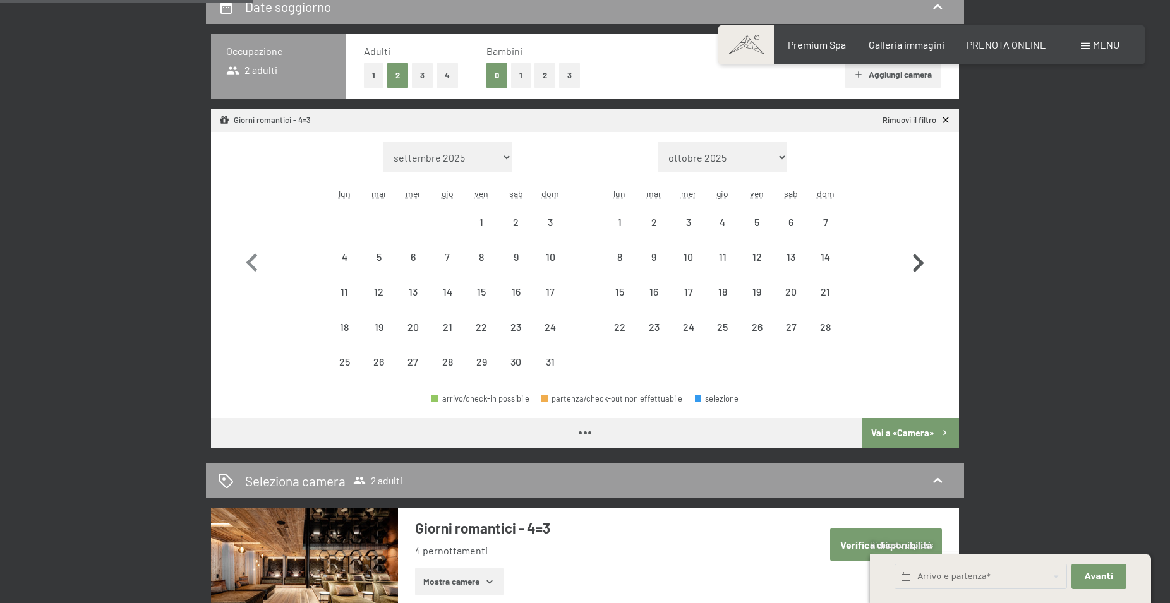
select select "2027-01-01"
select select "2027-02-01"
click at [918, 263] on icon "button" at bounding box center [917, 263] width 37 height 37
select select "2027-02-01"
select select "2027-03-01"
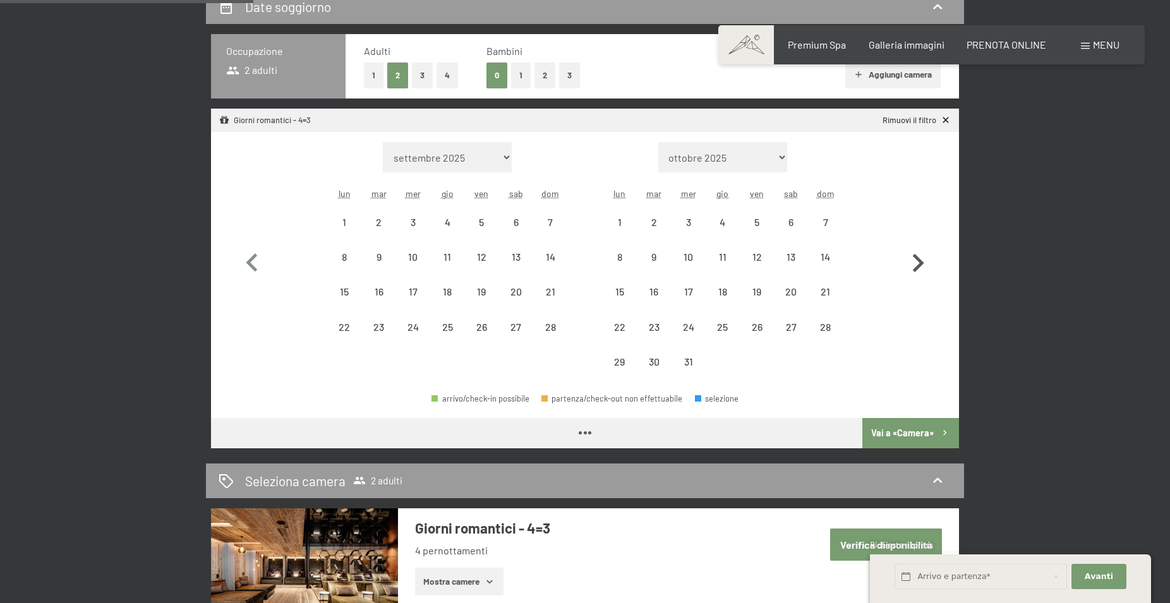
select select "2027-02-01"
select select "2027-03-01"
click at [918, 263] on icon "button" at bounding box center [917, 263] width 37 height 37
select select "2027-03-01"
select select "2027-04-01"
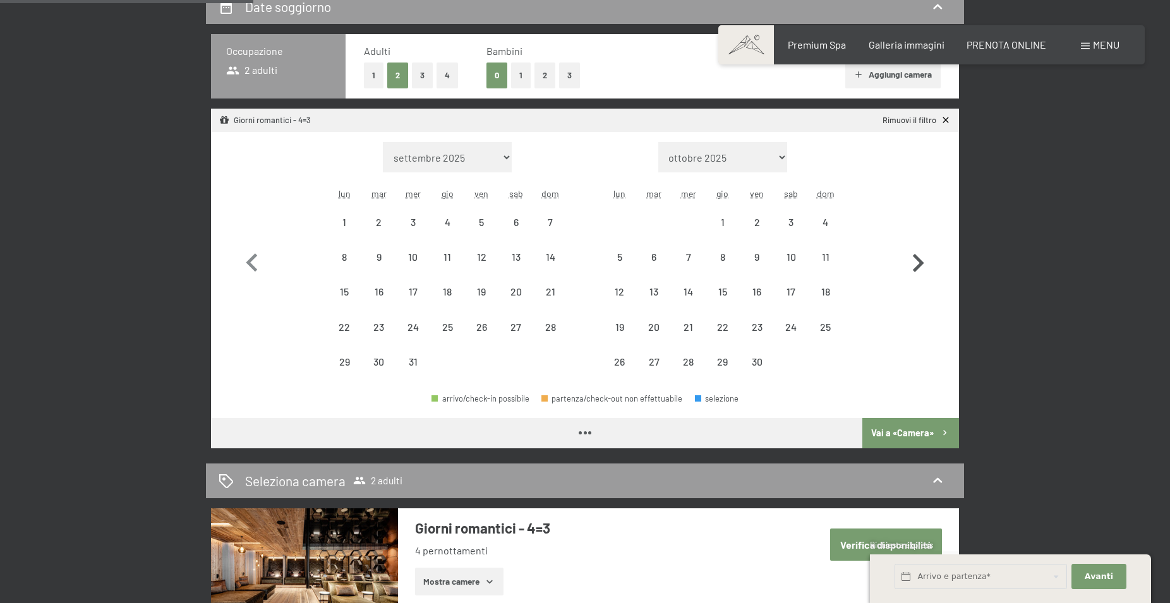
select select "2027-03-01"
select select "2027-04-01"
click at [918, 263] on icon "button" at bounding box center [917, 263] width 37 height 37
select select "2027-04-01"
select select "2027-05-01"
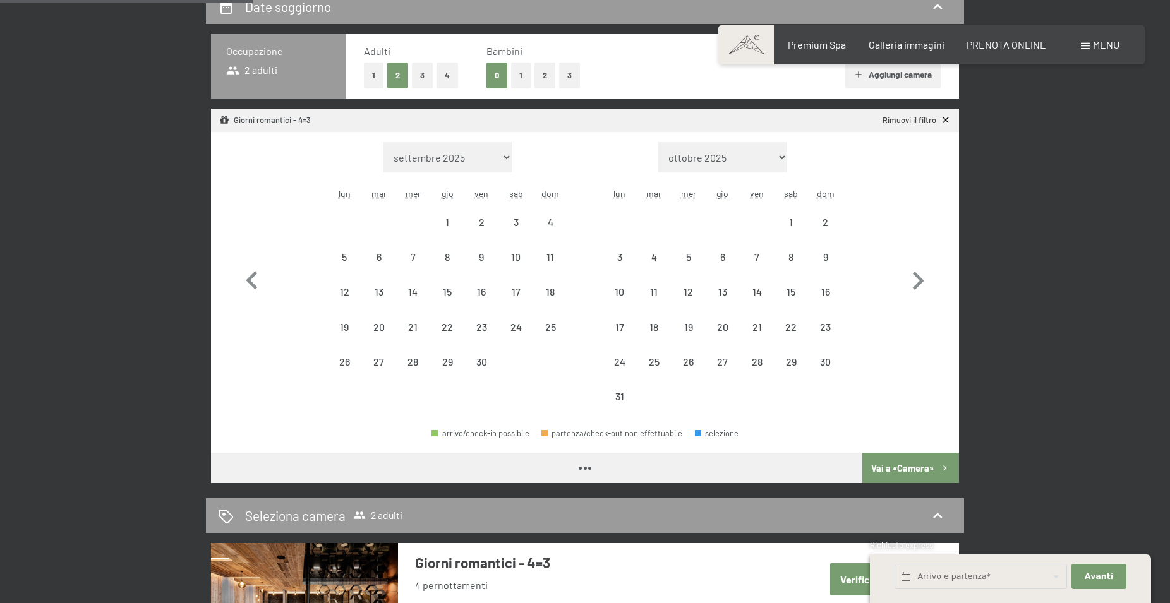
select select "2027-04-01"
select select "2027-05-01"
click at [252, 273] on icon "button" at bounding box center [252, 281] width 37 height 37
select select "2027-03-01"
select select "2027-04-01"
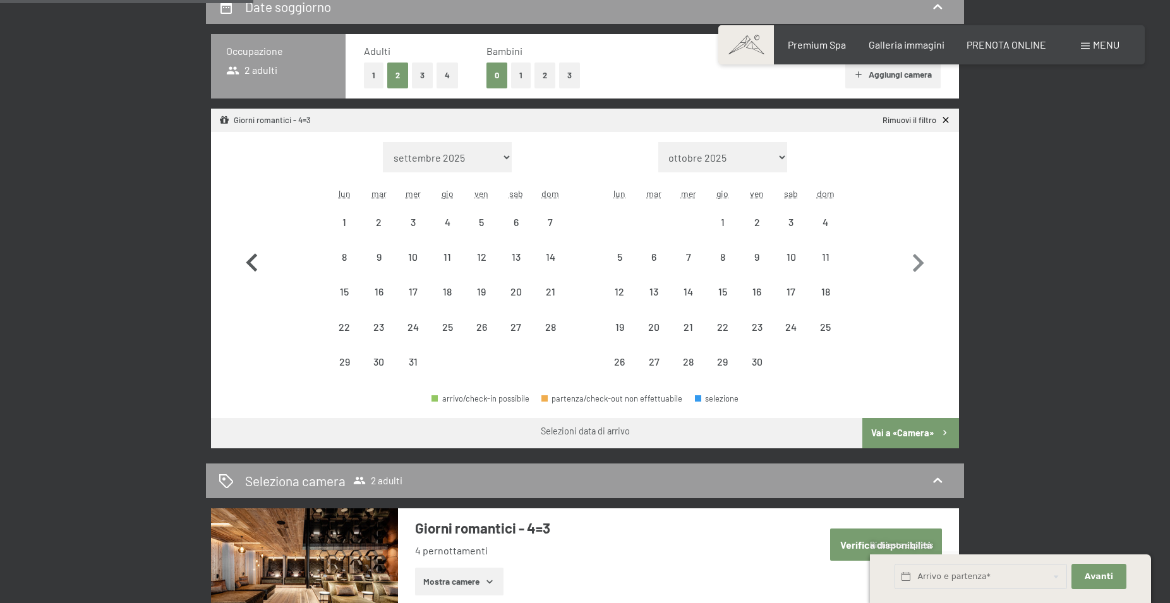
click at [252, 273] on icon "button" at bounding box center [252, 263] width 37 height 37
select select "2027-02-01"
select select "2027-03-01"
click at [252, 273] on icon "button" at bounding box center [252, 263] width 37 height 37
select select "2027-01-01"
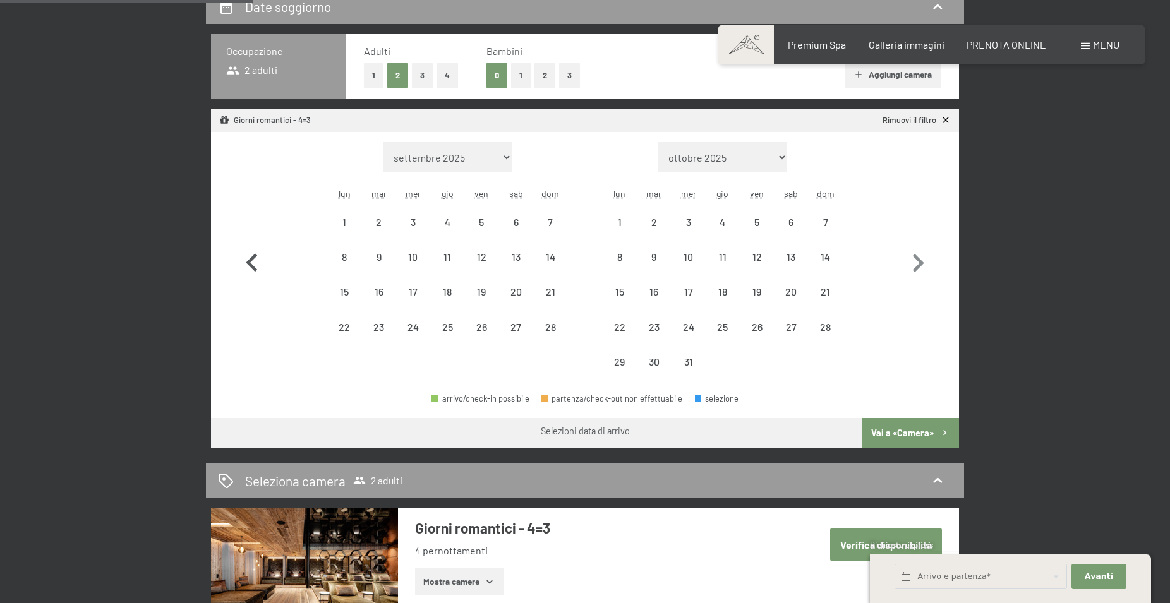
select select "2027-02-01"
click at [252, 273] on icon "button" at bounding box center [252, 263] width 37 height 37
select select "2026-12-01"
select select "2027-01-01"
click at [252, 273] on icon "button" at bounding box center [252, 263] width 37 height 37
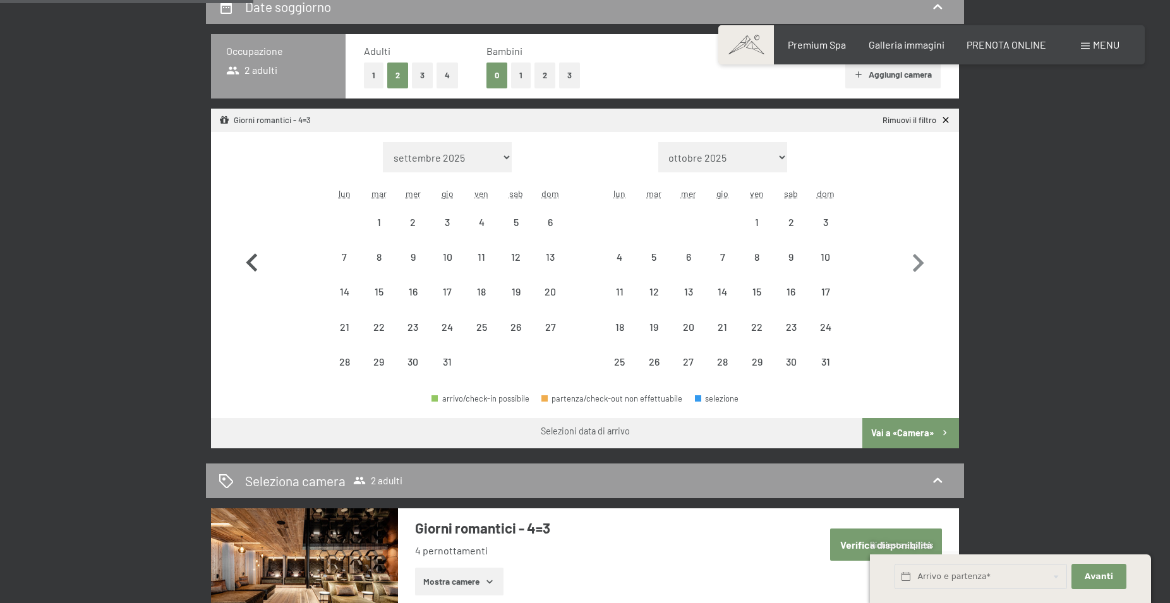
select select "2026-11-01"
select select "2026-12-01"
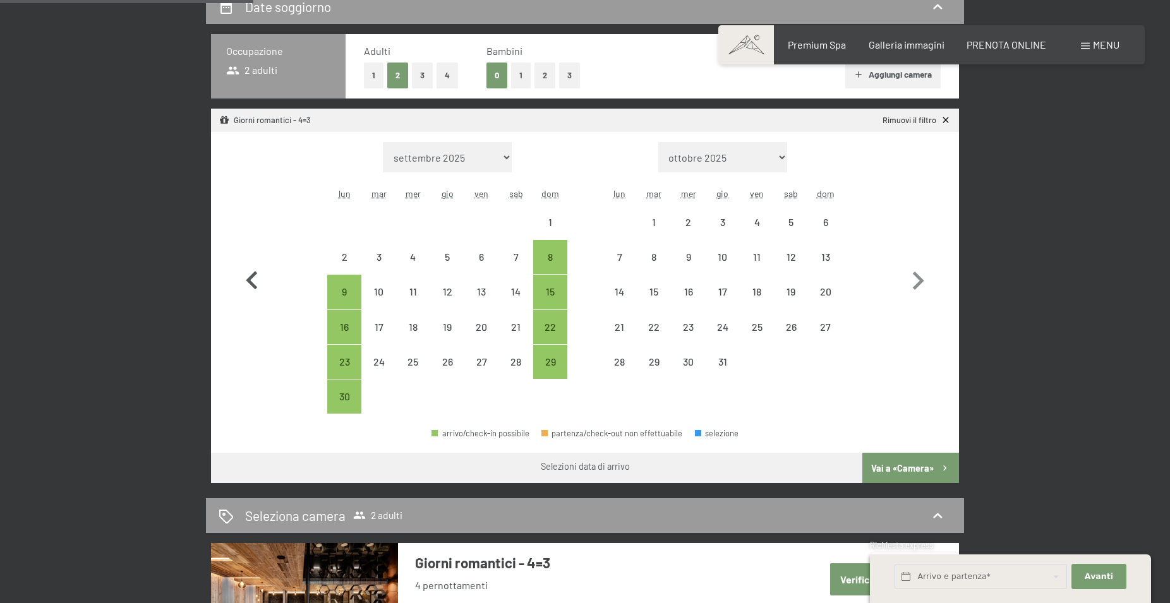
click at [249, 274] on icon "button" at bounding box center [252, 281] width 37 height 37
select select "2026-10-01"
select select "2026-11-01"
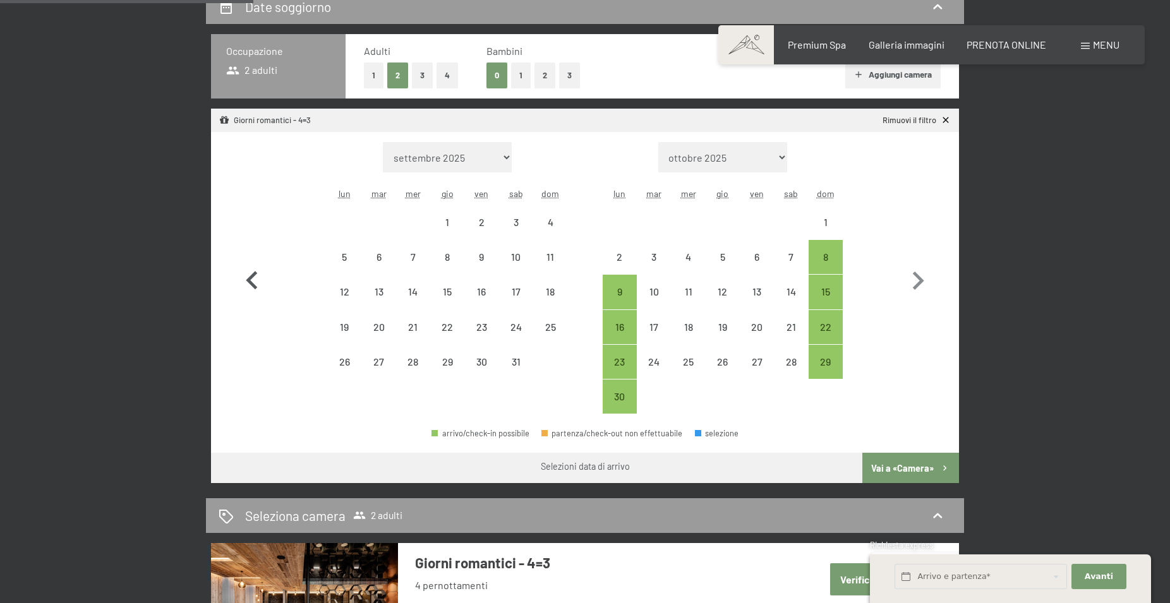
click at [253, 270] on icon "button" at bounding box center [252, 281] width 37 height 37
select select "2026-09-01"
select select "2026-10-01"
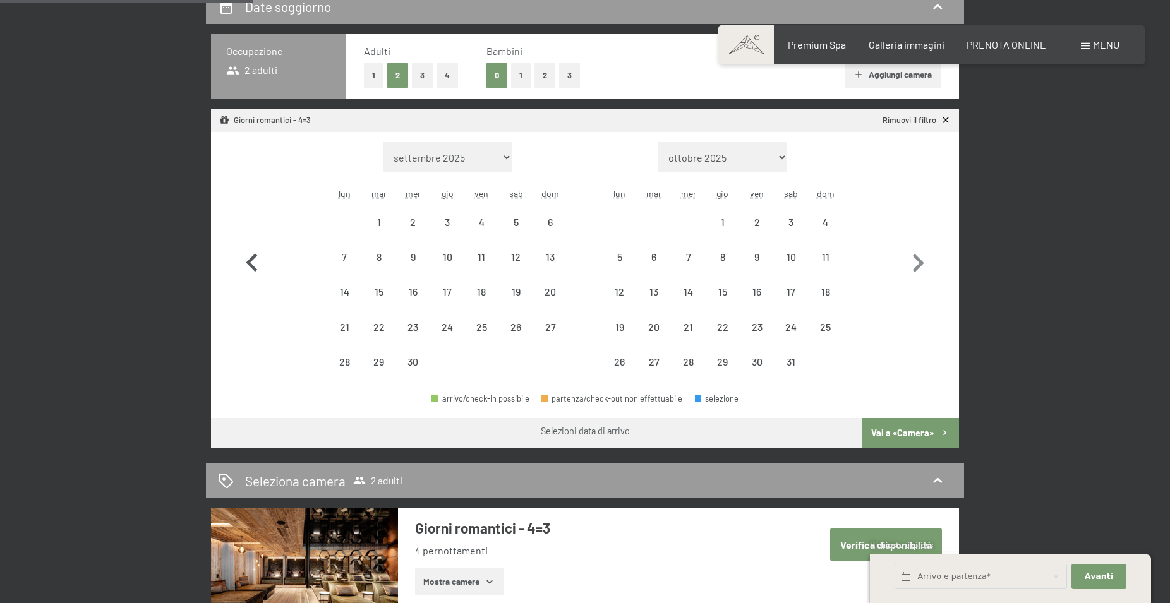
click at [253, 270] on icon "button" at bounding box center [251, 263] width 11 height 18
select select "2026-08-01"
select select "2026-09-01"
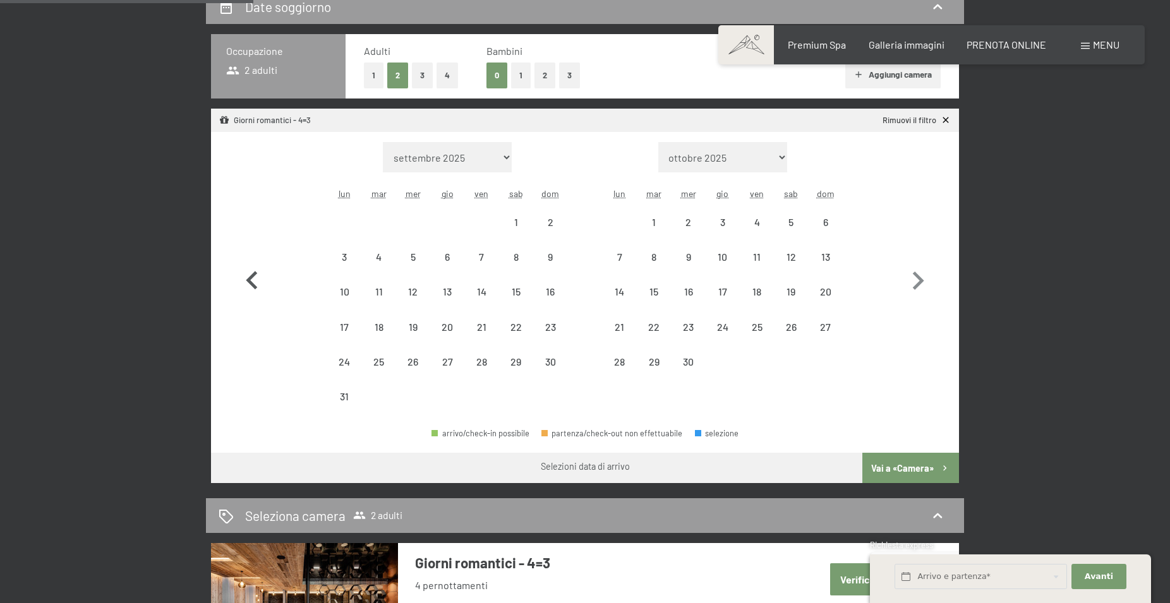
click at [253, 270] on icon "button" at bounding box center [252, 281] width 37 height 37
select select "2026-07-01"
select select "2026-08-01"
click at [253, 270] on icon "button" at bounding box center [252, 281] width 37 height 37
select select "2026-06-01"
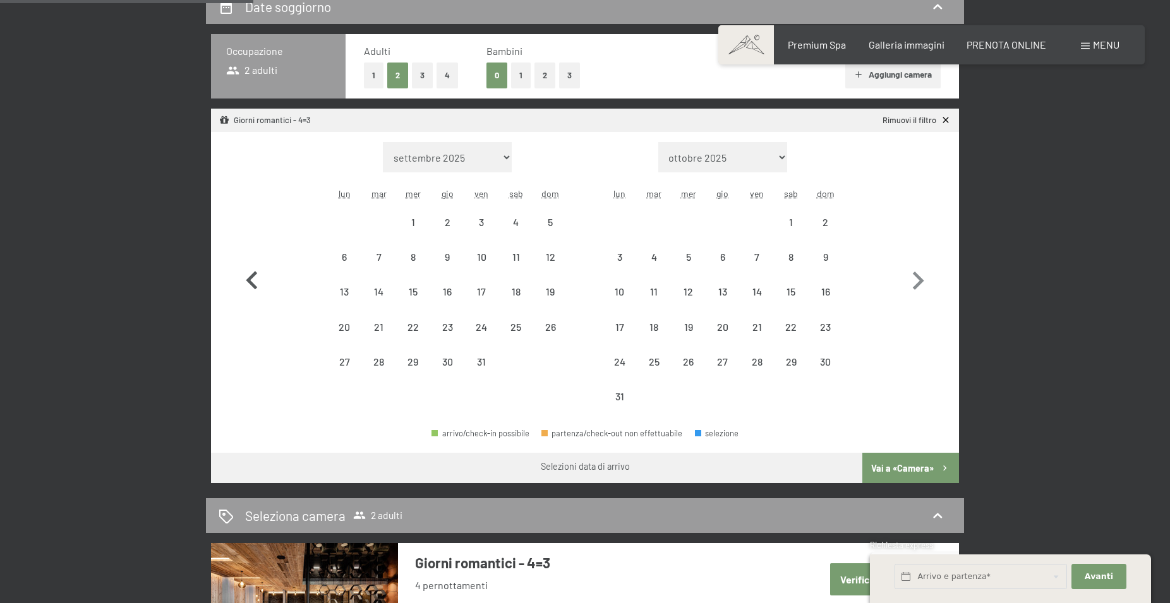
select select "2026-07-01"
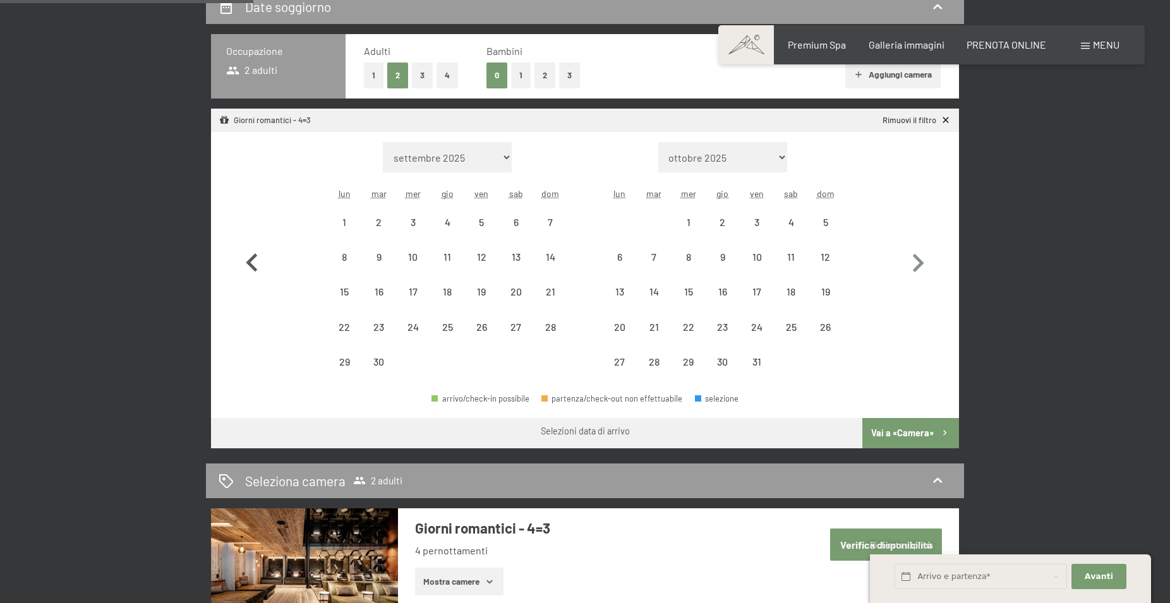
click at [253, 270] on icon "button" at bounding box center [251, 263] width 11 height 18
select select "2026-05-01"
select select "2026-06-01"
click at [253, 270] on icon "button" at bounding box center [251, 263] width 11 height 18
select select "2026-04-01"
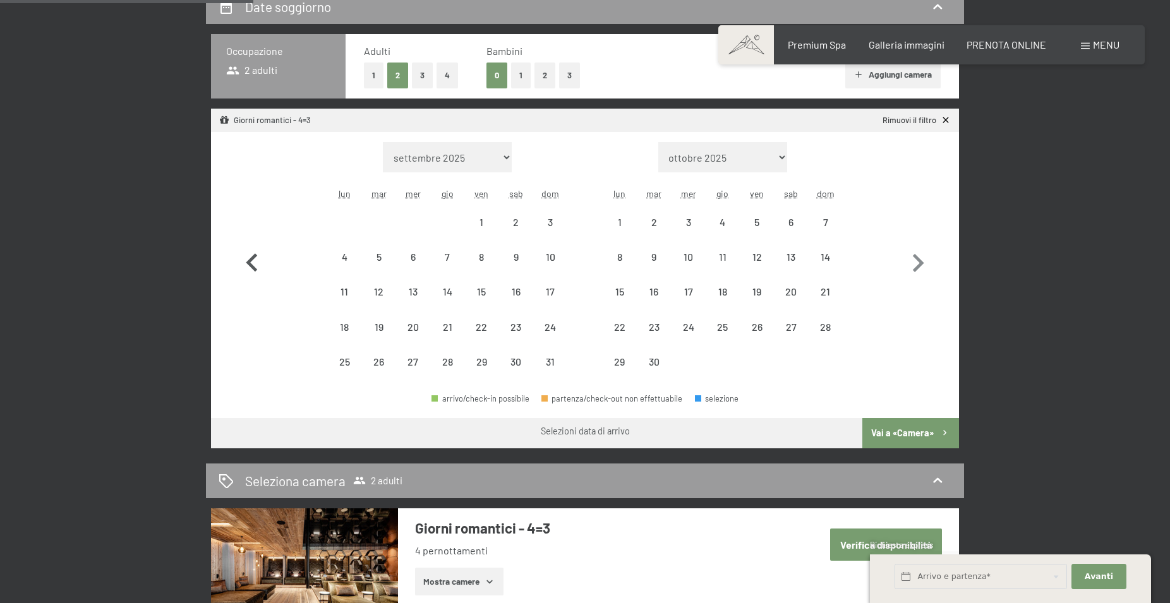
select select "2026-05-01"
click at [253, 266] on icon "button" at bounding box center [251, 263] width 11 height 18
select select "2026-03-01"
select select "2026-04-01"
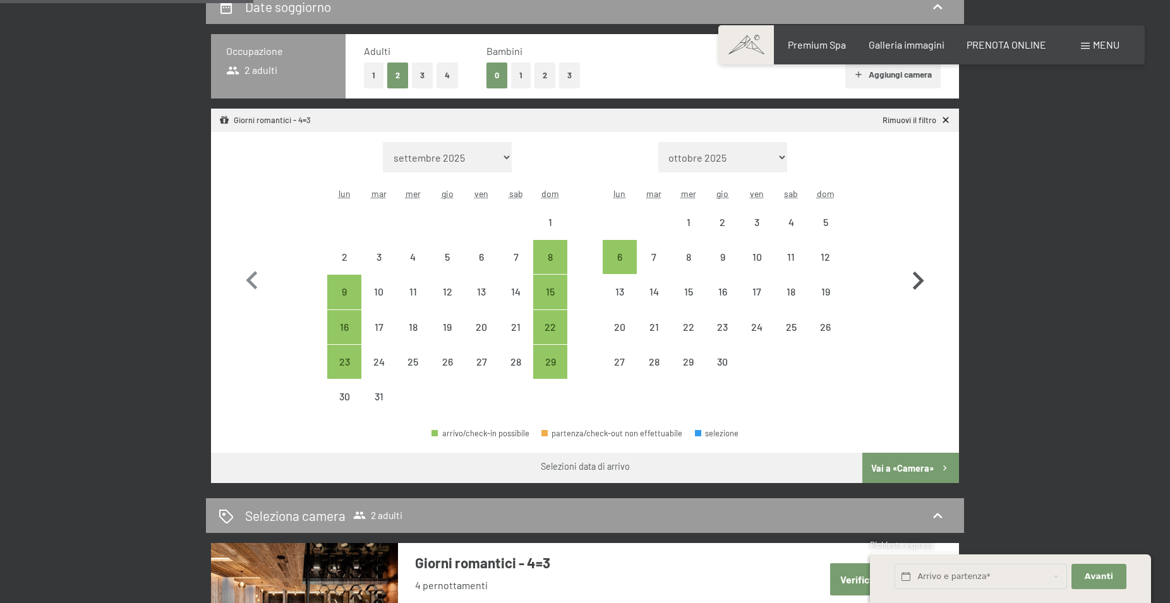
click at [921, 281] on icon "button" at bounding box center [918, 281] width 11 height 18
select select "2026-04-01"
select select "2026-05-01"
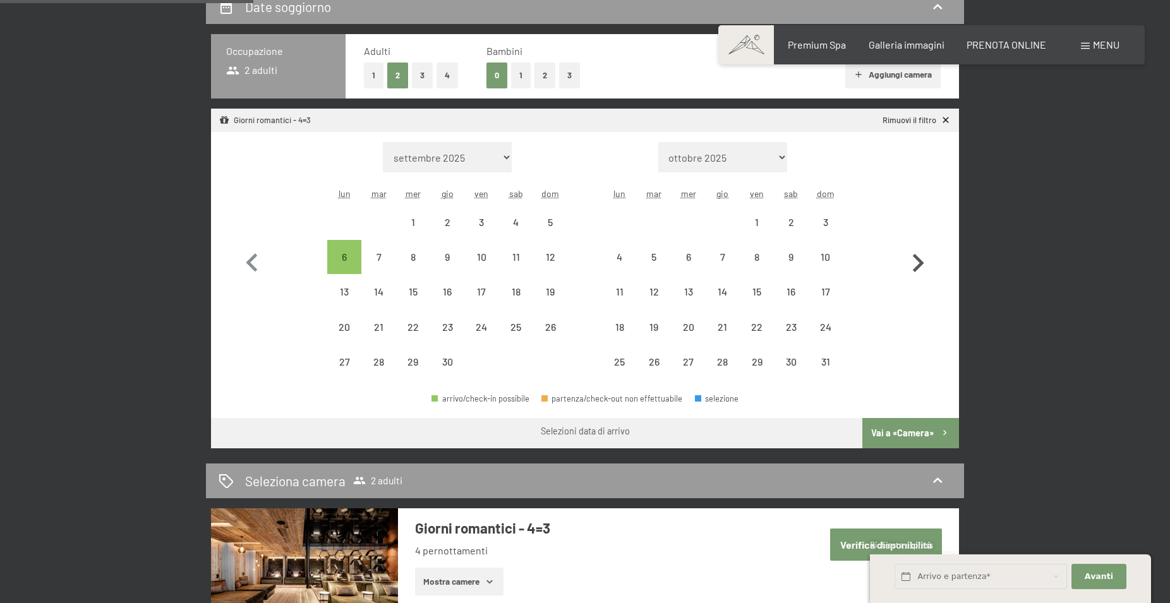
click at [922, 262] on icon "button" at bounding box center [918, 263] width 11 height 18
select select "2026-05-01"
select select "2026-06-01"
click at [921, 260] on icon "button" at bounding box center [917, 263] width 37 height 37
select select "2026-06-01"
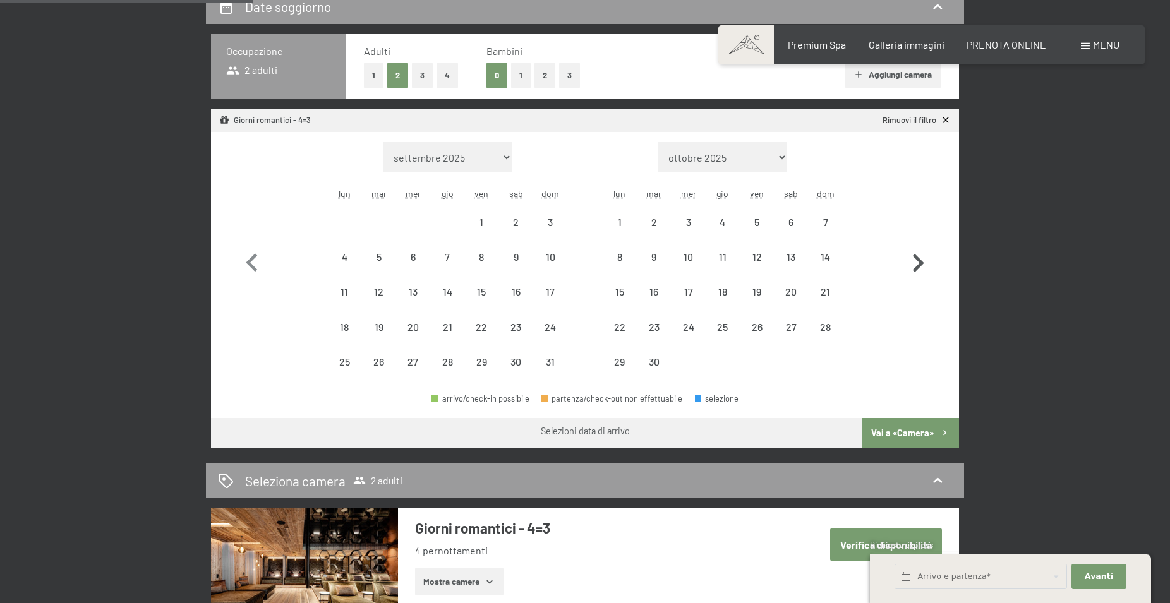
select select "2026-07-01"
click at [921, 260] on icon "button" at bounding box center [917, 263] width 37 height 37
click at [921, 260] on button "button" at bounding box center [917, 260] width 37 height 237
select select "2026-08-01"
select select "2026-09-01"
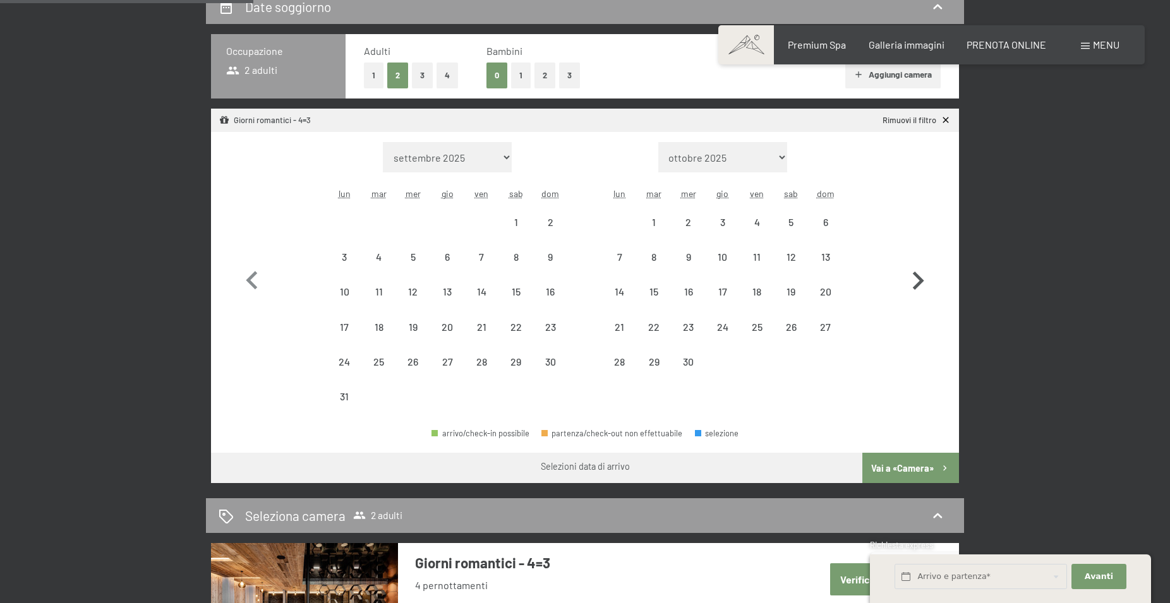
click at [921, 260] on button "button" at bounding box center [917, 278] width 37 height 272
select select "2026-09-01"
select select "2026-10-01"
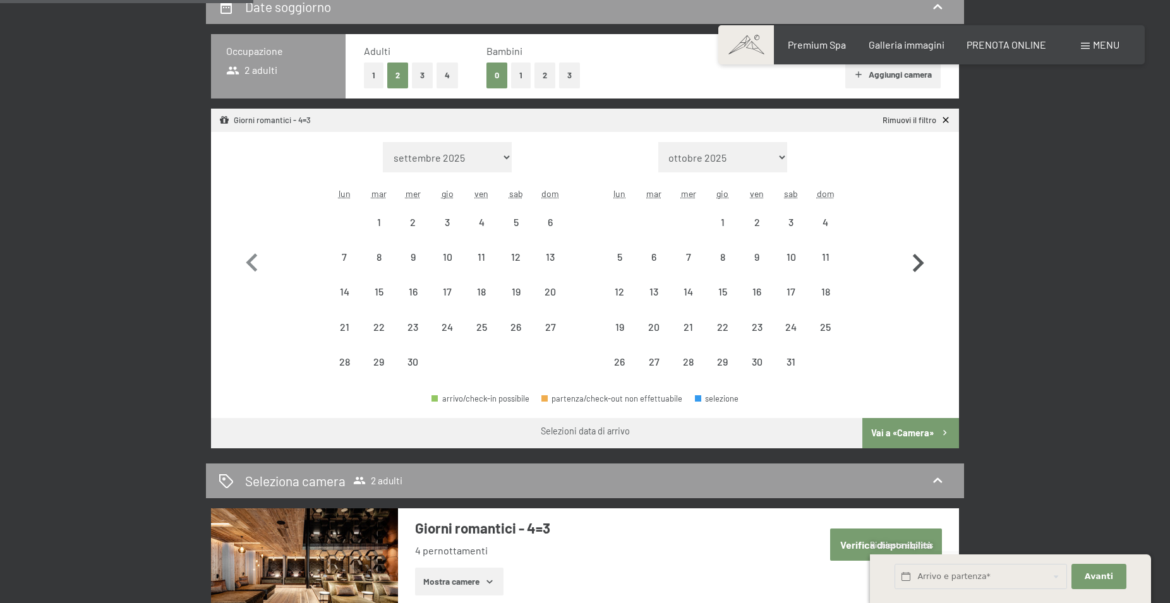
click at [916, 263] on icon "button" at bounding box center [917, 263] width 37 height 37
select select "2026-10-01"
select select "2026-11-01"
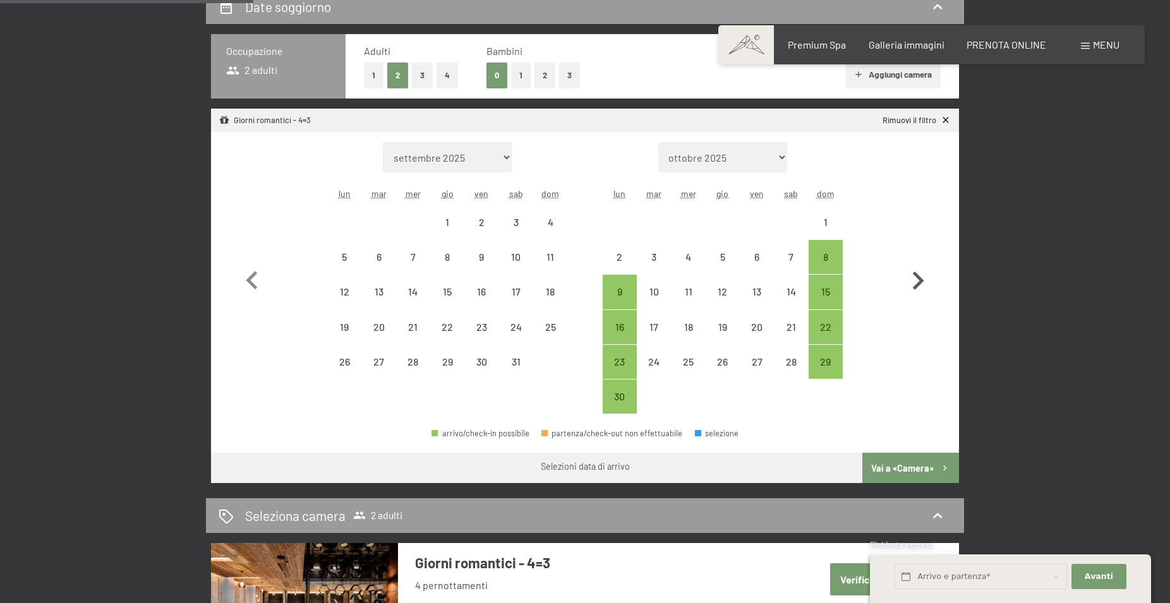
click at [916, 263] on icon "button" at bounding box center [917, 281] width 37 height 37
select select "2026-11-01"
select select "2026-12-01"
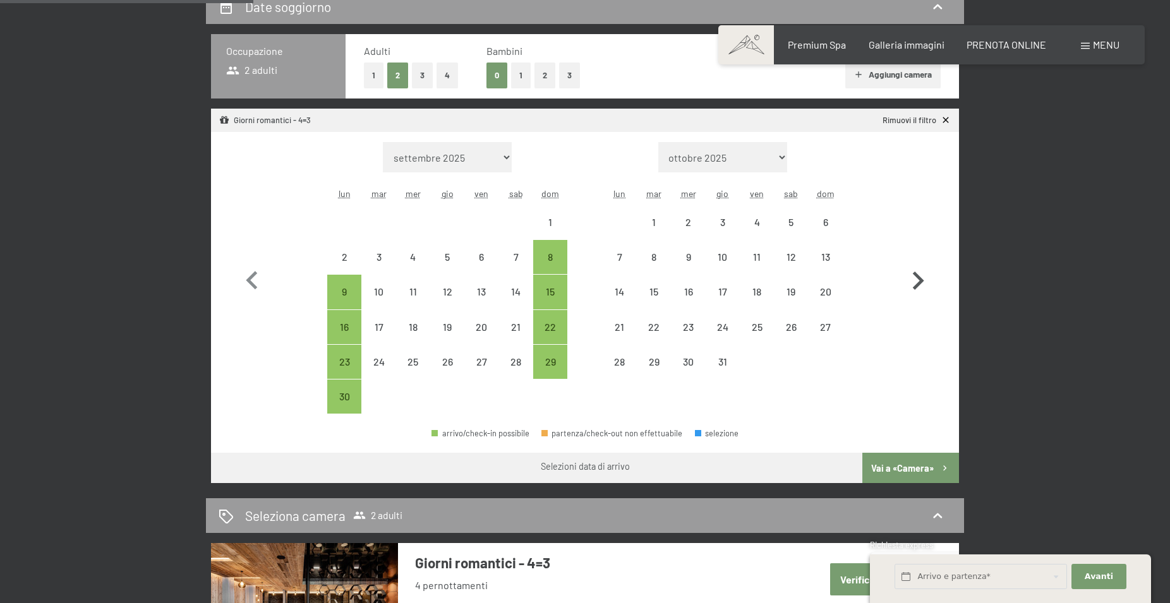
click at [920, 277] on icon "button" at bounding box center [918, 281] width 11 height 18
select select "2026-12-01"
select select "2027-01-01"
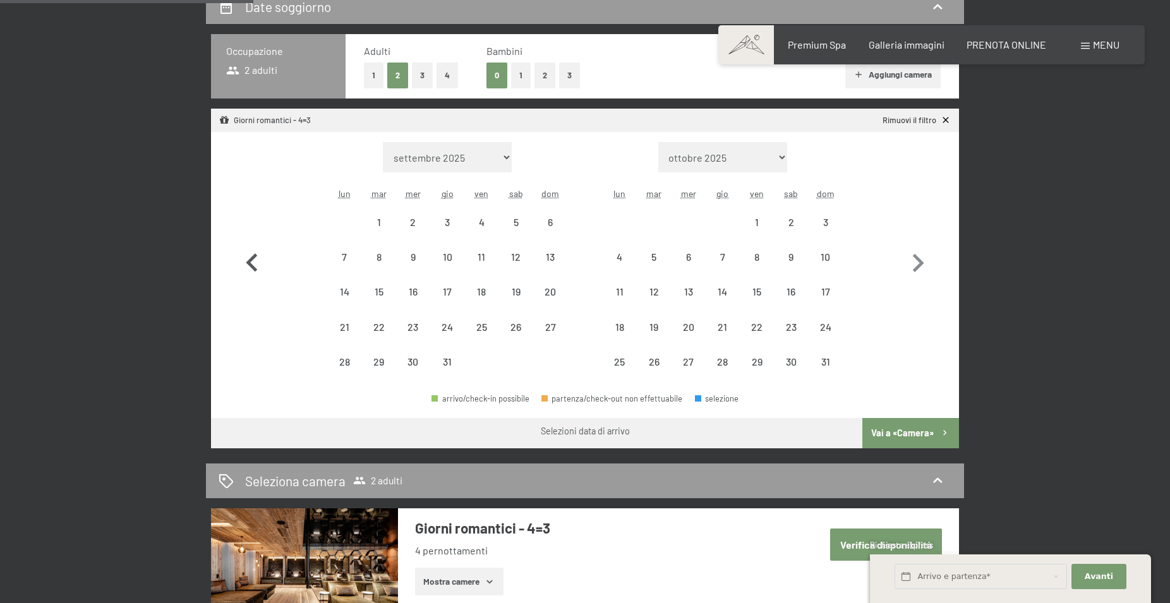
click at [253, 252] on icon "button" at bounding box center [252, 263] width 37 height 37
select select "2026-11-01"
select select "2026-12-01"
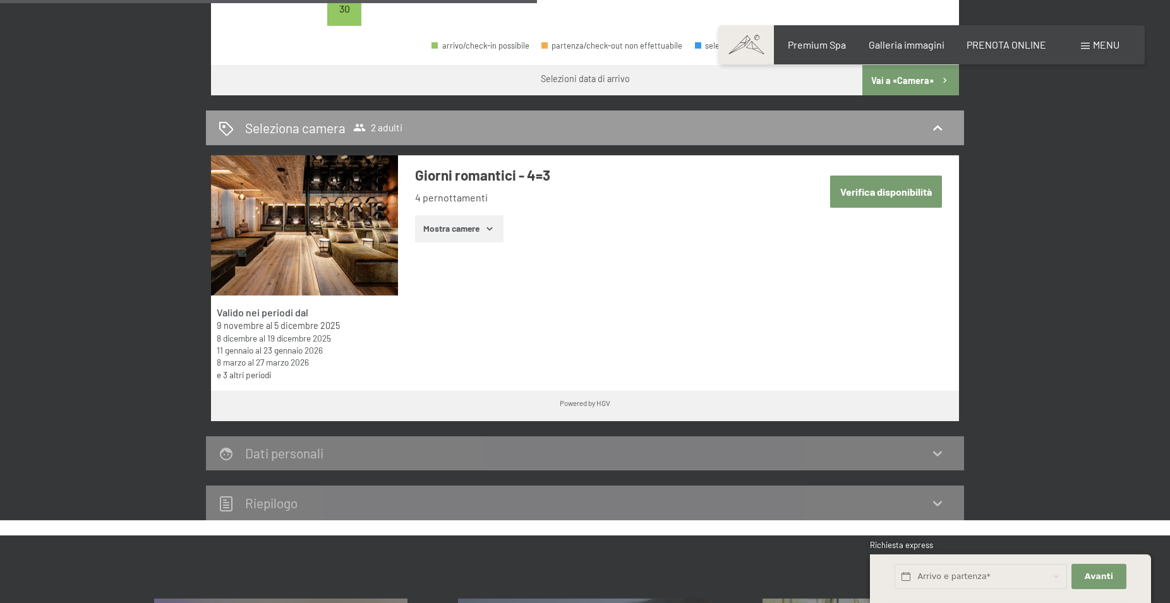
scroll to position [709, 0]
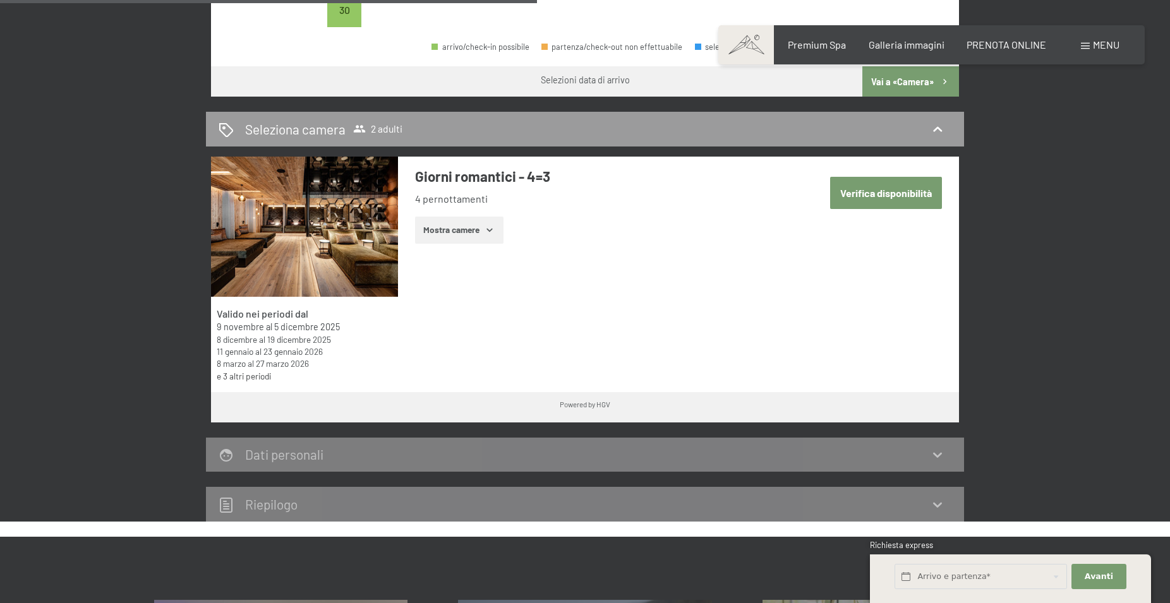
click at [248, 377] on link "e 3 altri periodi" at bounding box center [244, 376] width 54 height 11
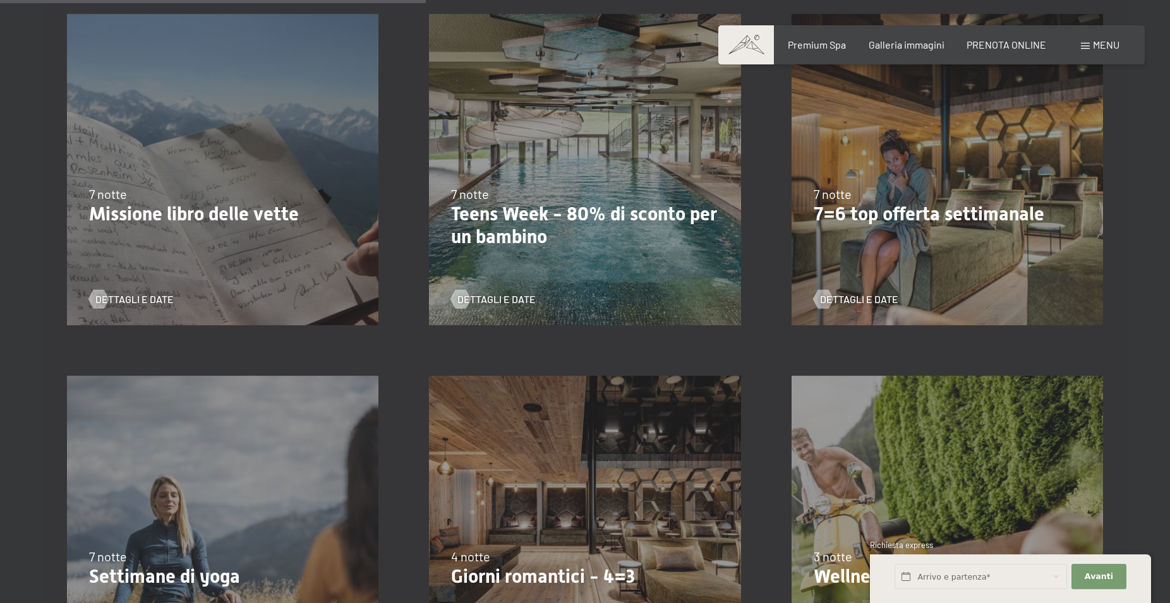
scroll to position [902, 0]
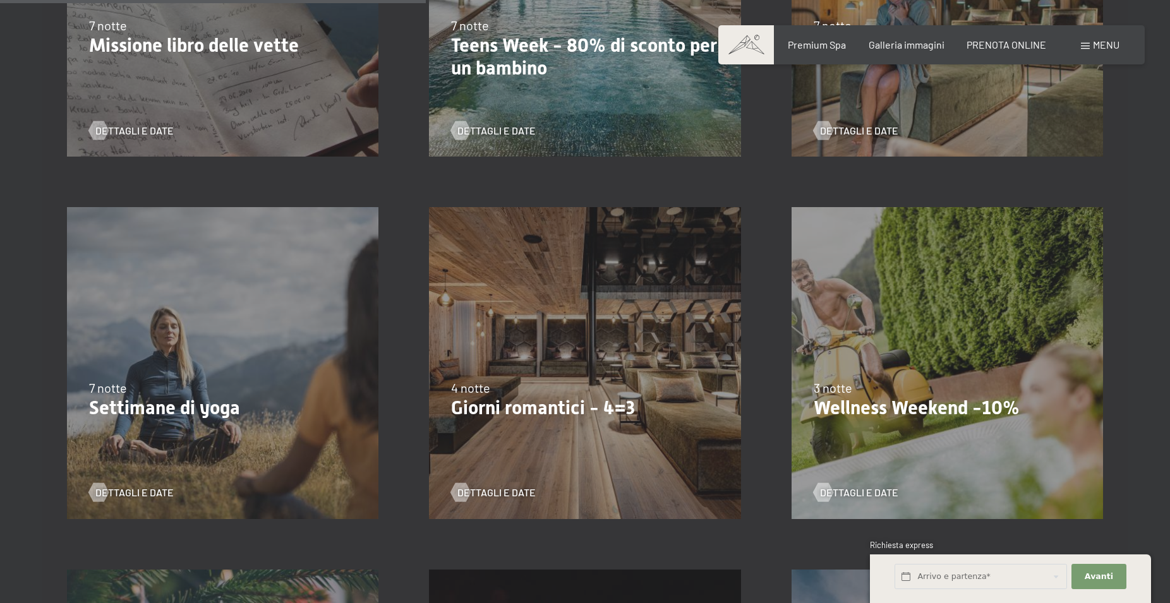
click at [909, 412] on p "Wellness Weekend -10%" at bounding box center [946, 408] width 267 height 23
click at [867, 489] on span "Dettagli e Date" at bounding box center [871, 493] width 78 height 14
